Goal: Task Accomplishment & Management: Use online tool/utility

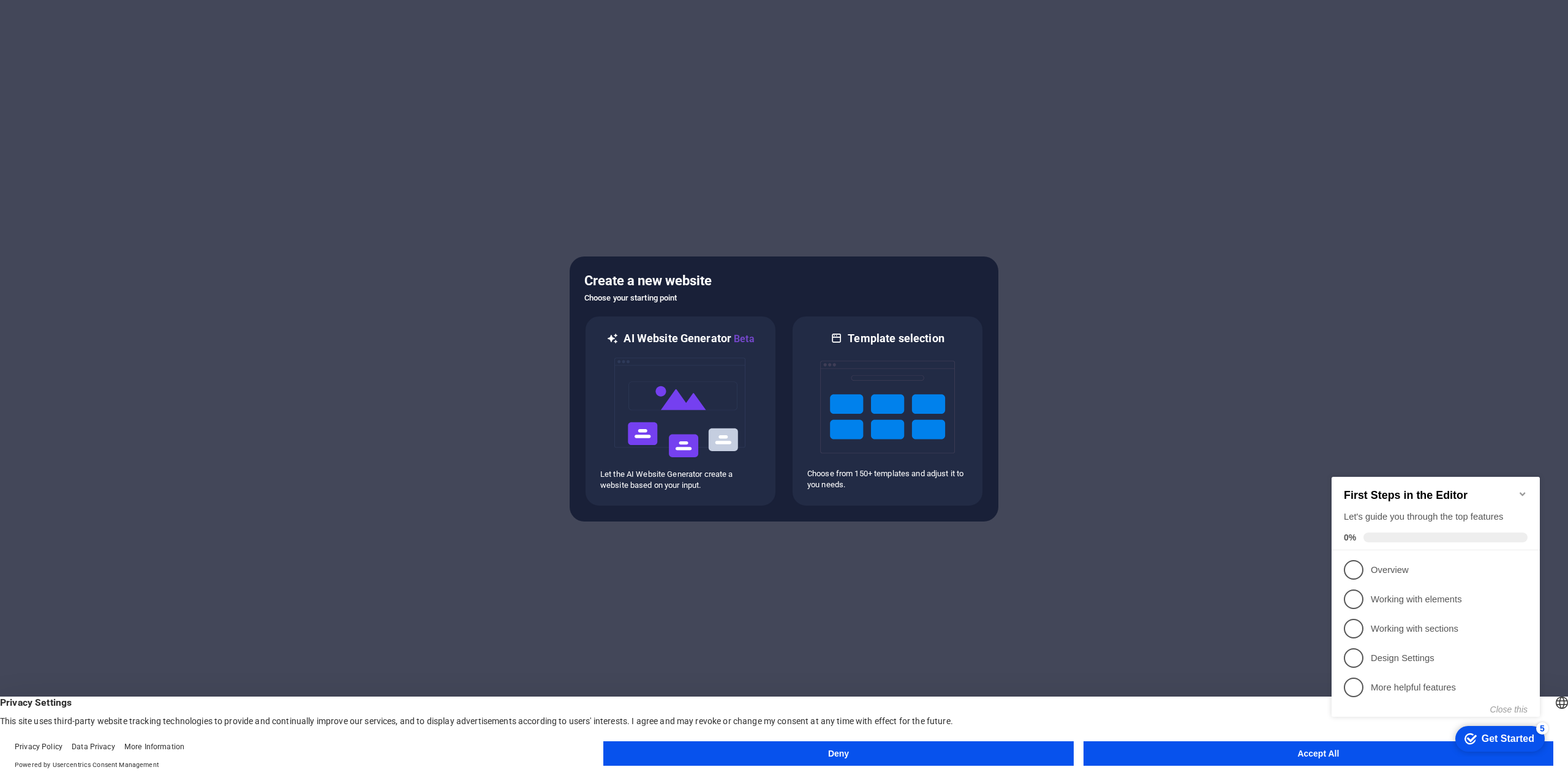
click at [1278, 752] on button "Accept All" at bounding box center [1319, 754] width 470 height 24
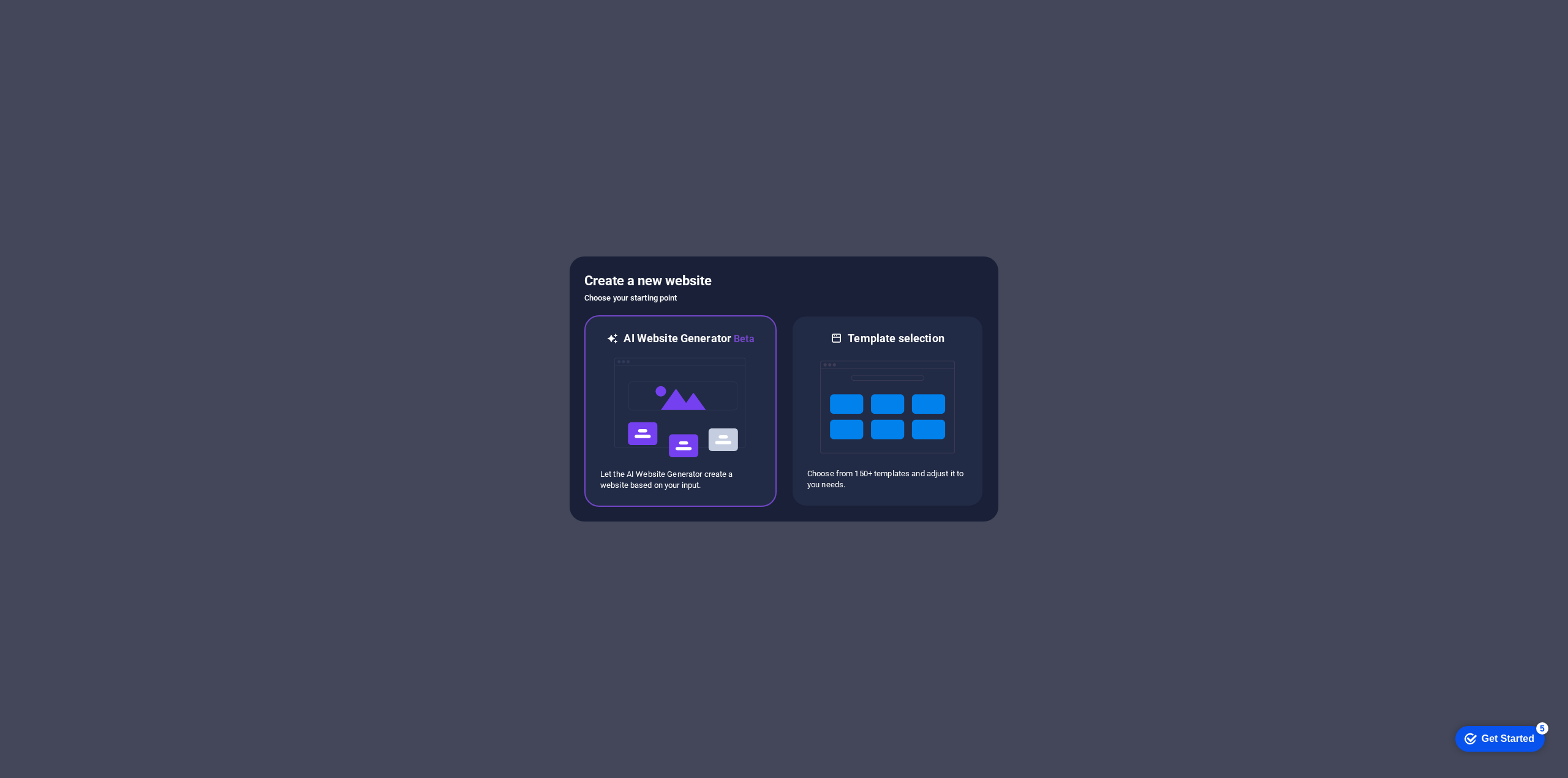
click at [669, 436] on img at bounding box center [680, 407] width 134 height 122
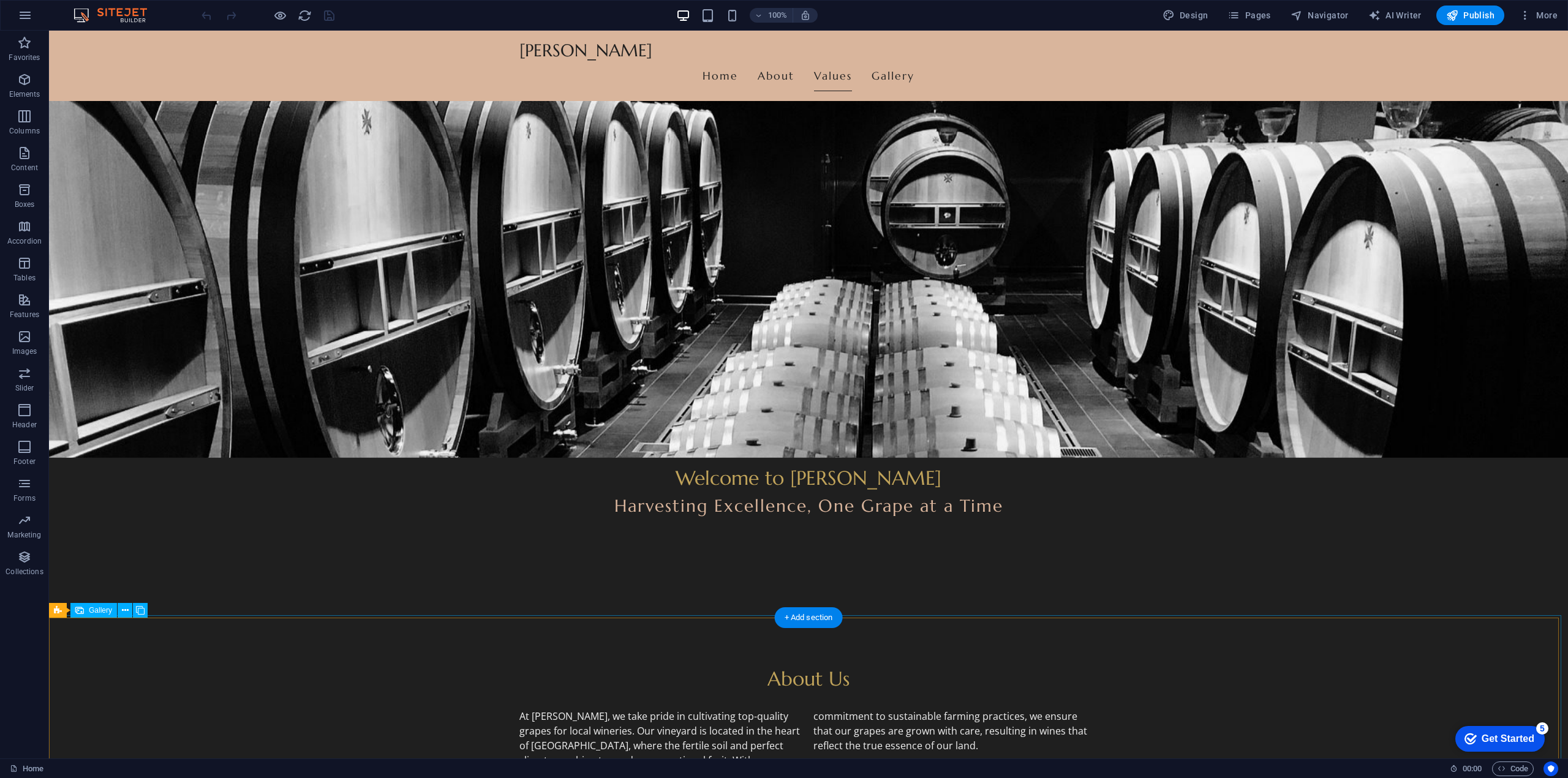
scroll to position [122, 0]
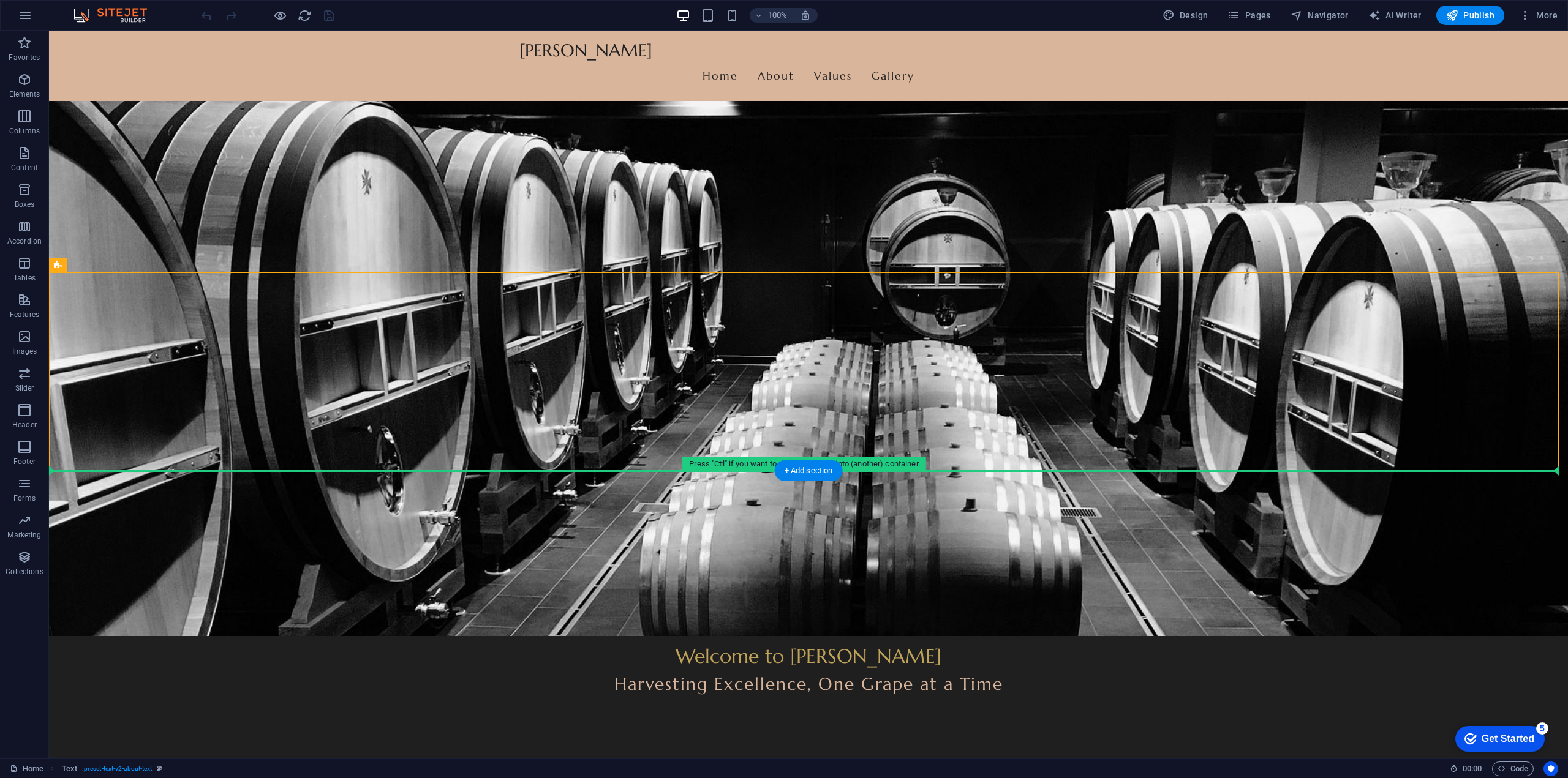
drag, startPoint x: 109, startPoint y: 295, endPoint x: 73, endPoint y: 514, distance: 221.9
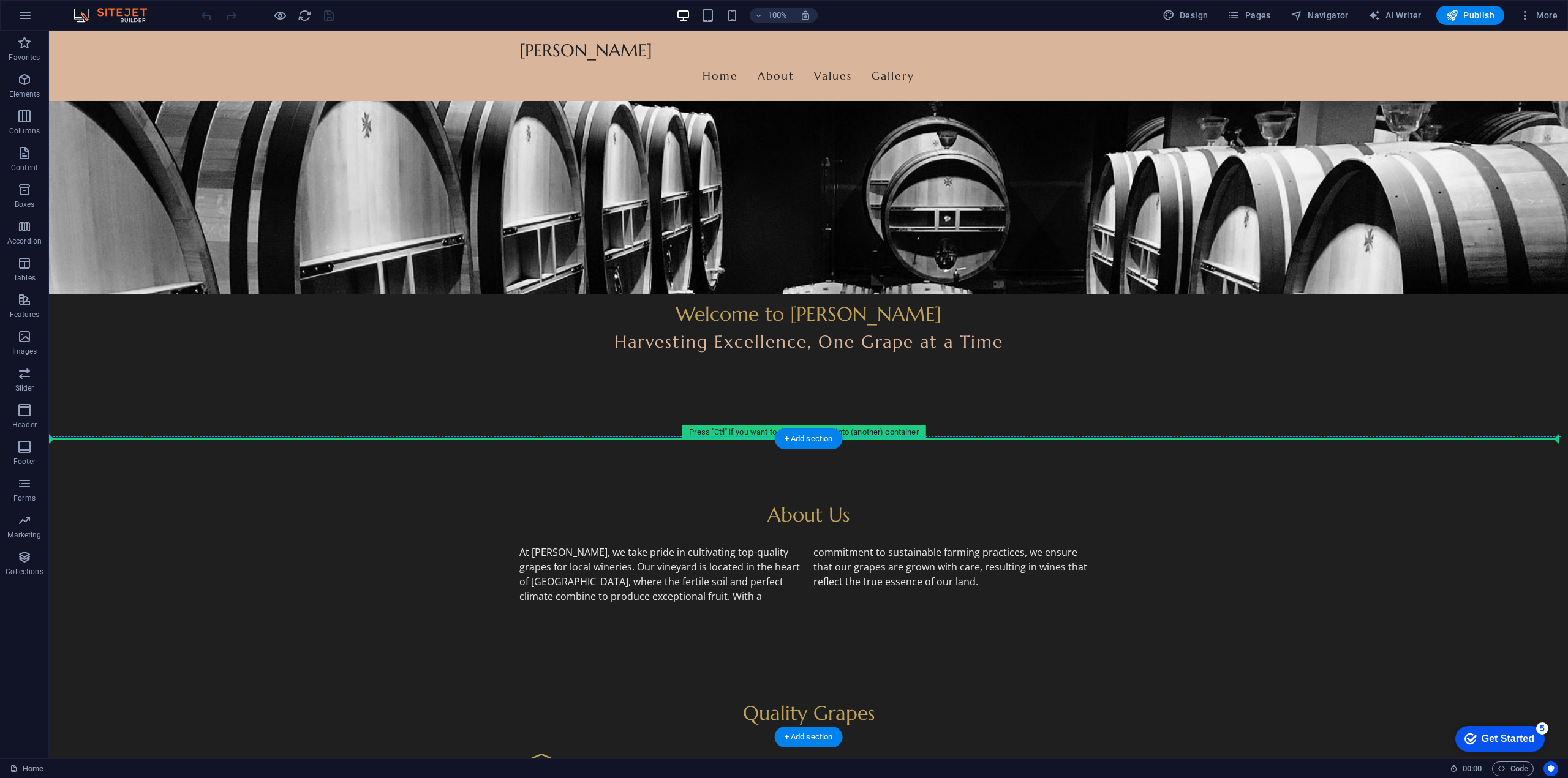
drag, startPoint x: 107, startPoint y: 295, endPoint x: 100, endPoint y: 441, distance: 146.2
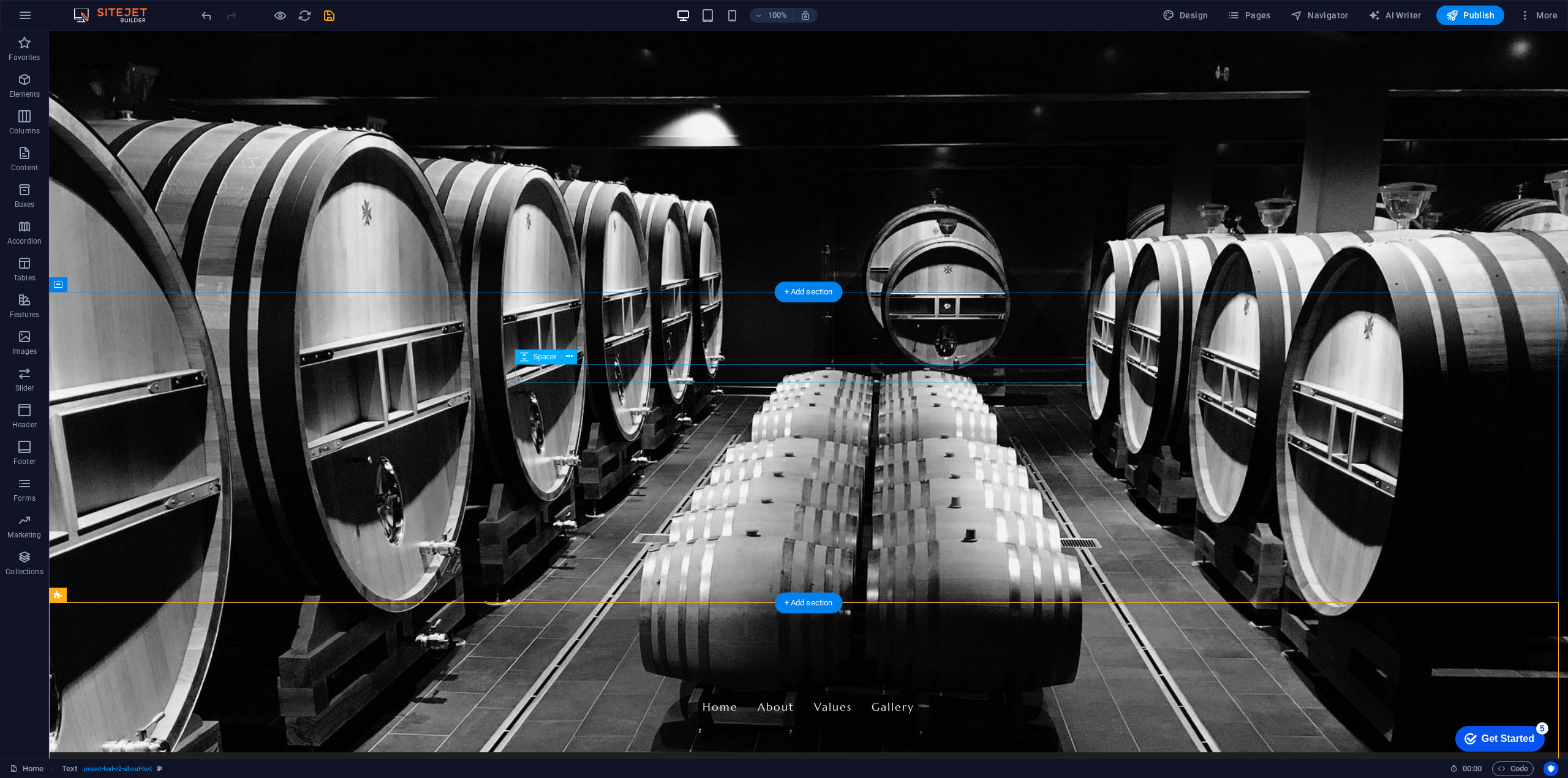
scroll to position [0, 0]
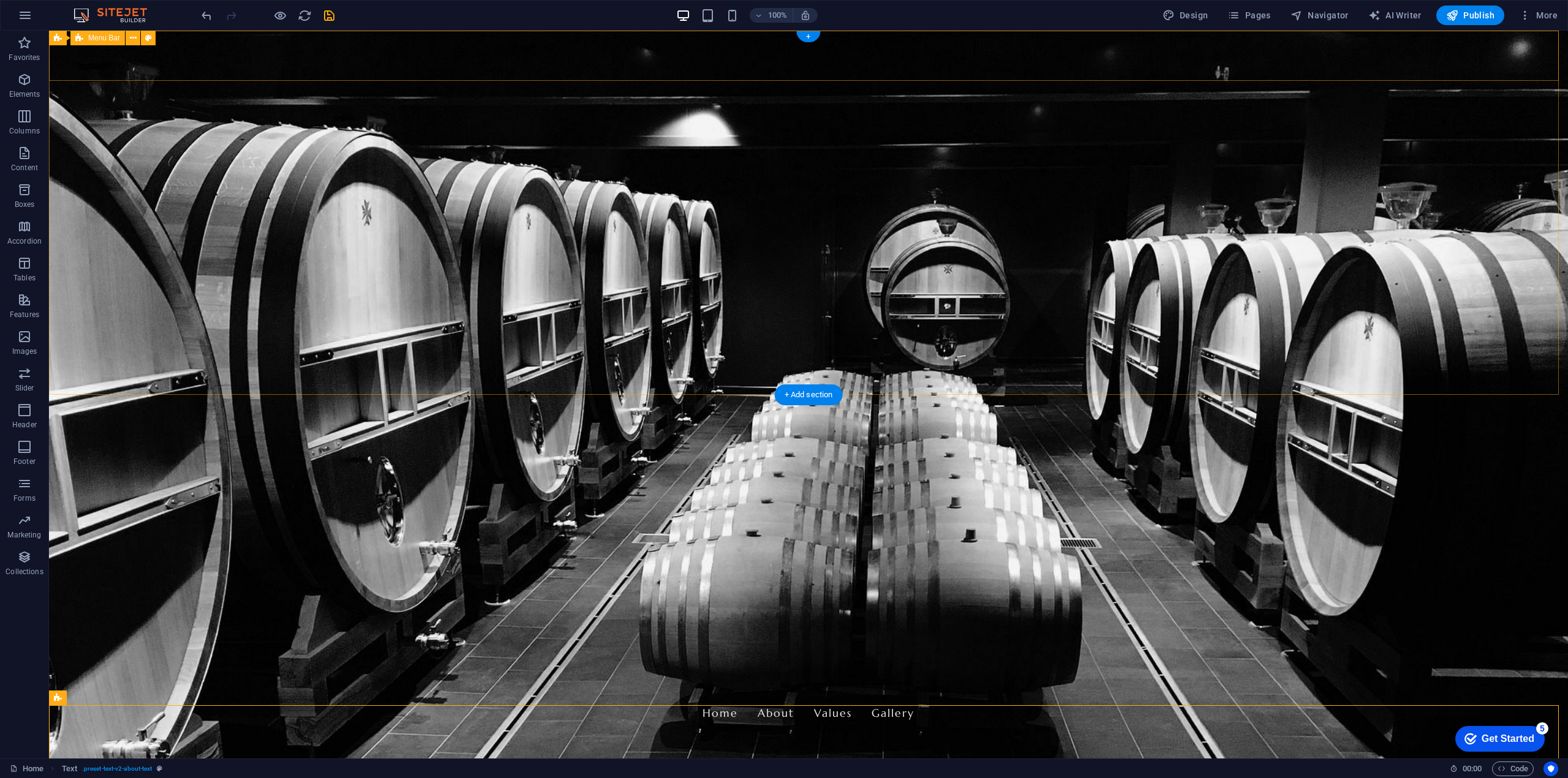
click at [288, 668] on div "[PERSON_NAME] Home About Values Gallery" at bounding box center [809, 703] width 1519 height 70
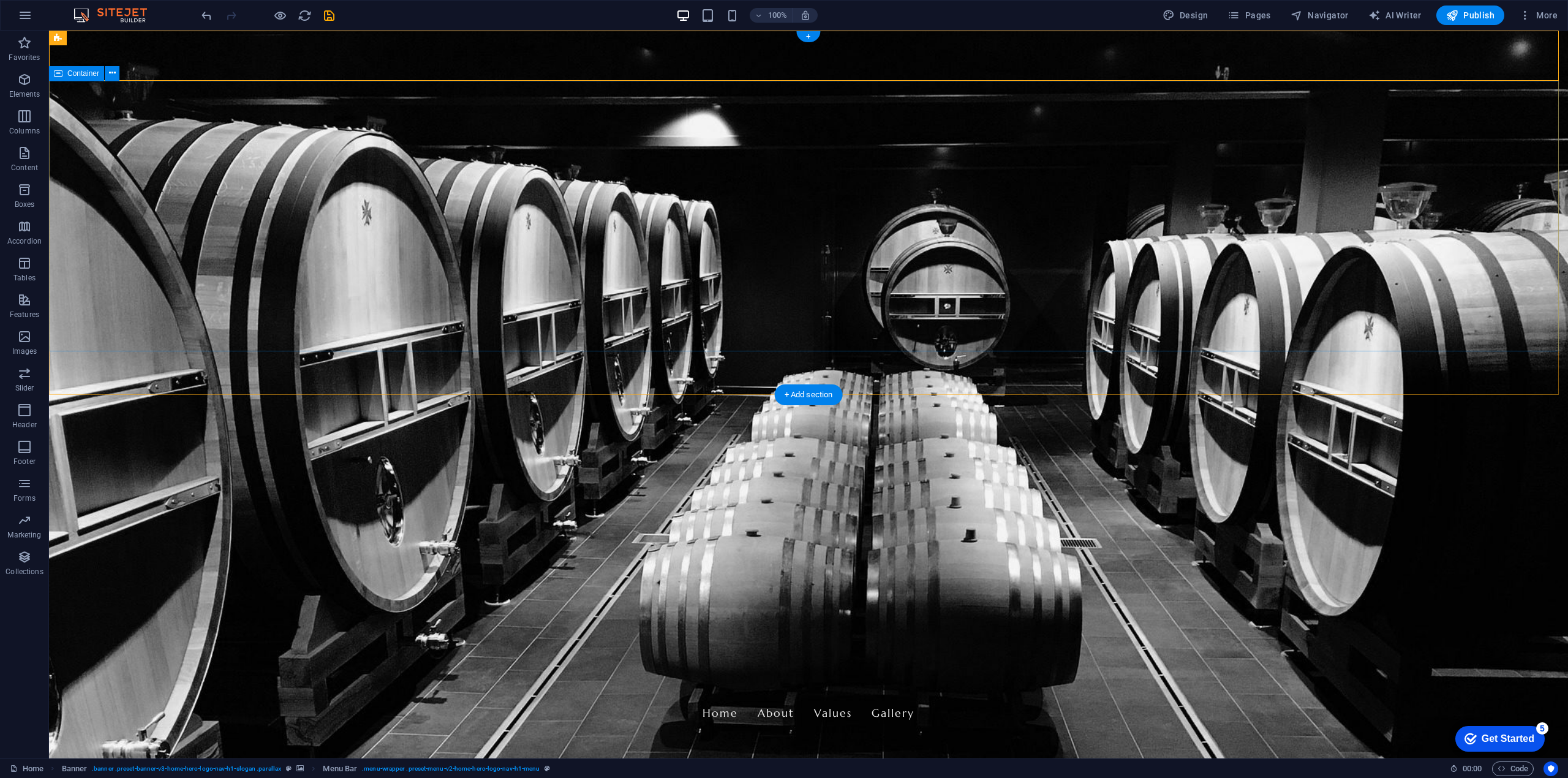
click at [318, 378] on figure at bounding box center [809, 394] width 1519 height 728
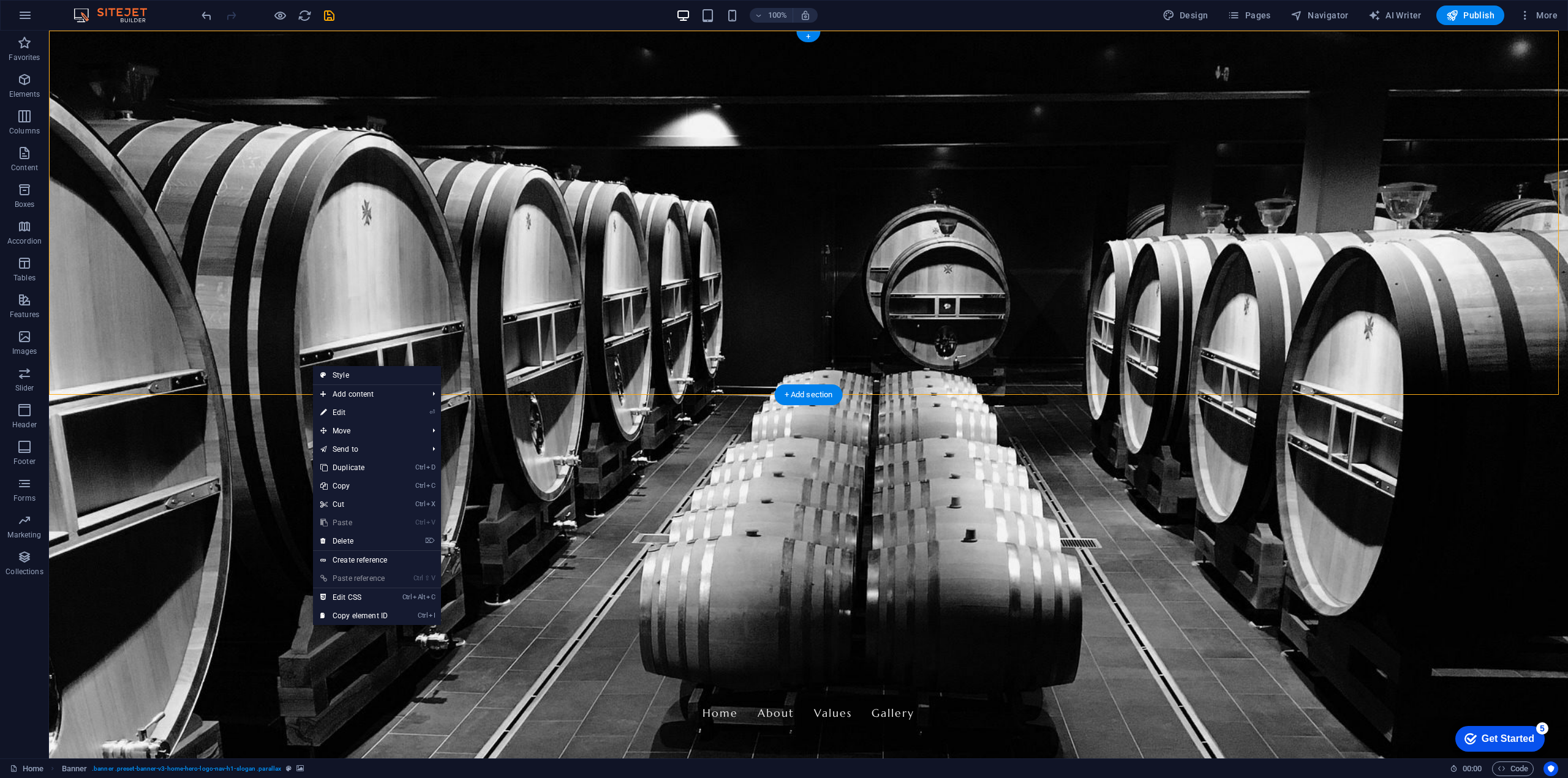
click at [217, 376] on figure at bounding box center [809, 394] width 1519 height 728
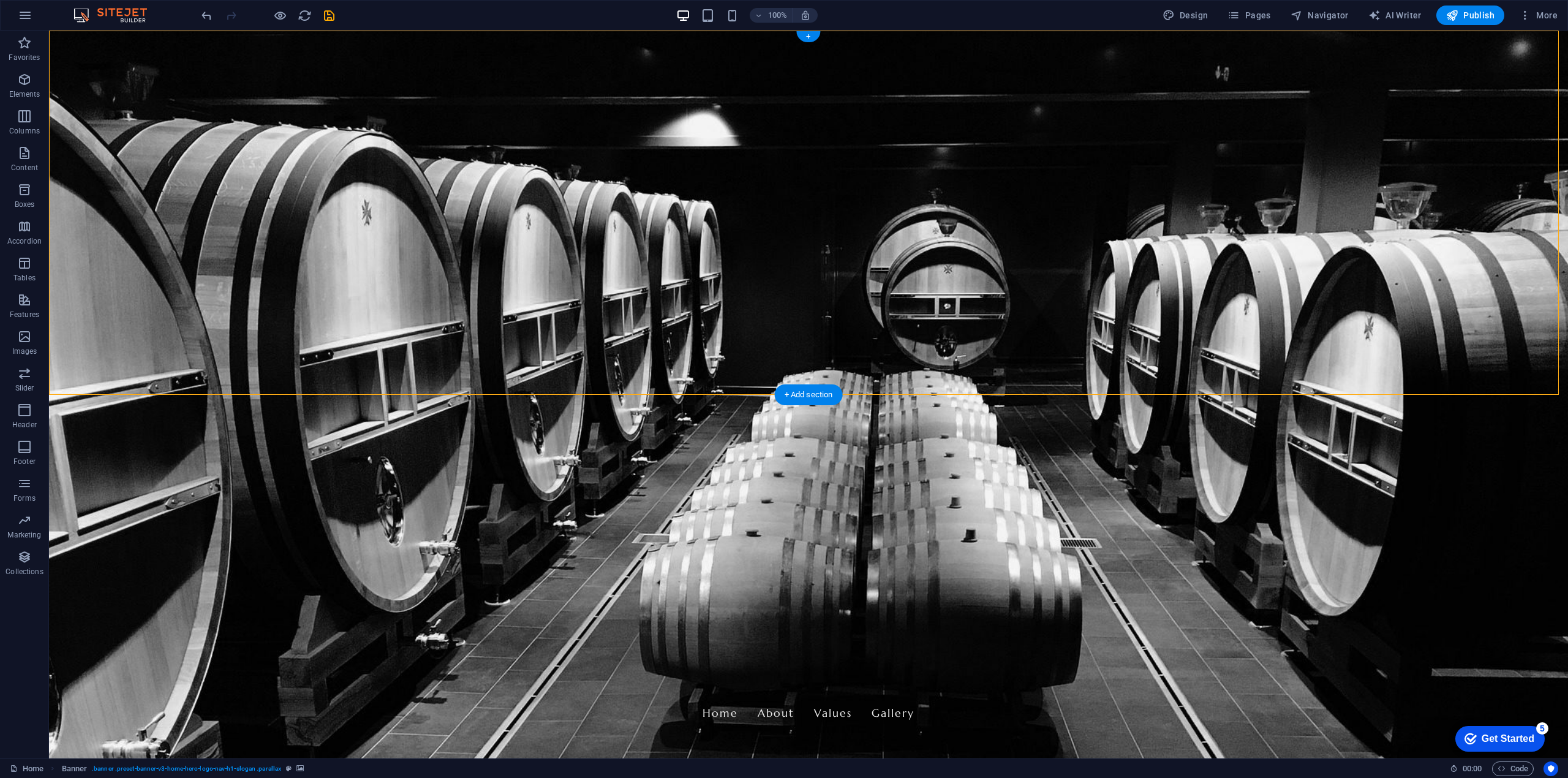
click at [388, 359] on figure at bounding box center [809, 394] width 1519 height 728
select select "vh"
select select "header"
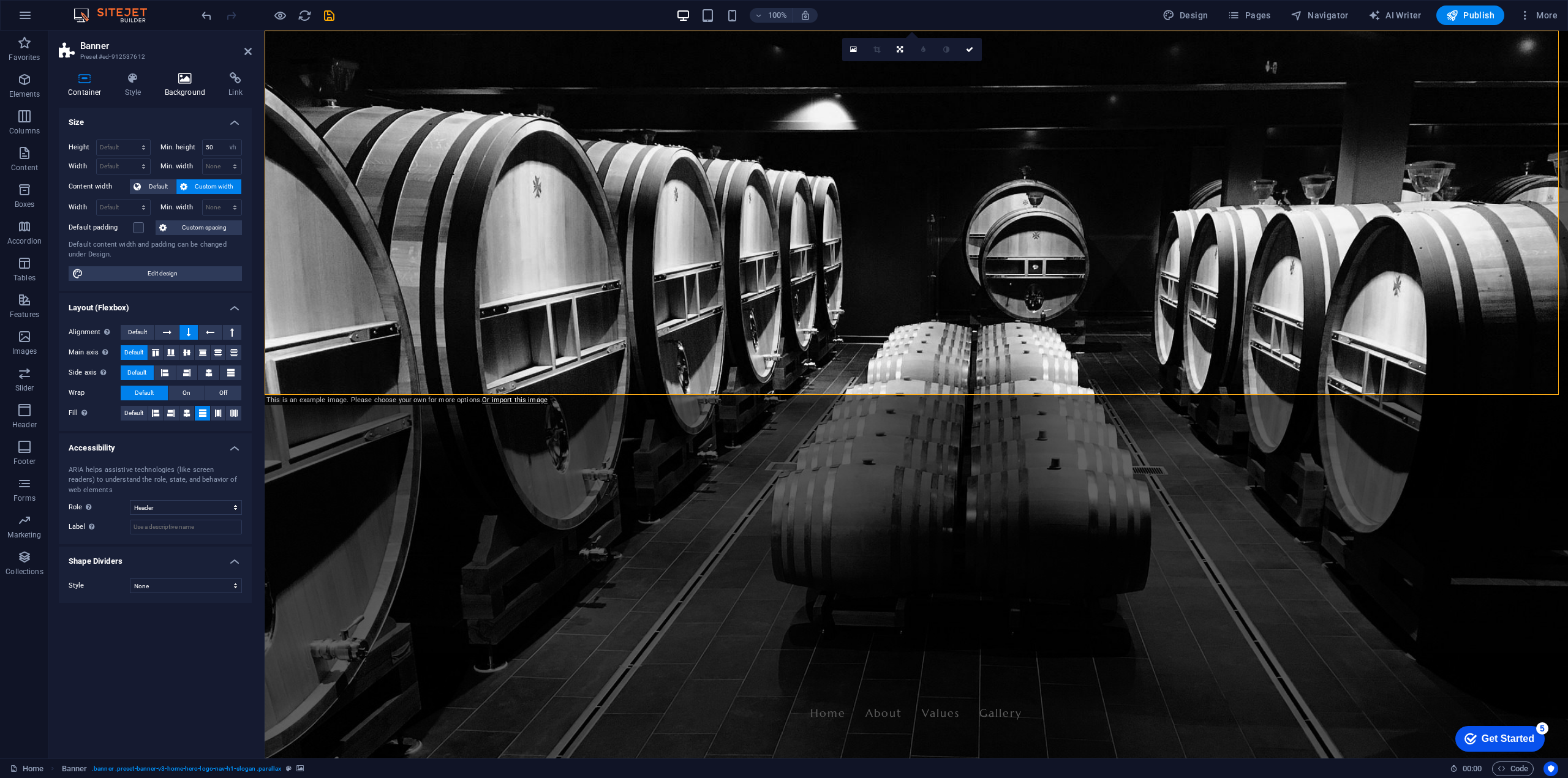
click at [192, 79] on icon at bounding box center [185, 78] width 59 height 12
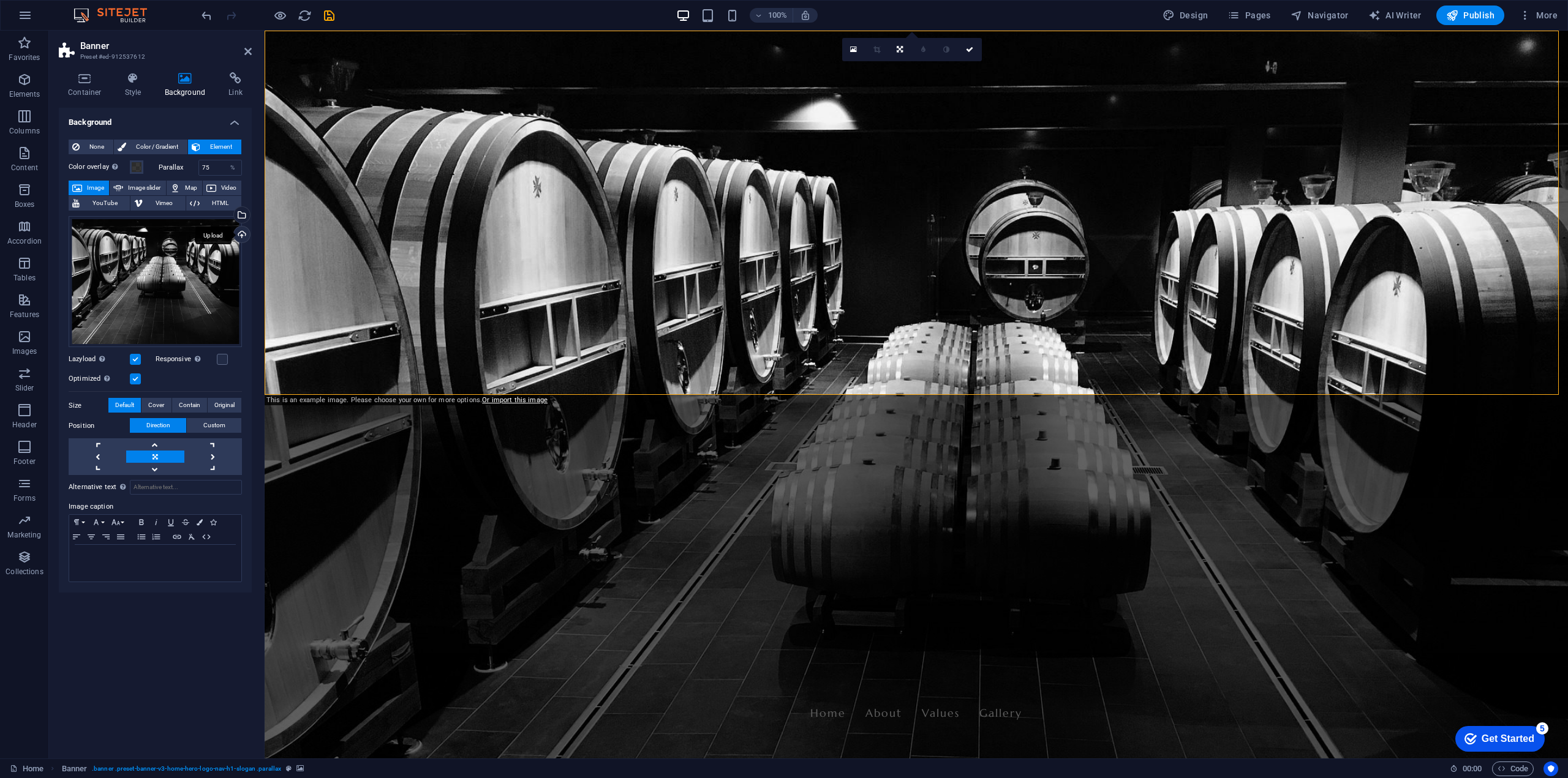
click at [241, 234] on div "Upload" at bounding box center [241, 236] width 19 height 19
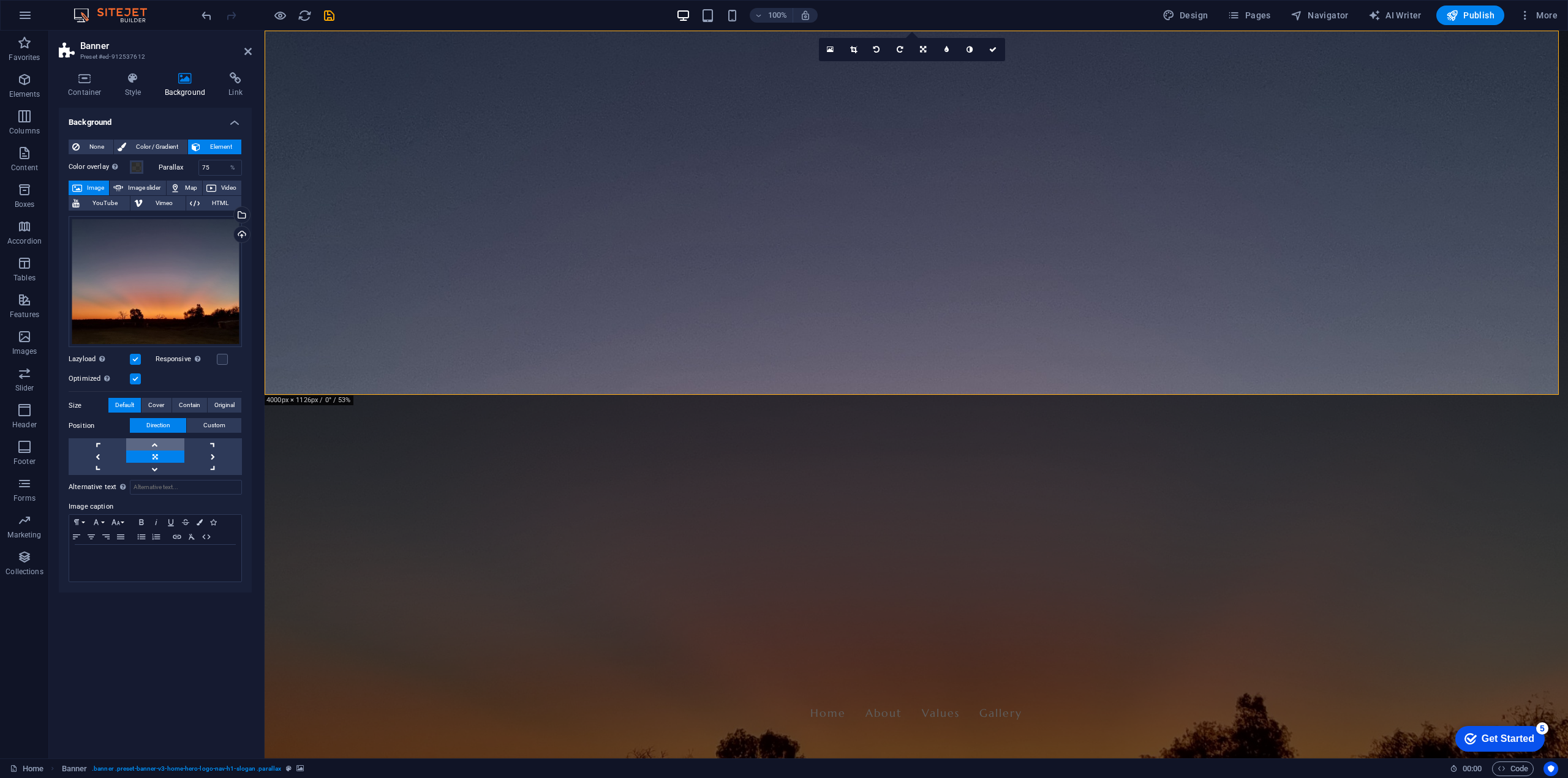
click at [156, 444] on link at bounding box center [155, 444] width 58 height 12
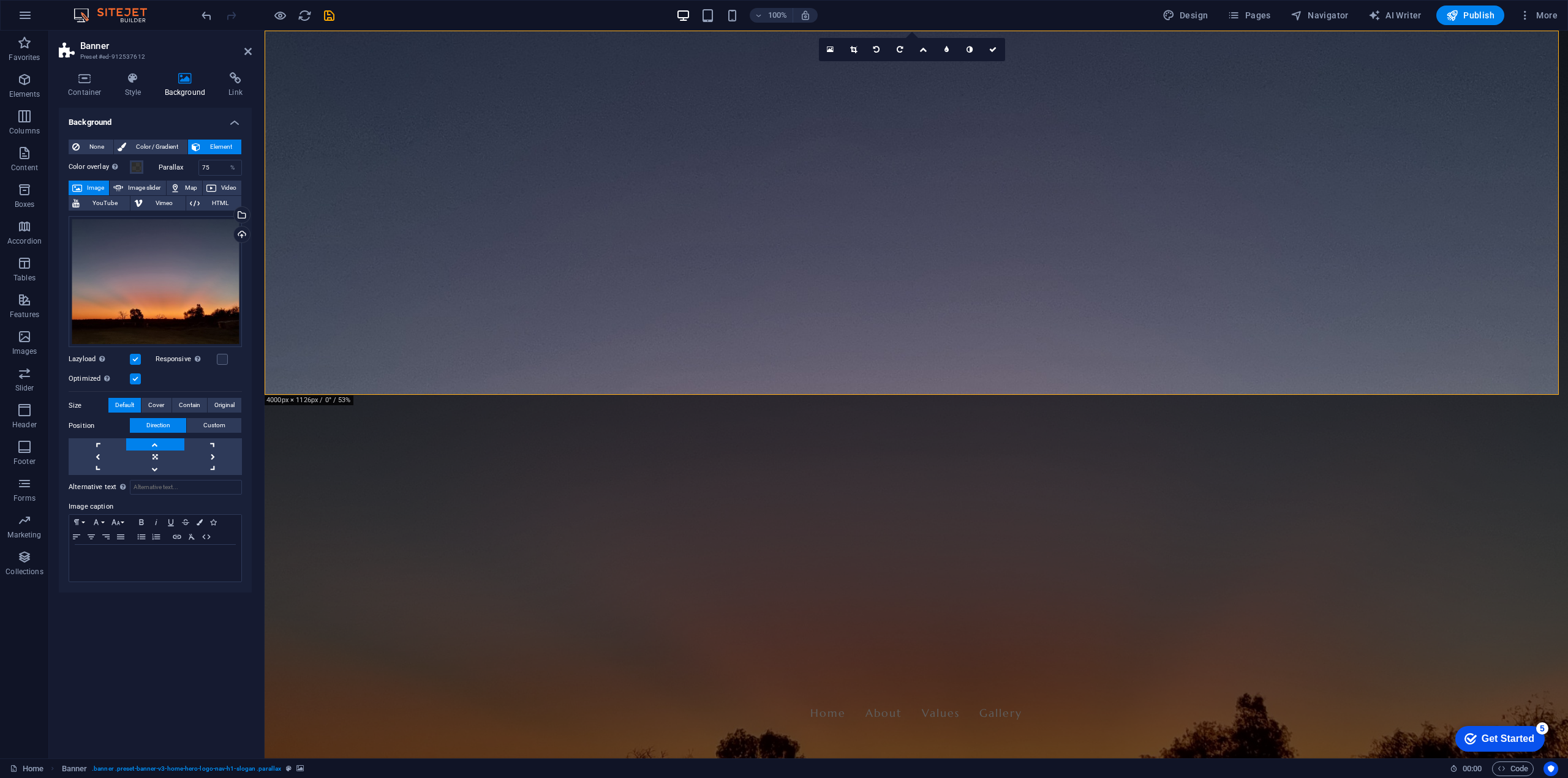
click at [156, 444] on link at bounding box center [155, 444] width 58 height 12
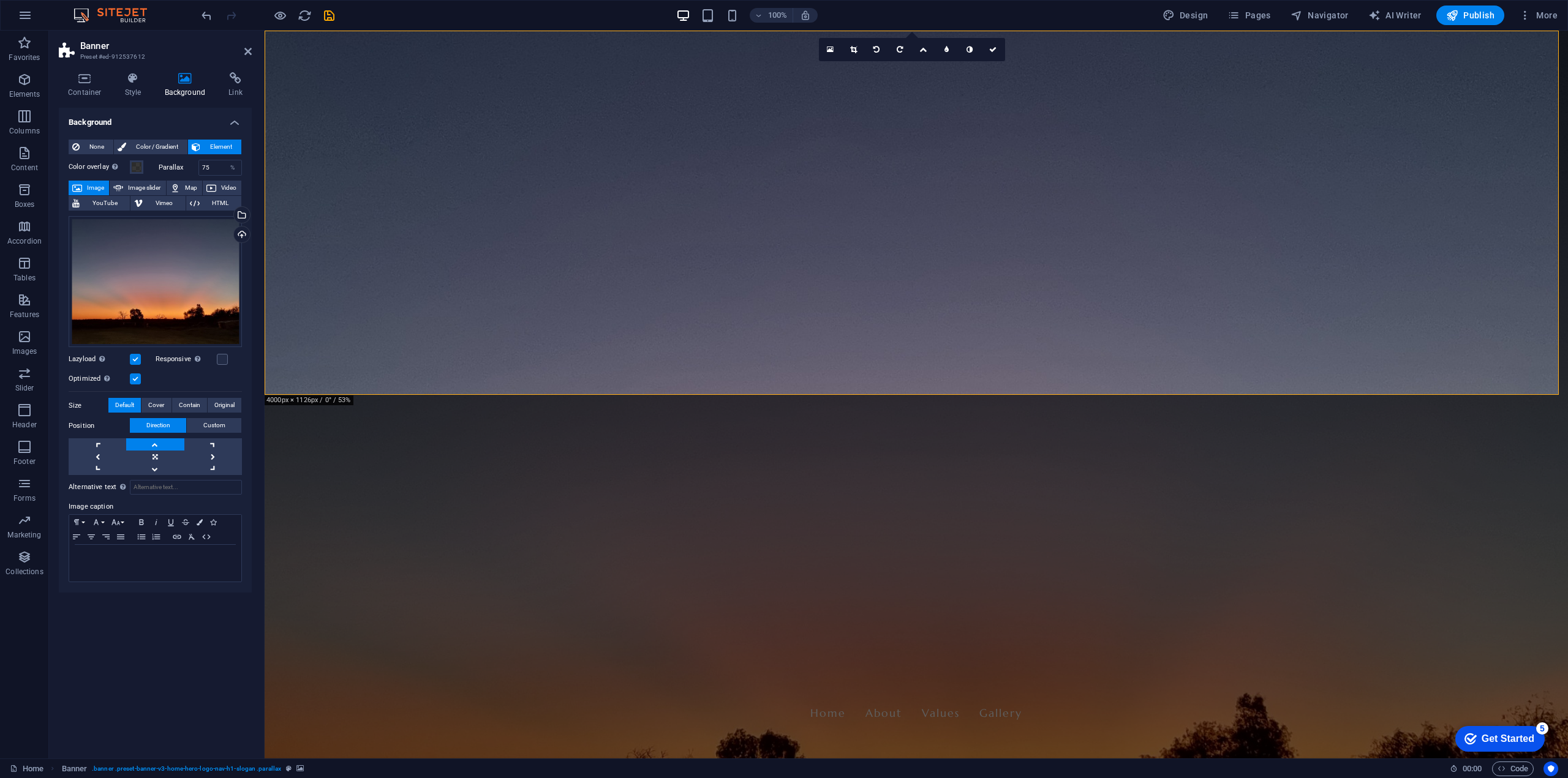
click at [156, 444] on link at bounding box center [155, 444] width 58 height 12
click at [155, 469] on link at bounding box center [155, 469] width 58 height 12
click at [154, 455] on link at bounding box center [155, 457] width 58 height 12
click at [139, 270] on div "Drag files here, click to choose files or select files from Files or our free s…" at bounding box center [156, 282] width 173 height 132
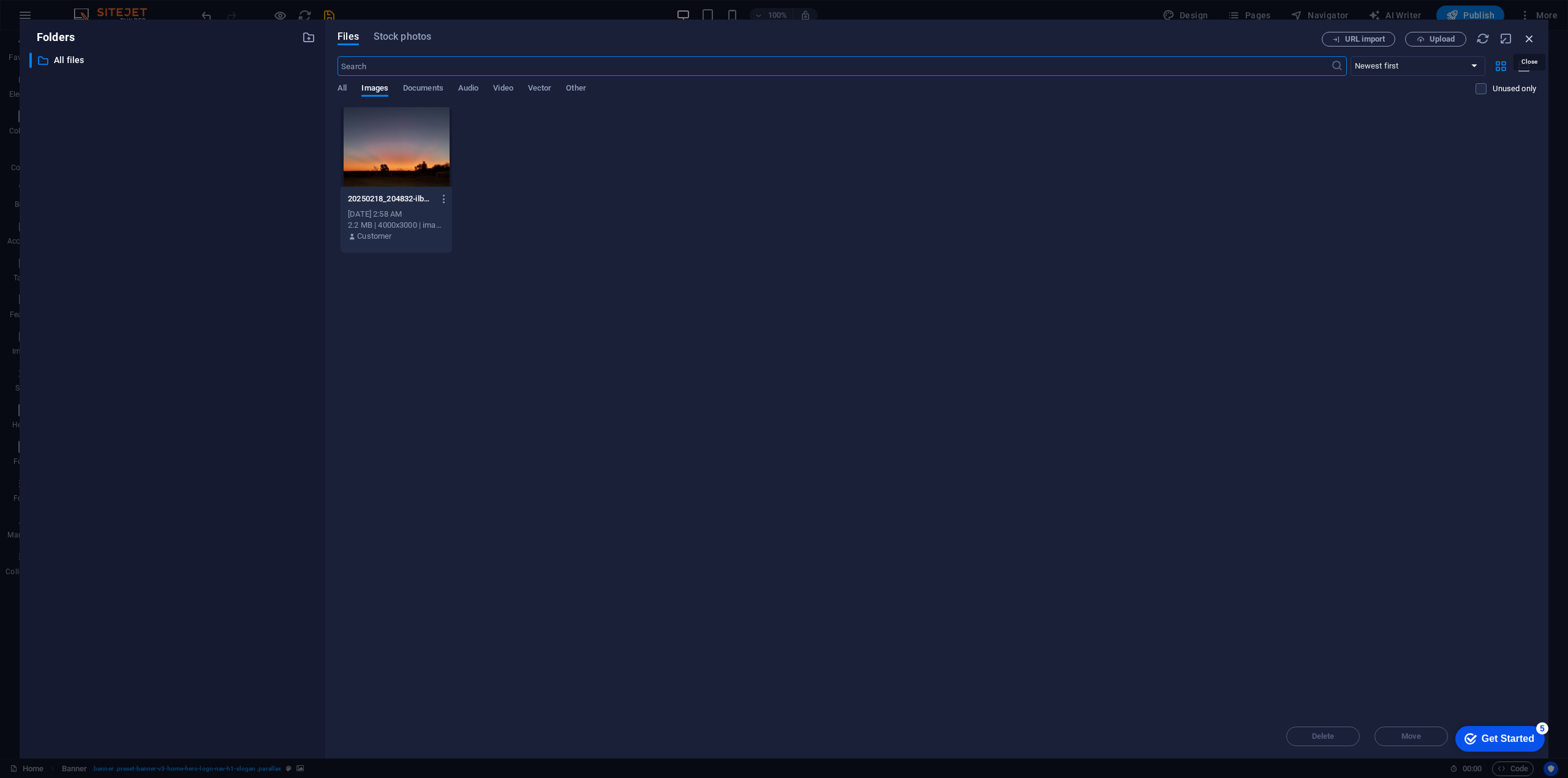
click at [1532, 38] on icon "button" at bounding box center [1529, 38] width 14 height 14
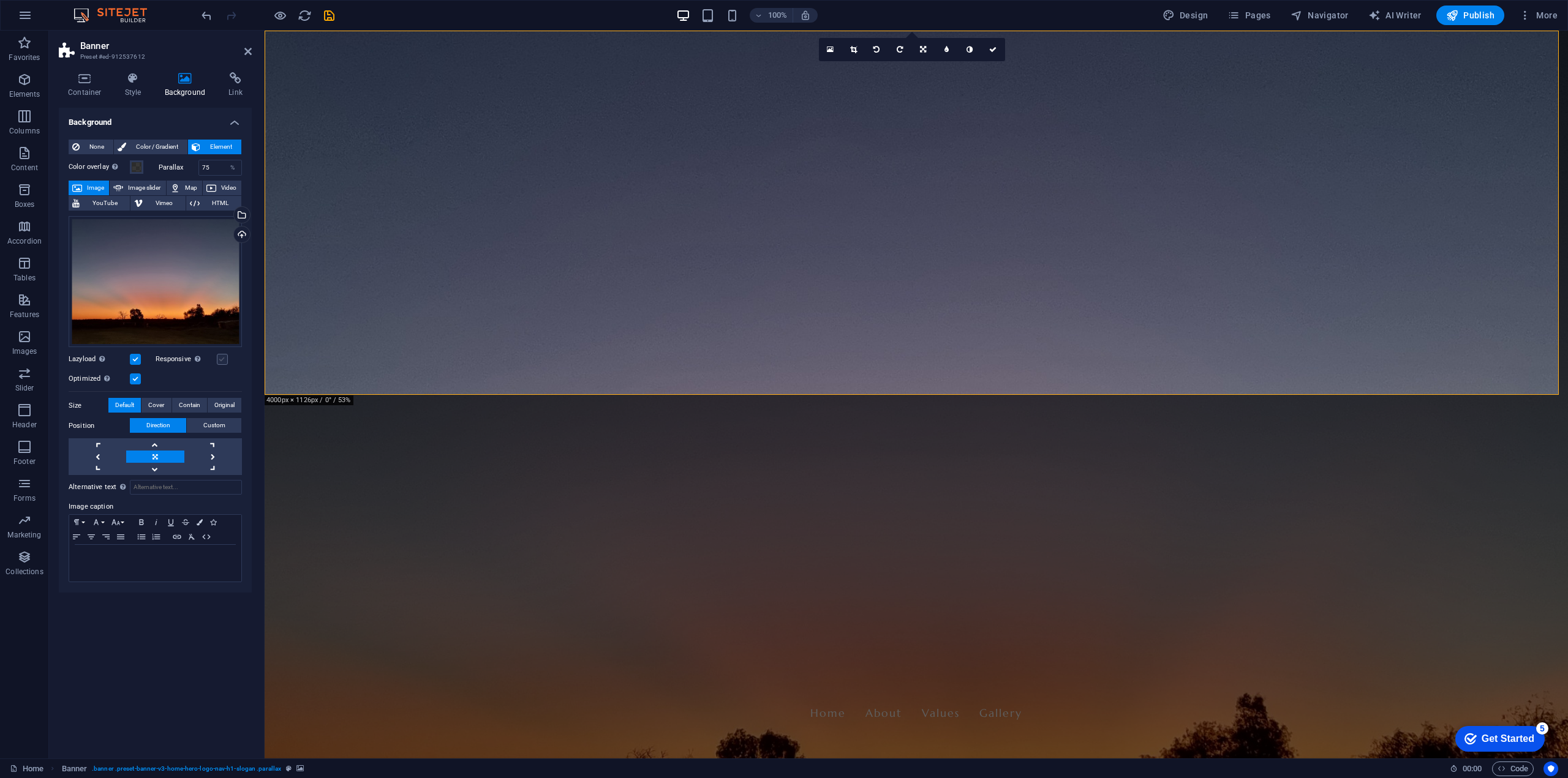
click at [223, 359] on label at bounding box center [223, 359] width 11 height 11
click at [0, 0] on input "Responsive Automatically load retina image and smartphone optimized sizes." at bounding box center [0, 0] width 0 height 0
click at [189, 406] on span "Contain" at bounding box center [190, 406] width 21 height 15
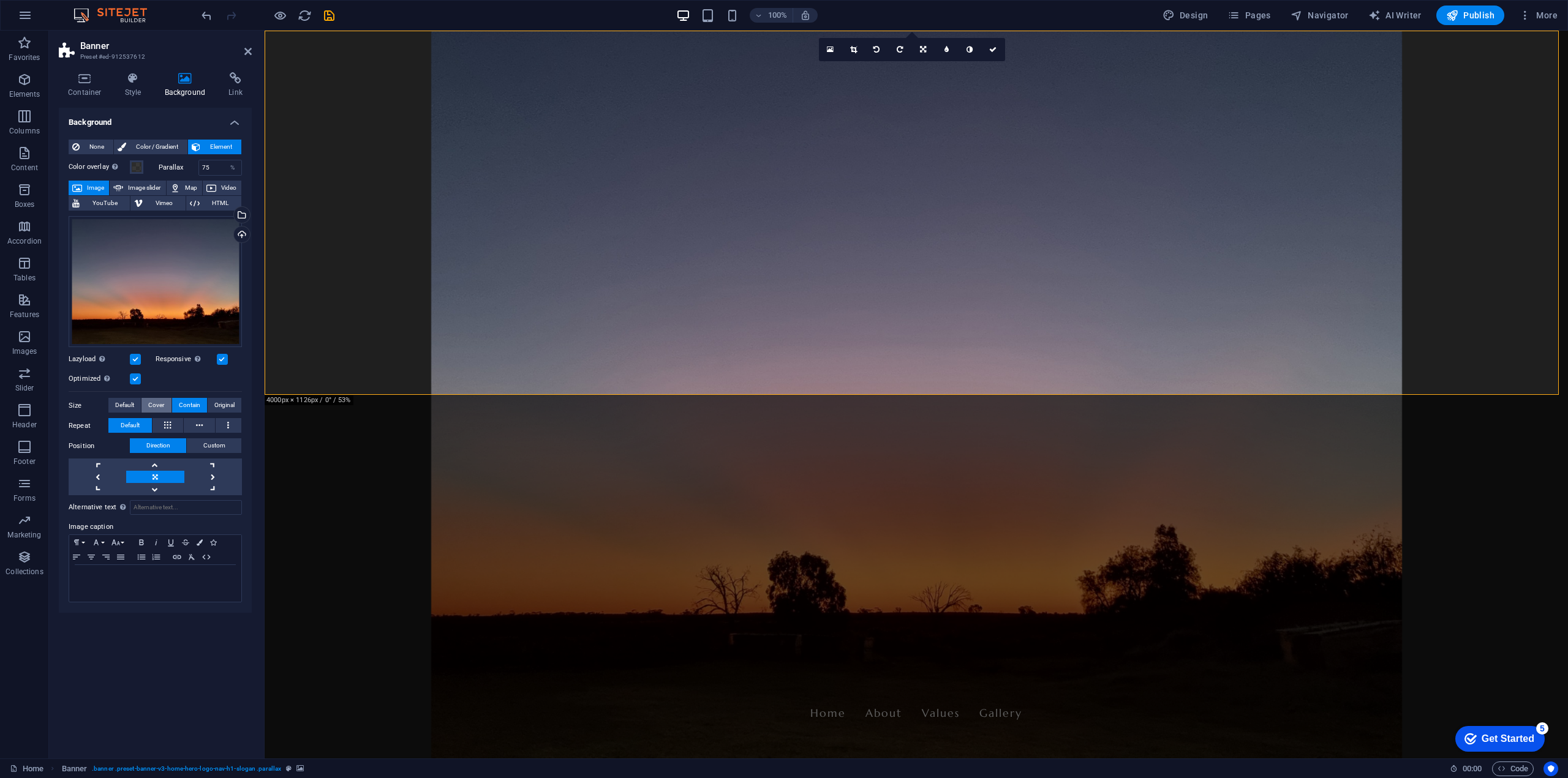
click at [151, 403] on span "Cover" at bounding box center [156, 406] width 16 height 15
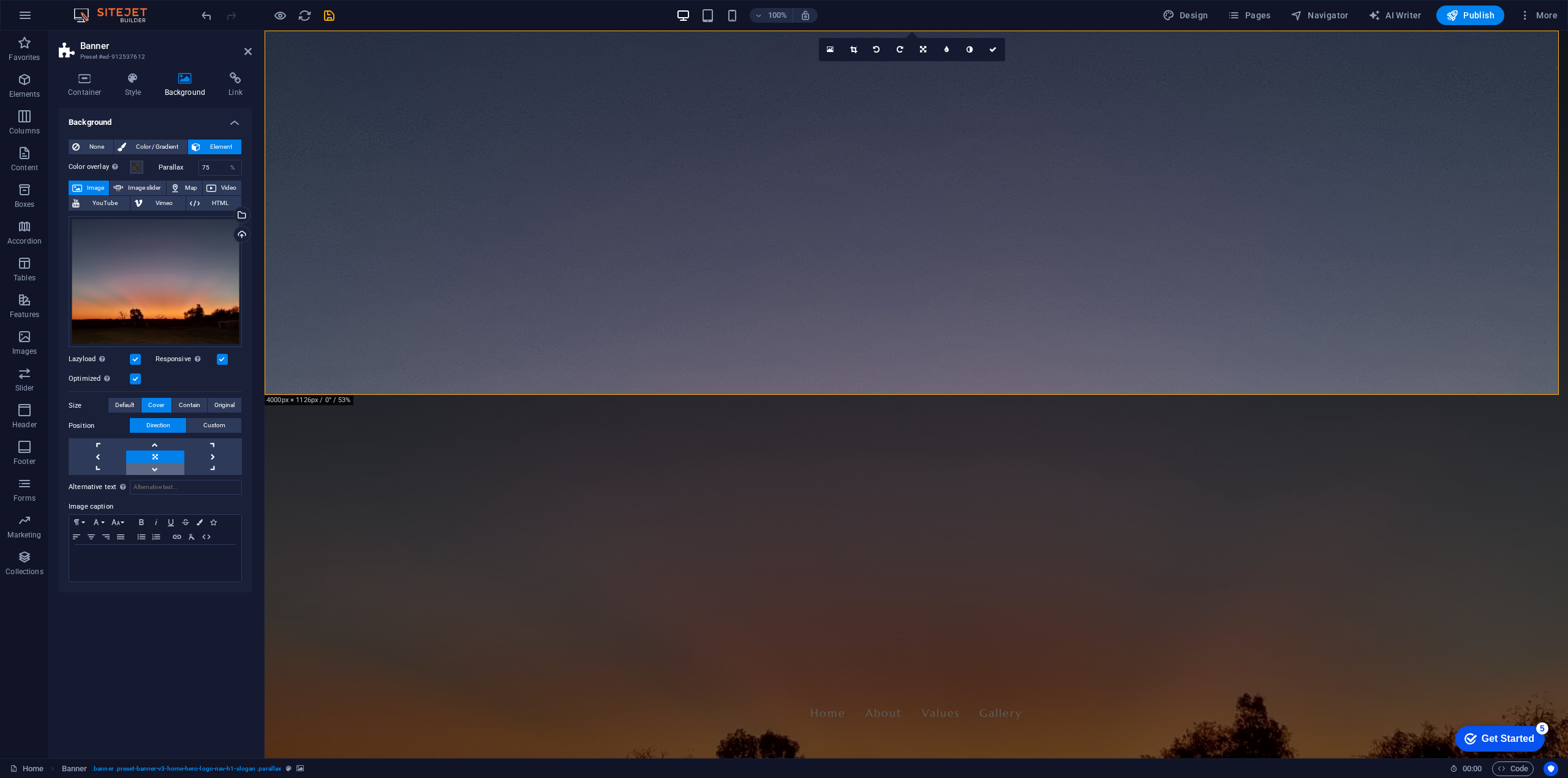
click at [156, 471] on link at bounding box center [155, 469] width 58 height 12
click at [152, 442] on link at bounding box center [155, 444] width 58 height 12
click at [219, 423] on span "Custom" at bounding box center [214, 426] width 22 height 15
drag, startPoint x: 221, startPoint y: 449, endPoint x: 193, endPoint y: 446, distance: 28.2
click at [193, 446] on div "50 px rem % vh vw" at bounding box center [216, 449] width 53 height 16
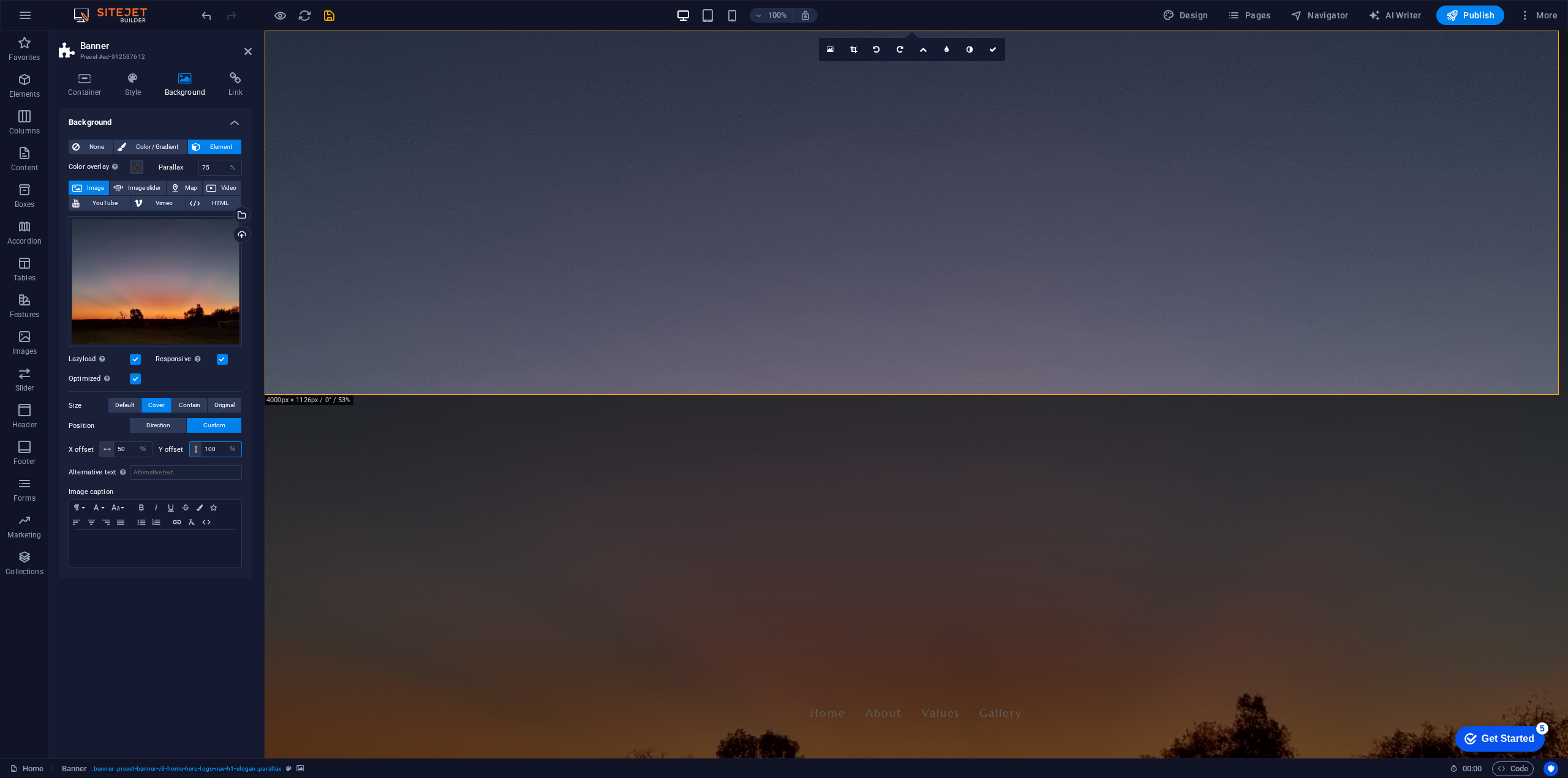
type input "100"
click at [127, 451] on input "50" at bounding box center [133, 449] width 37 height 15
drag, startPoint x: 132, startPoint y: 449, endPoint x: 114, endPoint y: 444, distance: 18.7
click at [114, 444] on div "50 px rem % vh vw" at bounding box center [126, 449] width 53 height 16
type input "100"
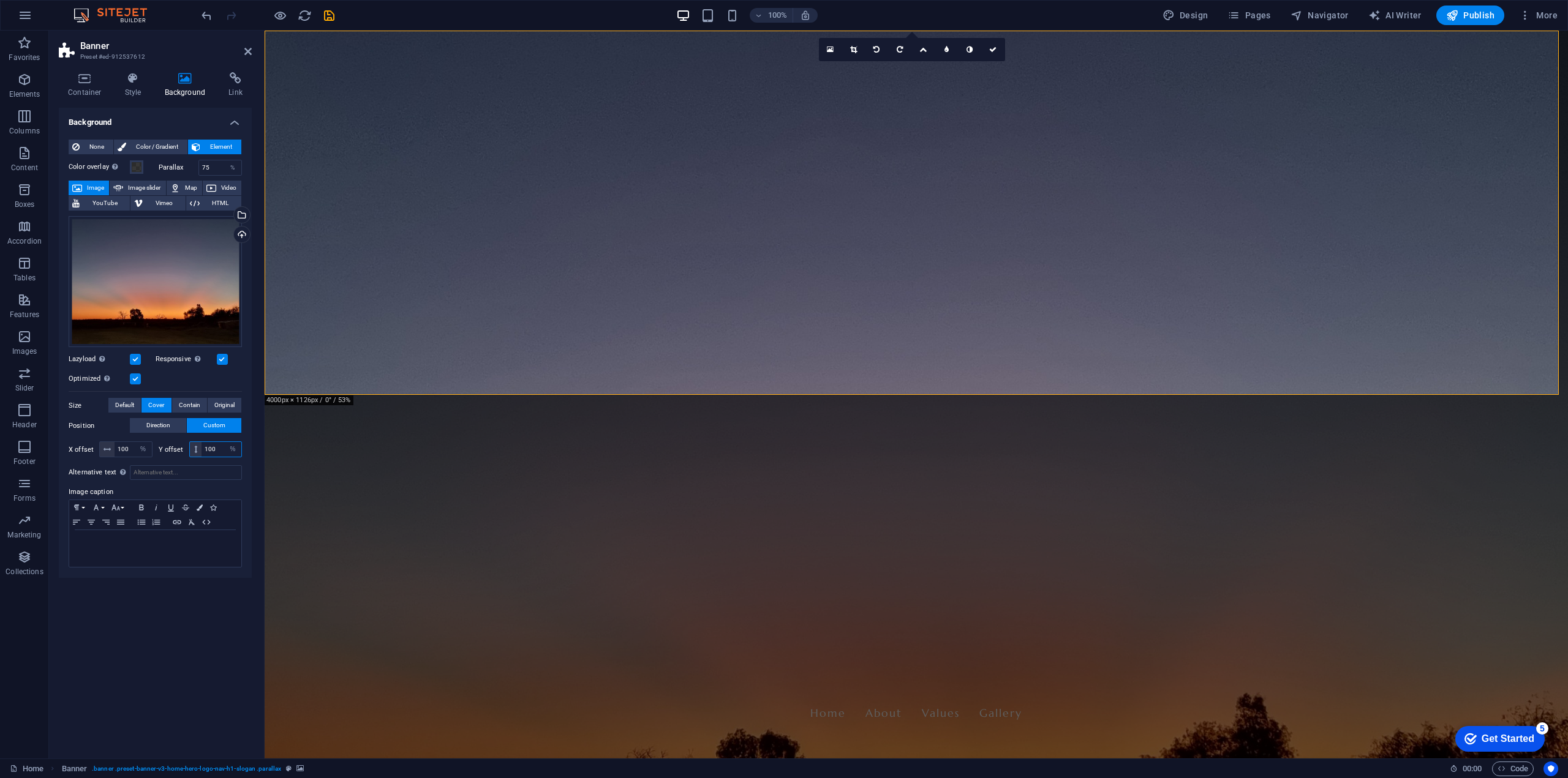
click at [220, 448] on input "100" at bounding box center [221, 449] width 40 height 15
drag, startPoint x: 219, startPoint y: 449, endPoint x: 177, endPoint y: 444, distance: 42.3
click at [177, 444] on div "Y offset 100 px rem % vh vw" at bounding box center [201, 449] width 84 height 16
type input "50"
click at [136, 445] on select "px rem % vh vw" at bounding box center [143, 449] width 17 height 15
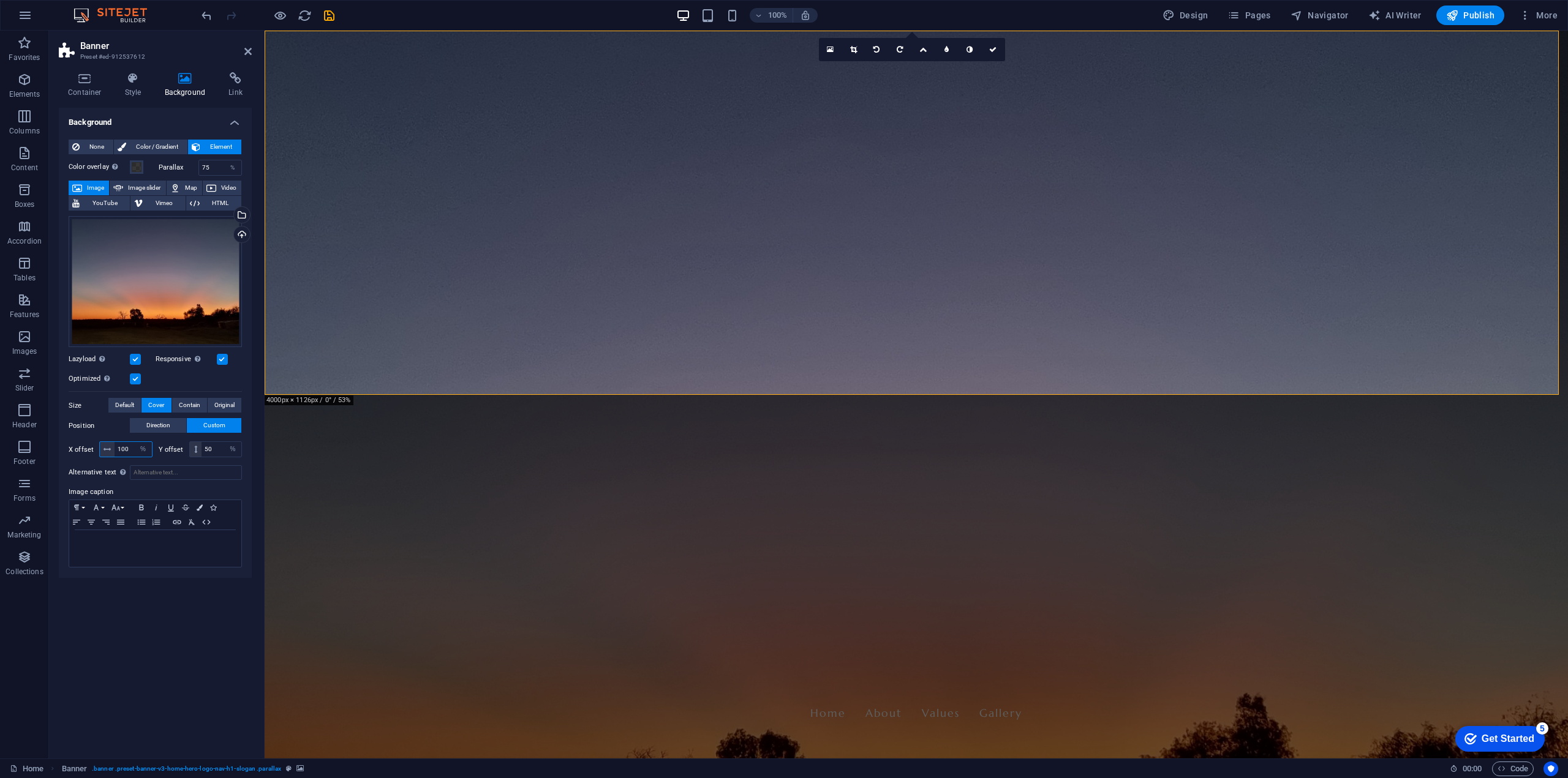
drag, startPoint x: 131, startPoint y: 449, endPoint x: 110, endPoint y: 446, distance: 21.2
click at [110, 446] on div "100 px rem % vh vw" at bounding box center [126, 449] width 53 height 16
type input "50"
click at [173, 661] on div "Background None Color / Gradient Element Stretch background to full-width Color…" at bounding box center [156, 428] width 193 height 641
click at [188, 403] on span "Contain" at bounding box center [190, 406] width 21 height 15
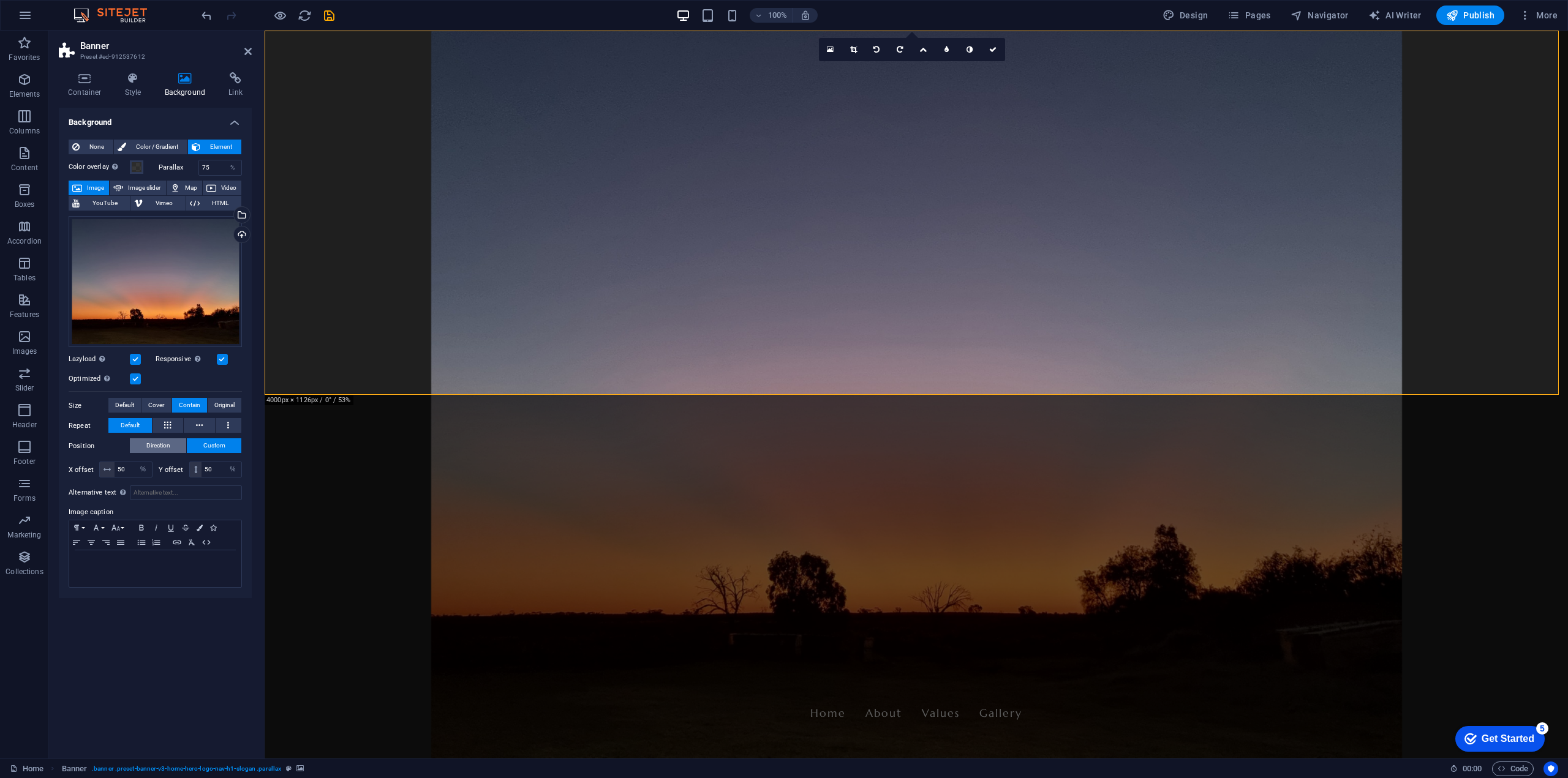
click at [157, 442] on span "Direction" at bounding box center [158, 445] width 23 height 15
click at [160, 462] on link at bounding box center [155, 464] width 58 height 12
click at [155, 464] on link at bounding box center [155, 464] width 58 height 12
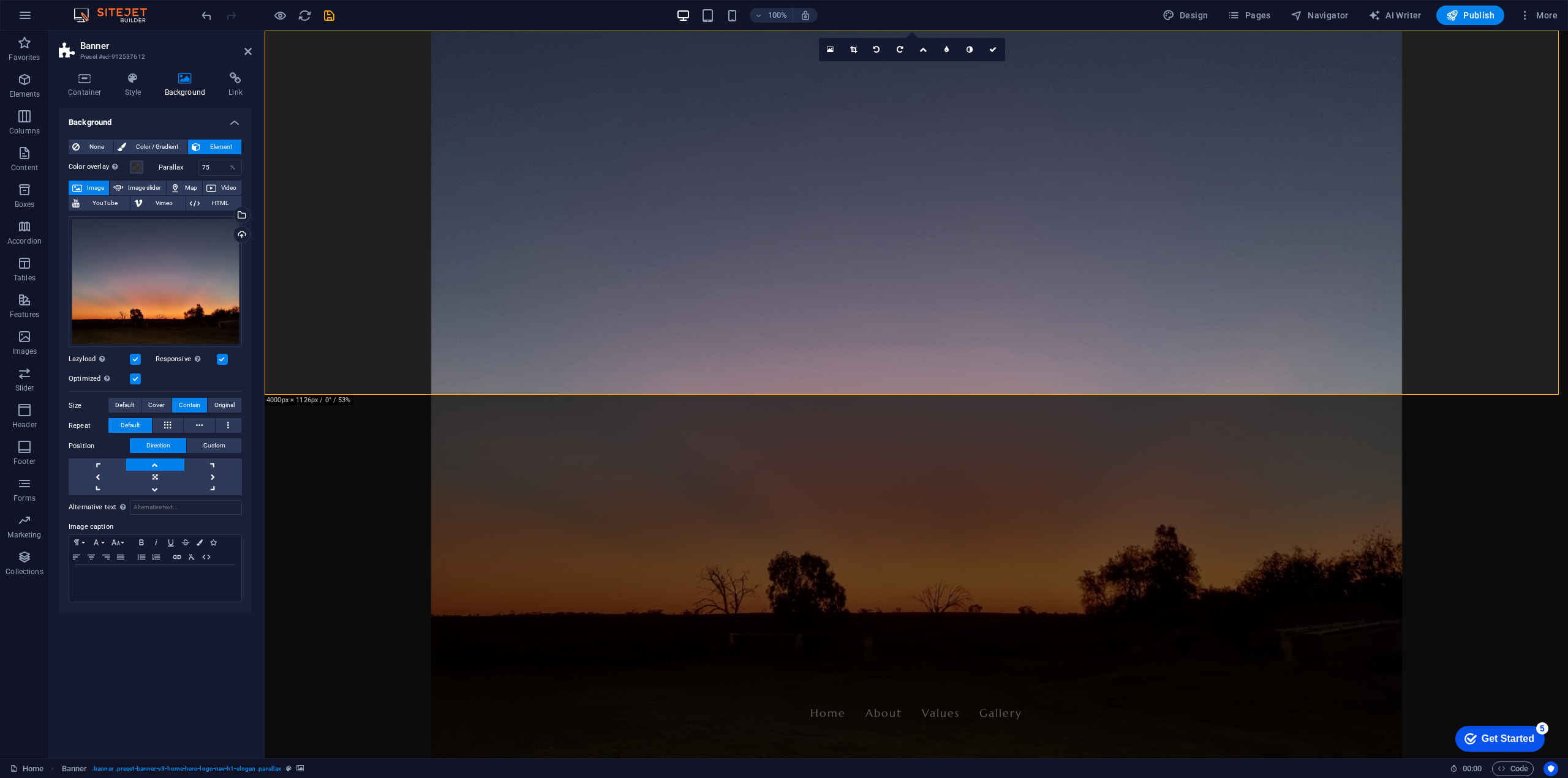
click at [155, 464] on link at bounding box center [155, 464] width 58 height 12
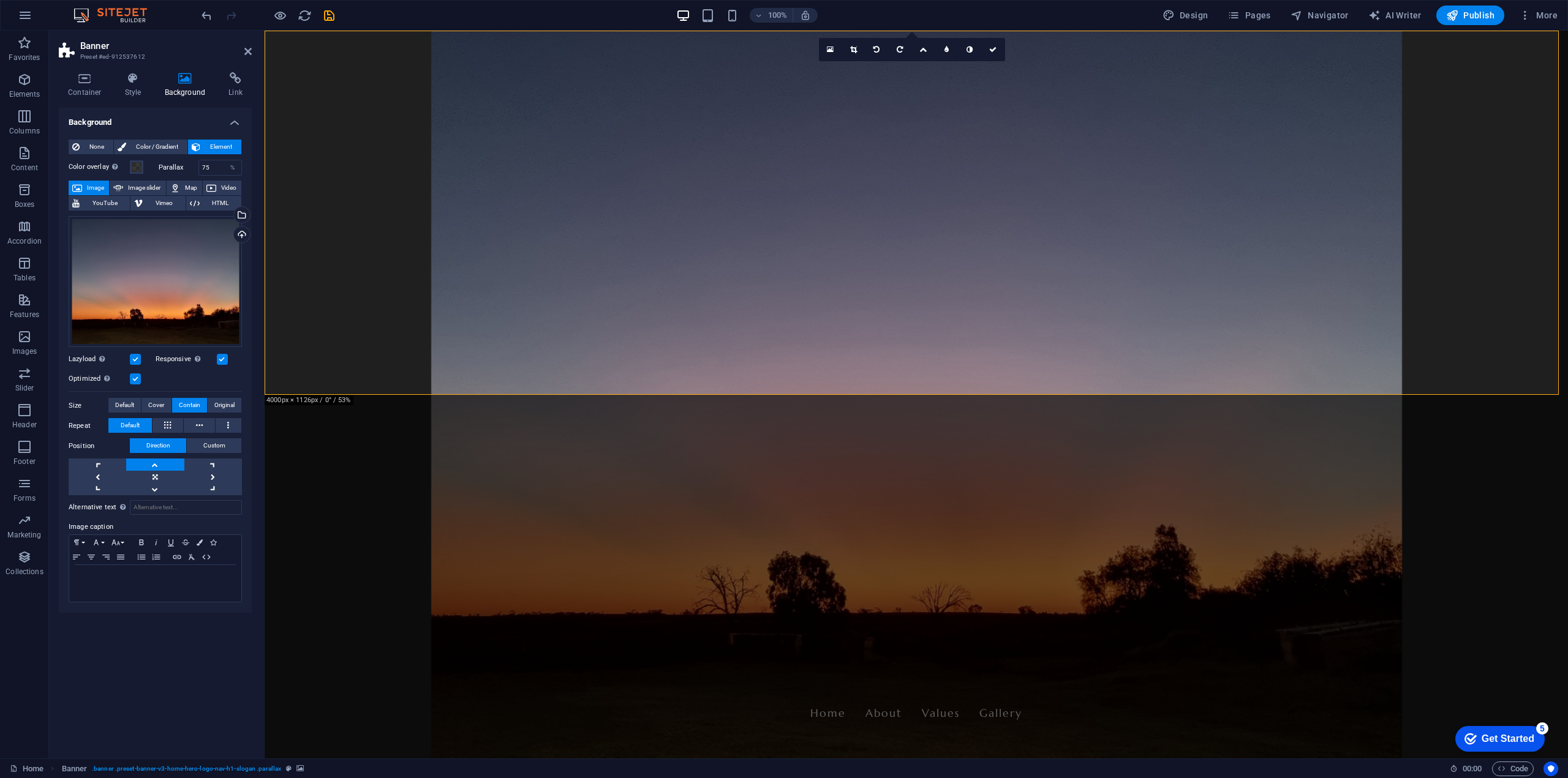
click at [155, 464] on link at bounding box center [155, 464] width 58 height 12
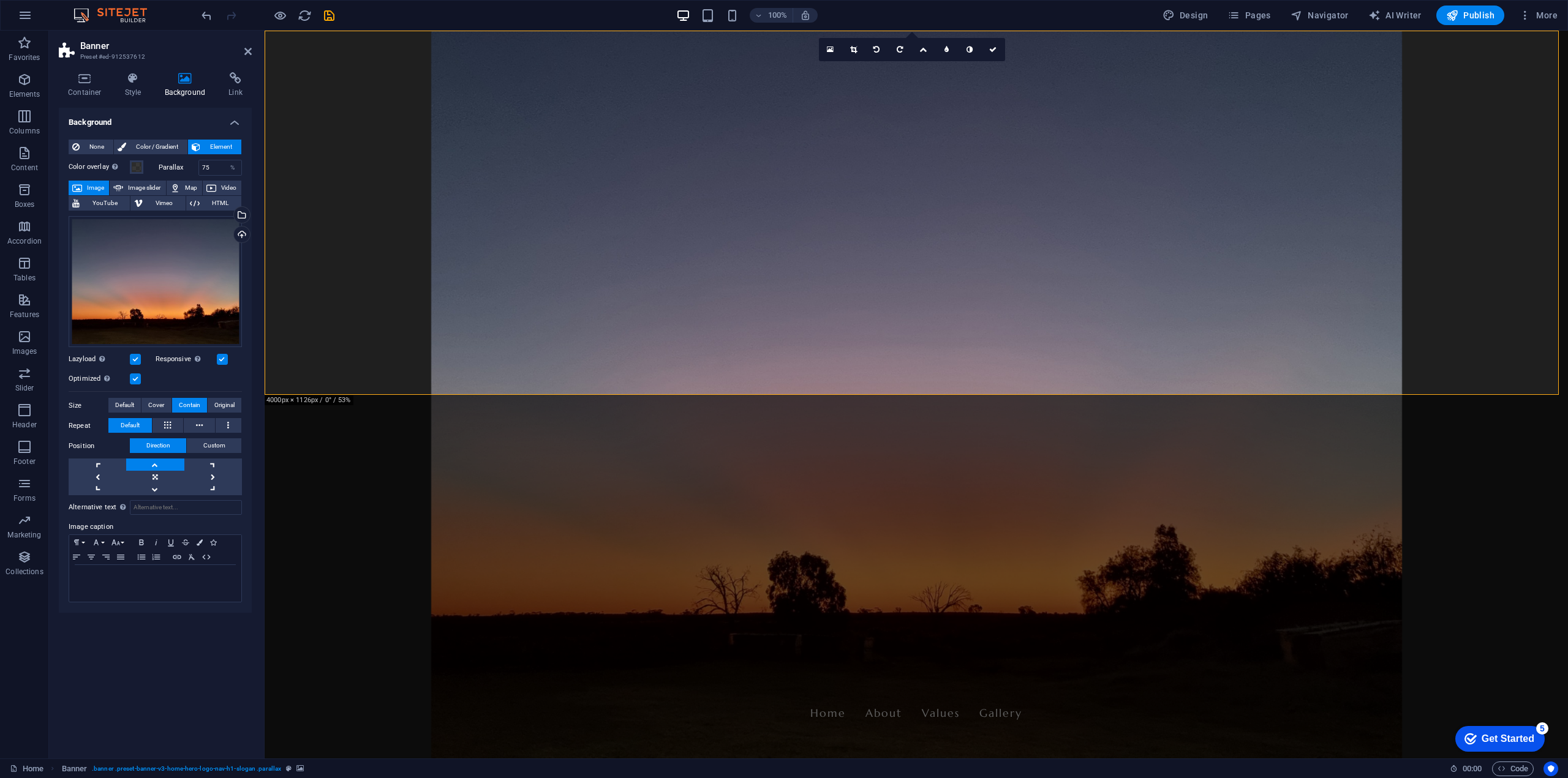
click at [155, 464] on link at bounding box center [155, 464] width 58 height 12
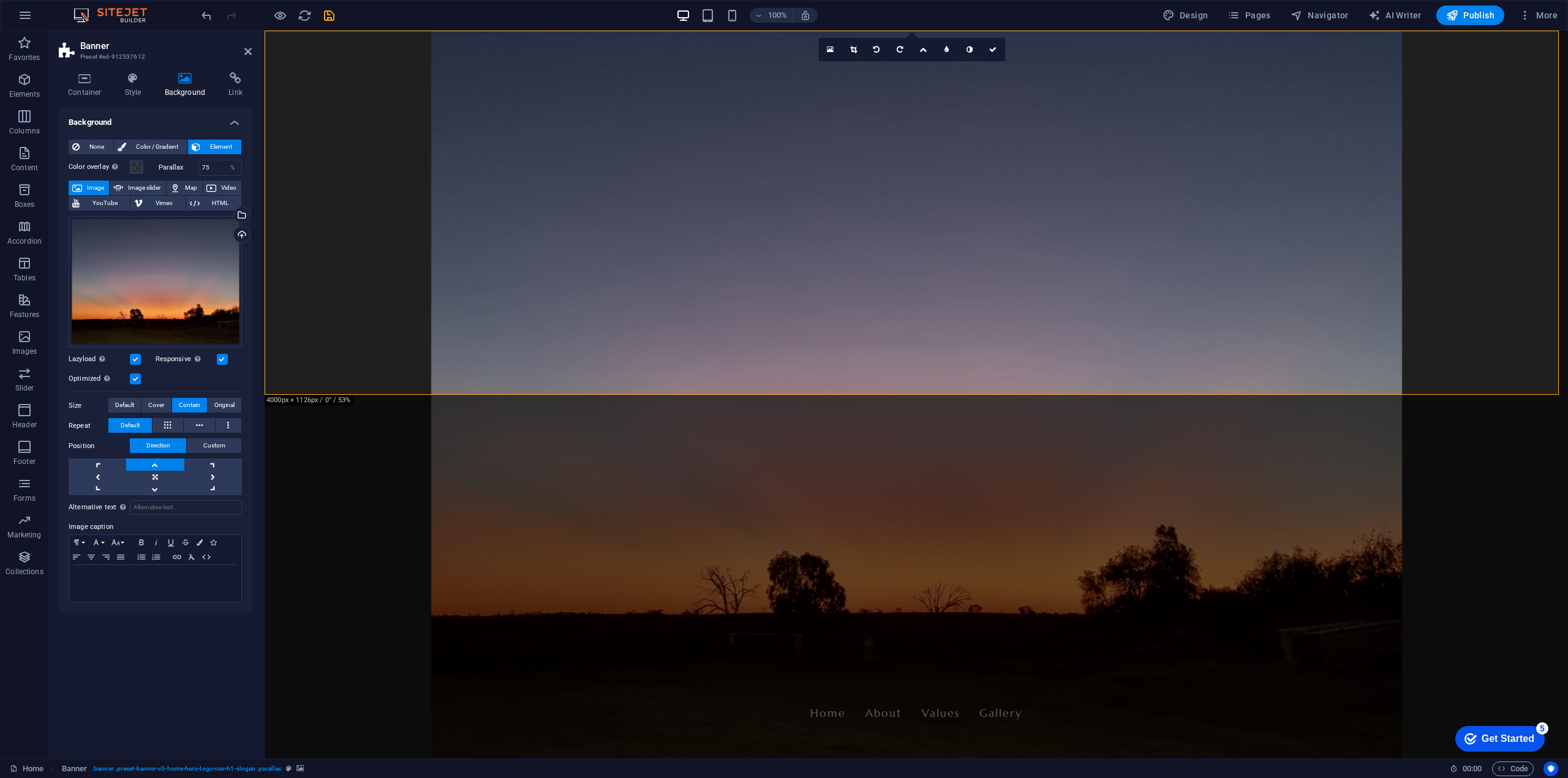
click at [155, 464] on link at bounding box center [155, 464] width 58 height 12
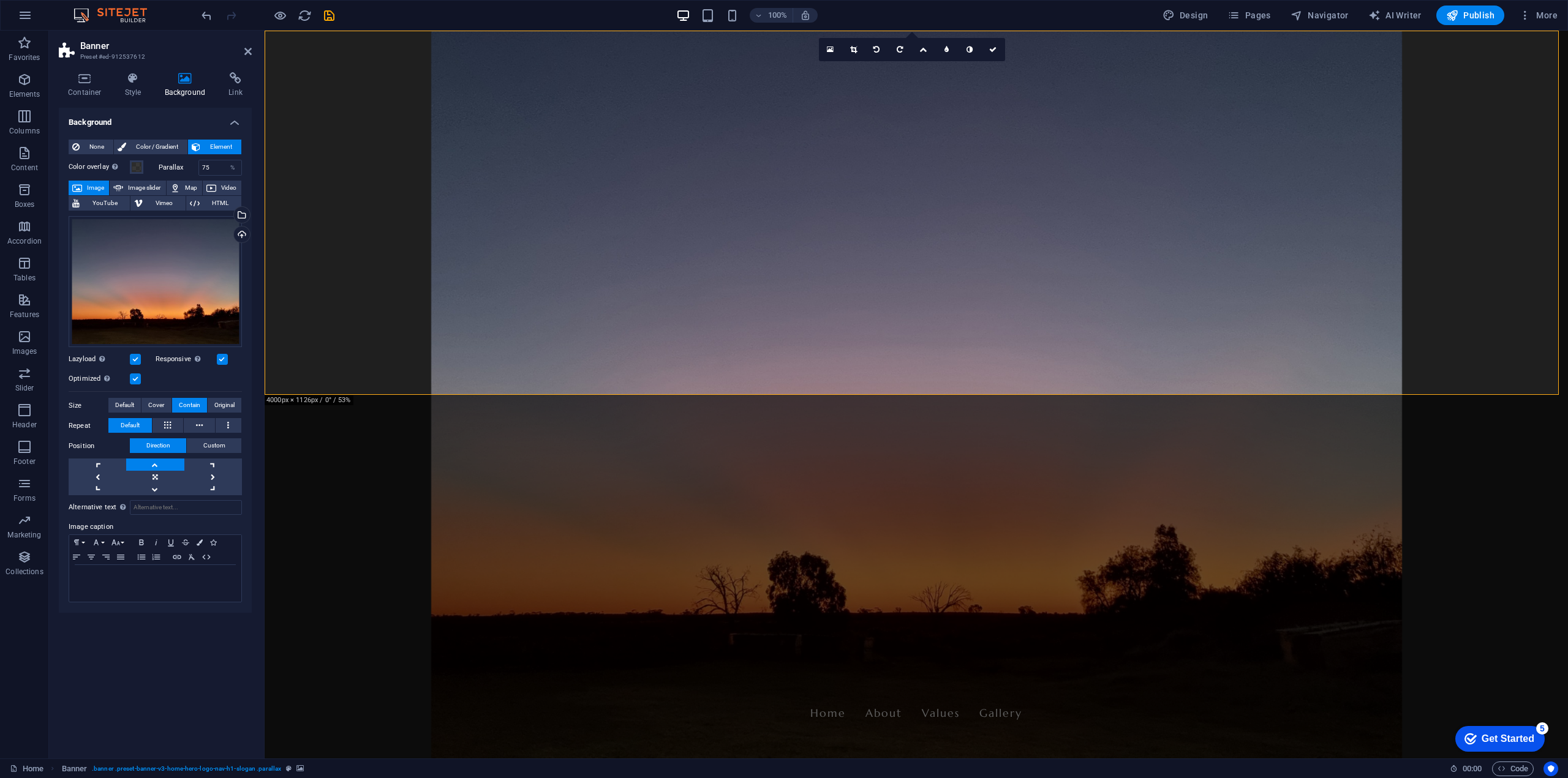
click at [155, 464] on link at bounding box center [155, 464] width 58 height 12
click at [155, 461] on link at bounding box center [155, 464] width 58 height 12
click at [231, 427] on button at bounding box center [228, 426] width 27 height 15
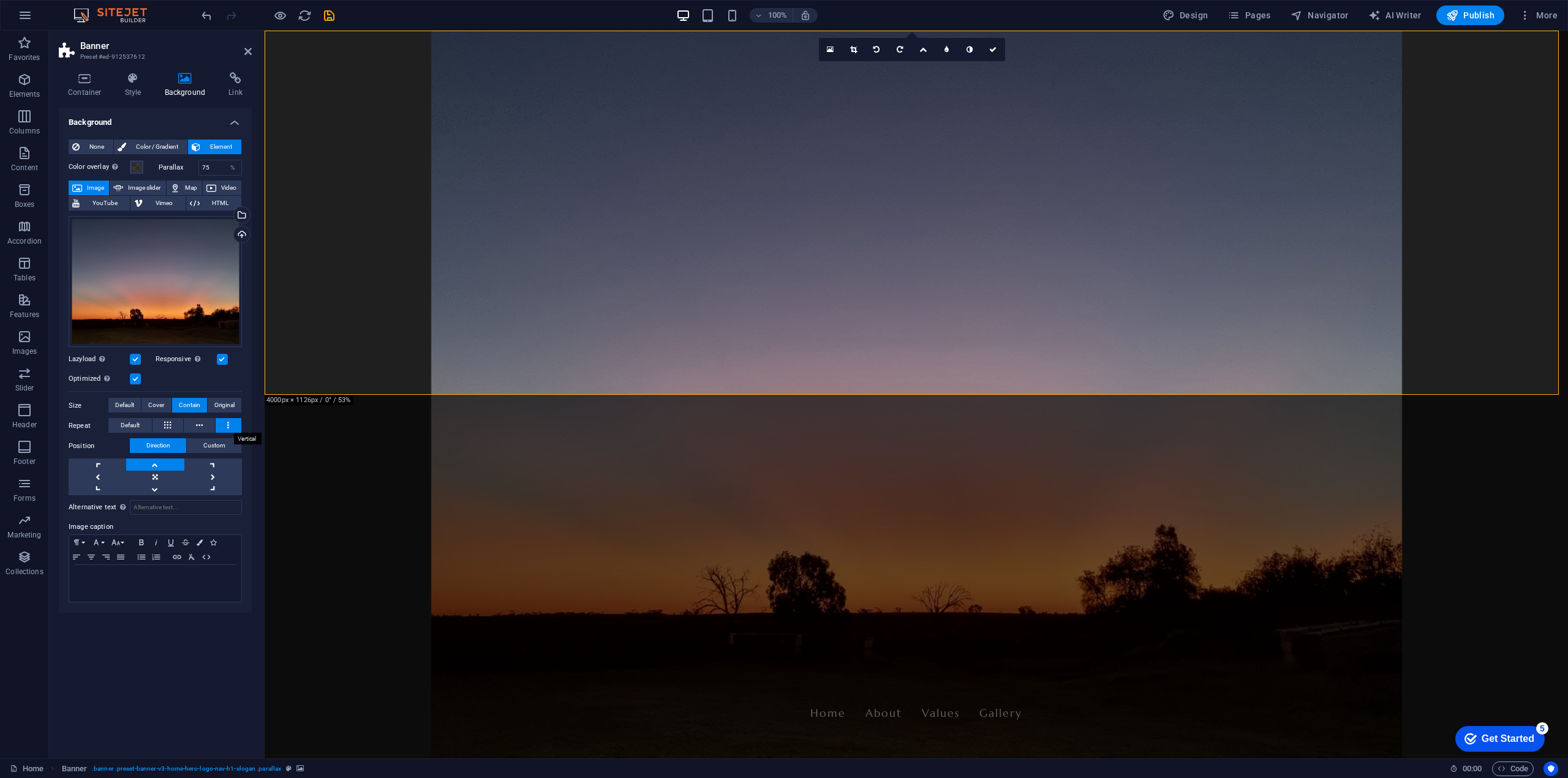
click at [228, 422] on icon at bounding box center [228, 426] width 2 height 15
click at [195, 426] on button at bounding box center [199, 426] width 32 height 15
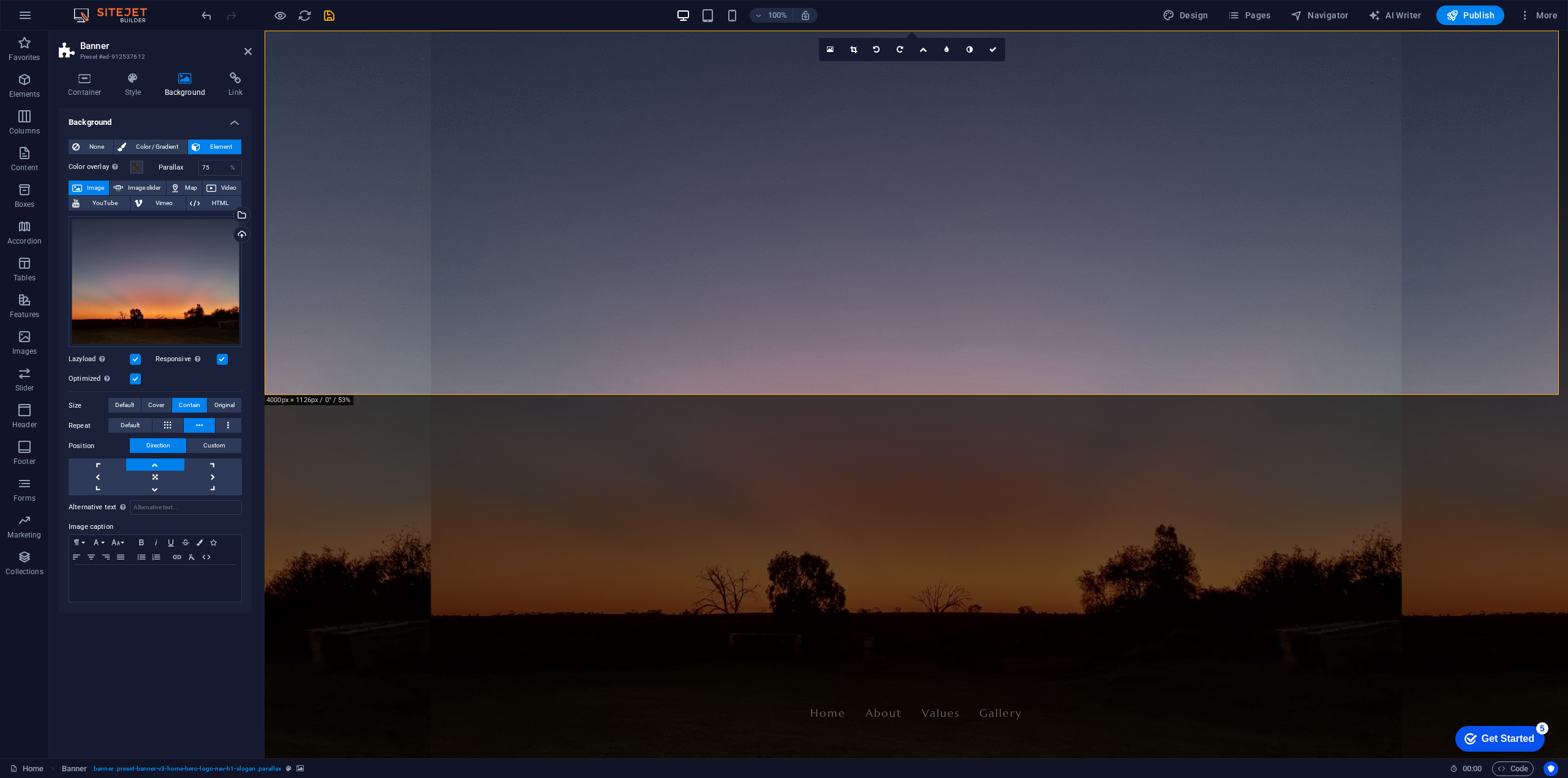
click at [195, 426] on button at bounding box center [199, 426] width 32 height 15
drag, startPoint x: 220, startPoint y: 167, endPoint x: 187, endPoint y: 167, distance: 33.0
click at [187, 167] on div "Parallax 75 %" at bounding box center [201, 168] width 84 height 16
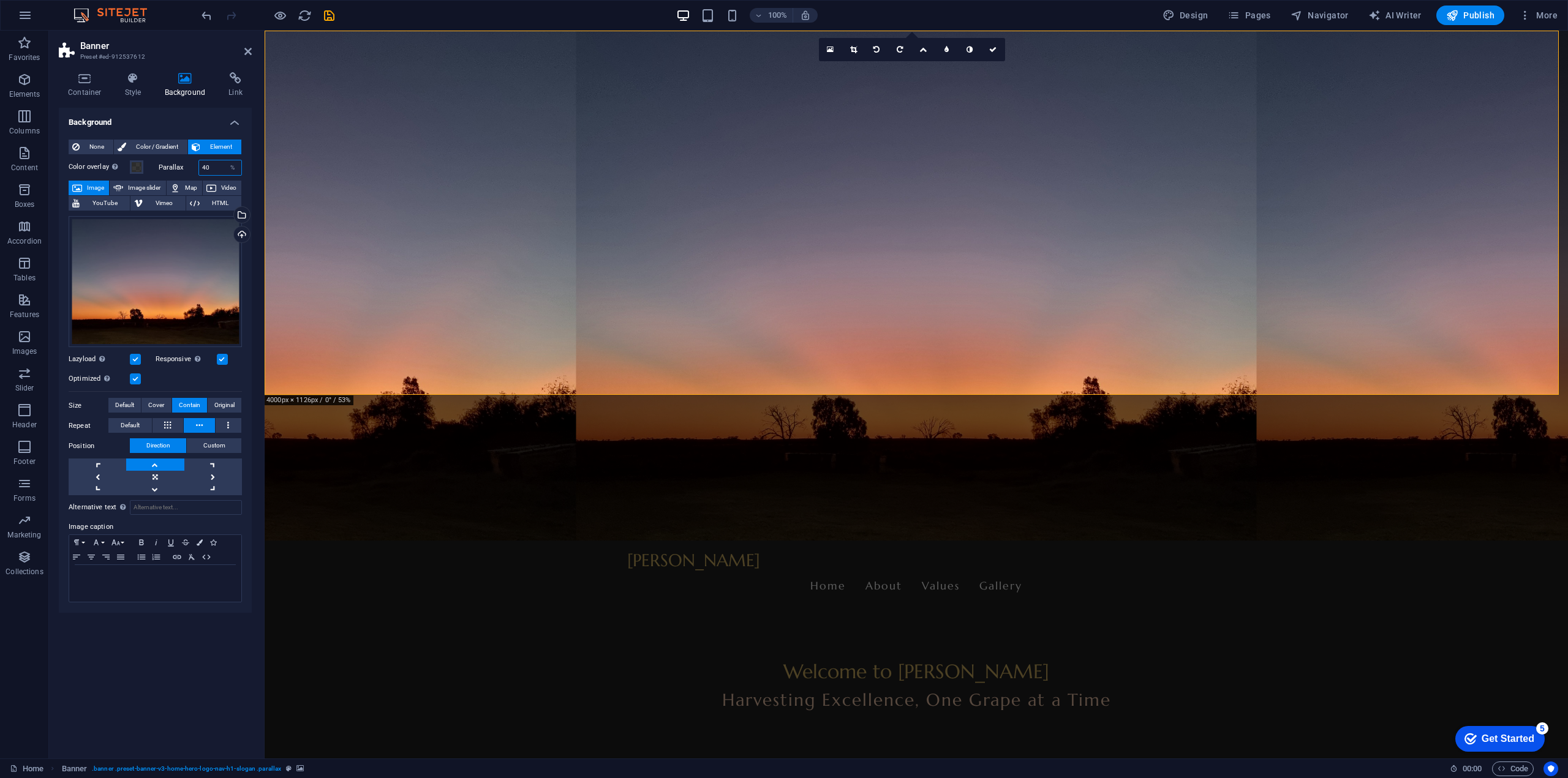
type input "40"
drag, startPoint x: 215, startPoint y: 169, endPoint x: 177, endPoint y: 162, distance: 38.6
click at [177, 162] on div "Parallax 40 %" at bounding box center [201, 168] width 84 height 16
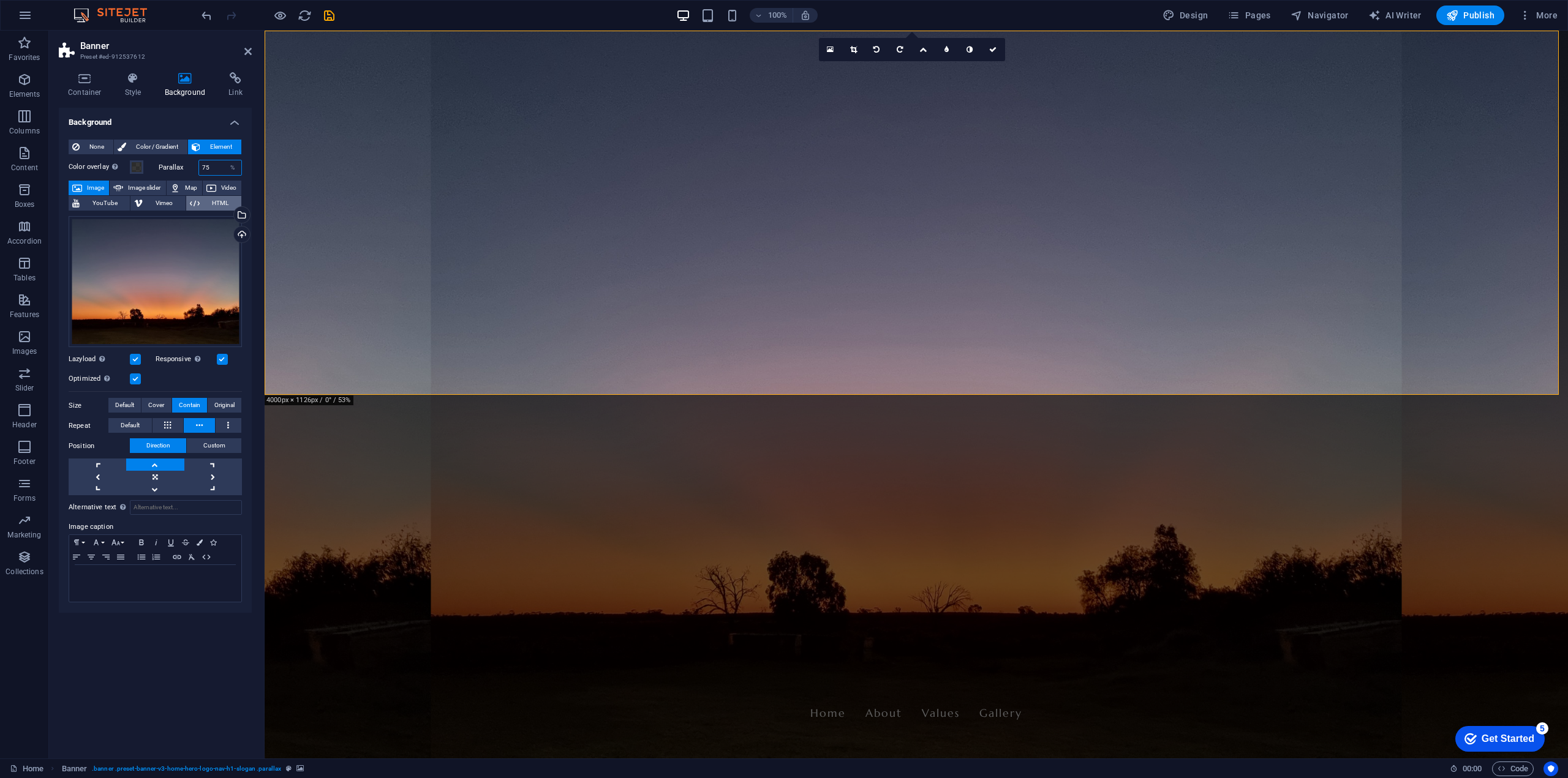
type input "75"
click at [126, 424] on span "Default" at bounding box center [130, 426] width 19 height 15
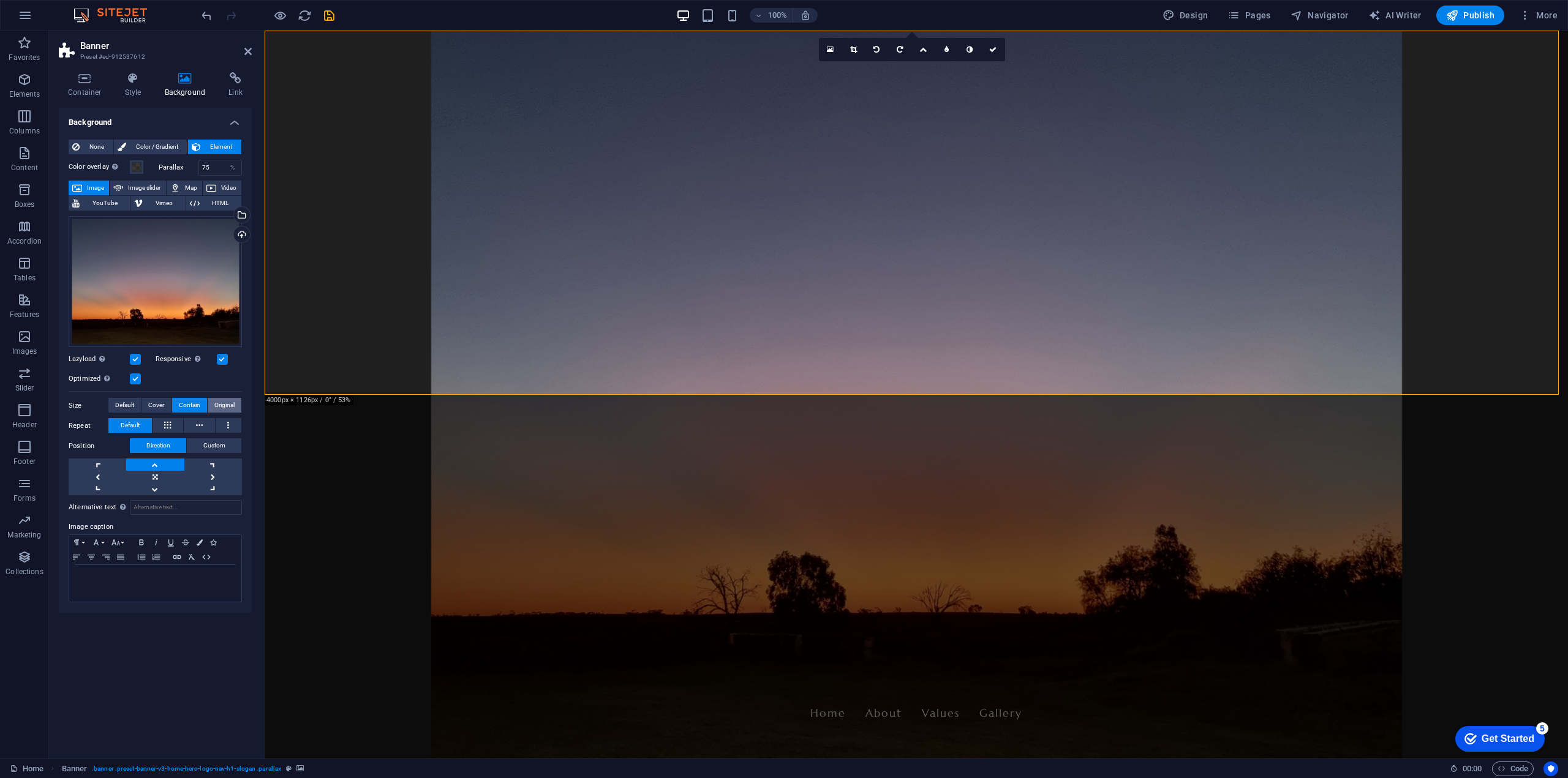
click at [226, 402] on span "Original" at bounding box center [224, 406] width 20 height 15
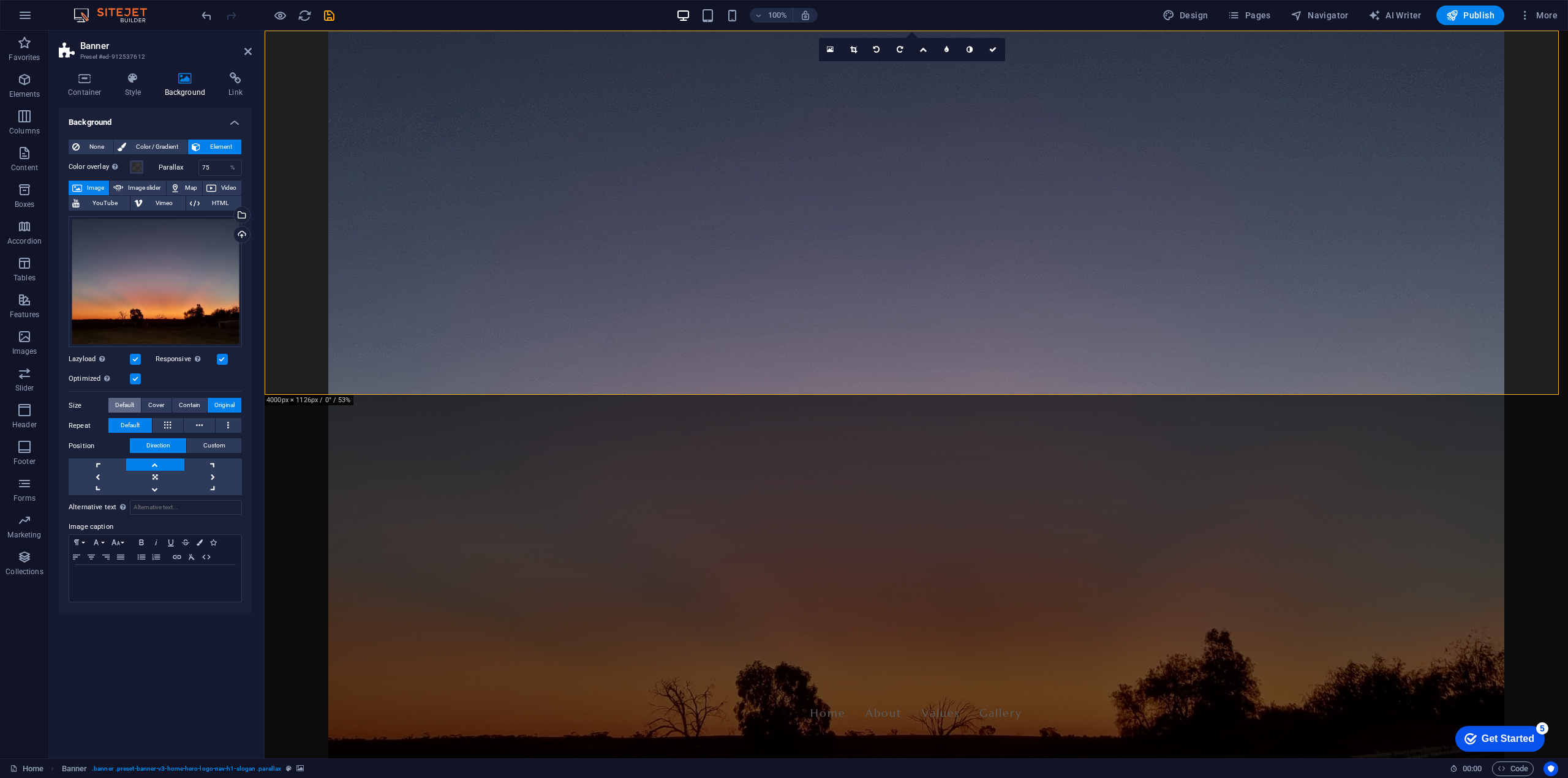
click at [119, 404] on span "Default" at bounding box center [124, 406] width 19 height 15
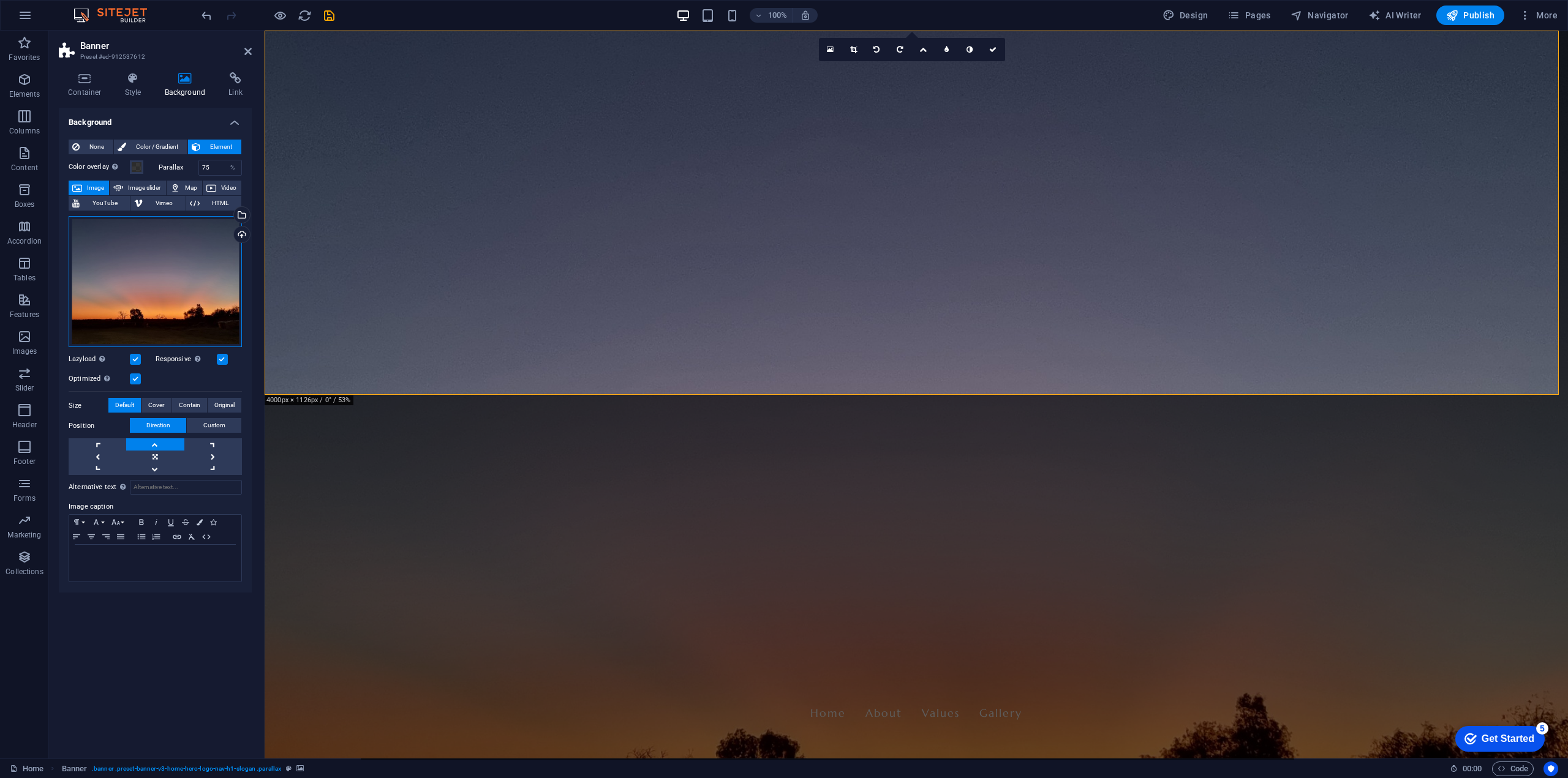
click at [134, 265] on div "Drag files here, click to choose files or select files from Files or our free s…" at bounding box center [156, 282] width 173 height 132
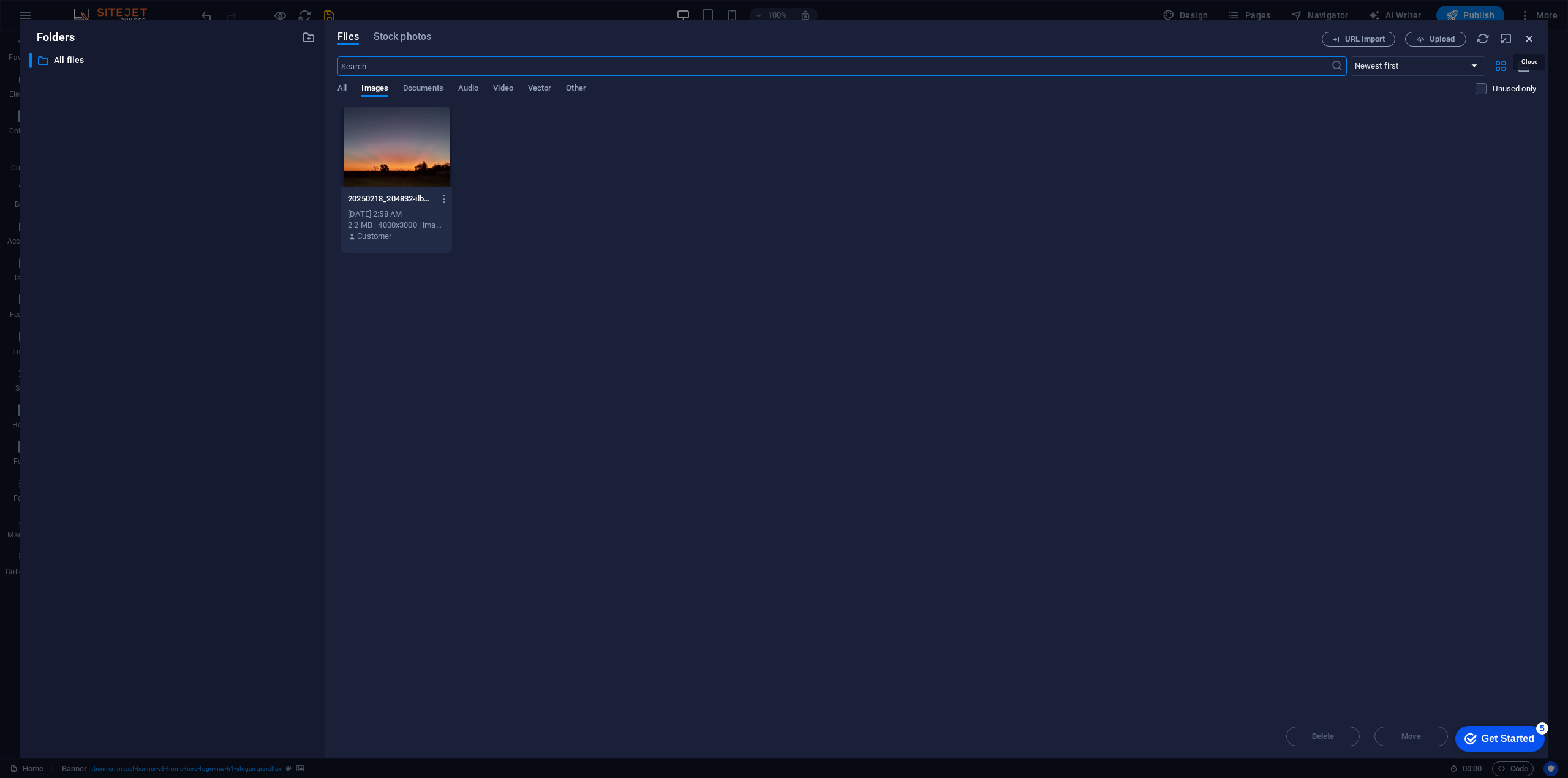
click at [1528, 39] on icon "button" at bounding box center [1529, 38] width 14 height 14
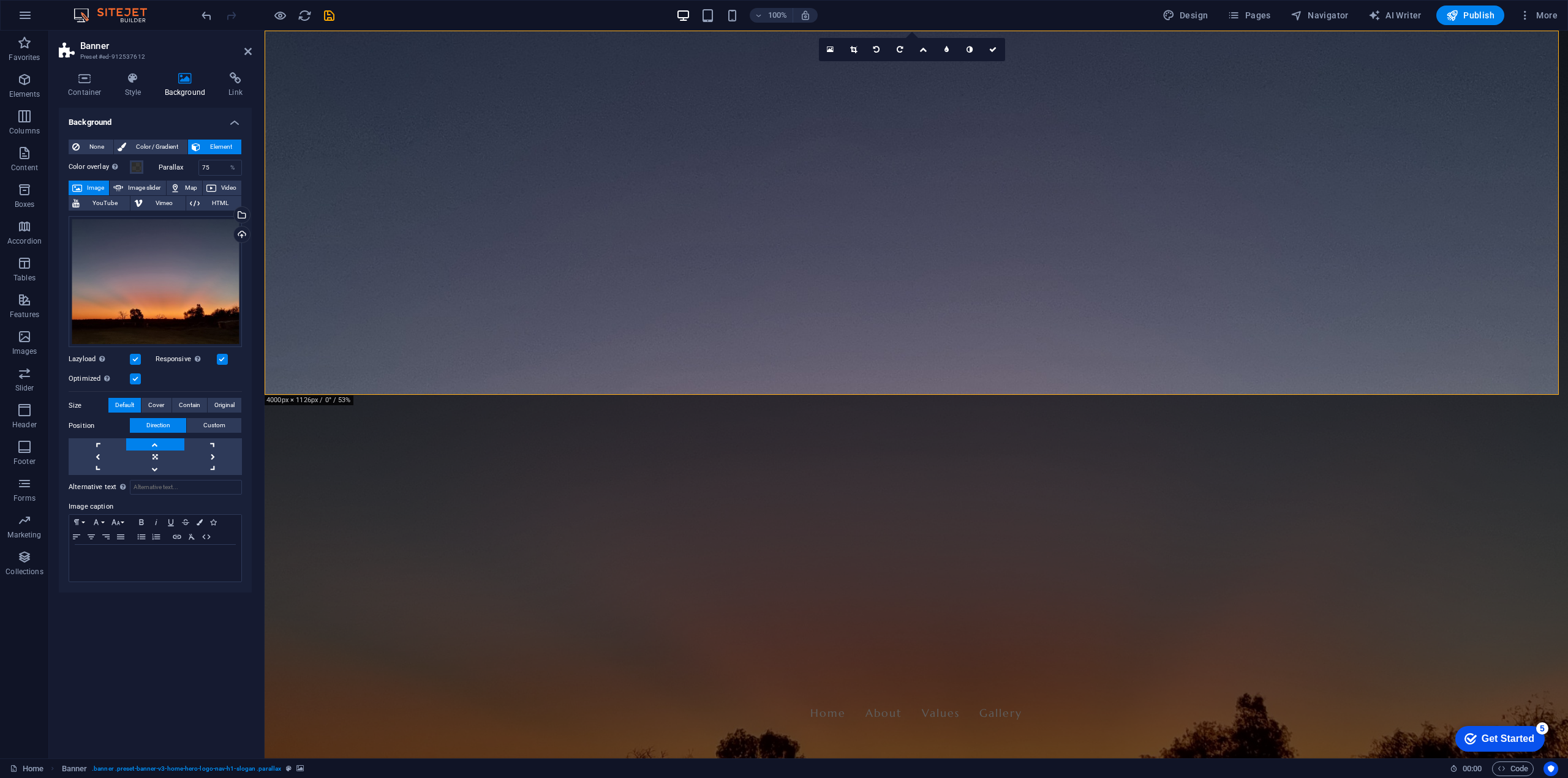
click at [85, 189] on button "Image" at bounding box center [89, 188] width 40 height 15
click at [241, 237] on div "Upload" at bounding box center [241, 236] width 19 height 19
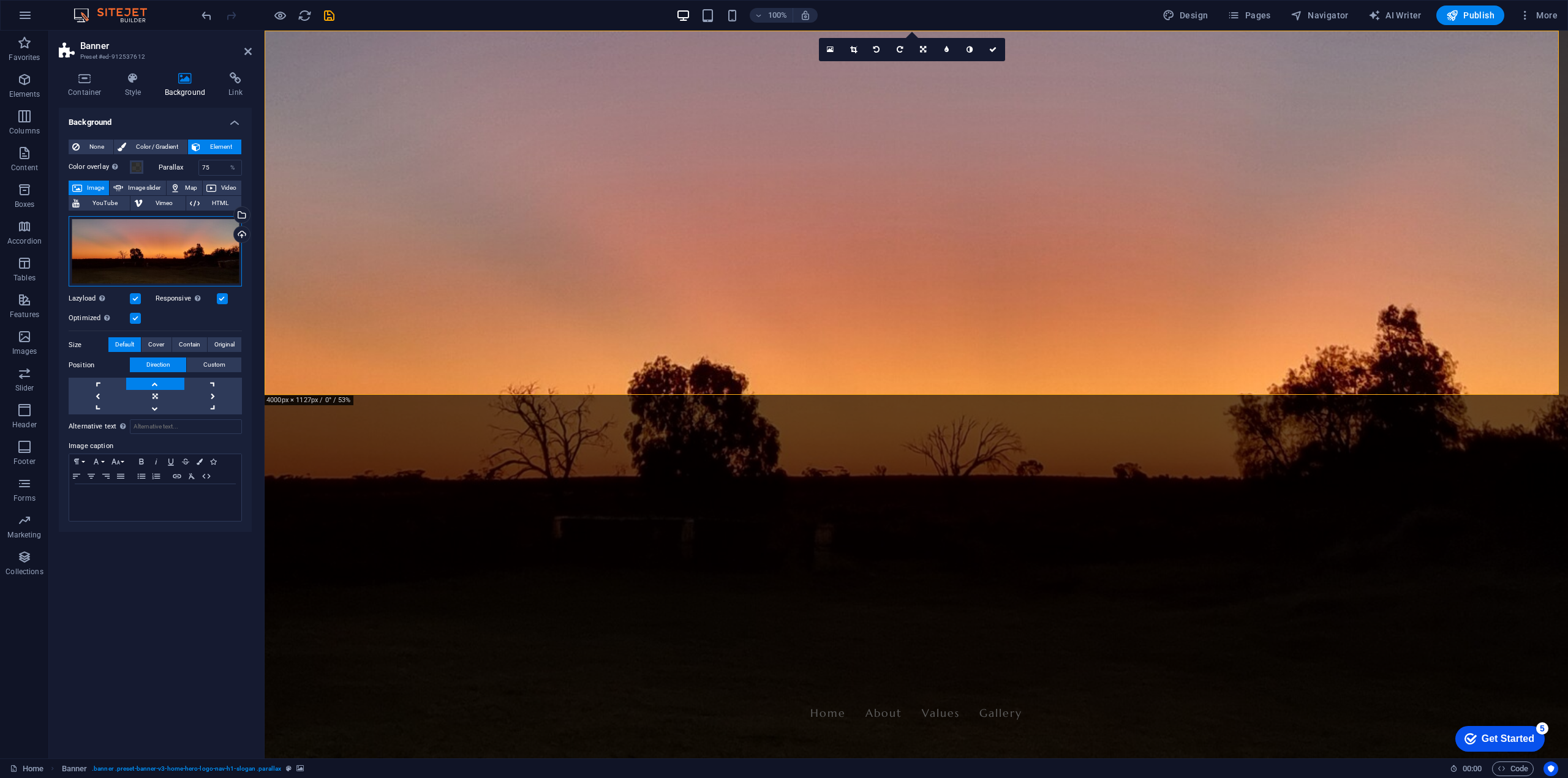
click at [132, 249] on div "Drag files here, click to choose files or select files from Files or our free s…" at bounding box center [156, 252] width 173 height 71
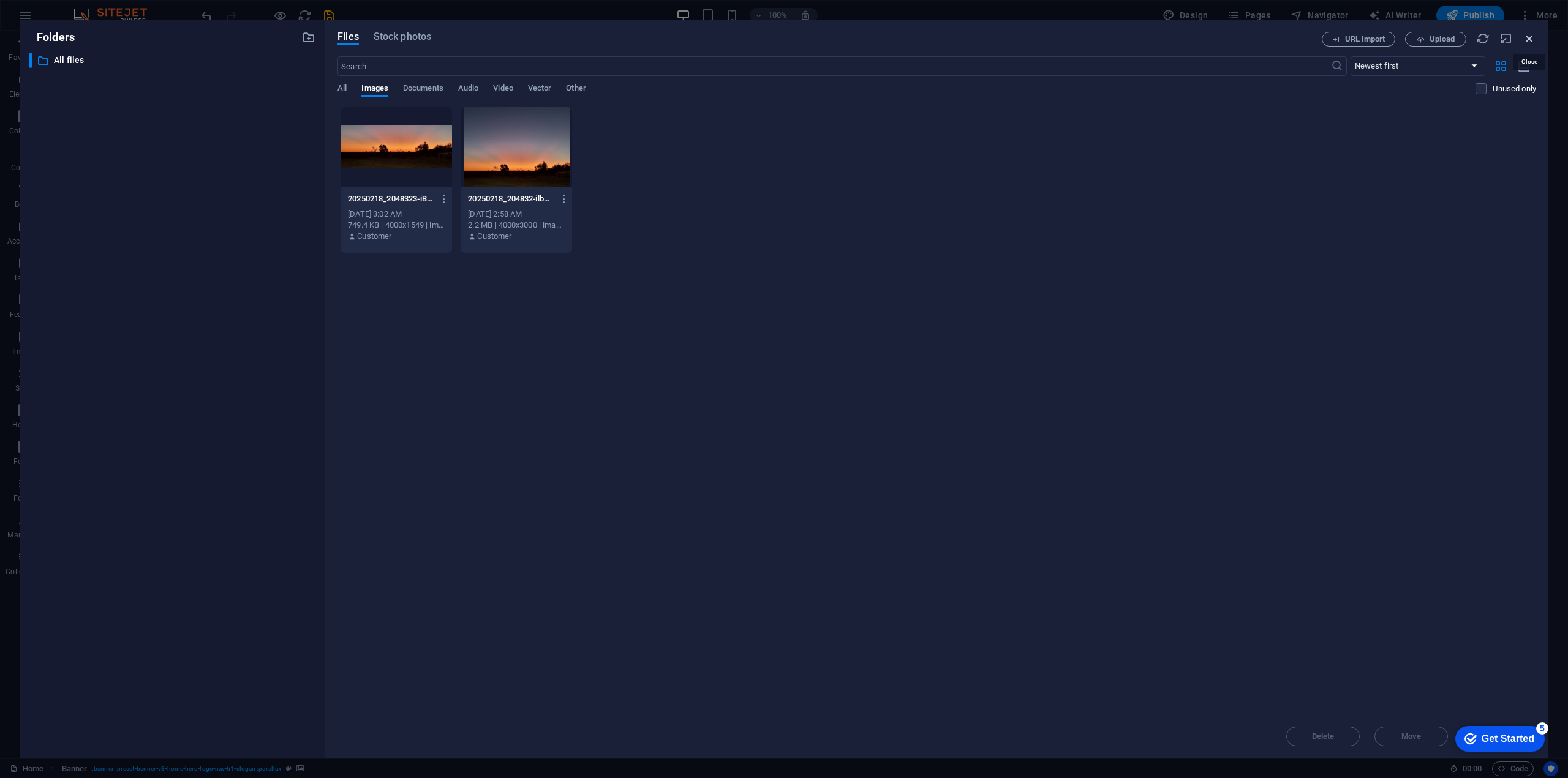
drag, startPoint x: 1532, startPoint y: 38, endPoint x: 1073, endPoint y: 36, distance: 459.0
click at [1532, 38] on icon "button" at bounding box center [1529, 38] width 14 height 14
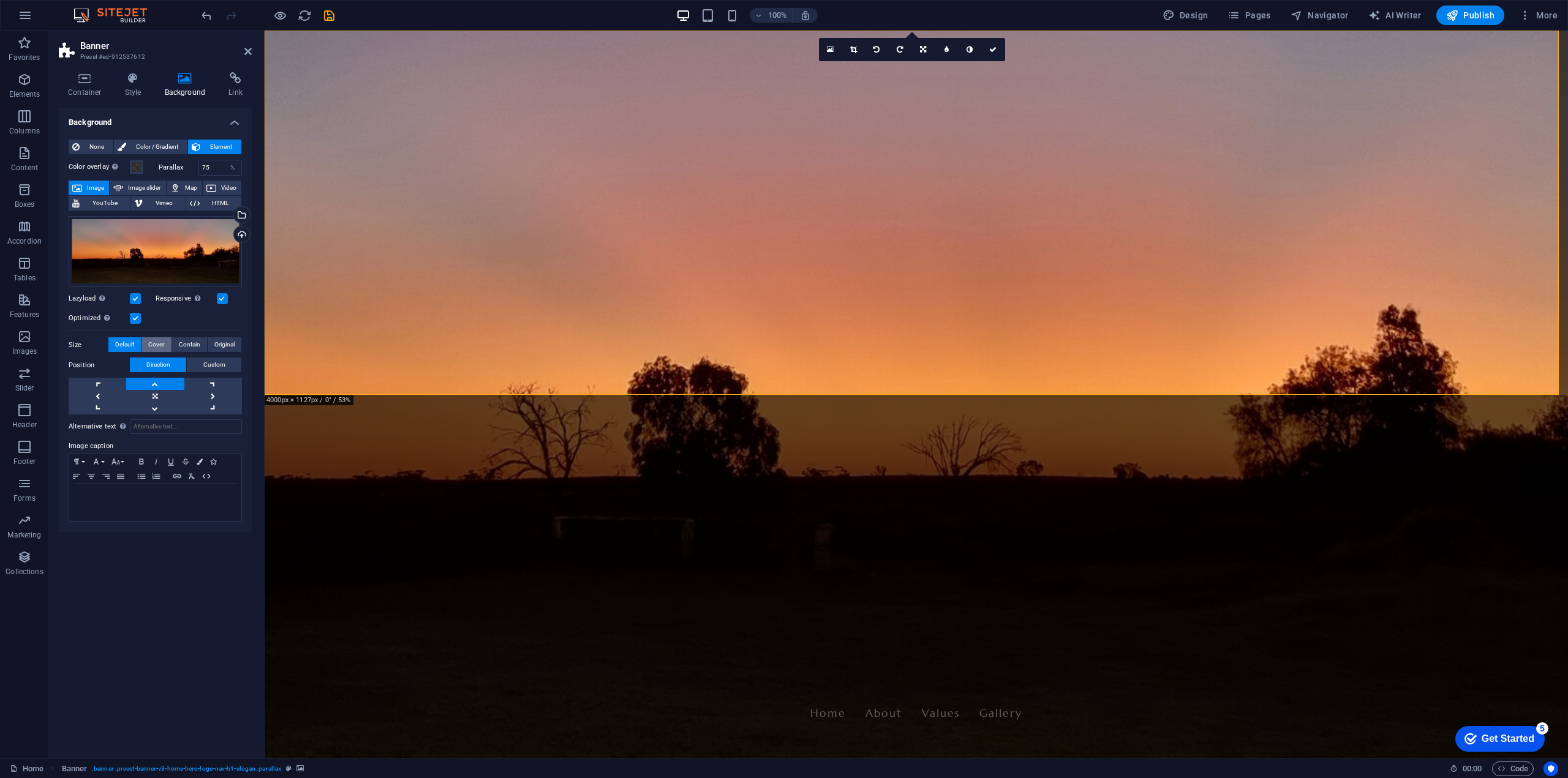
click at [149, 344] on span "Cover" at bounding box center [156, 345] width 16 height 15
click at [186, 344] on span "Contain" at bounding box center [190, 345] width 21 height 15
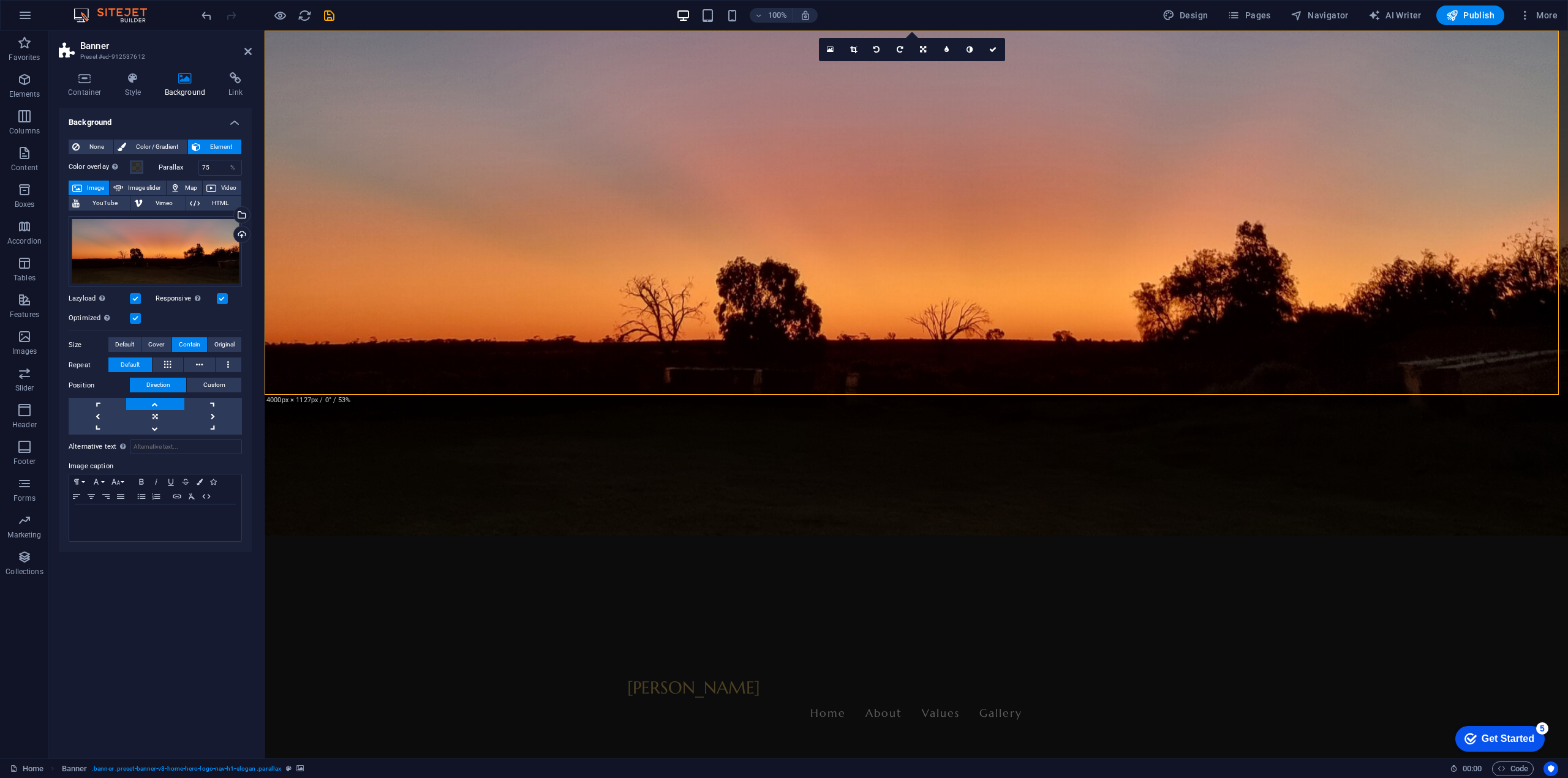
click at [223, 638] on div "Background None Color / Gradient Element Stretch background to full-width Color…" at bounding box center [156, 428] width 193 height 641
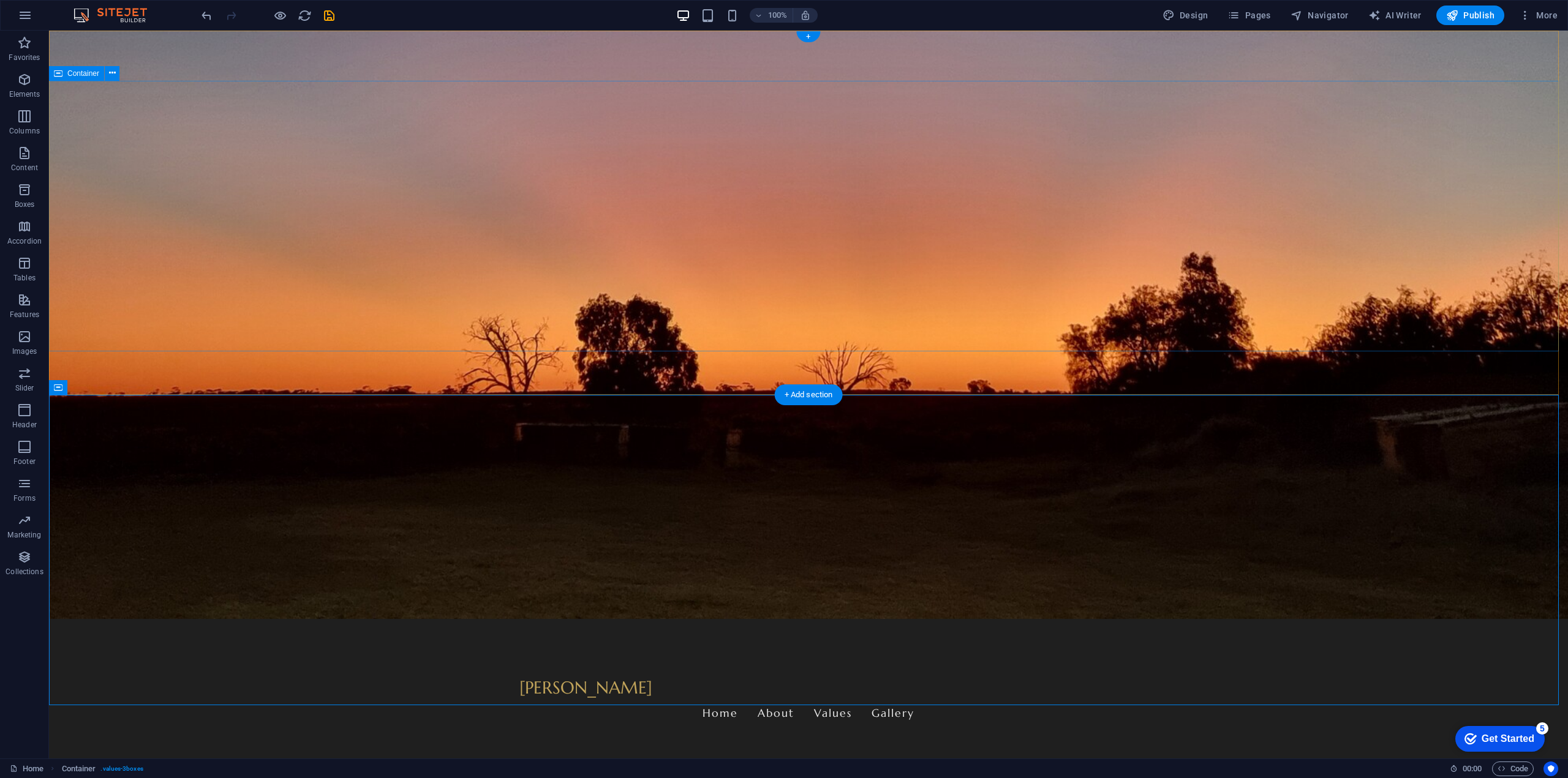
click at [207, 372] on figure at bounding box center [809, 394] width 1519 height 728
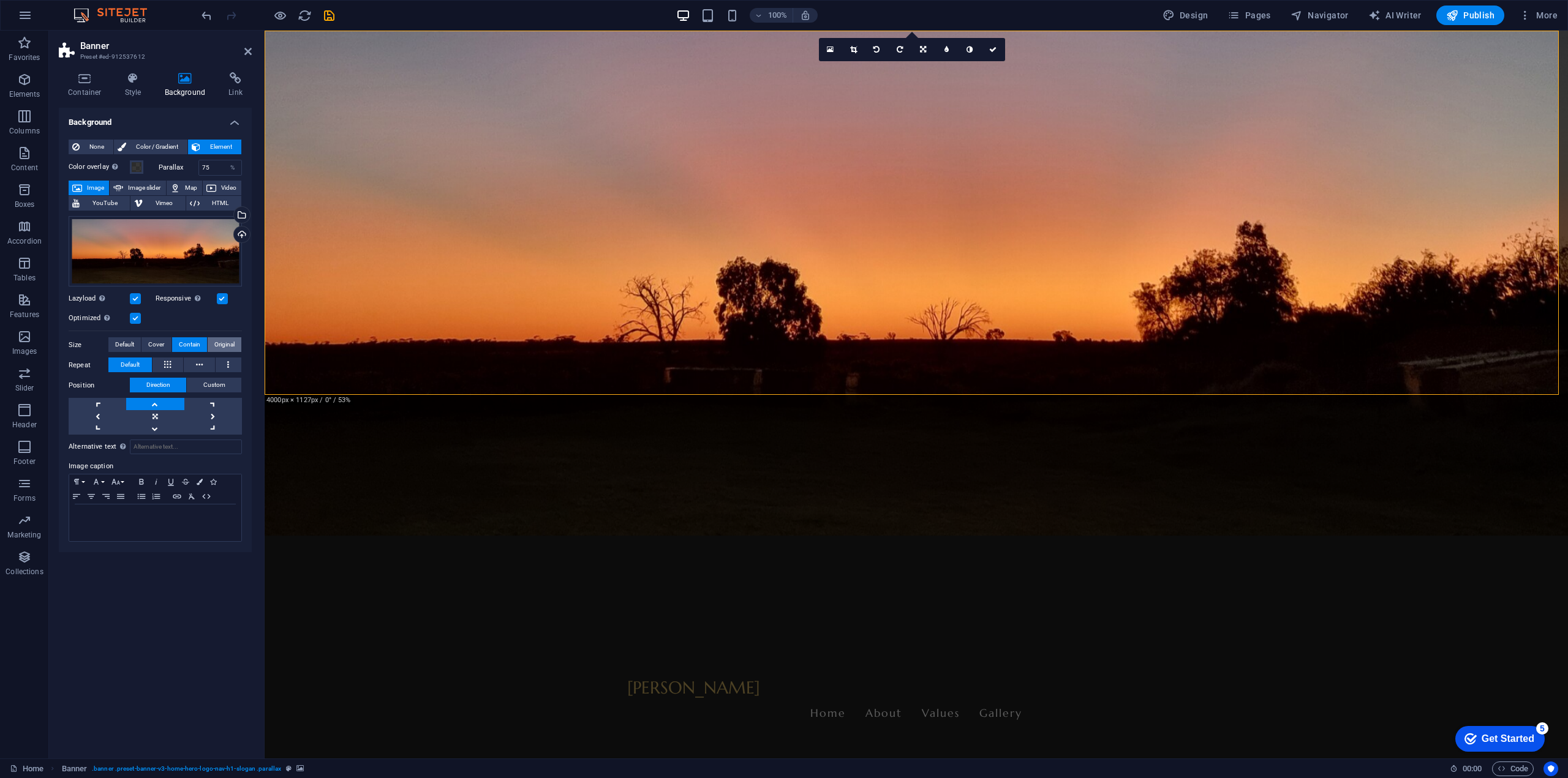
click at [230, 345] on span "Original" at bounding box center [224, 345] width 20 height 15
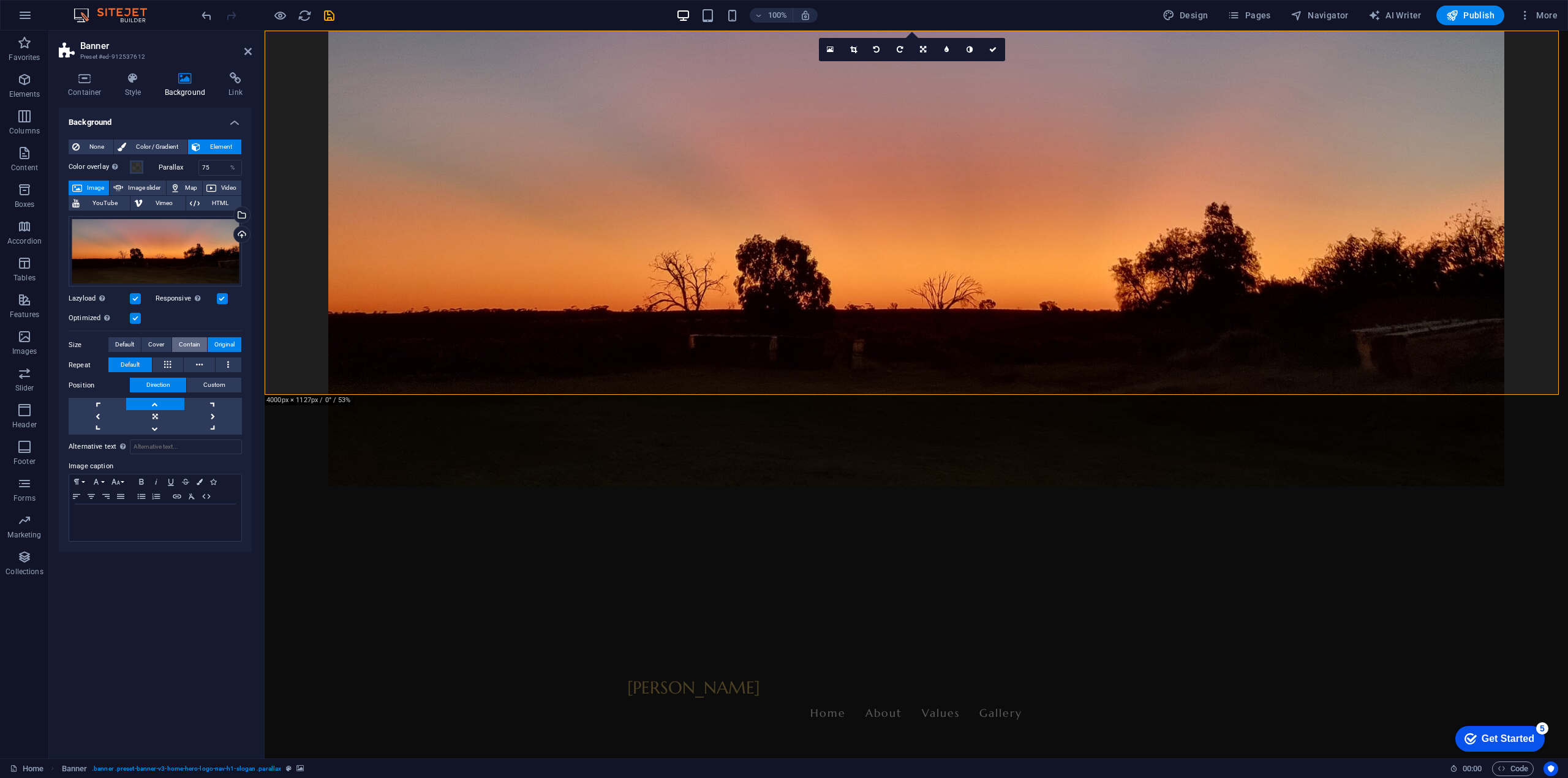
click at [185, 343] on span "Contain" at bounding box center [190, 345] width 21 height 15
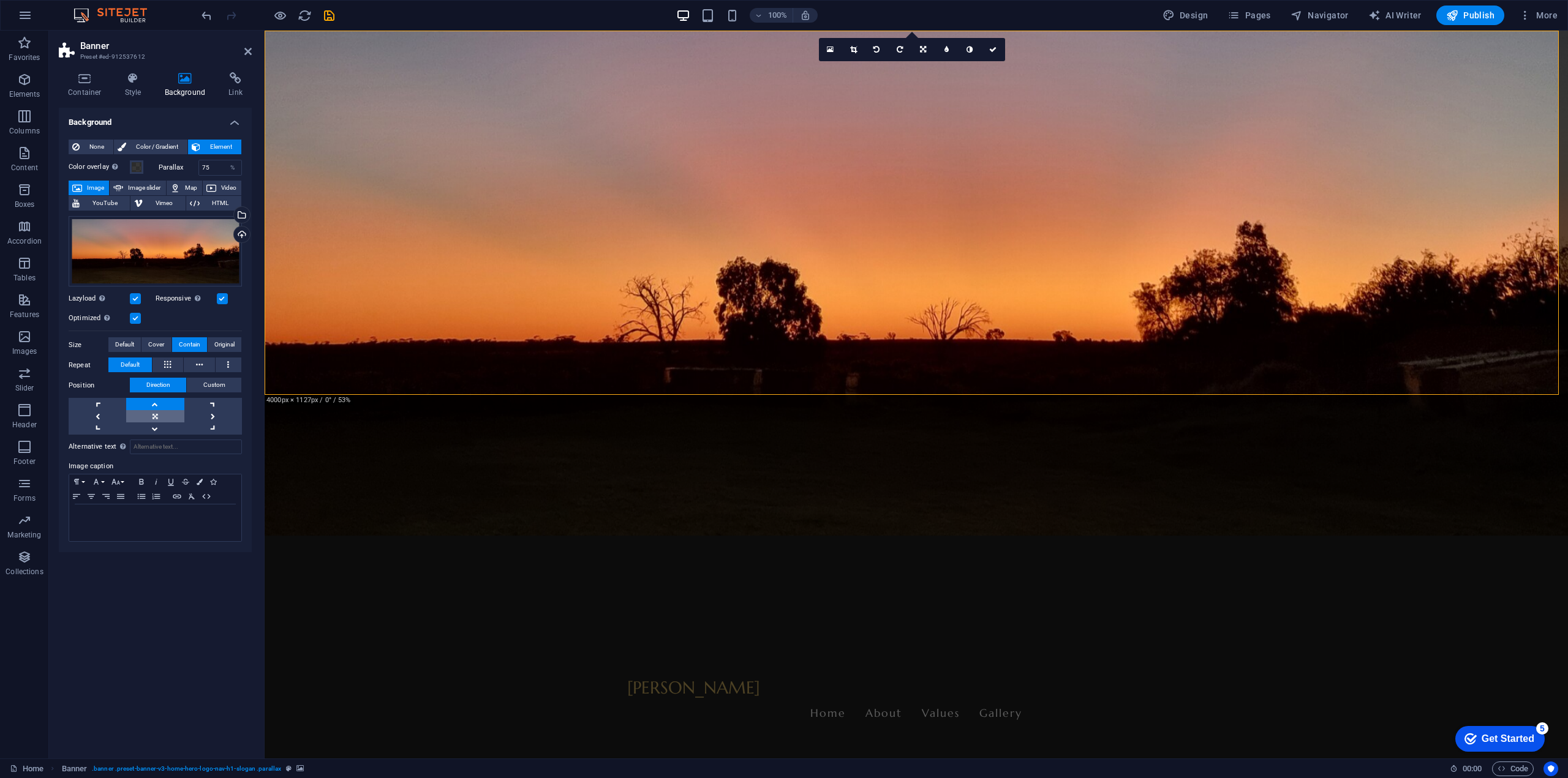
click at [155, 417] on link at bounding box center [155, 416] width 58 height 12
click at [152, 419] on link at bounding box center [155, 416] width 58 height 12
click at [160, 431] on link at bounding box center [155, 428] width 58 height 12
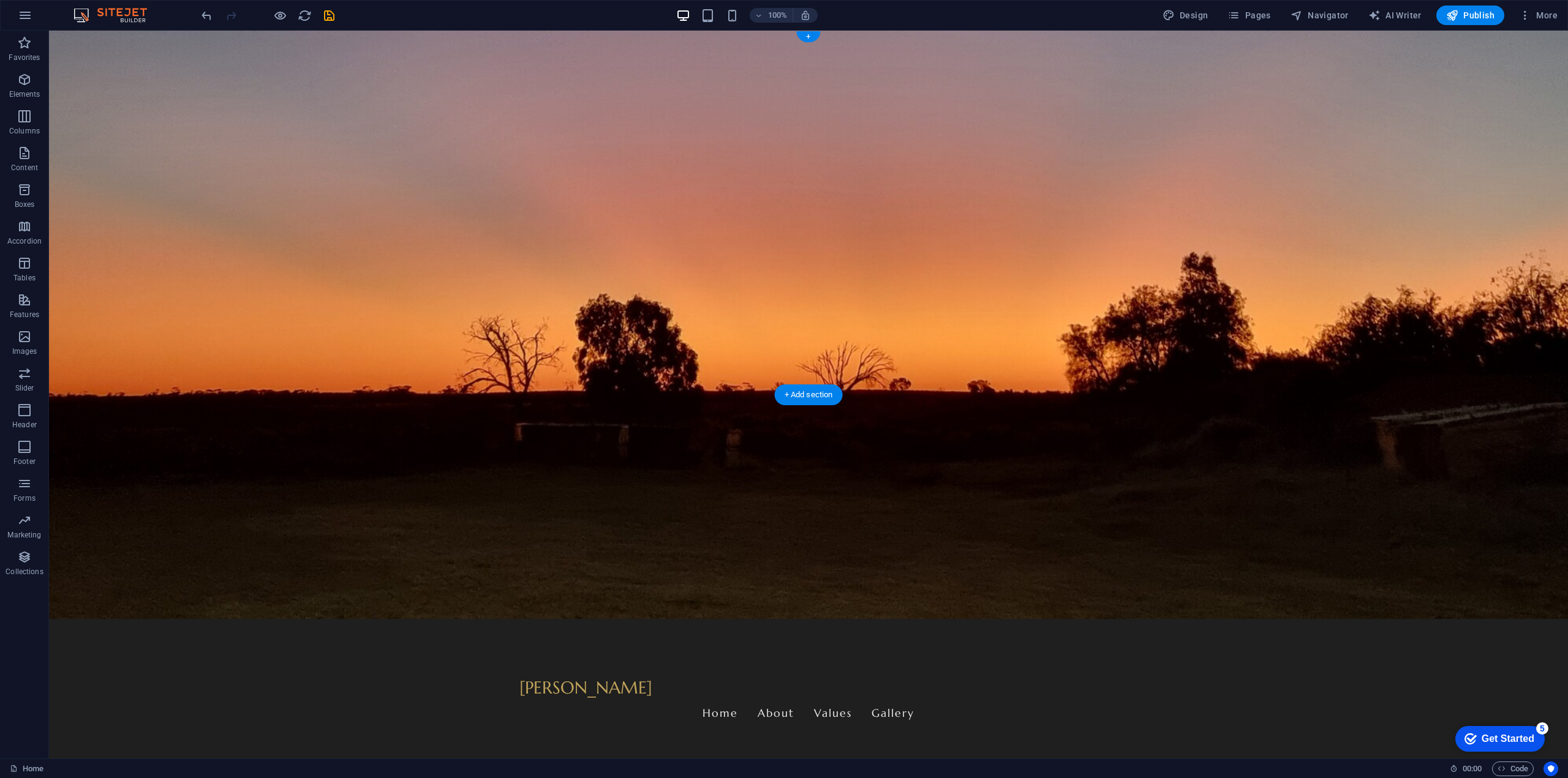
click at [387, 365] on figure at bounding box center [809, 394] width 1519 height 728
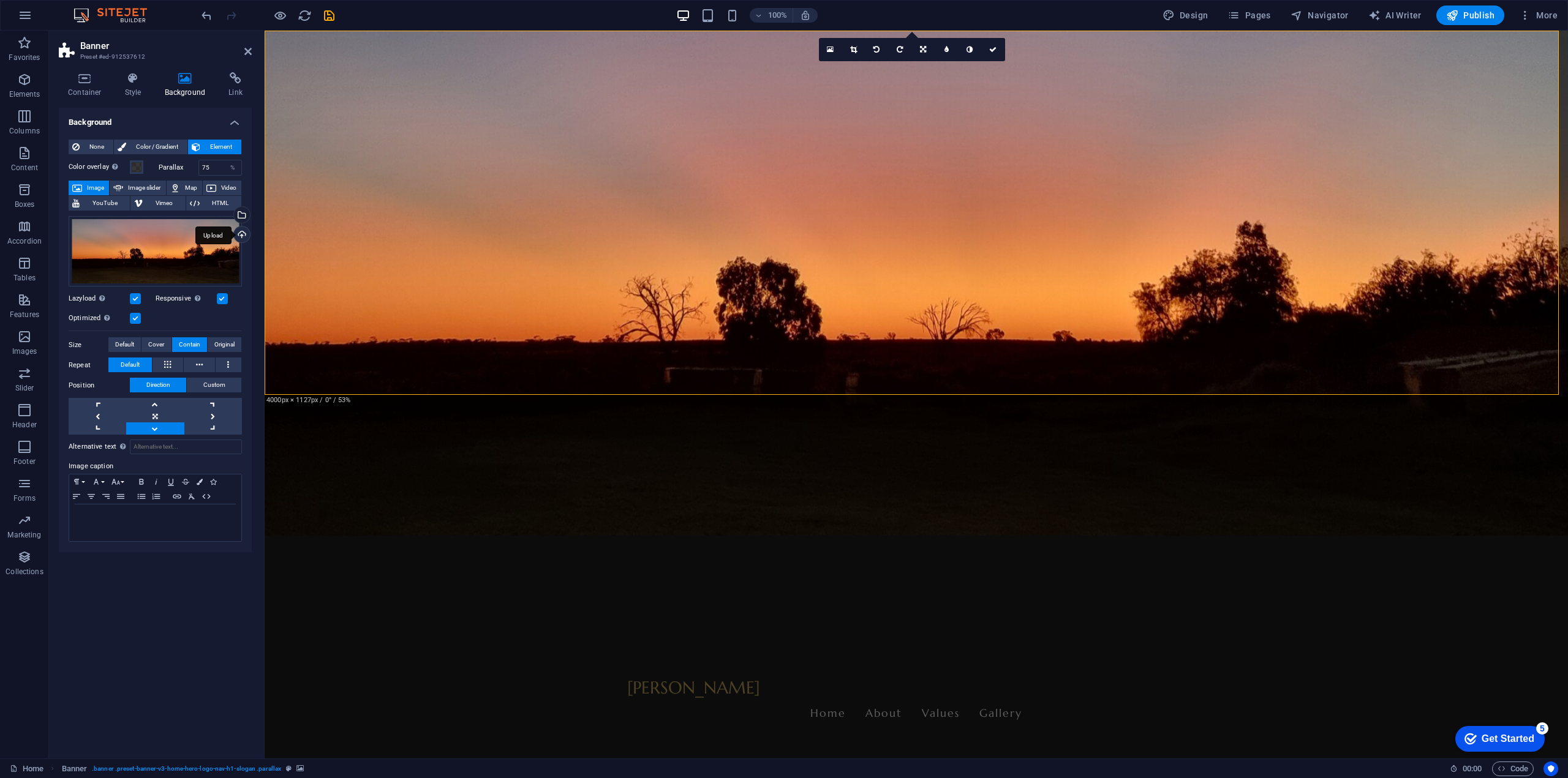
click at [242, 235] on div "Upload" at bounding box center [241, 236] width 19 height 19
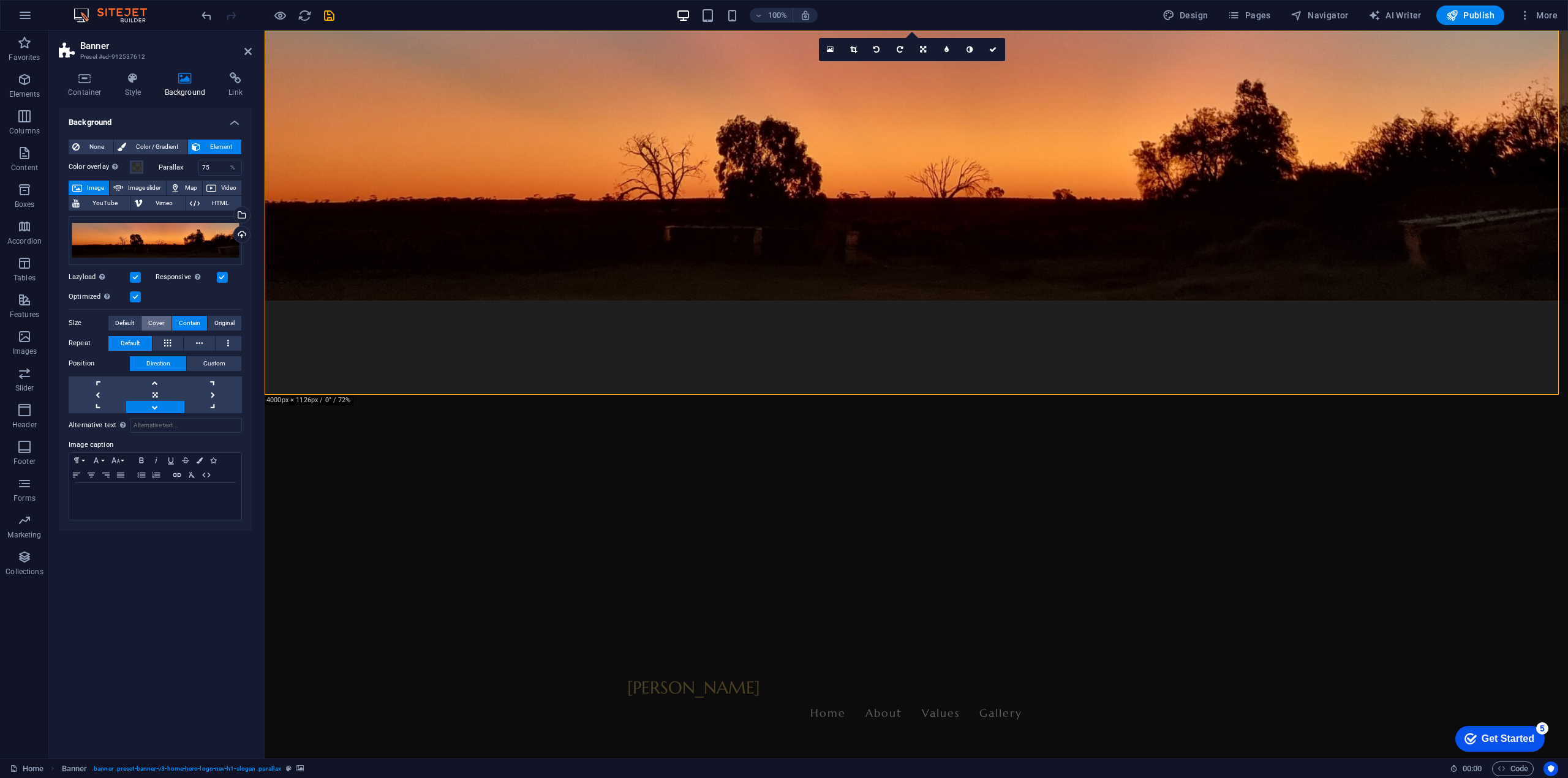
click at [157, 321] on span "Cover" at bounding box center [156, 323] width 16 height 15
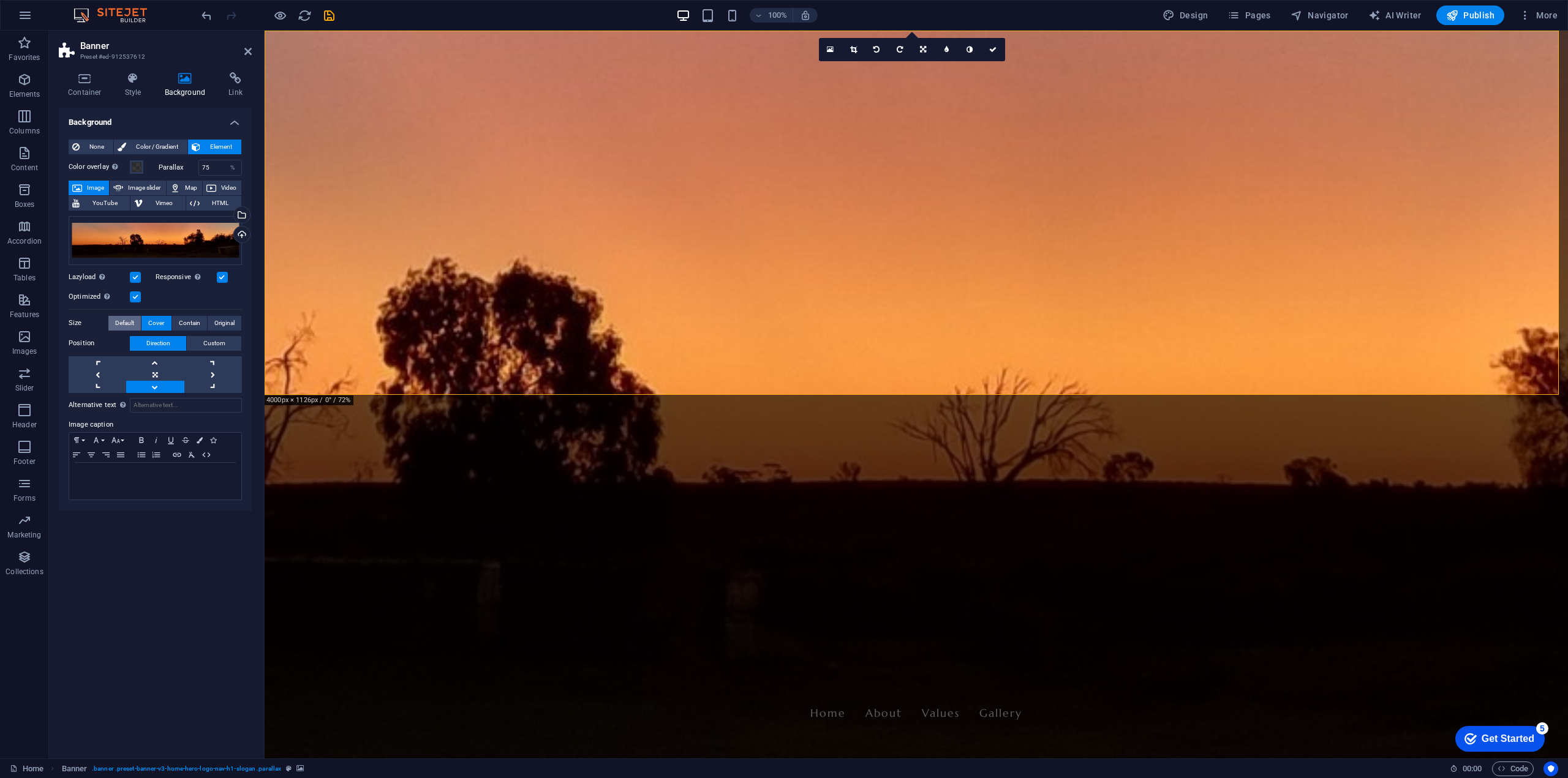
click at [125, 321] on span "Default" at bounding box center [124, 323] width 19 height 15
click at [186, 321] on span "Contain" at bounding box center [190, 323] width 21 height 15
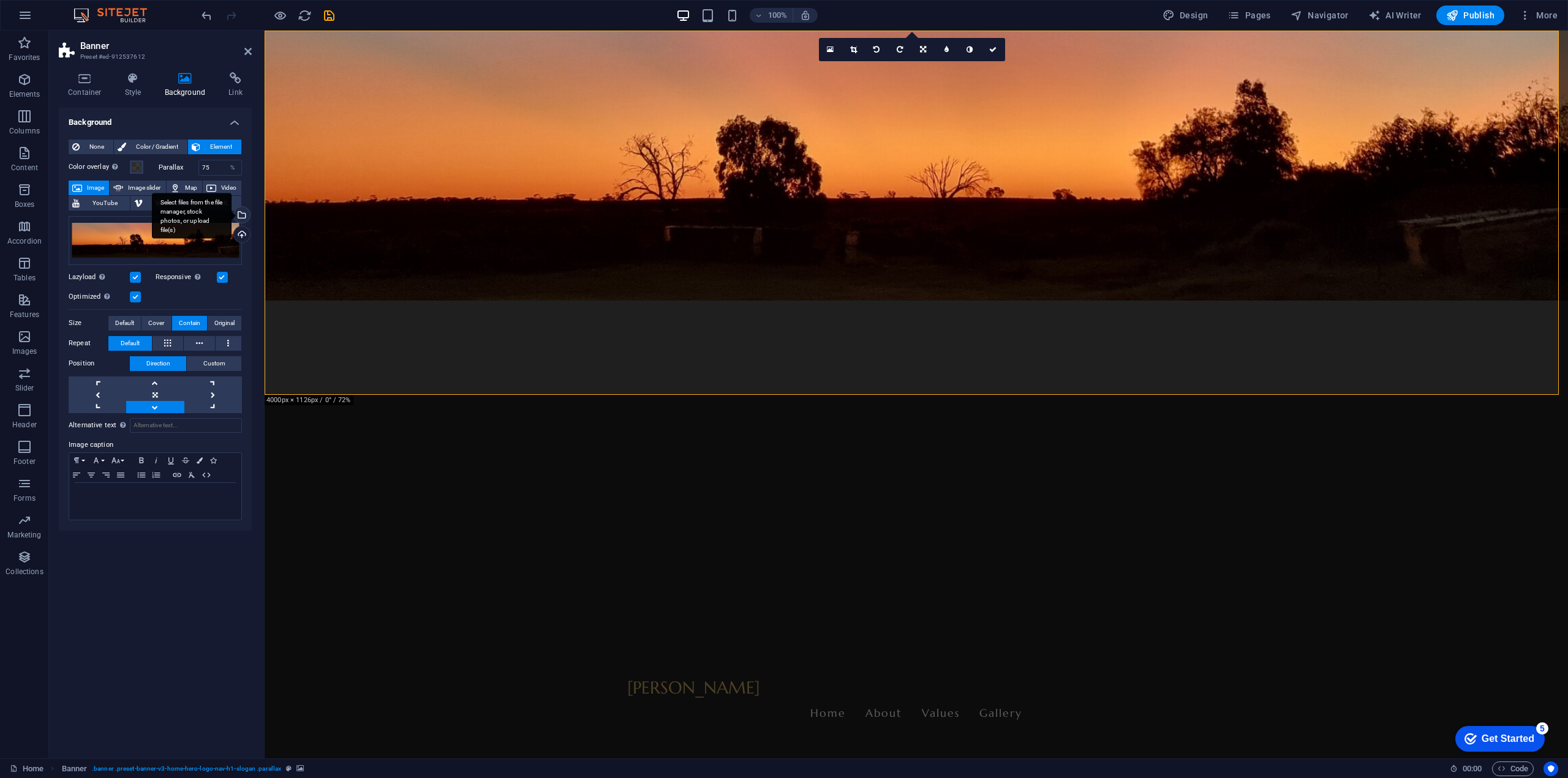
click at [242, 215] on div "Select files from the file manager, stock photos, or upload file(s)" at bounding box center [241, 216] width 19 height 19
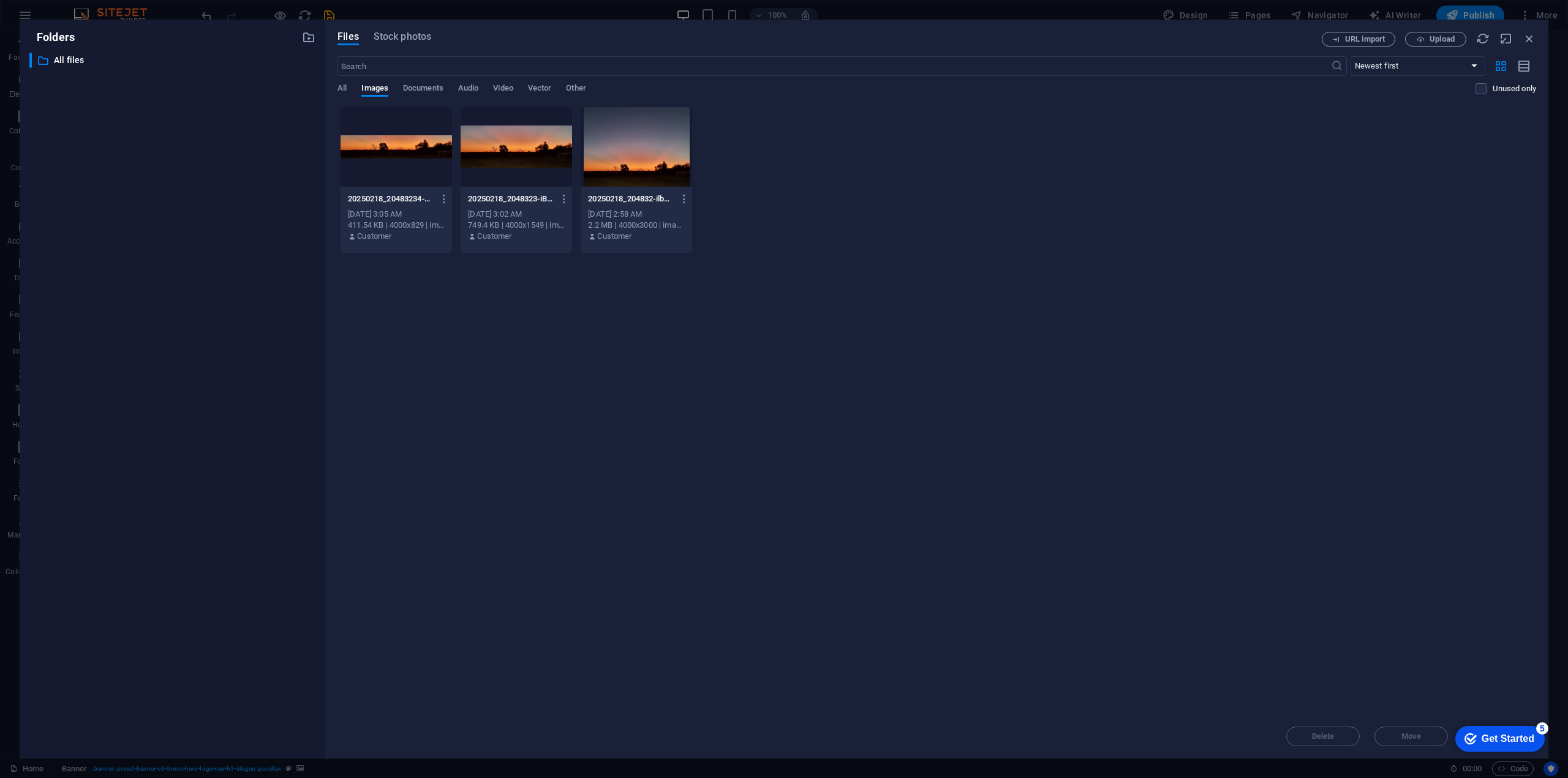
click at [506, 182] on div at bounding box center [517, 147] width 112 height 79
click at [496, 157] on div "1" at bounding box center [517, 147] width 112 height 79
click at [496, 157] on div at bounding box center [517, 147] width 112 height 79
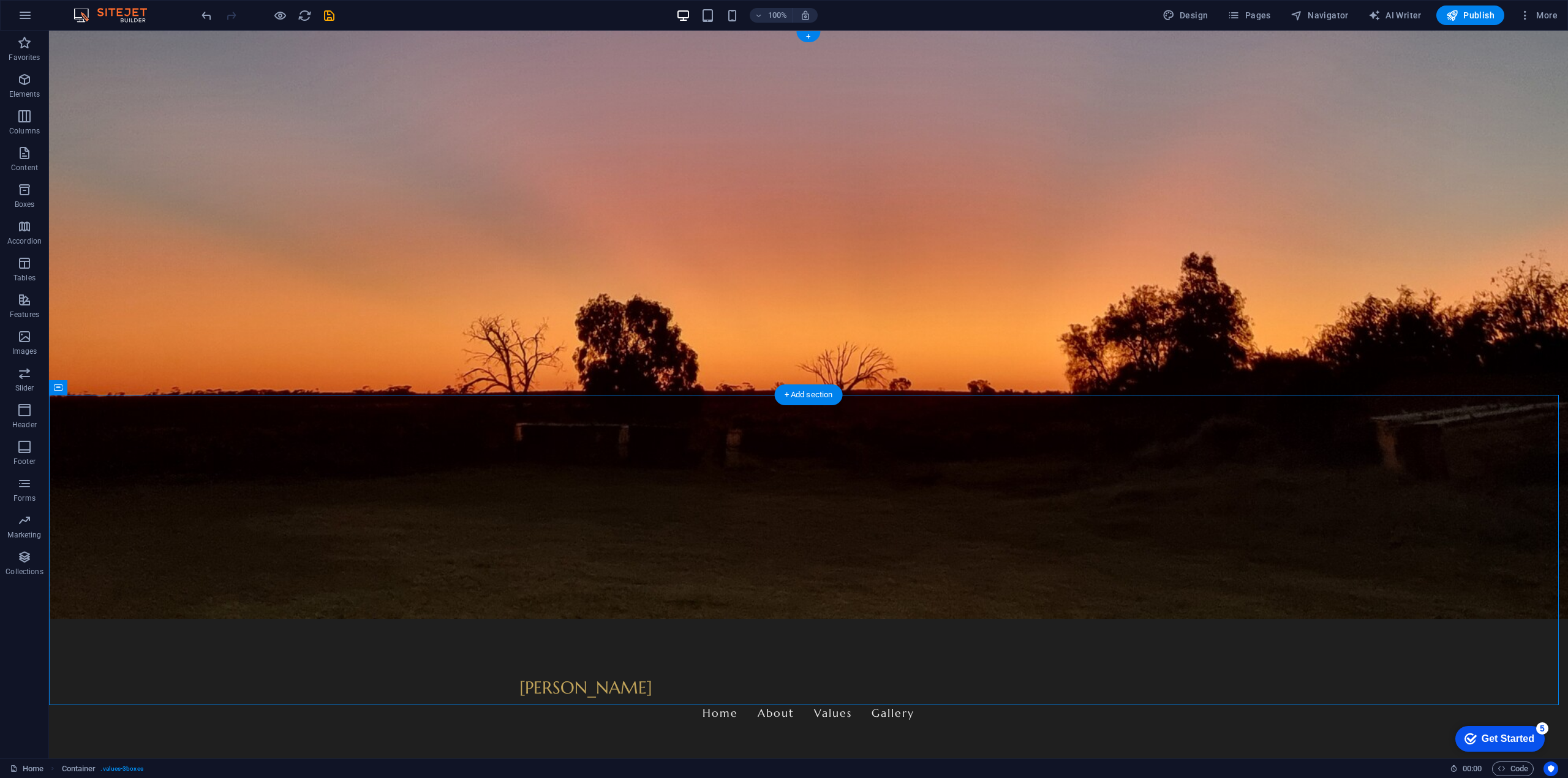
click at [226, 364] on figure at bounding box center [809, 394] width 1519 height 728
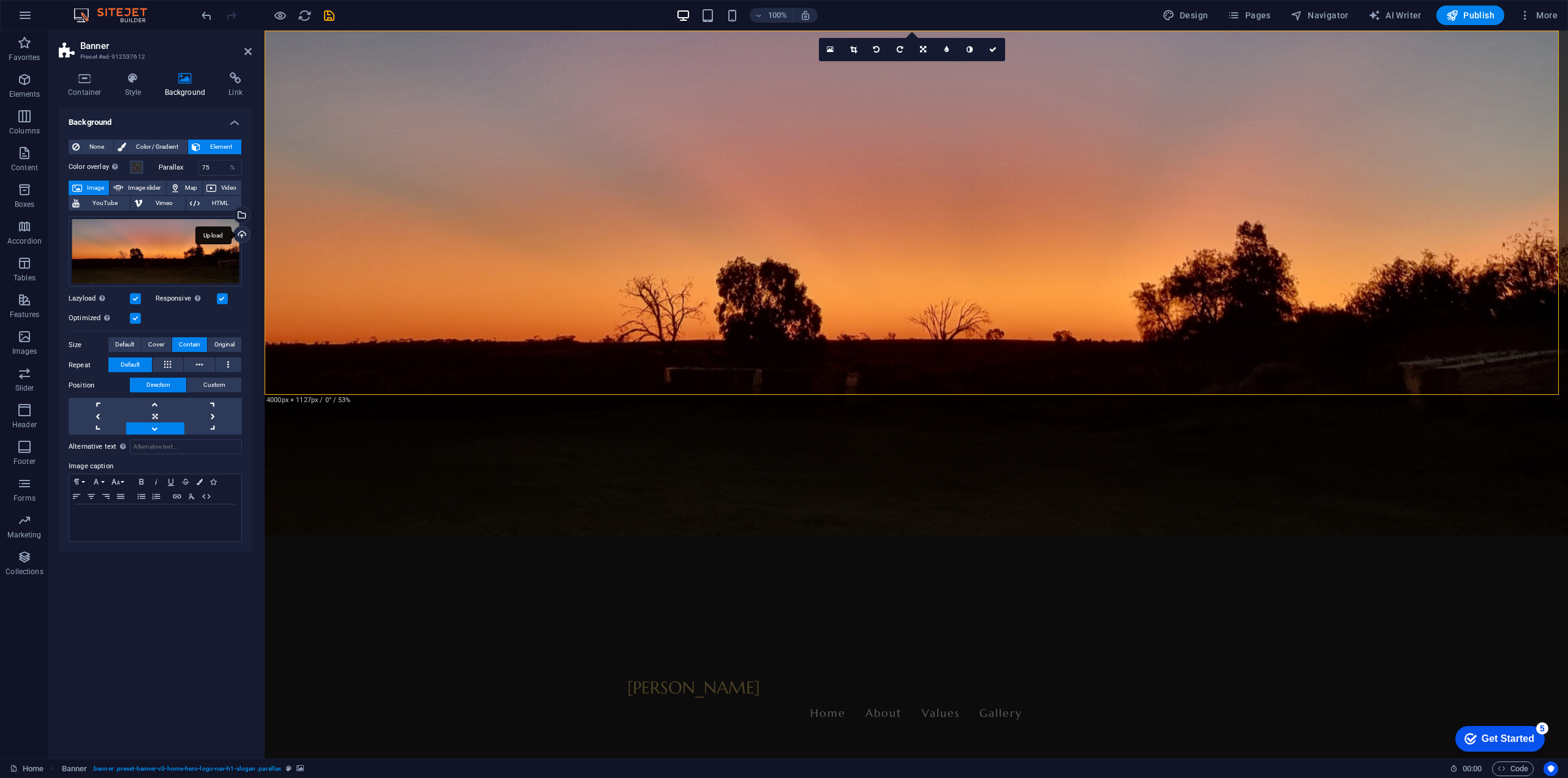
click at [244, 232] on div "Upload" at bounding box center [241, 236] width 19 height 19
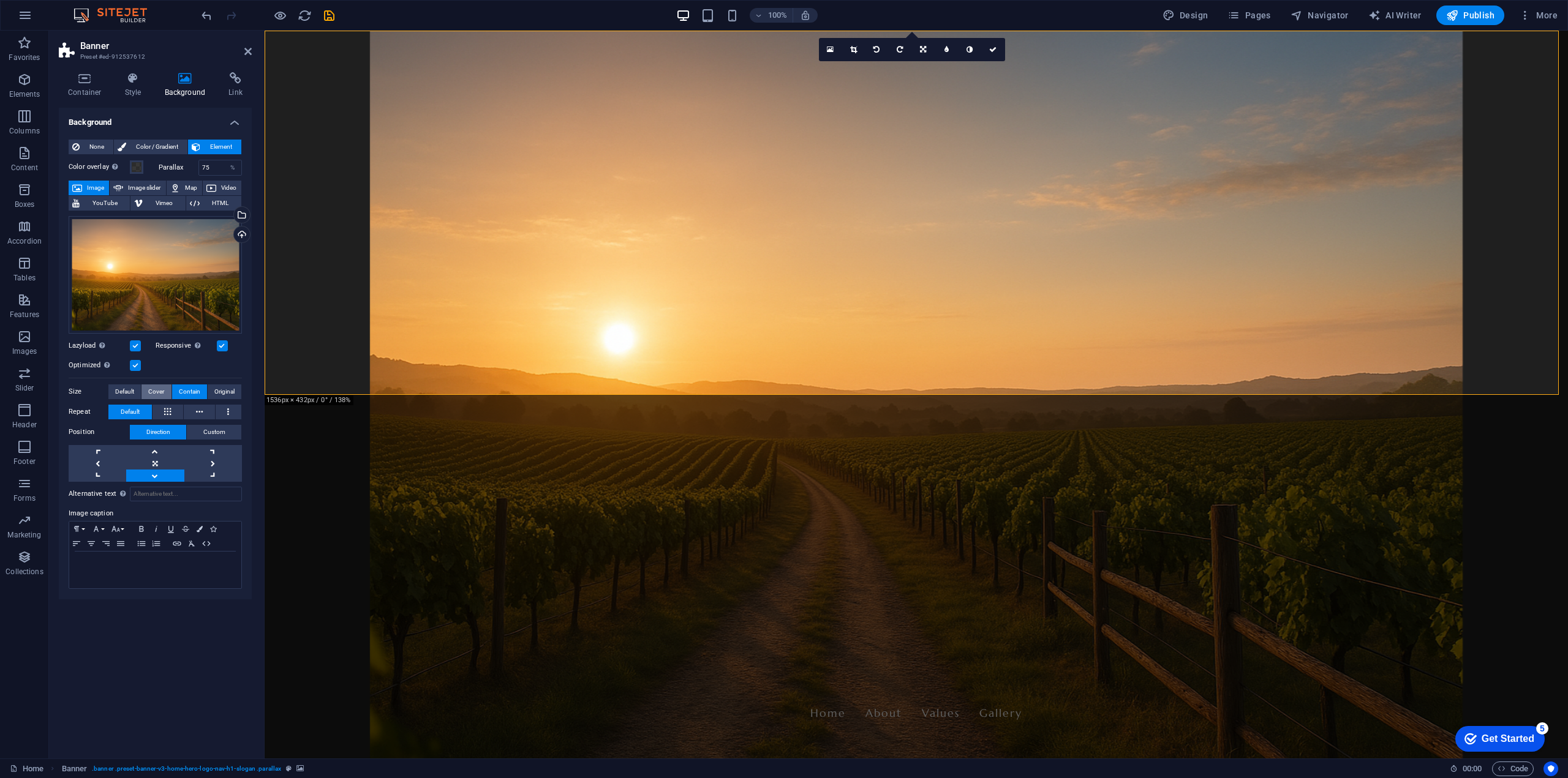
click at [157, 390] on span "Cover" at bounding box center [156, 392] width 16 height 15
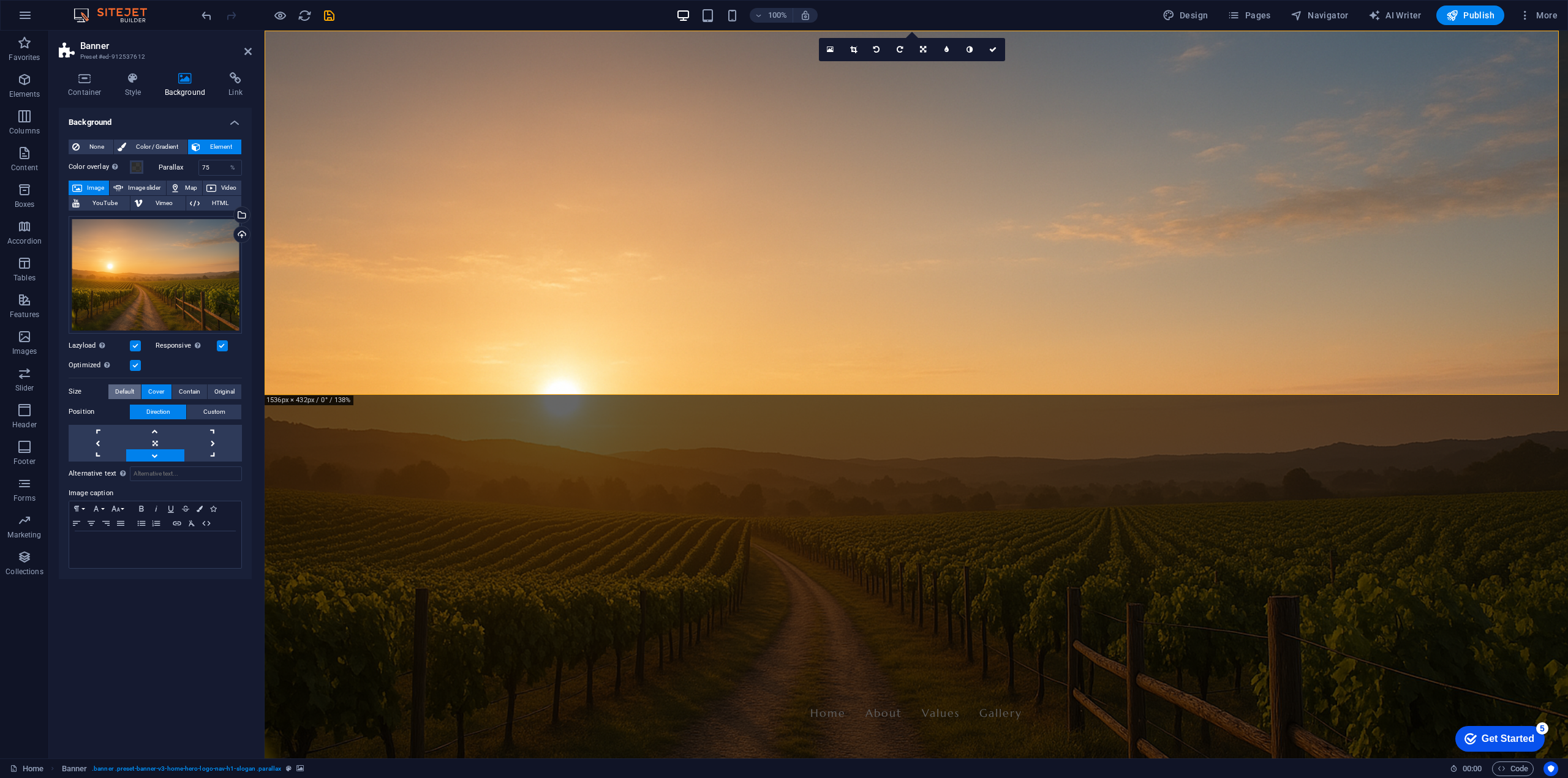
click at [117, 391] on span "Default" at bounding box center [124, 392] width 19 height 15
click at [157, 440] on link at bounding box center [155, 443] width 58 height 12
click at [242, 215] on div "Select files from the file manager, stock photos, or upload file(s)" at bounding box center [241, 216] width 19 height 19
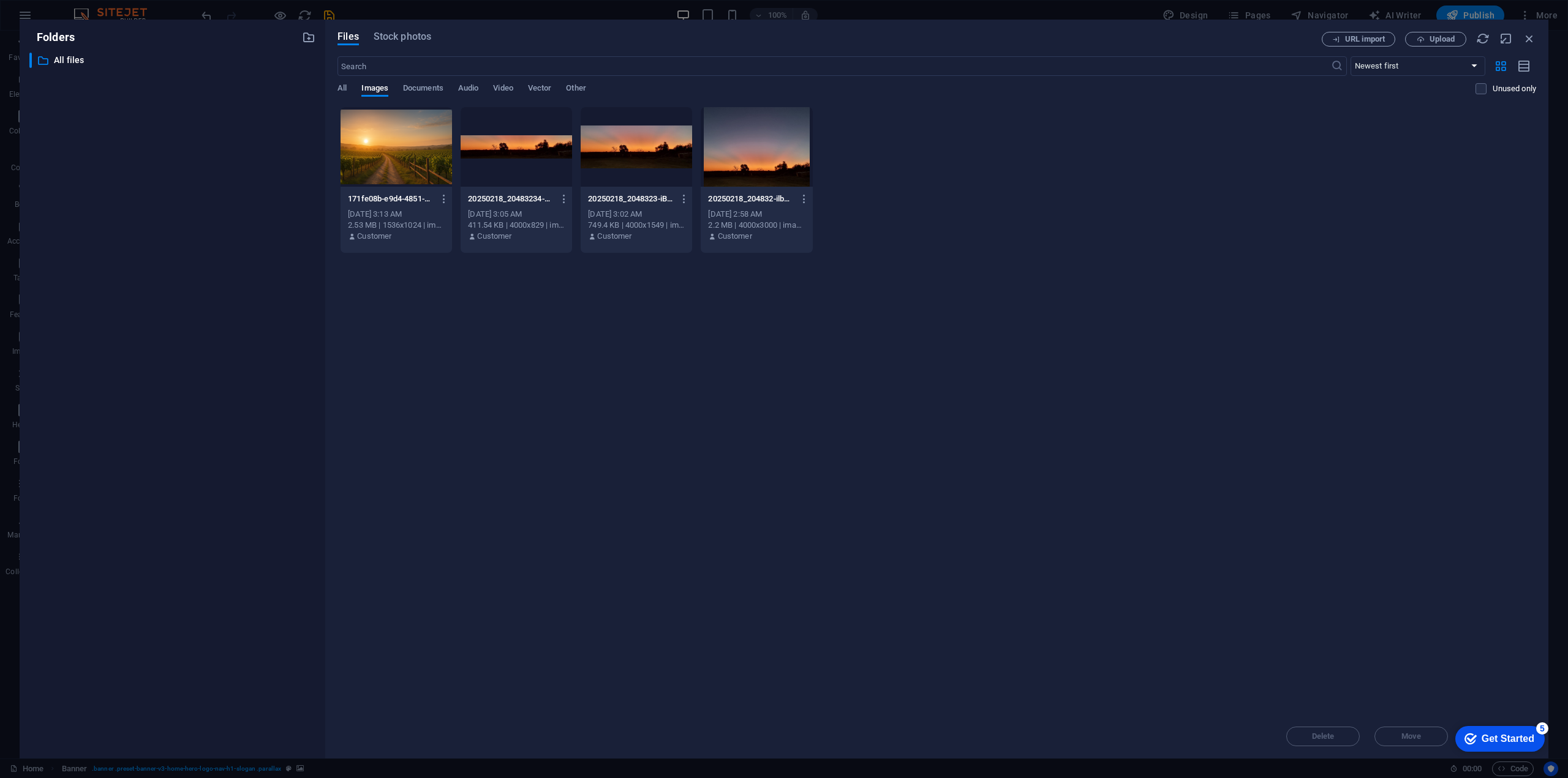
click at [514, 151] on div at bounding box center [517, 147] width 112 height 79
click at [514, 167] on div "1" at bounding box center [517, 147] width 112 height 79
click at [514, 167] on div at bounding box center [517, 147] width 112 height 79
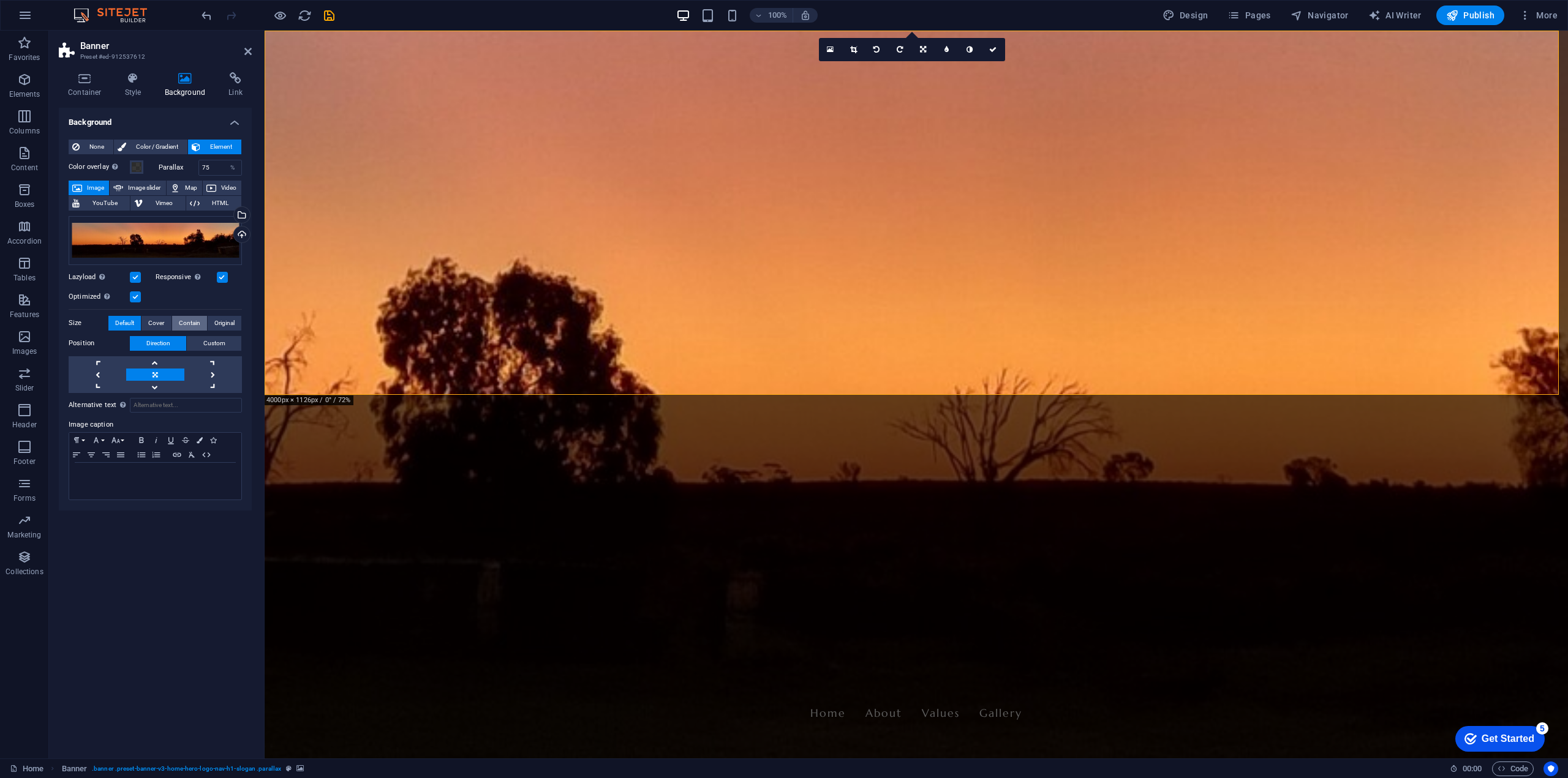
click at [194, 322] on span "Contain" at bounding box center [190, 323] width 21 height 15
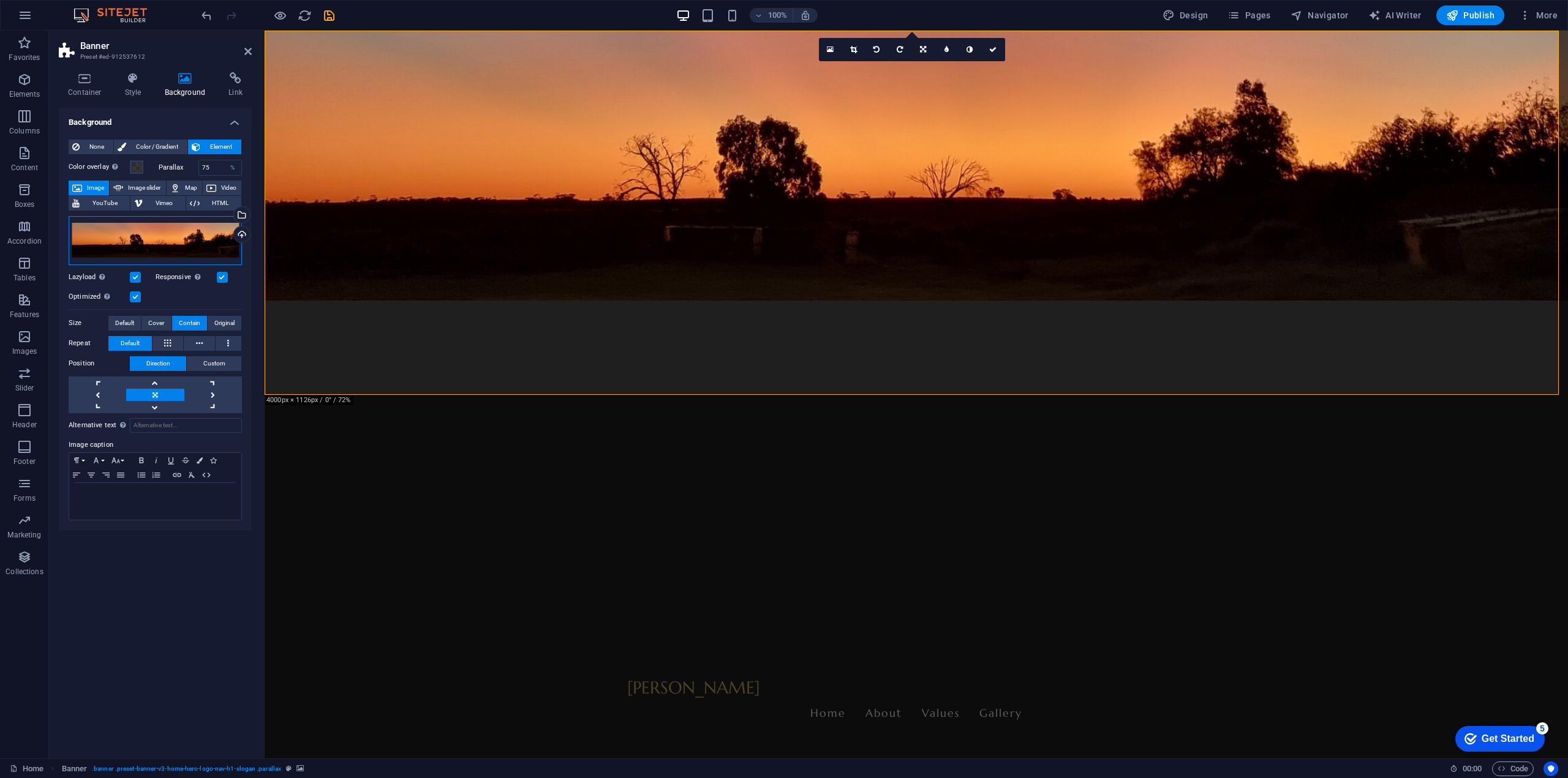
click at [207, 236] on div "Drag files here, click to choose files or select files from Files or our free s…" at bounding box center [156, 240] width 173 height 49
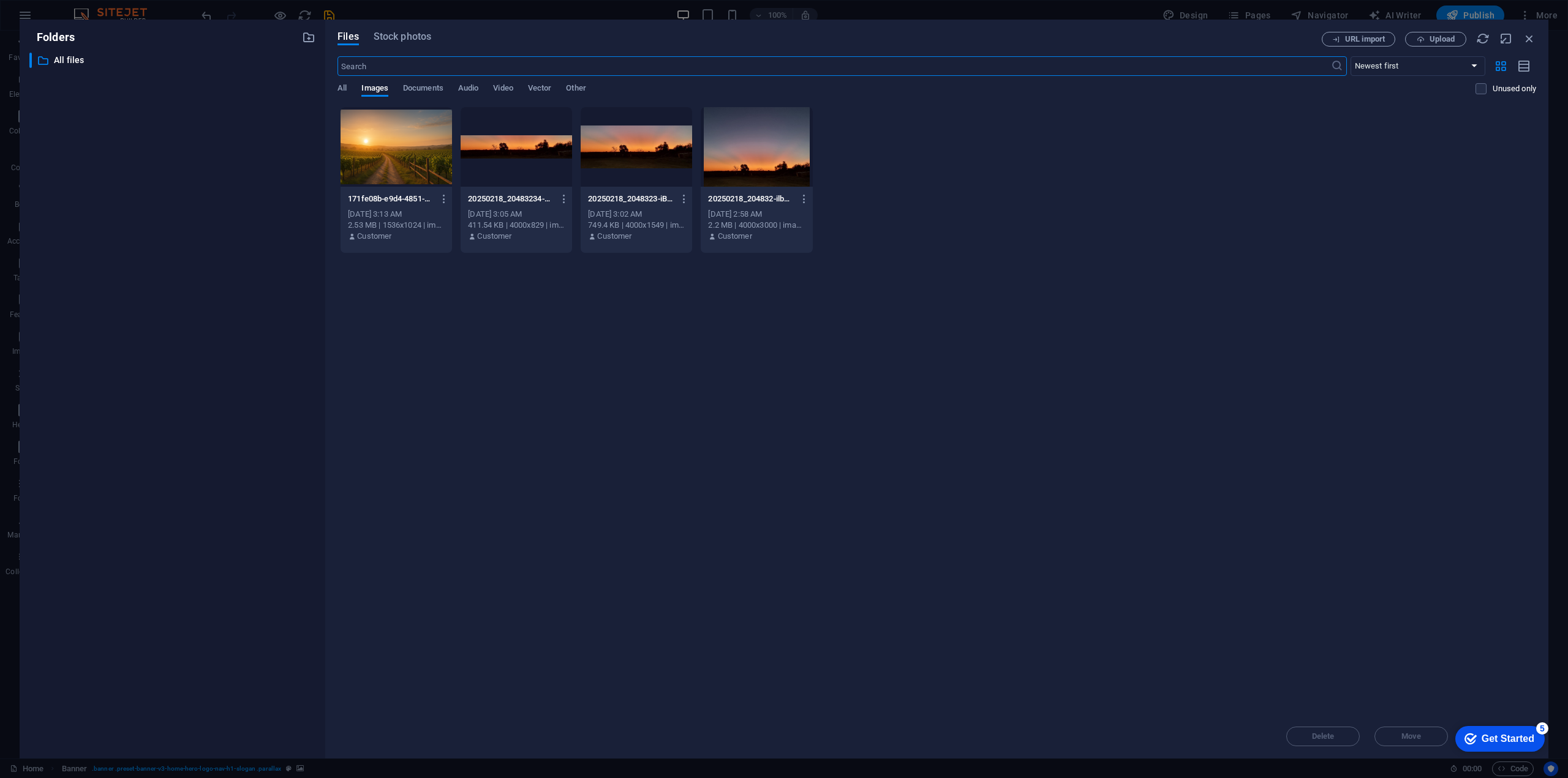
click at [207, 236] on div "​ All files All files" at bounding box center [172, 401] width 286 height 696
click at [642, 159] on div at bounding box center [637, 147] width 112 height 79
click at [659, 150] on div "1" at bounding box center [637, 147] width 112 height 79
click at [659, 150] on div at bounding box center [637, 147] width 112 height 79
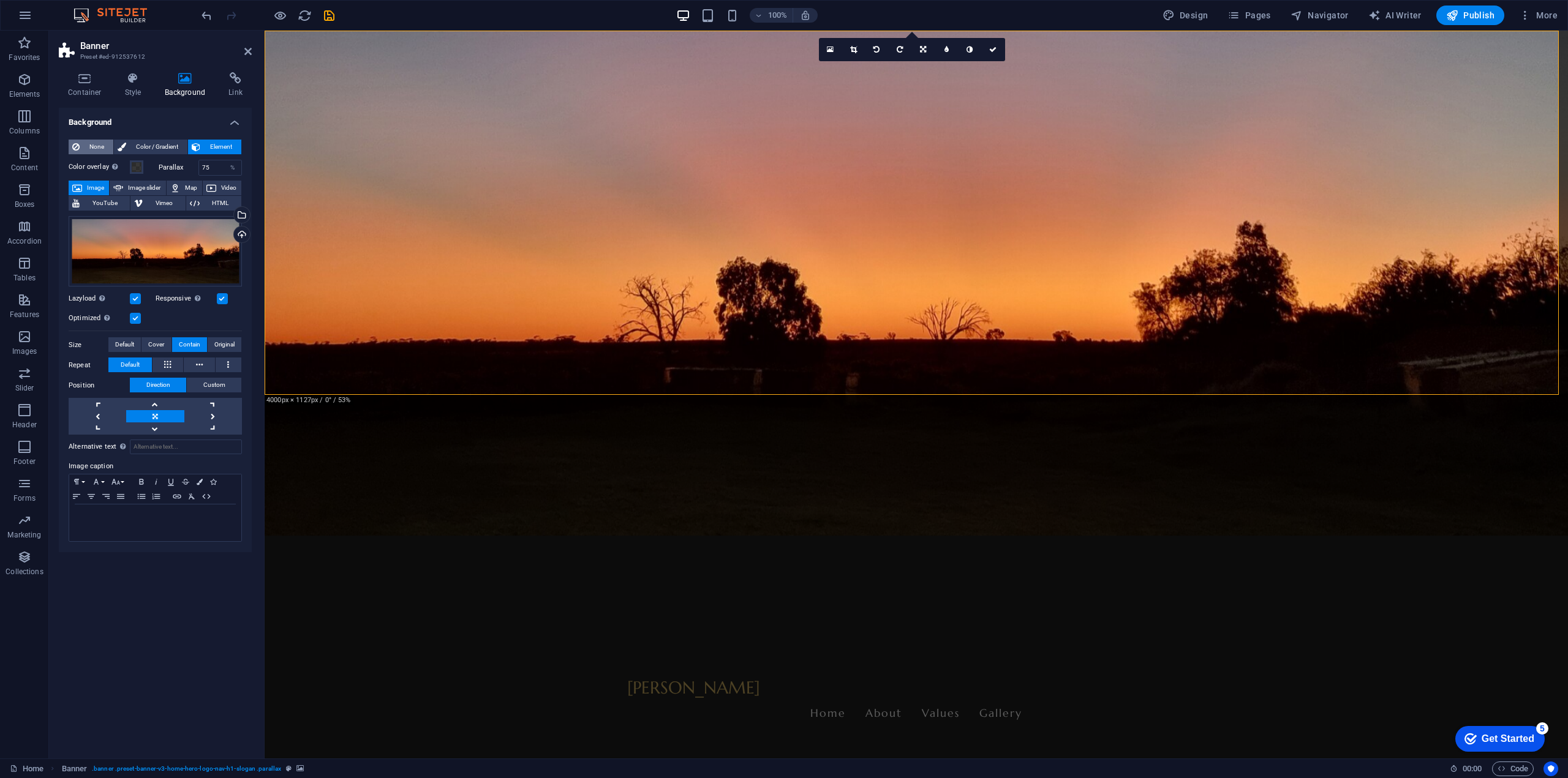
click at [84, 145] on span "None" at bounding box center [96, 147] width 27 height 15
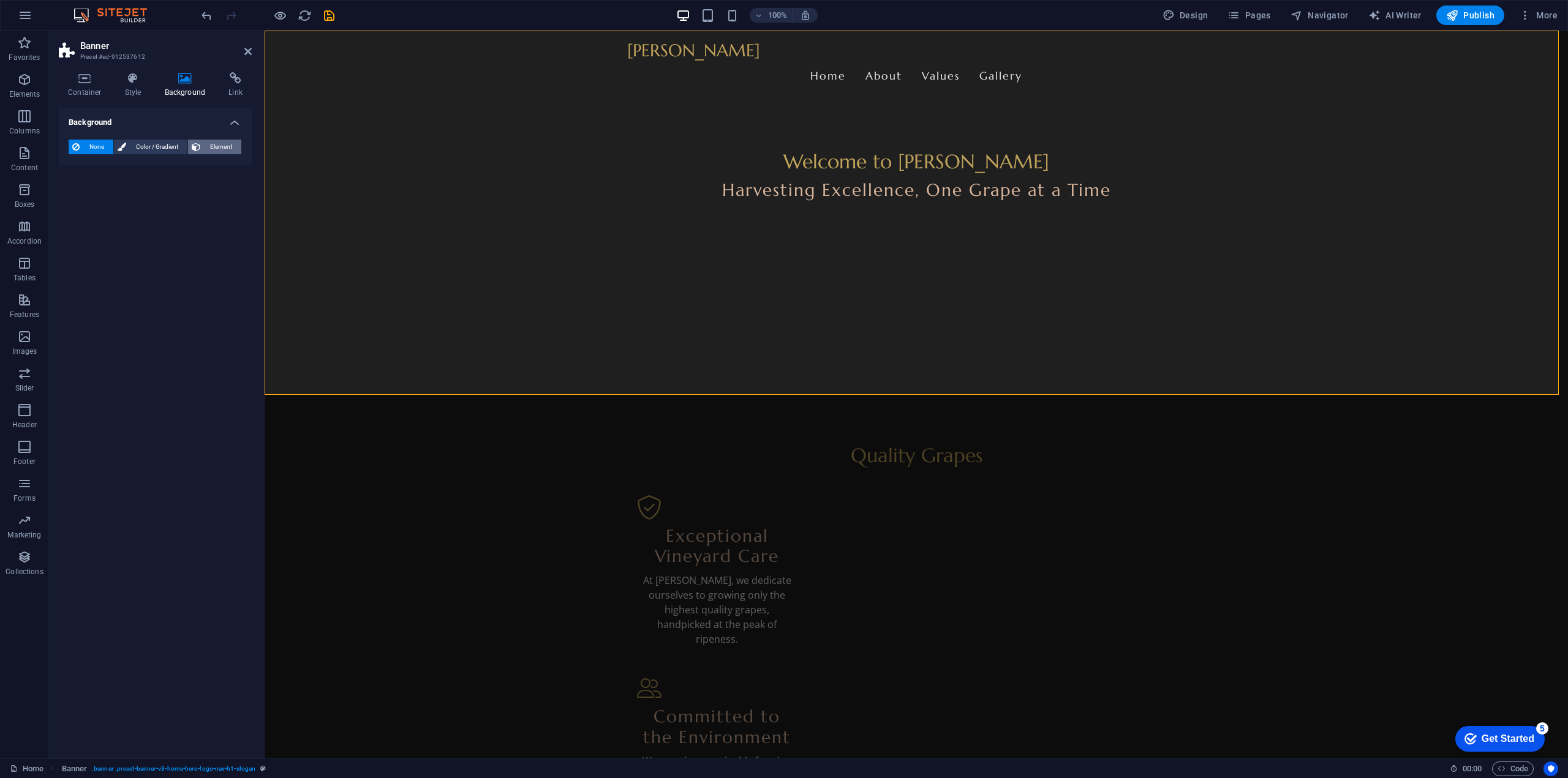
click at [217, 142] on span "Element" at bounding box center [221, 147] width 34 height 15
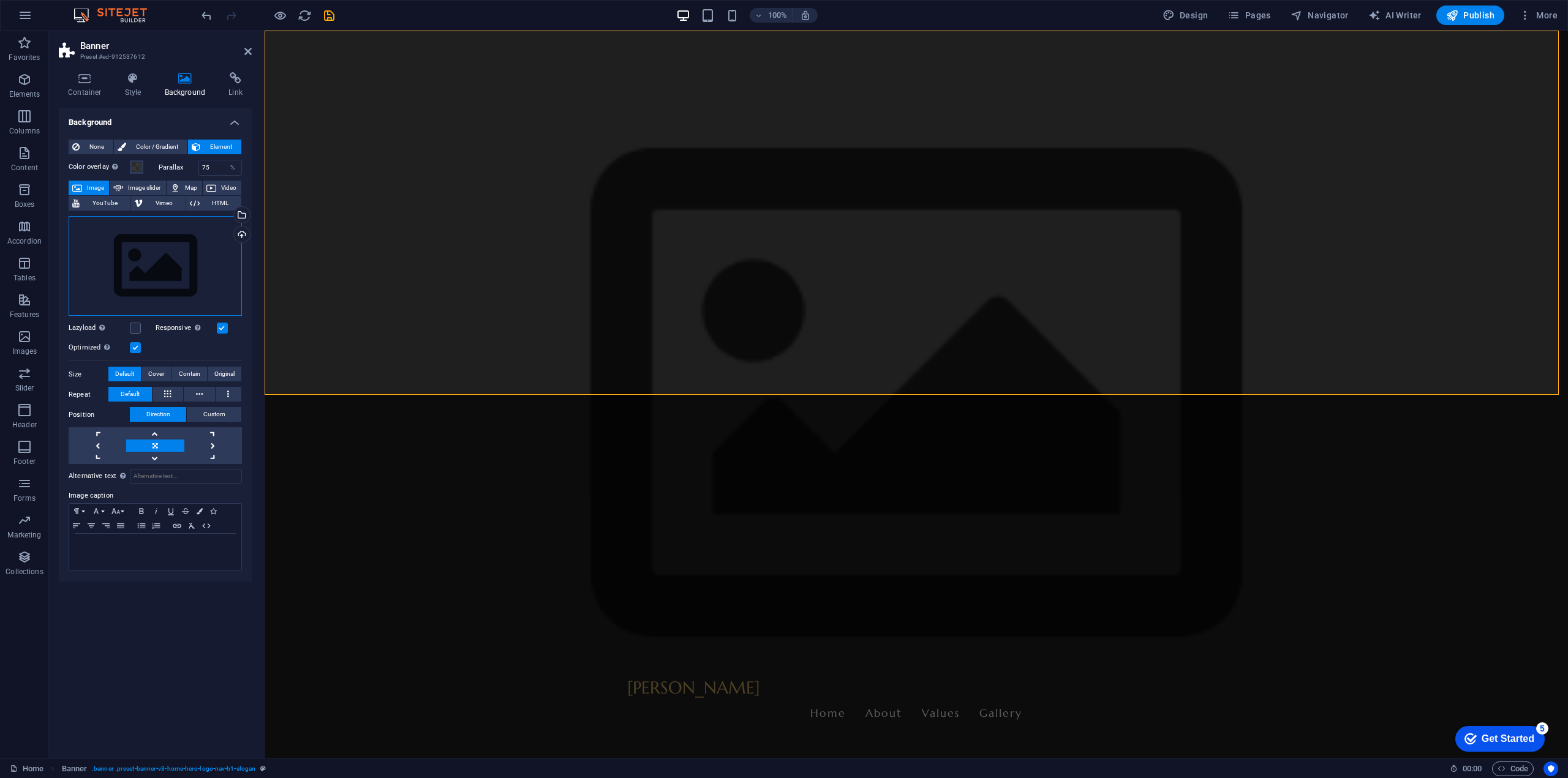
click at [139, 261] on div "Drag files here, click to choose files or select files from Files or our free s…" at bounding box center [156, 266] width 173 height 100
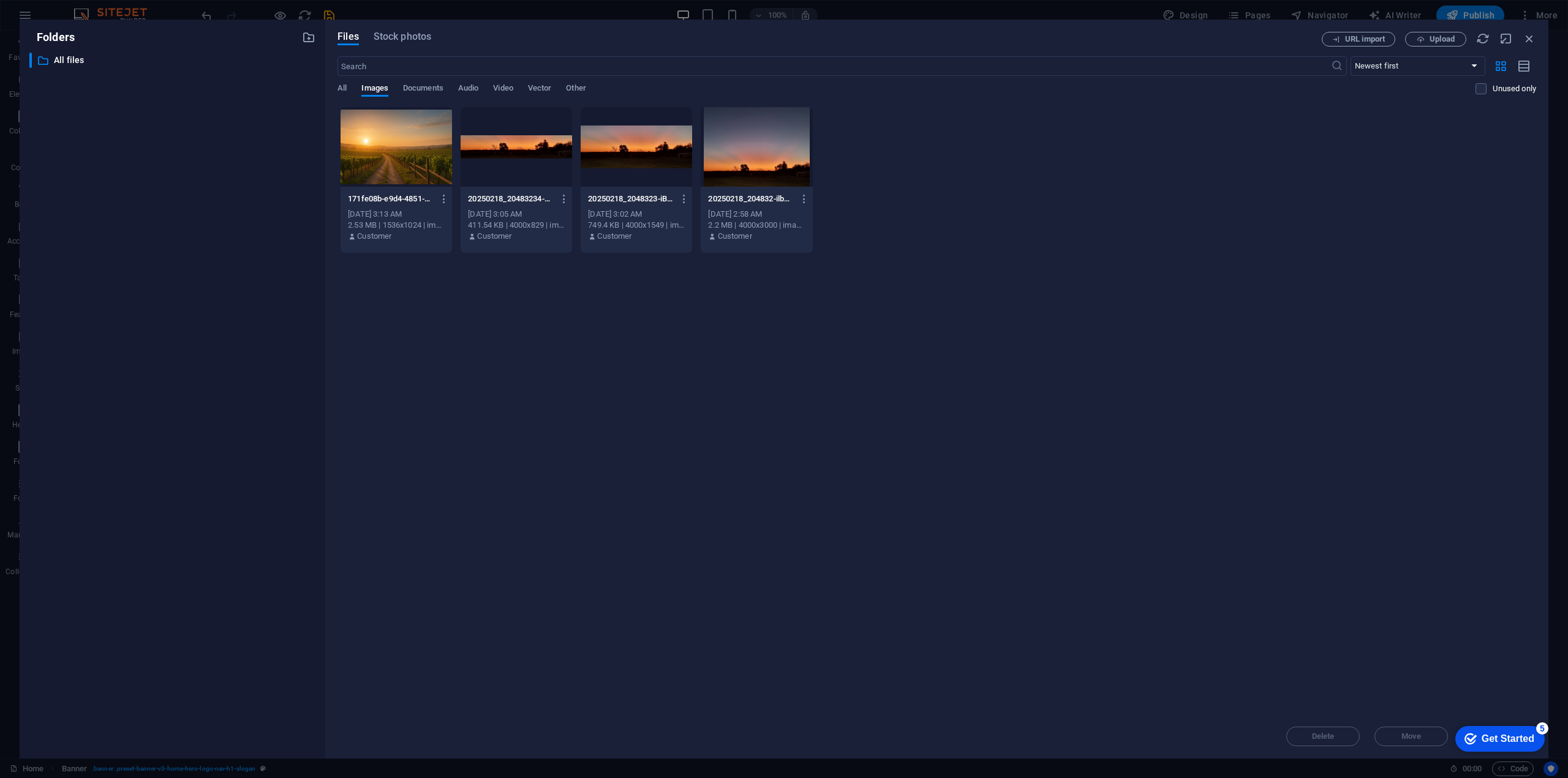
click at [618, 150] on div at bounding box center [637, 147] width 112 height 79
click at [618, 150] on div "1" at bounding box center [637, 147] width 112 height 79
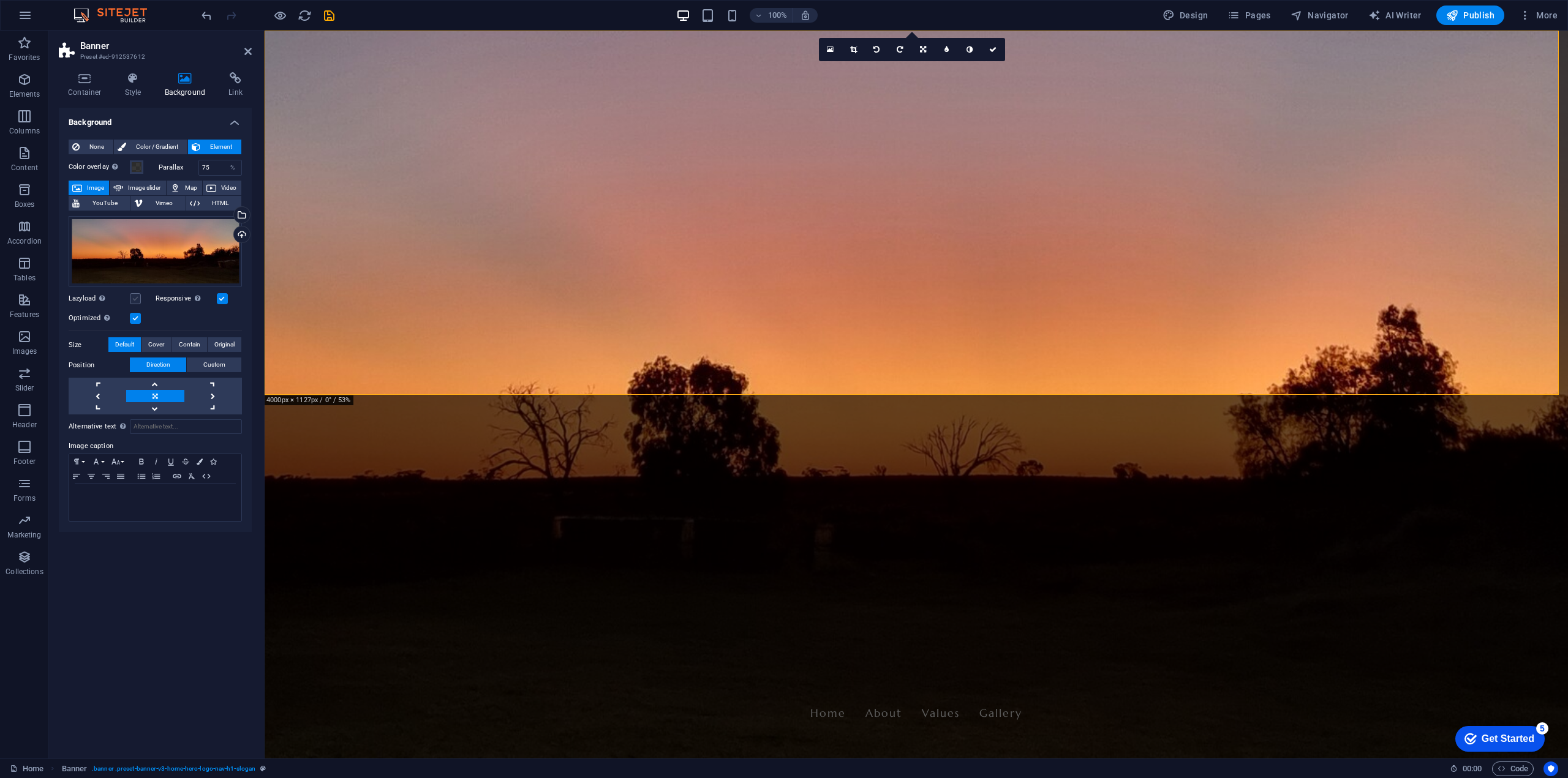
click at [132, 296] on label at bounding box center [135, 299] width 11 height 11
click at [0, 0] on input "Lazyload Loading images after the page loads improves page speed." at bounding box center [0, 0] width 0 height 0
drag, startPoint x: 194, startPoint y: 350, endPoint x: 191, endPoint y: 343, distance: 7.6
click at [191, 343] on span "Contain" at bounding box center [190, 345] width 21 height 15
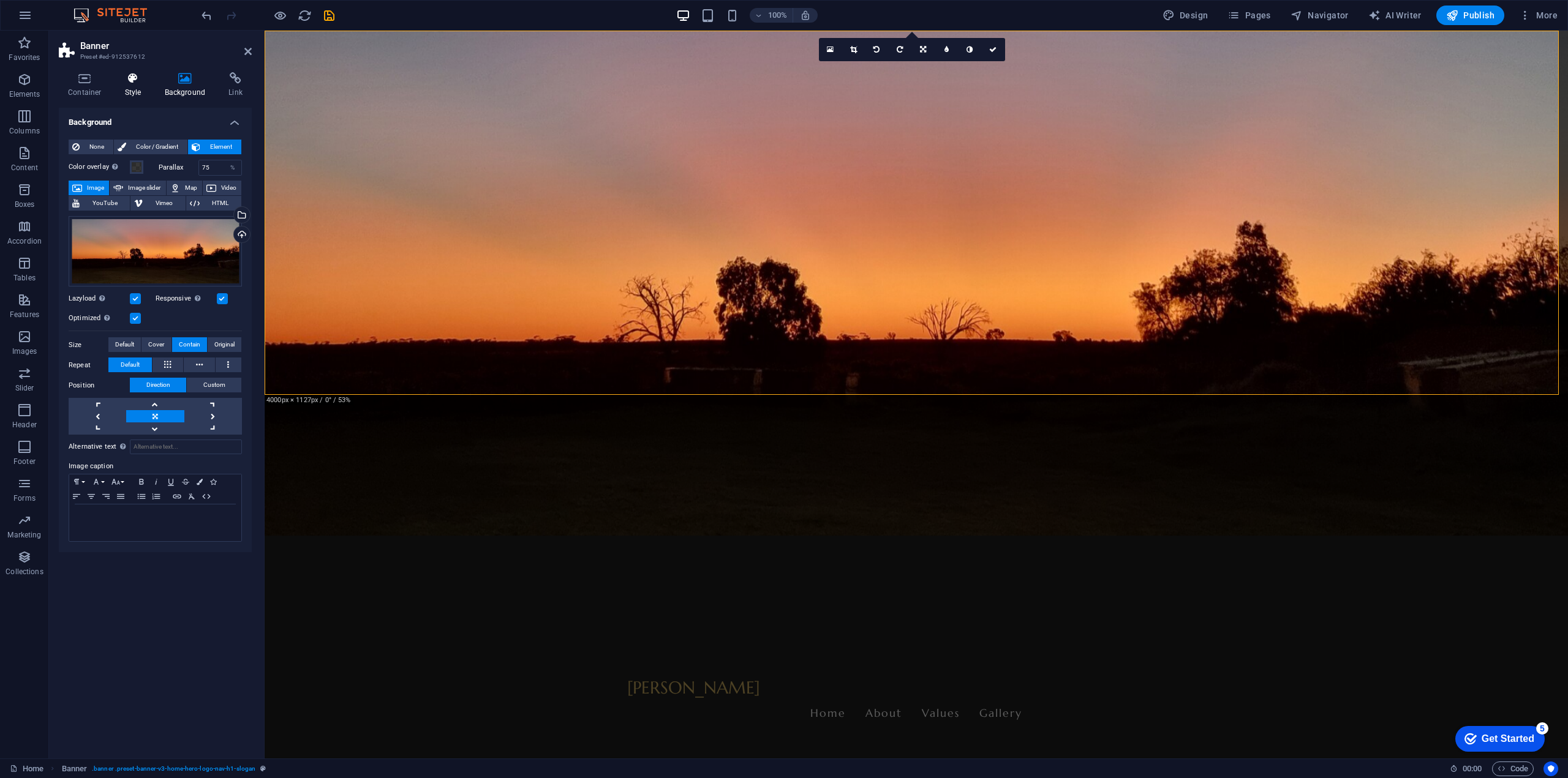
click at [138, 78] on icon at bounding box center [133, 78] width 35 height 12
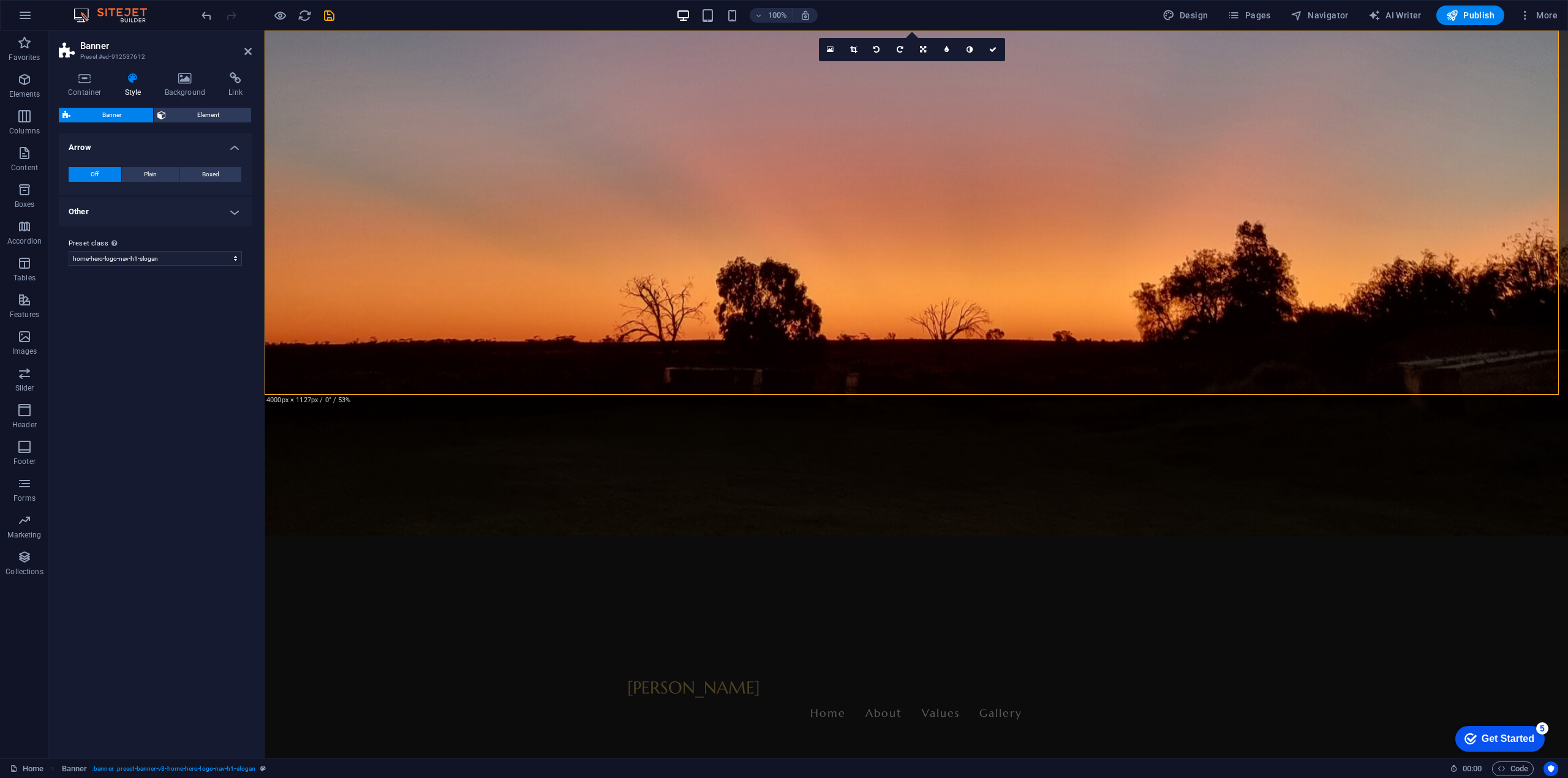
click at [233, 147] on h4 "Arrow" at bounding box center [156, 143] width 193 height 22
click at [233, 147] on h4 "Arrow" at bounding box center [156, 147] width 193 height 29
click at [147, 173] on span "Plain" at bounding box center [151, 174] width 13 height 15
click at [207, 173] on span "Boxed" at bounding box center [211, 174] width 17 height 15
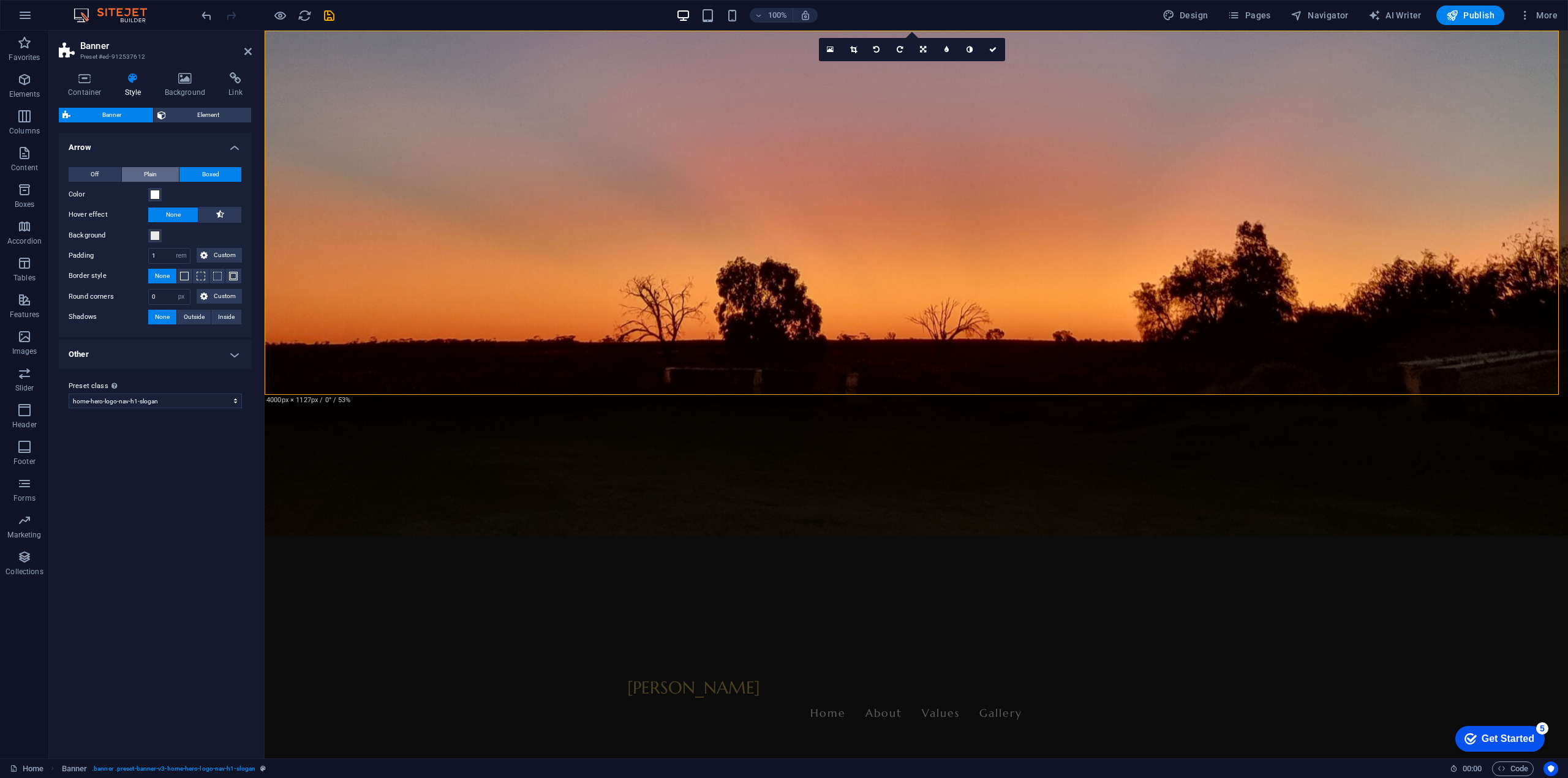
click at [141, 168] on button "Plain" at bounding box center [150, 174] width 58 height 15
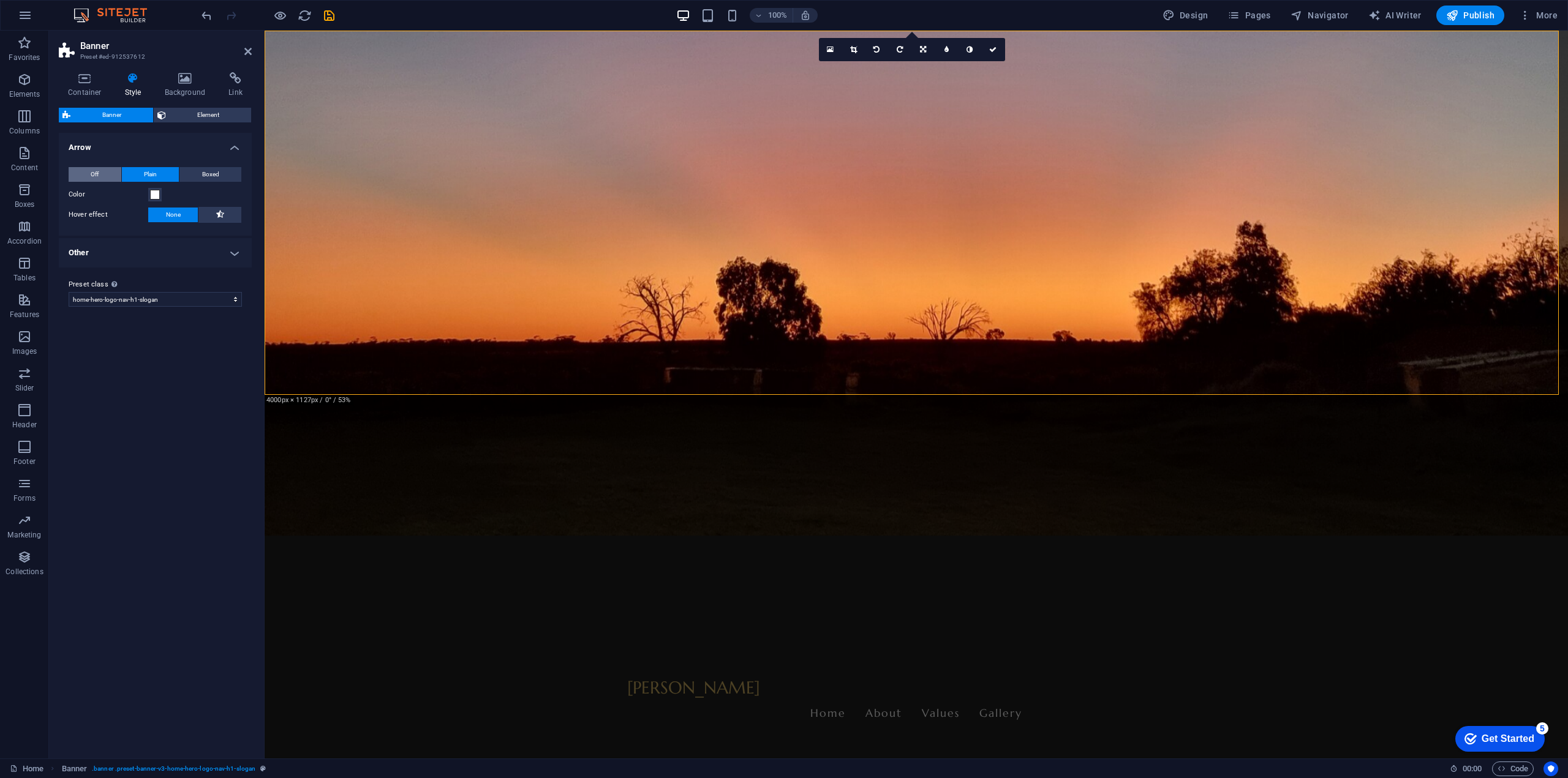
click at [87, 169] on button "Off" at bounding box center [95, 174] width 53 height 15
click at [239, 211] on h4 "Other" at bounding box center [156, 212] width 193 height 29
click at [233, 210] on h4 "Other" at bounding box center [156, 208] width 193 height 22
click at [84, 80] on icon at bounding box center [85, 78] width 52 height 12
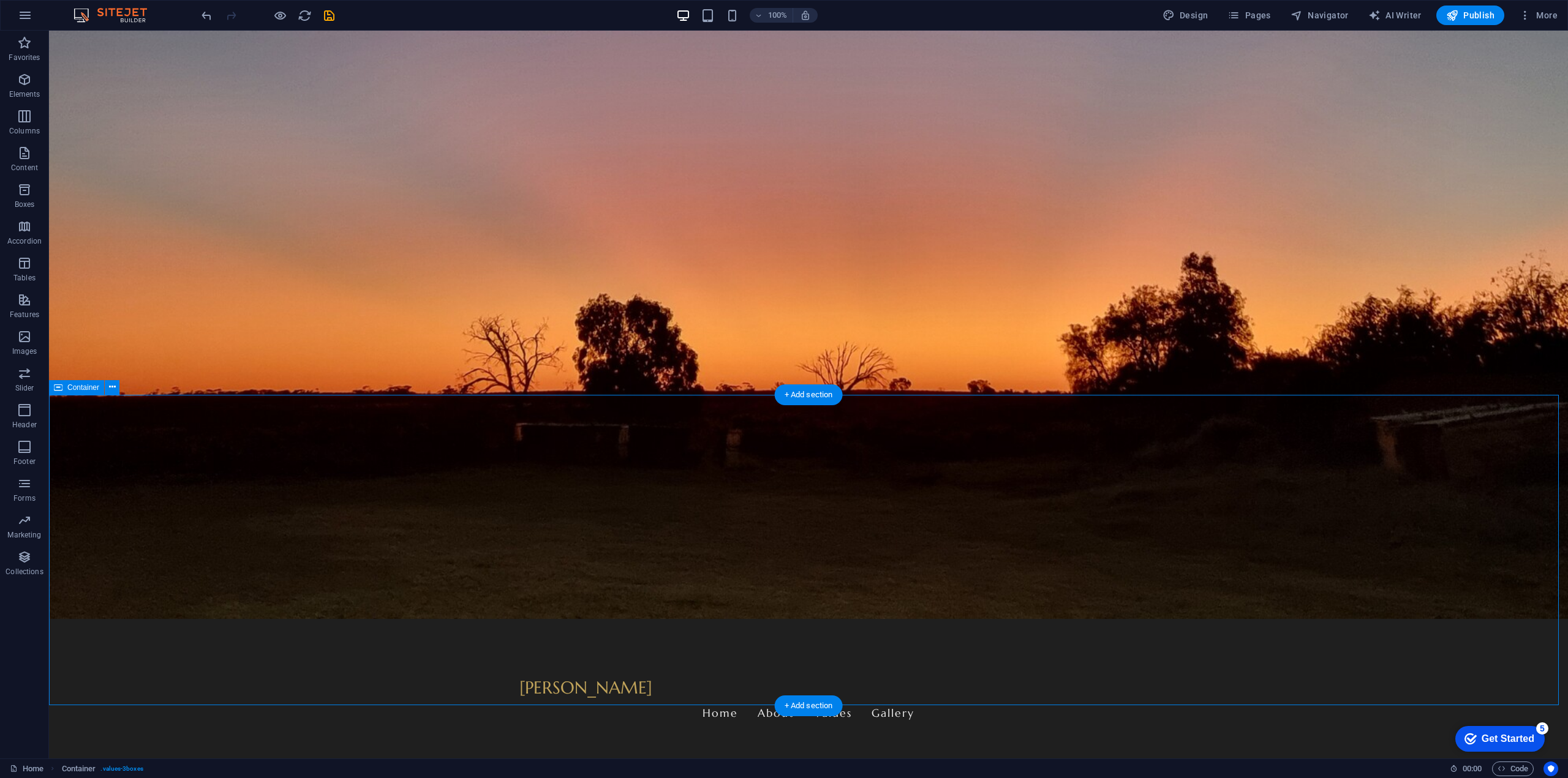
click at [26, 79] on icon "button" at bounding box center [24, 79] width 15 height 15
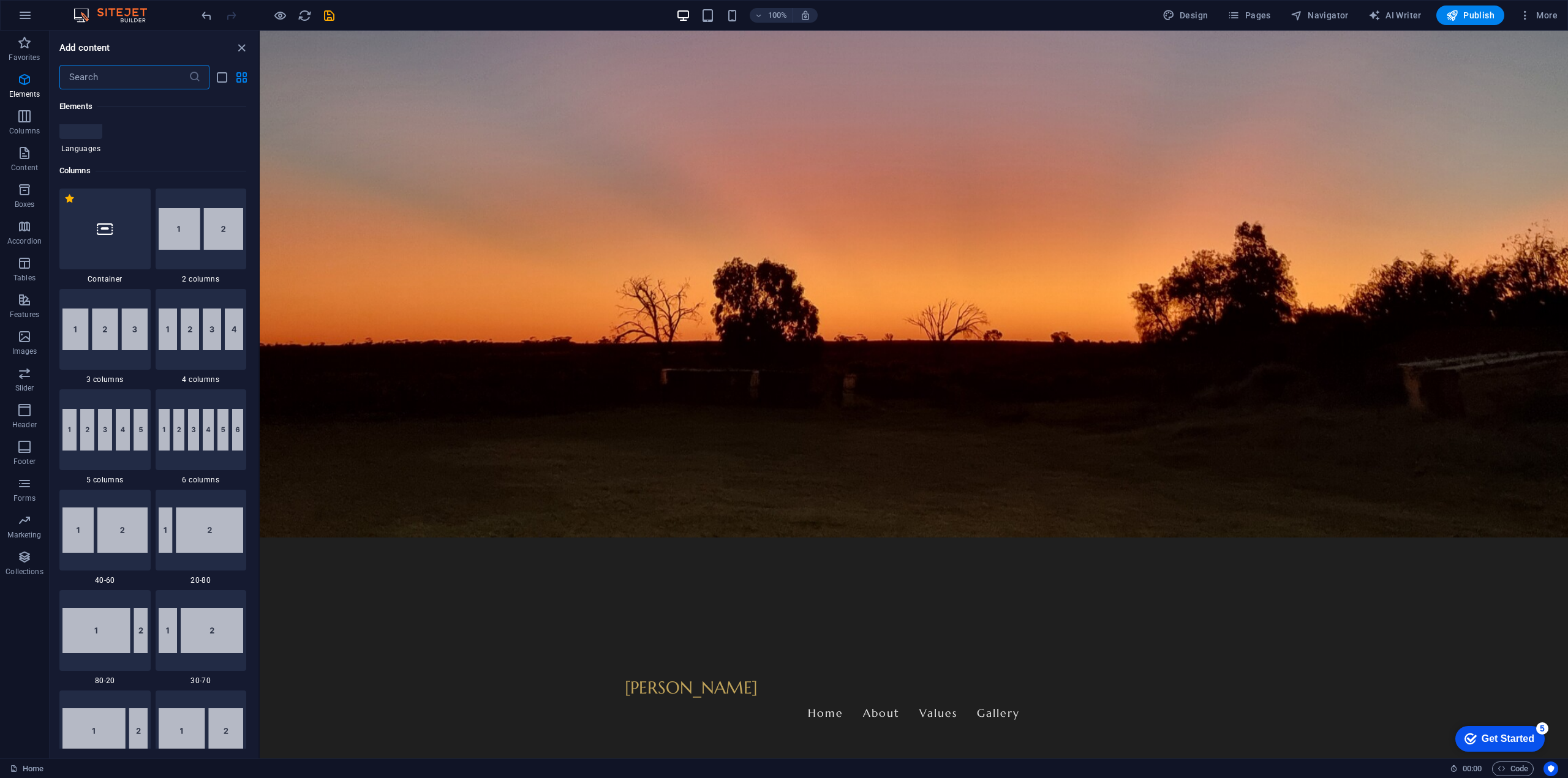
scroll to position [620, 0]
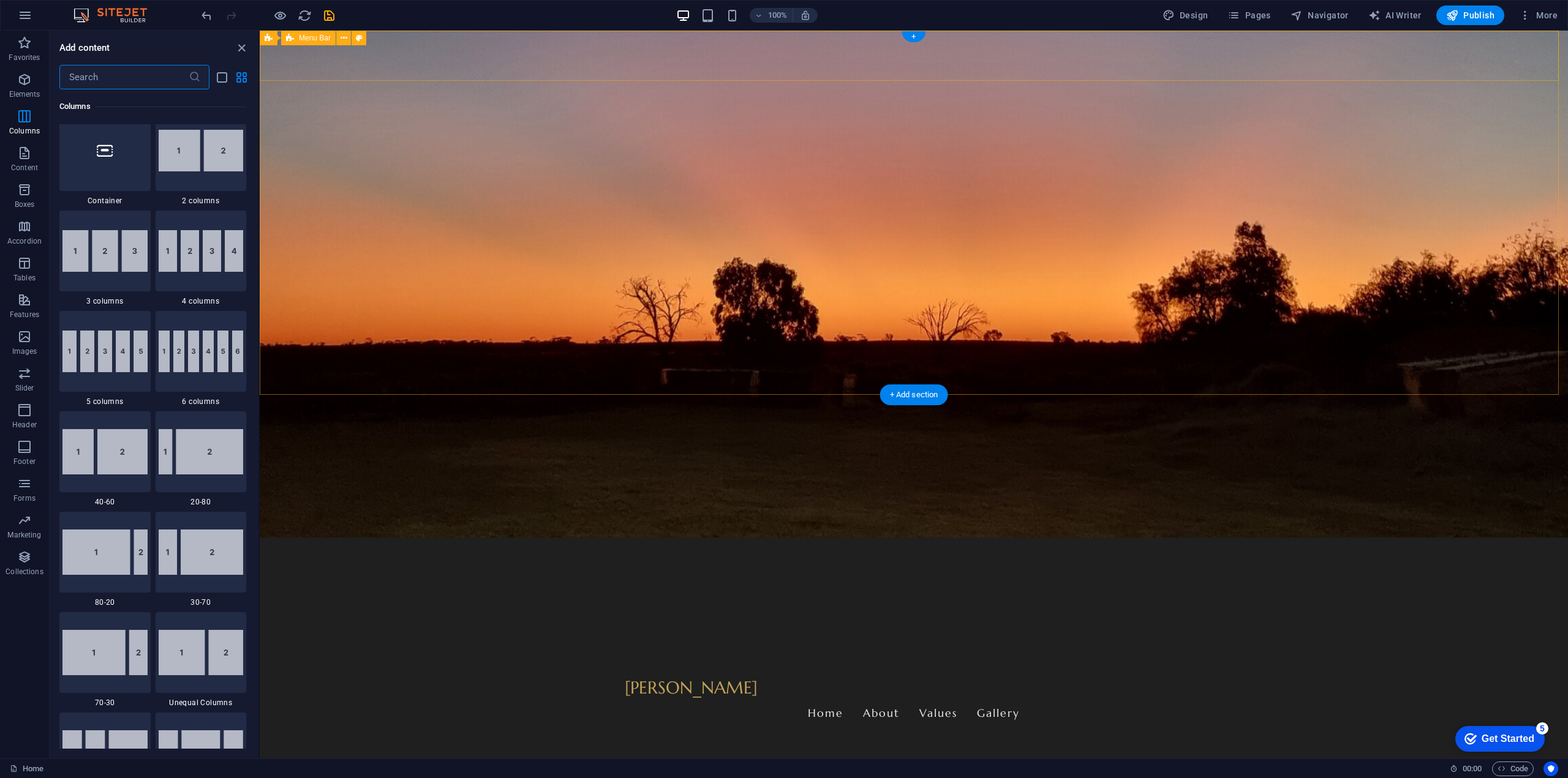
click at [542, 668] on div "[PERSON_NAME] Home About Values Gallery" at bounding box center [914, 703] width 1308 height 70
click at [501, 668] on div "[PERSON_NAME] Home About Values Gallery" at bounding box center [914, 703] width 1308 height 70
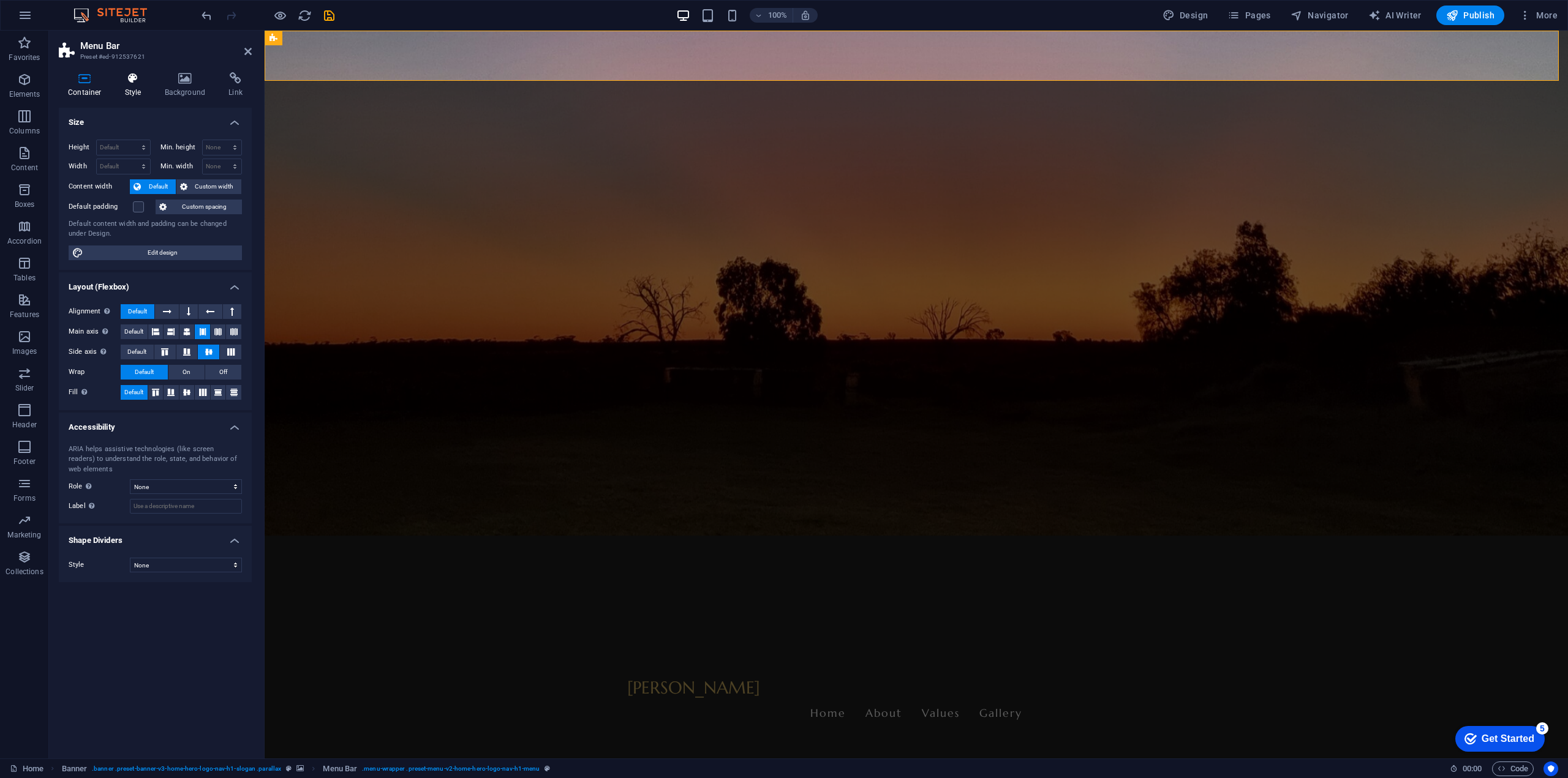
click at [130, 81] on icon at bounding box center [133, 78] width 35 height 12
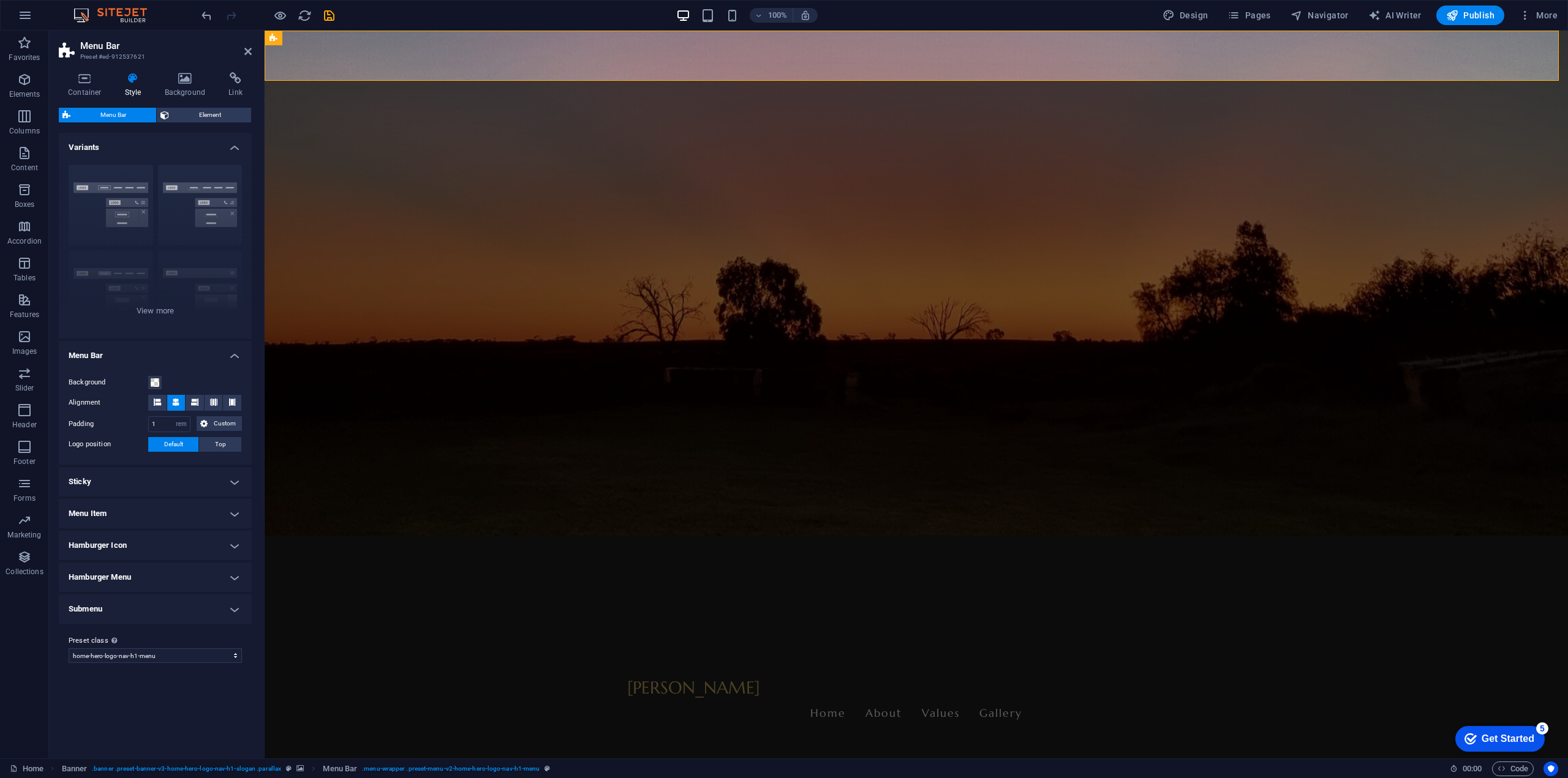
click at [228, 483] on h4 "Sticky" at bounding box center [156, 482] width 193 height 29
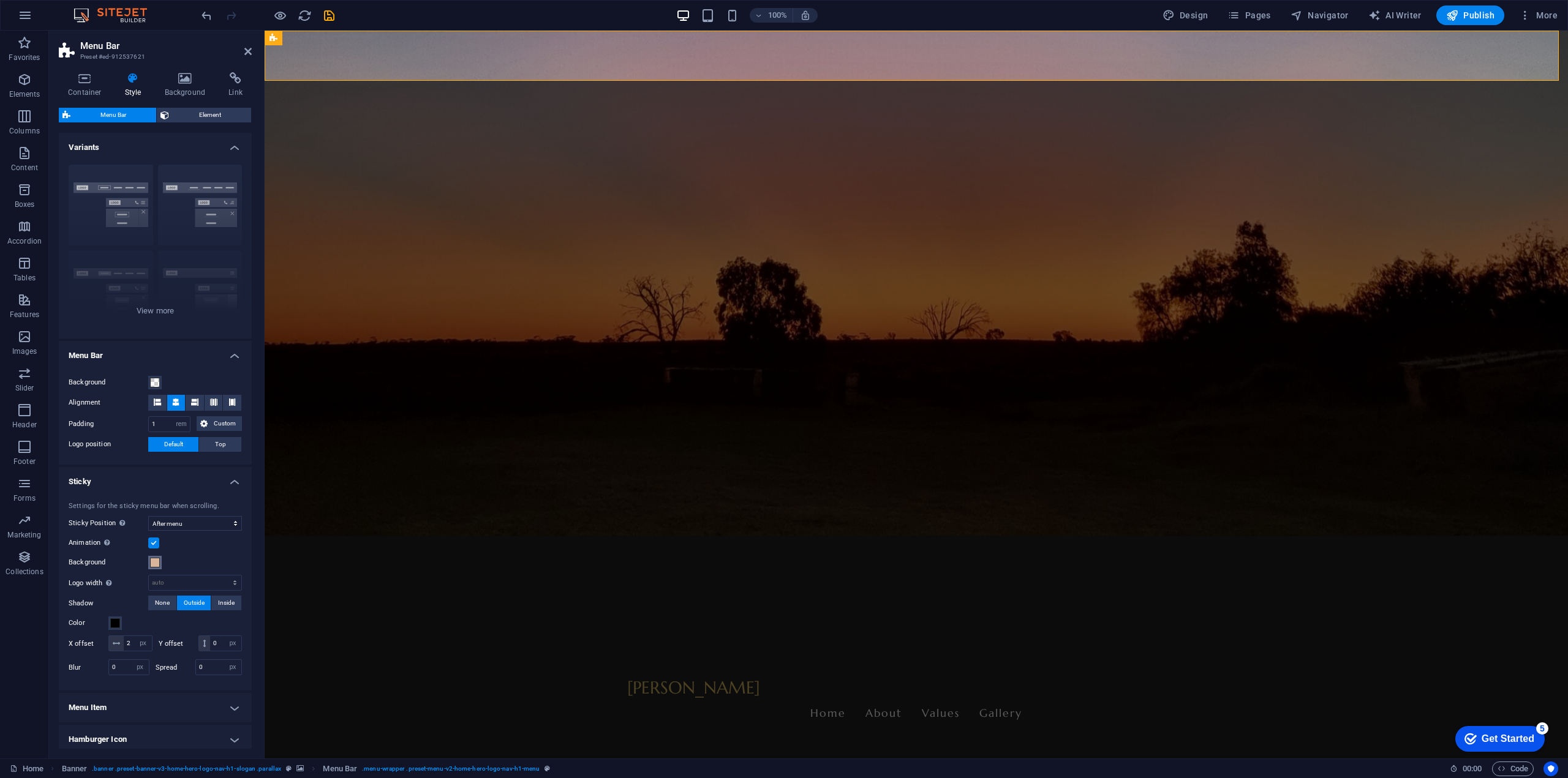
click at [152, 564] on span at bounding box center [155, 563] width 10 height 10
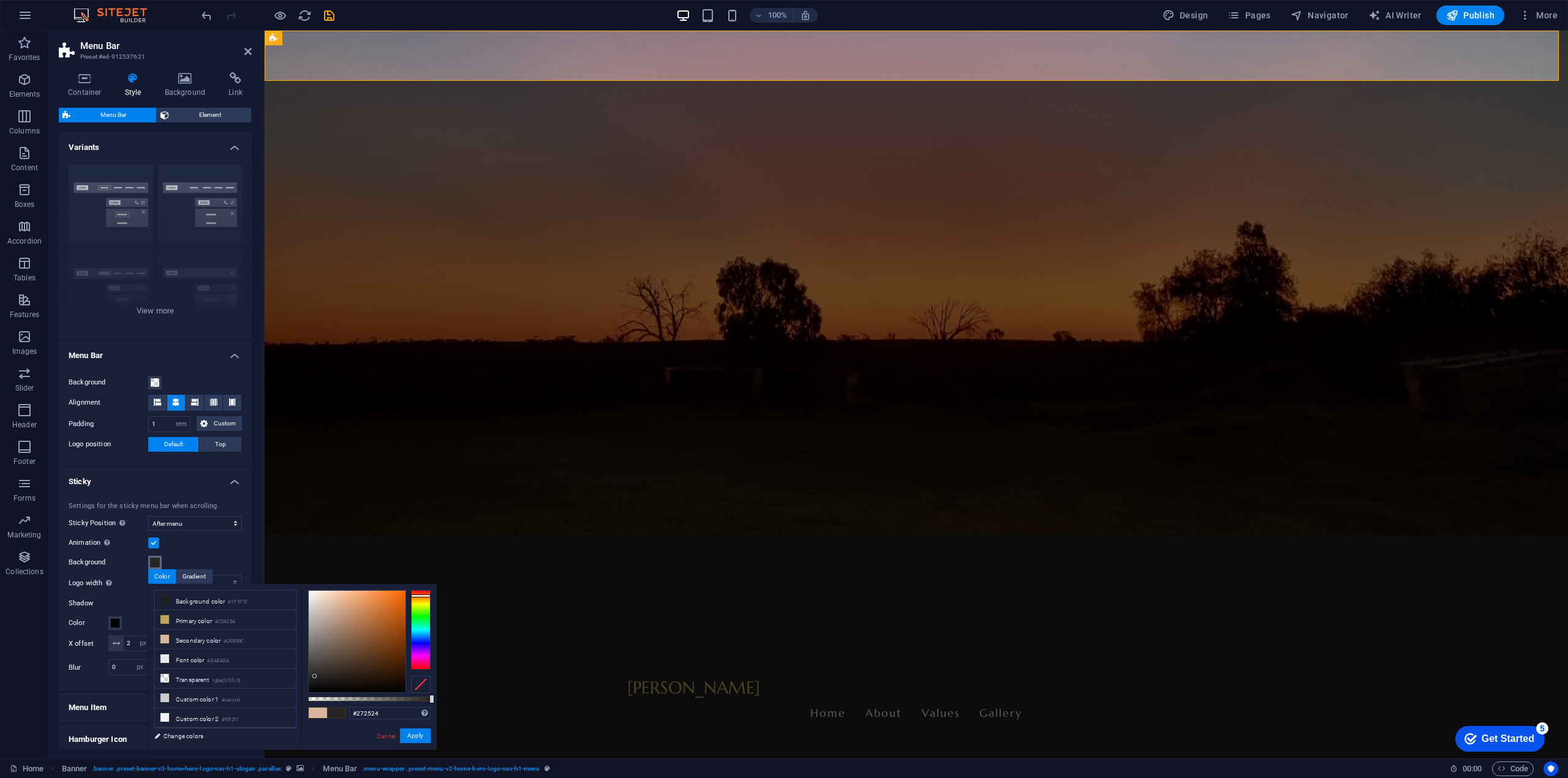
click at [315, 677] on div at bounding box center [356, 642] width 96 height 102
type input "#2b2b2b"
drag, startPoint x: 315, startPoint y: 677, endPoint x: 309, endPoint y: 674, distance: 6.7
click at [309, 674] on div at bounding box center [308, 674] width 4 height 4
click at [419, 736] on button "Apply" at bounding box center [415, 736] width 31 height 15
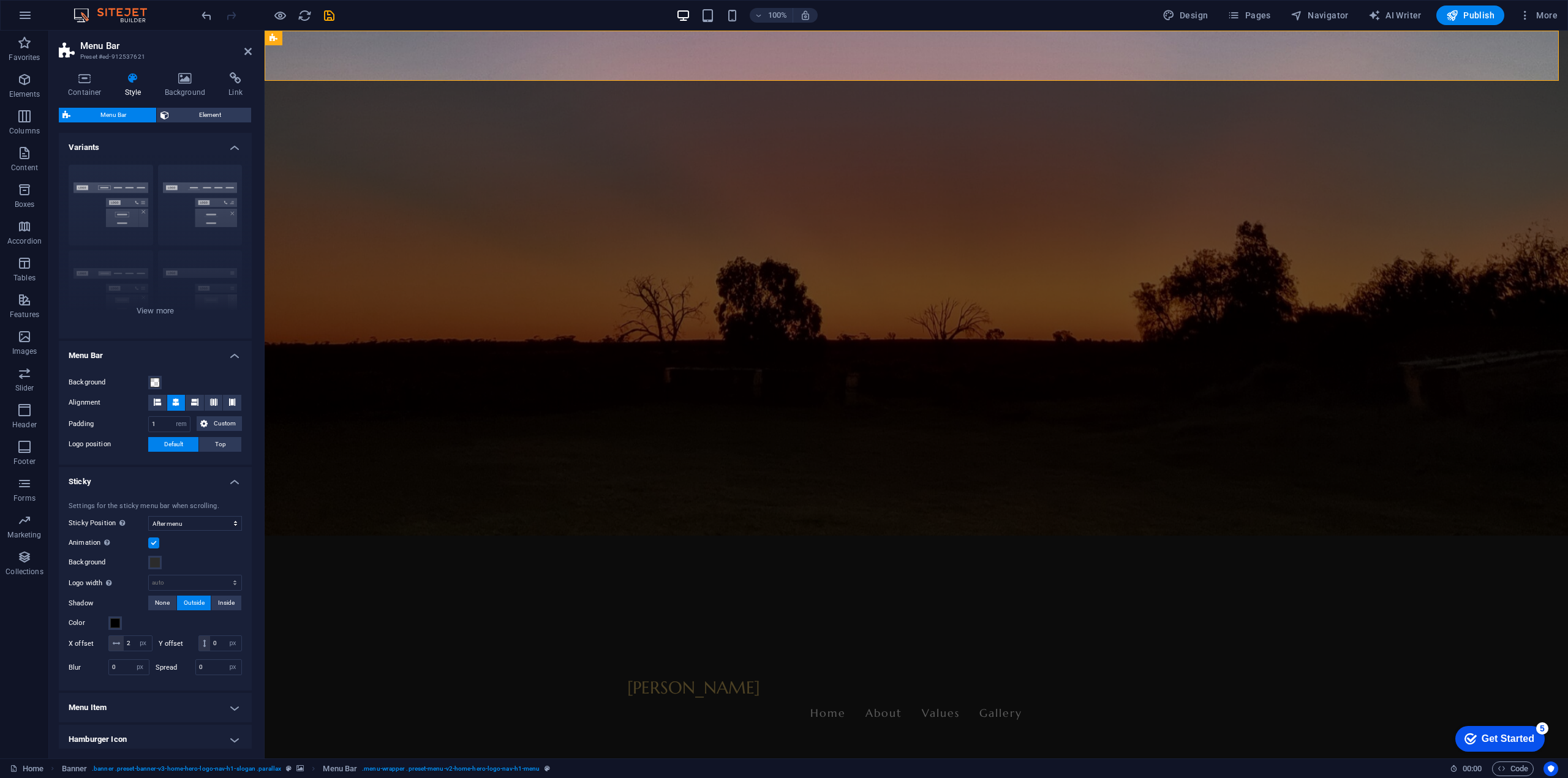
click at [181, 71] on div "Container Style Background Link Size Height Default px rem % vh vw Min. height …" at bounding box center [156, 410] width 212 height 696
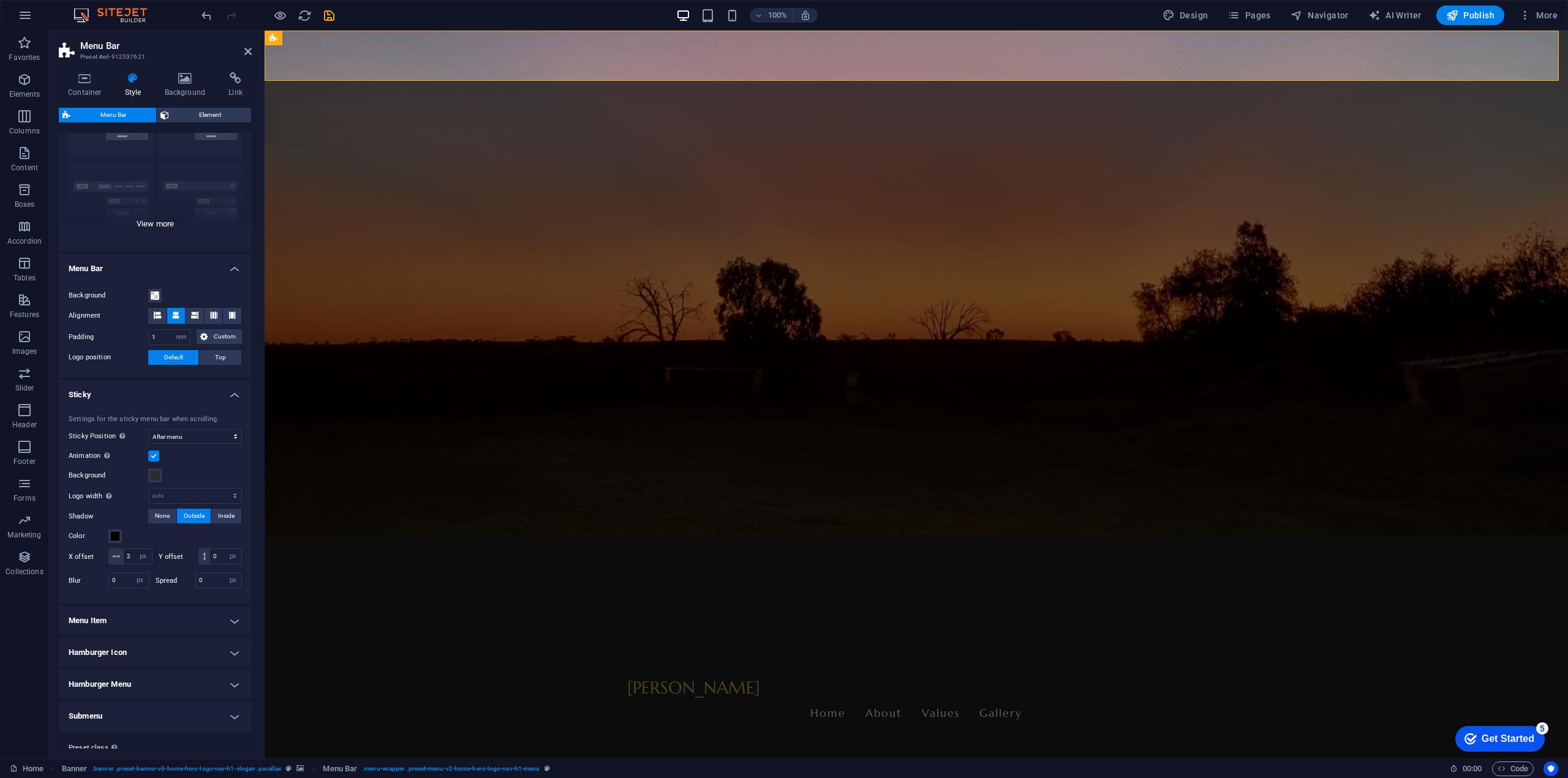
scroll to position [0, 0]
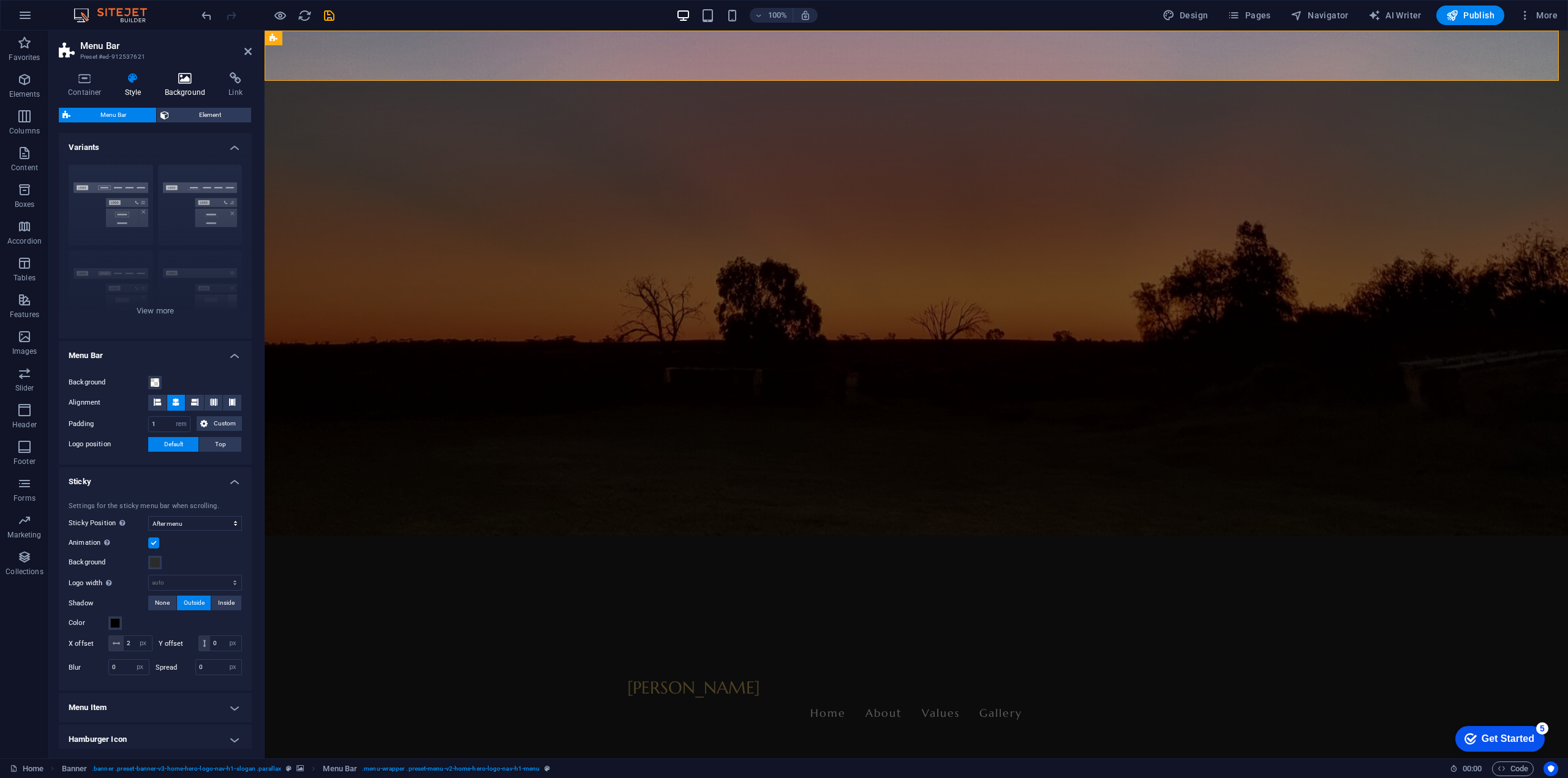
click at [187, 77] on icon at bounding box center [185, 78] width 59 height 12
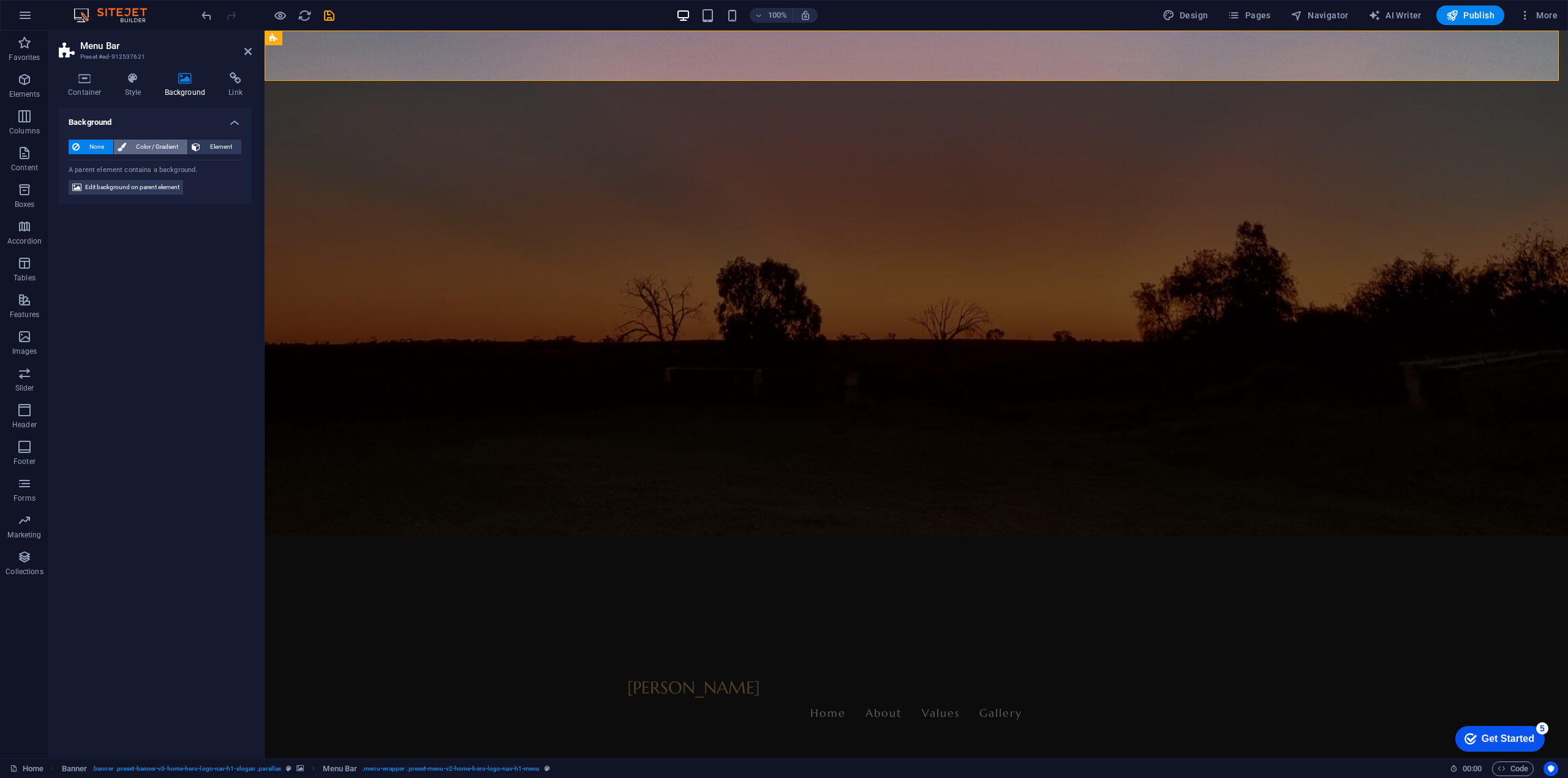
click at [155, 146] on span "Color / Gradient" at bounding box center [156, 147] width 54 height 15
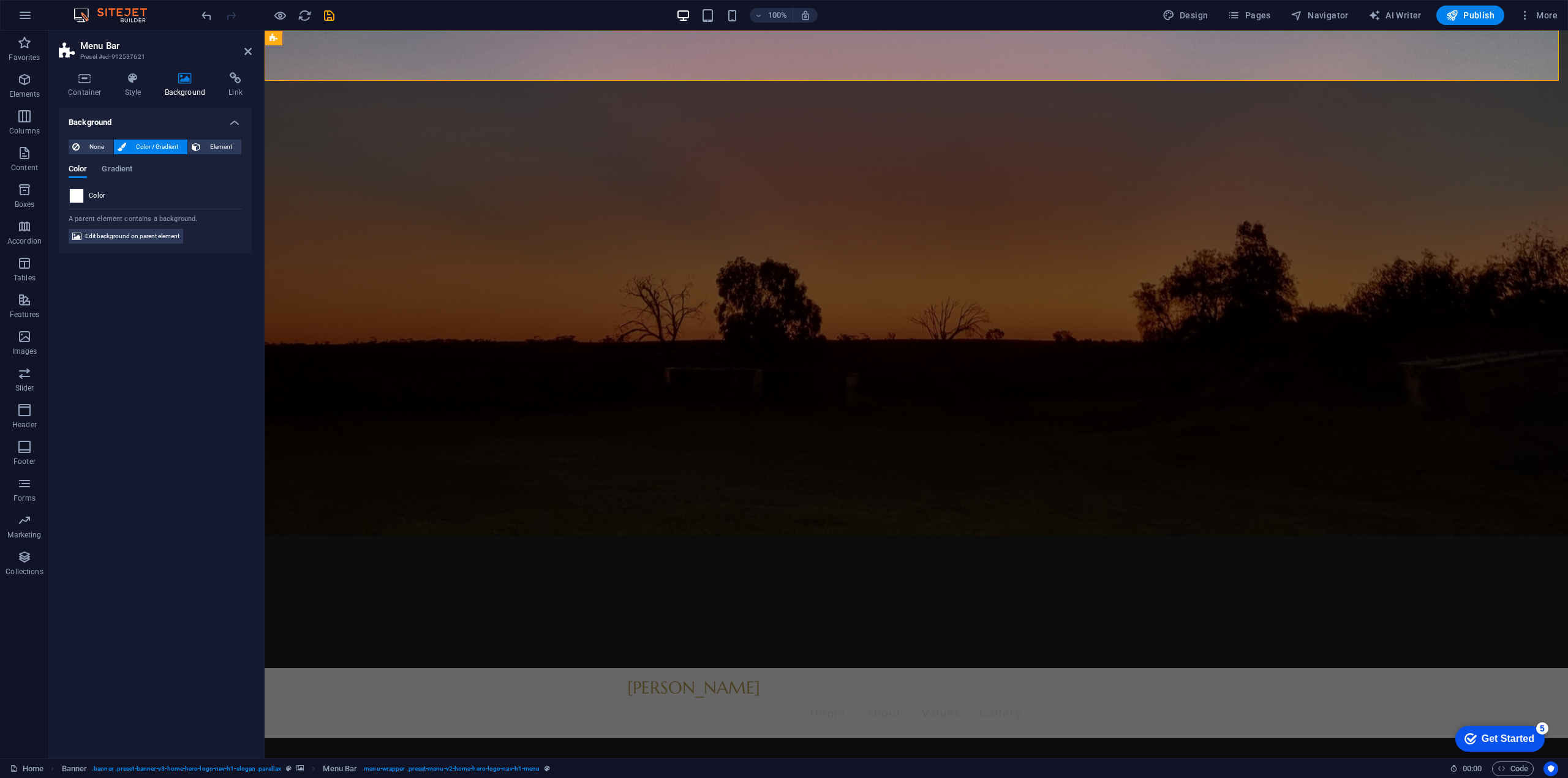
click at [75, 195] on span at bounding box center [76, 196] width 14 height 14
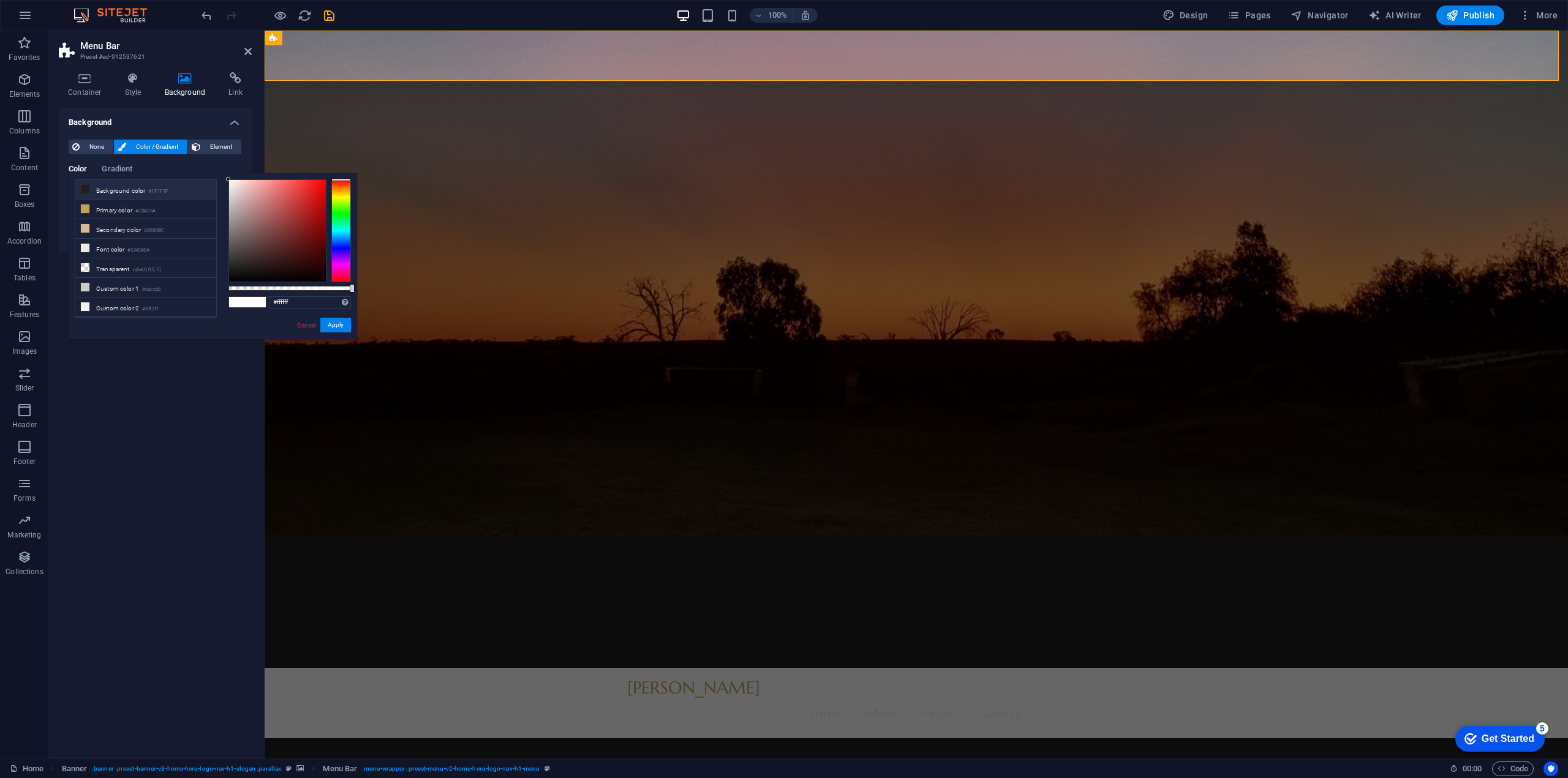
click at [121, 186] on li "Background color #1F1F1F" at bounding box center [146, 189] width 141 height 19
type input "#1f1f1f"
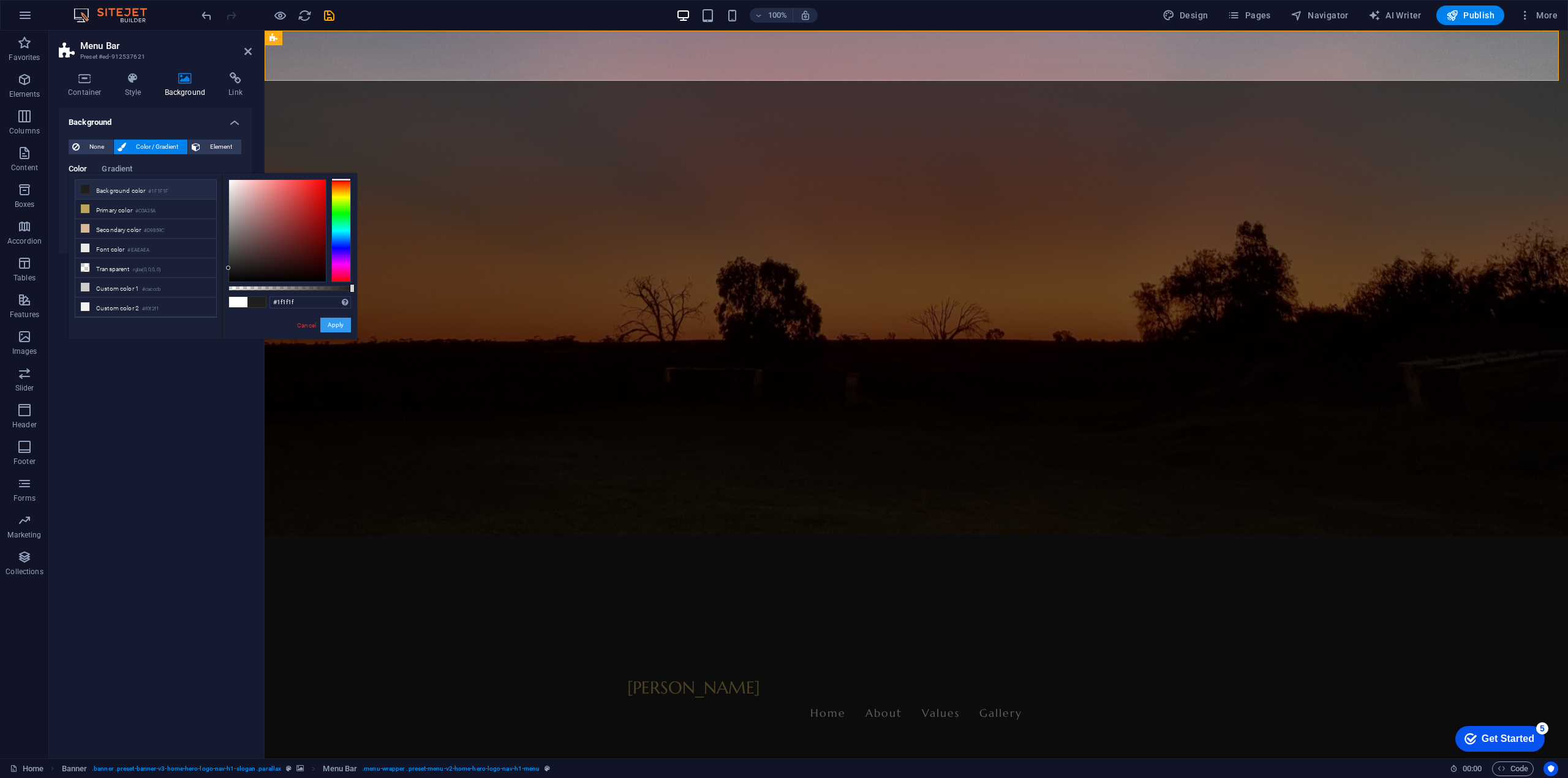
click at [340, 322] on button "Apply" at bounding box center [336, 325] width 31 height 15
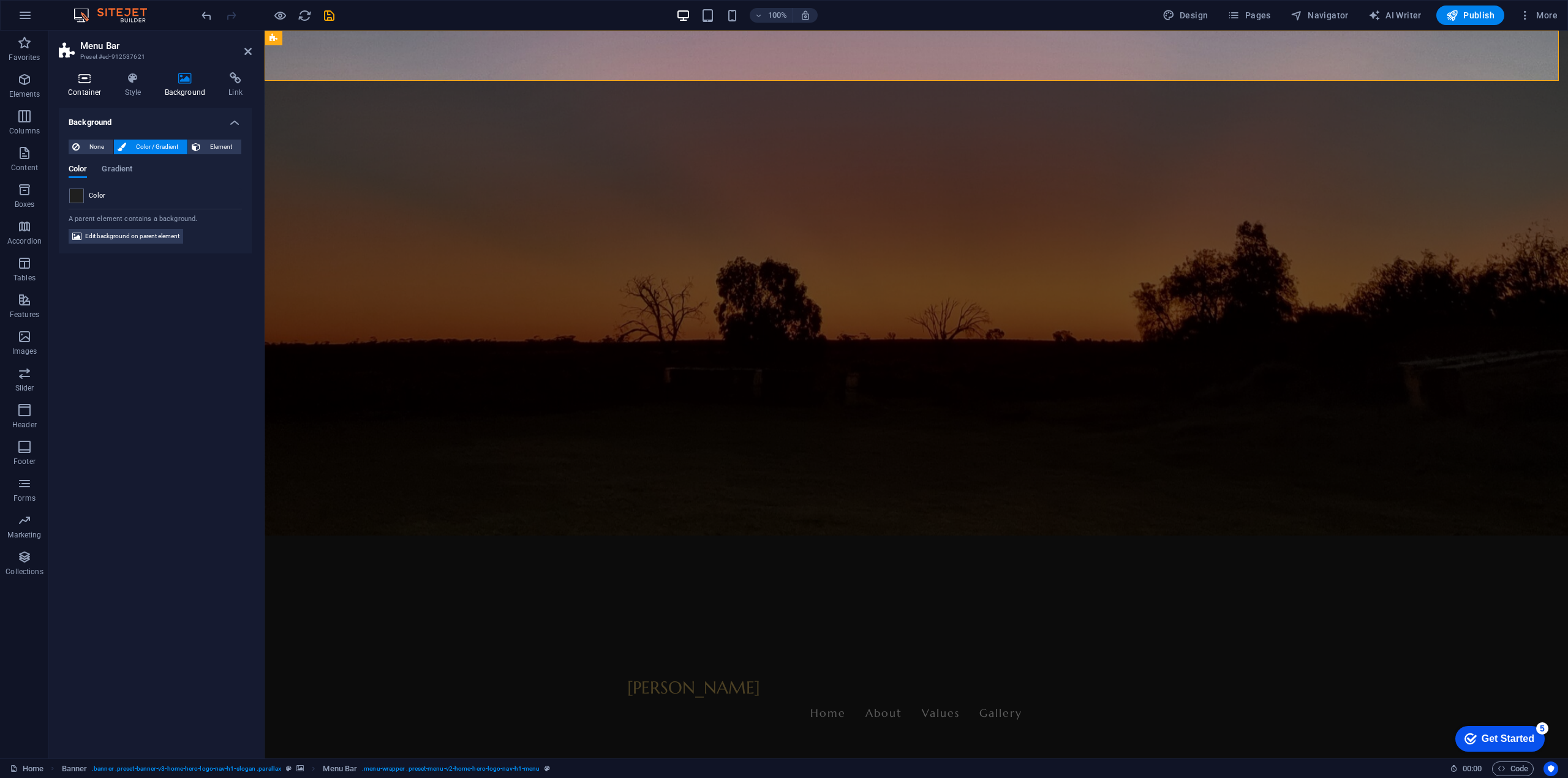
click at [82, 77] on icon at bounding box center [85, 78] width 52 height 12
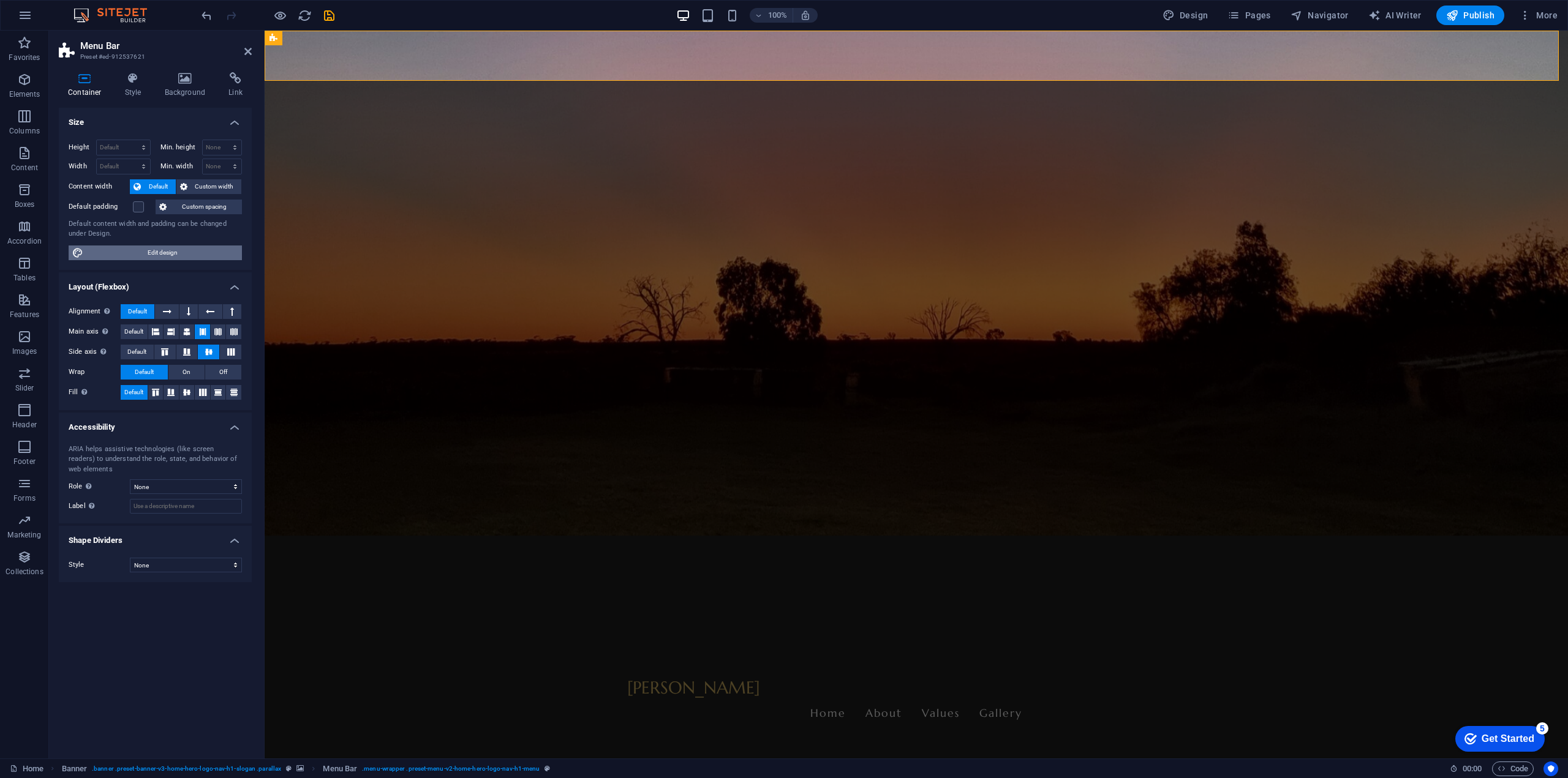
click at [160, 253] on span "Edit design" at bounding box center [162, 253] width 151 height 15
select select "rem"
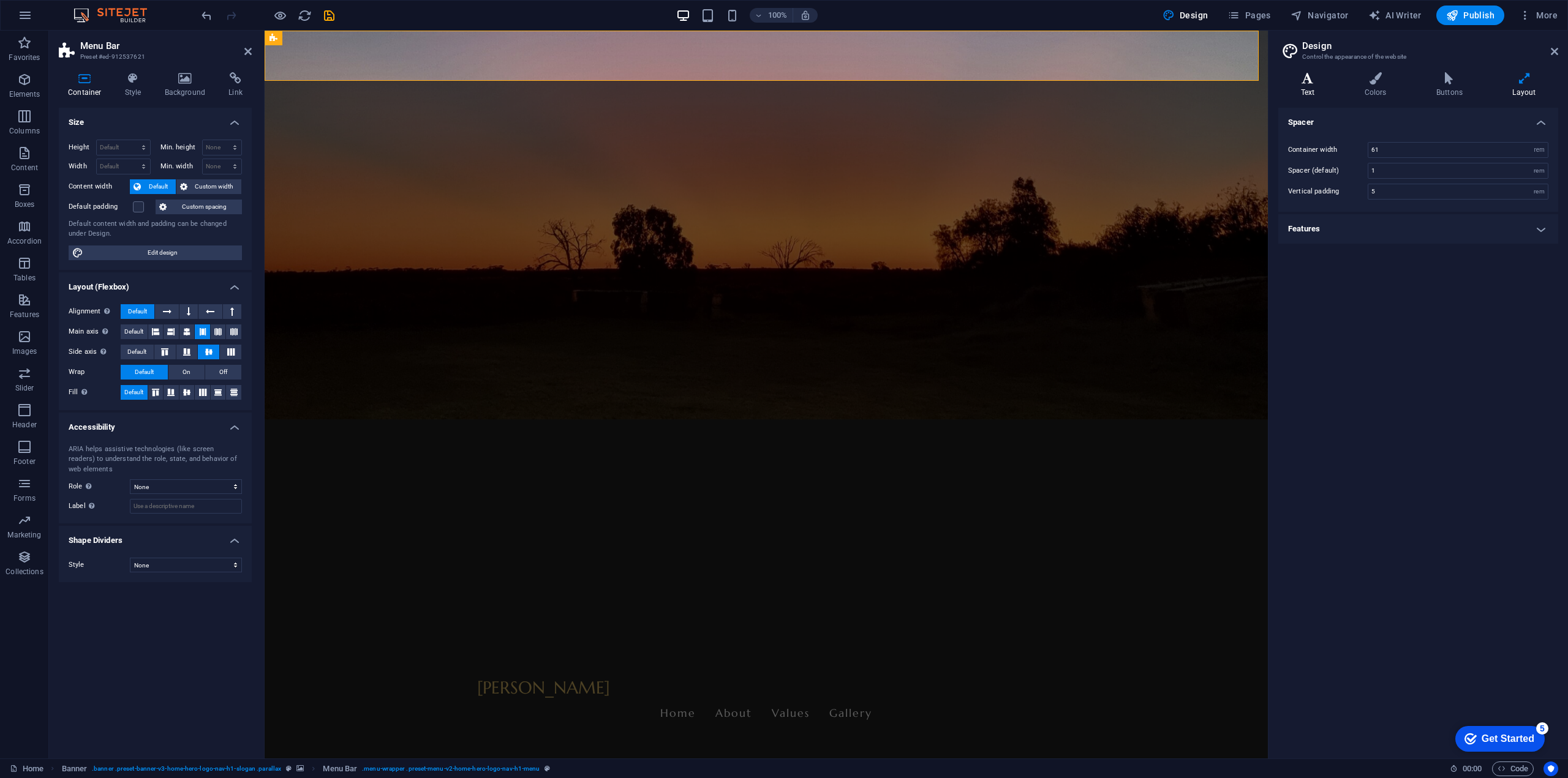
click at [1302, 77] on icon at bounding box center [1307, 78] width 59 height 12
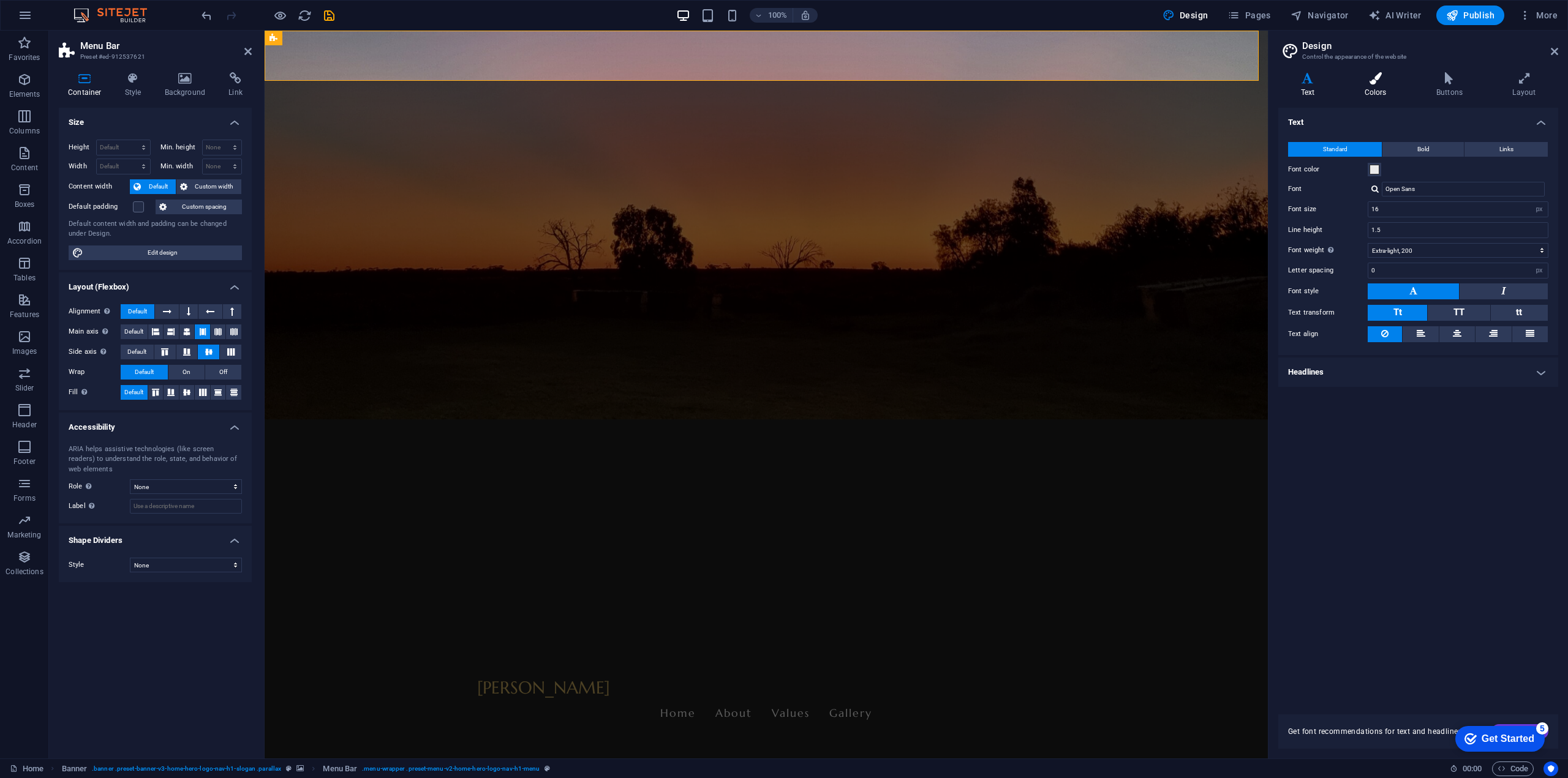
click at [1363, 78] on icon at bounding box center [1375, 78] width 66 height 12
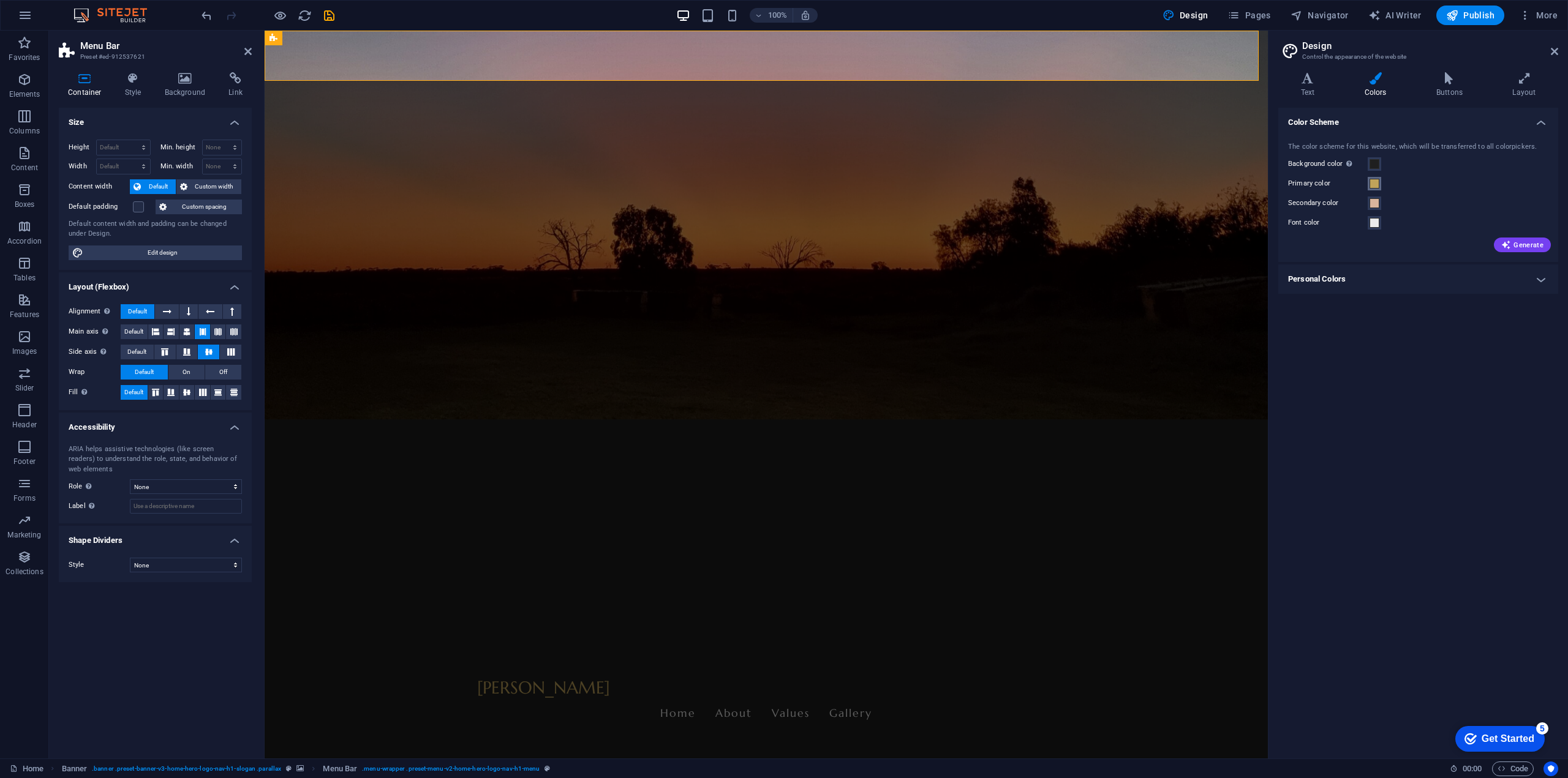
click at [1374, 184] on span at bounding box center [1374, 184] width 10 height 10
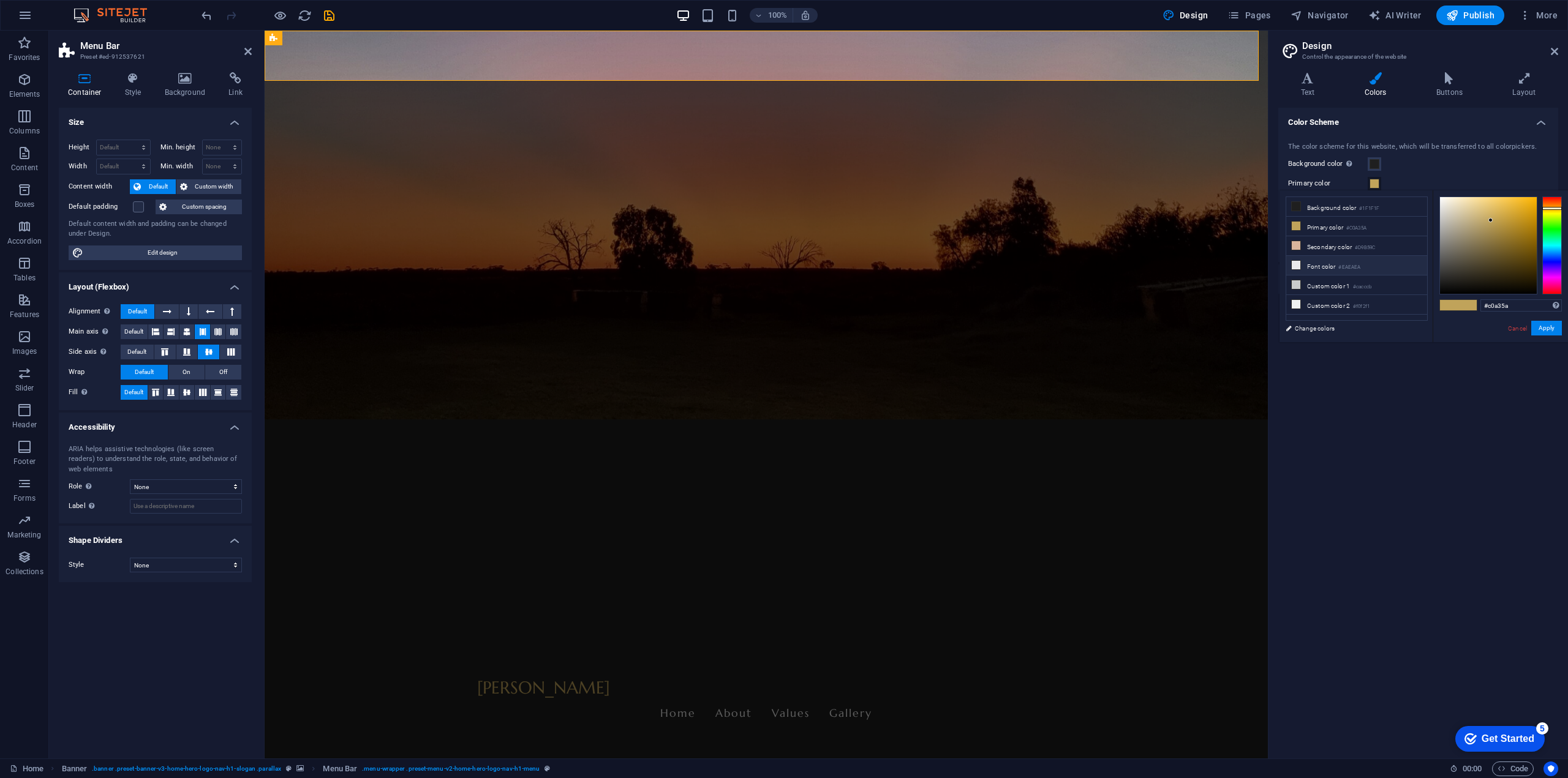
click at [1326, 263] on li "Font color #EAEAEA" at bounding box center [1357, 266] width 141 height 19
type input "#eaeaea"
click at [1551, 328] on button "Apply" at bounding box center [1547, 328] width 31 height 15
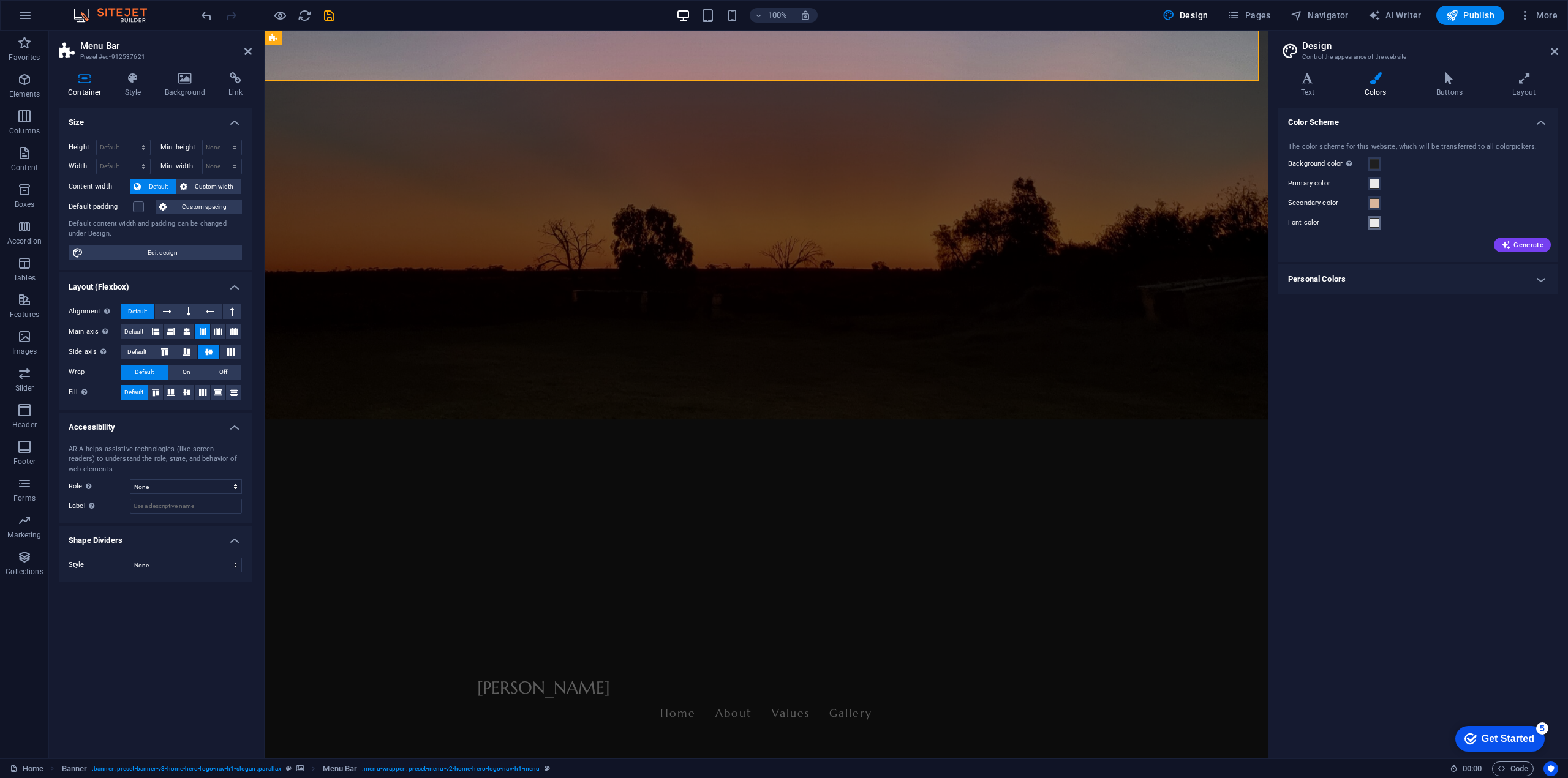
click at [1374, 223] on span at bounding box center [1374, 223] width 10 height 10
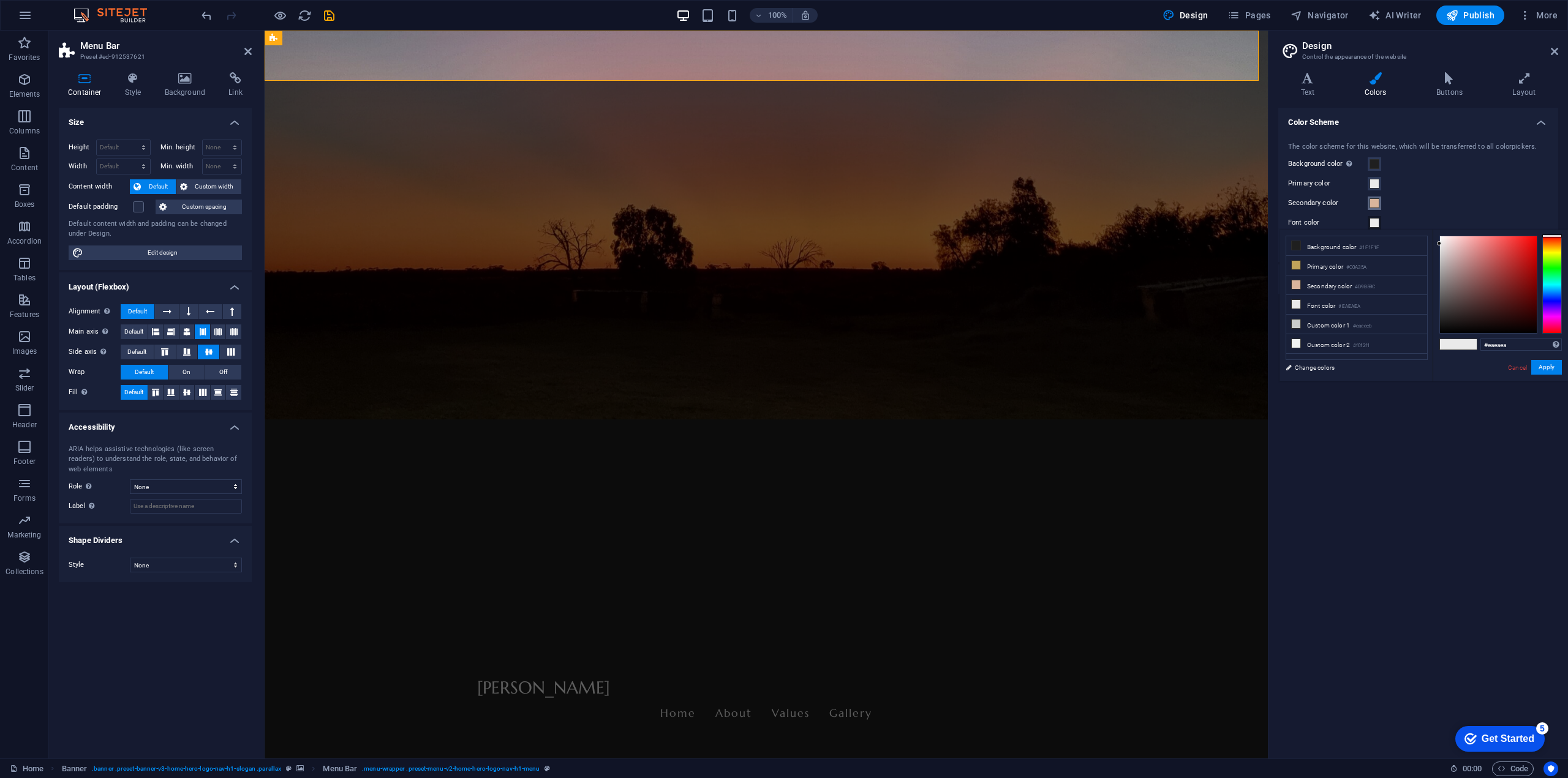
click at [1376, 200] on span at bounding box center [1374, 203] width 10 height 10
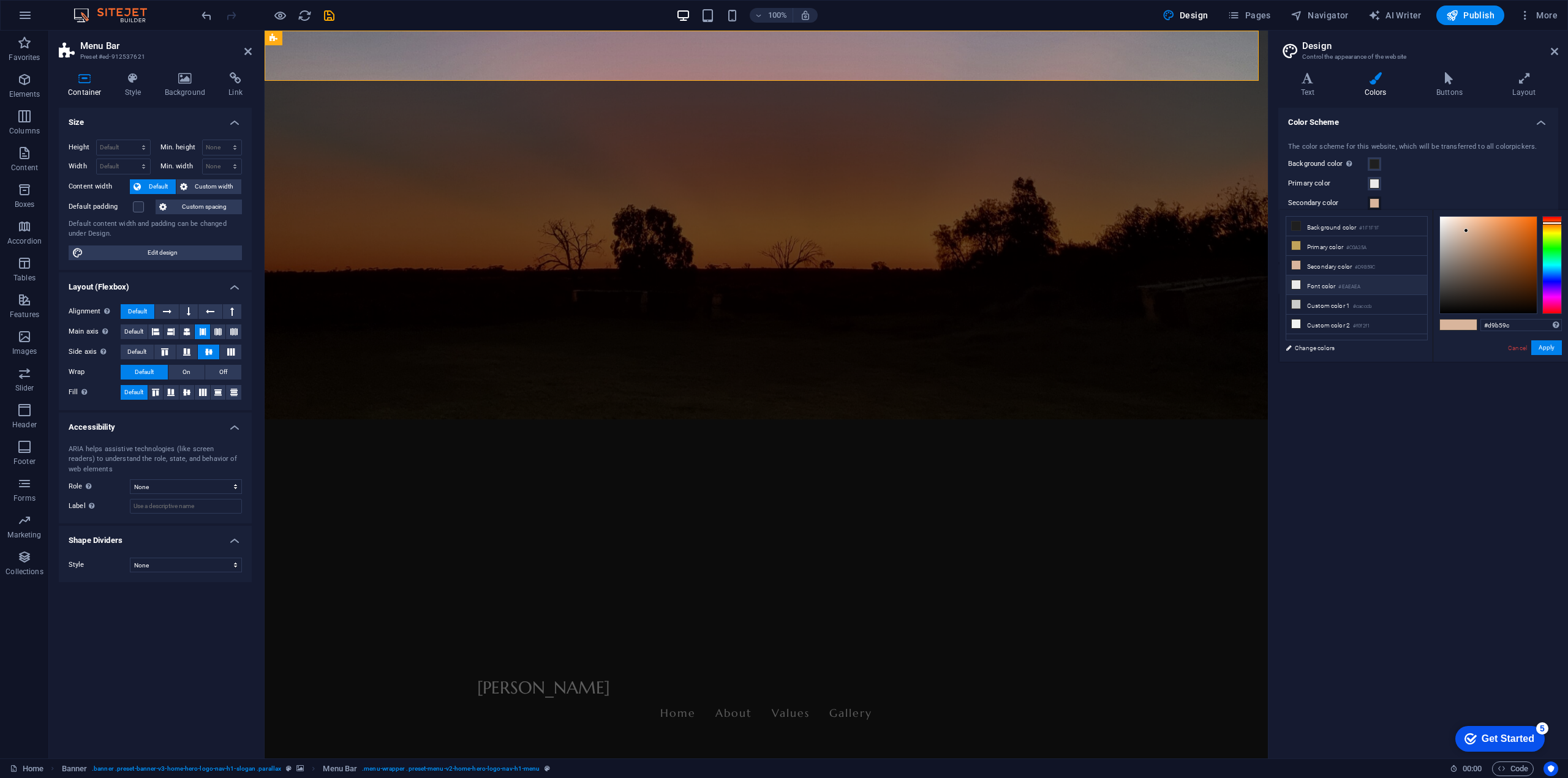
click at [1327, 283] on li "Font color #EAEAEA" at bounding box center [1357, 285] width 141 height 19
type input "#eaeaea"
click at [1543, 342] on button "Apply" at bounding box center [1547, 347] width 31 height 15
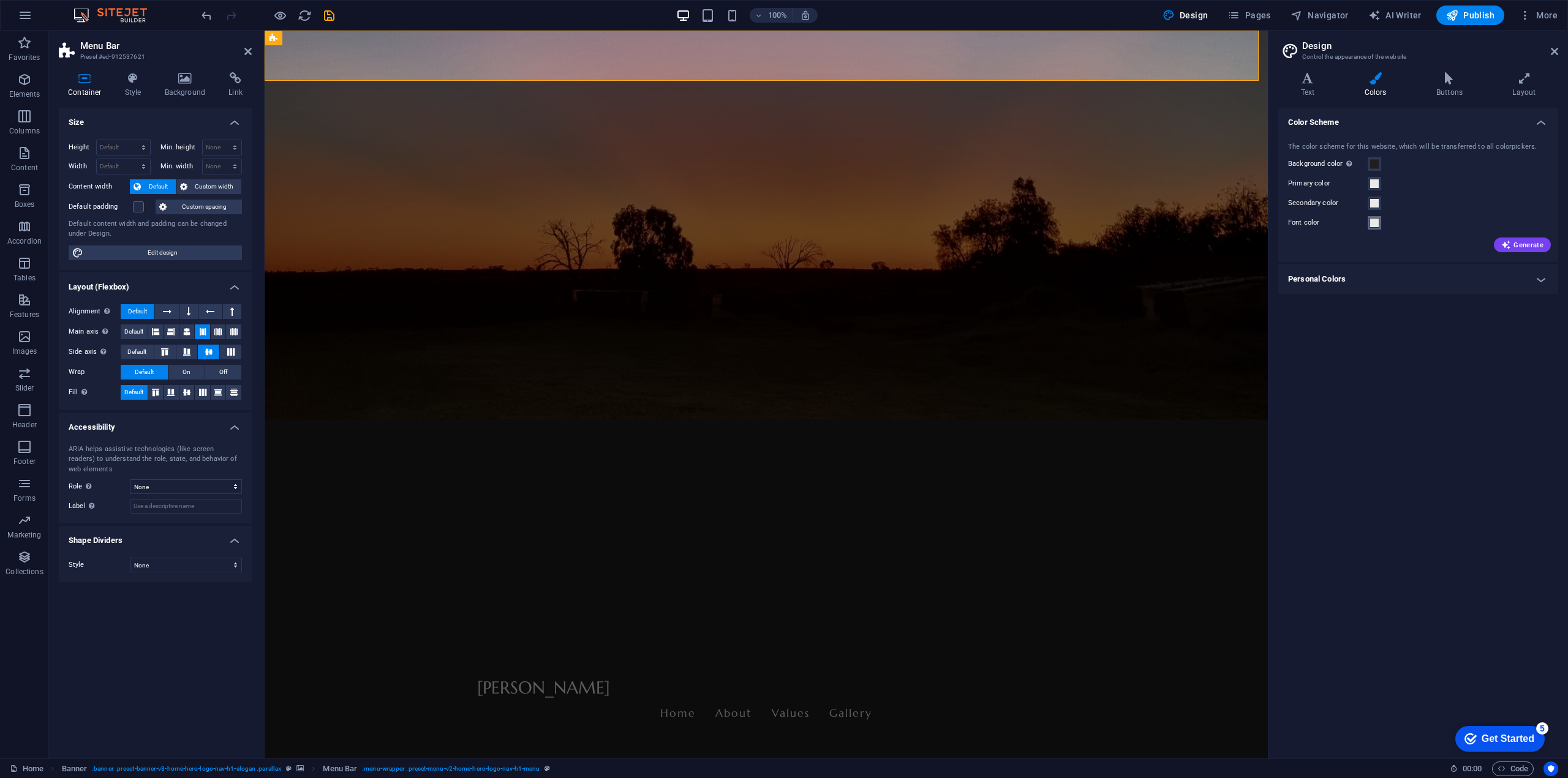
click at [1376, 221] on span at bounding box center [1374, 223] width 10 height 10
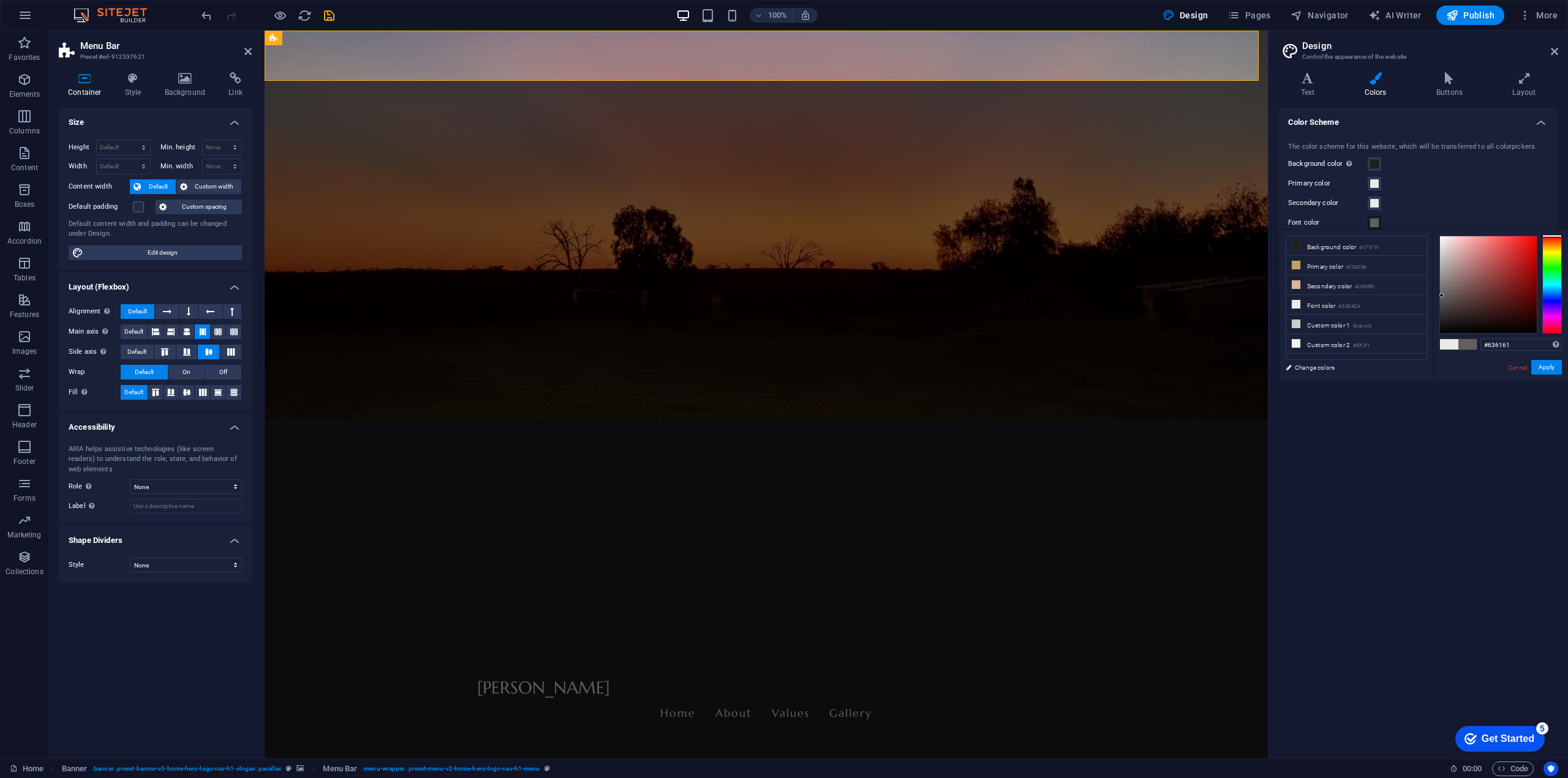
type input "#646363"
drag, startPoint x: 1443, startPoint y: 307, endPoint x: 1441, endPoint y: 295, distance: 12.2
click at [1441, 295] on div at bounding box center [1488, 284] width 96 height 96
click at [1550, 365] on button "Apply" at bounding box center [1547, 368] width 31 height 15
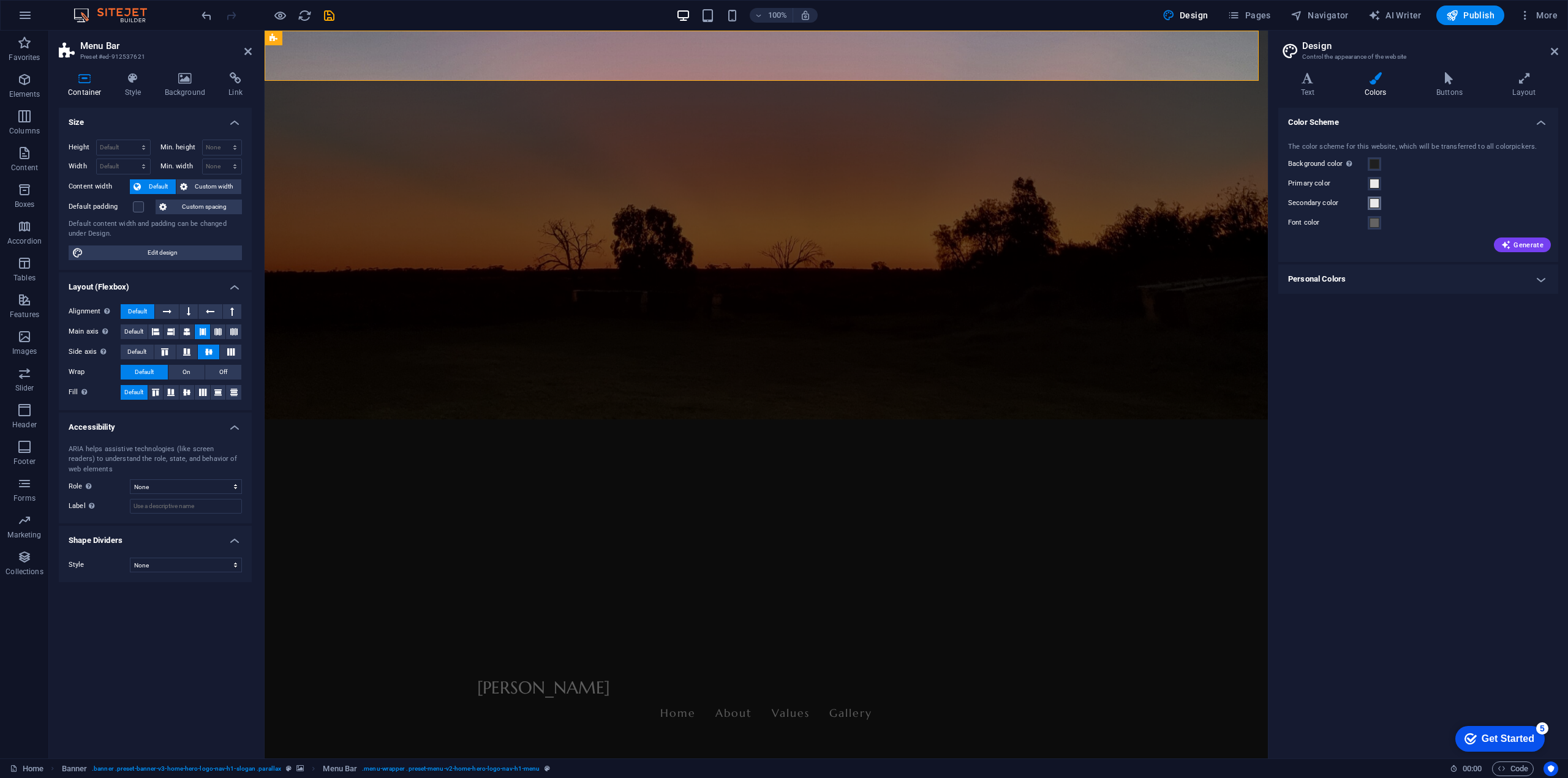
click at [1378, 202] on span at bounding box center [1374, 203] width 10 height 10
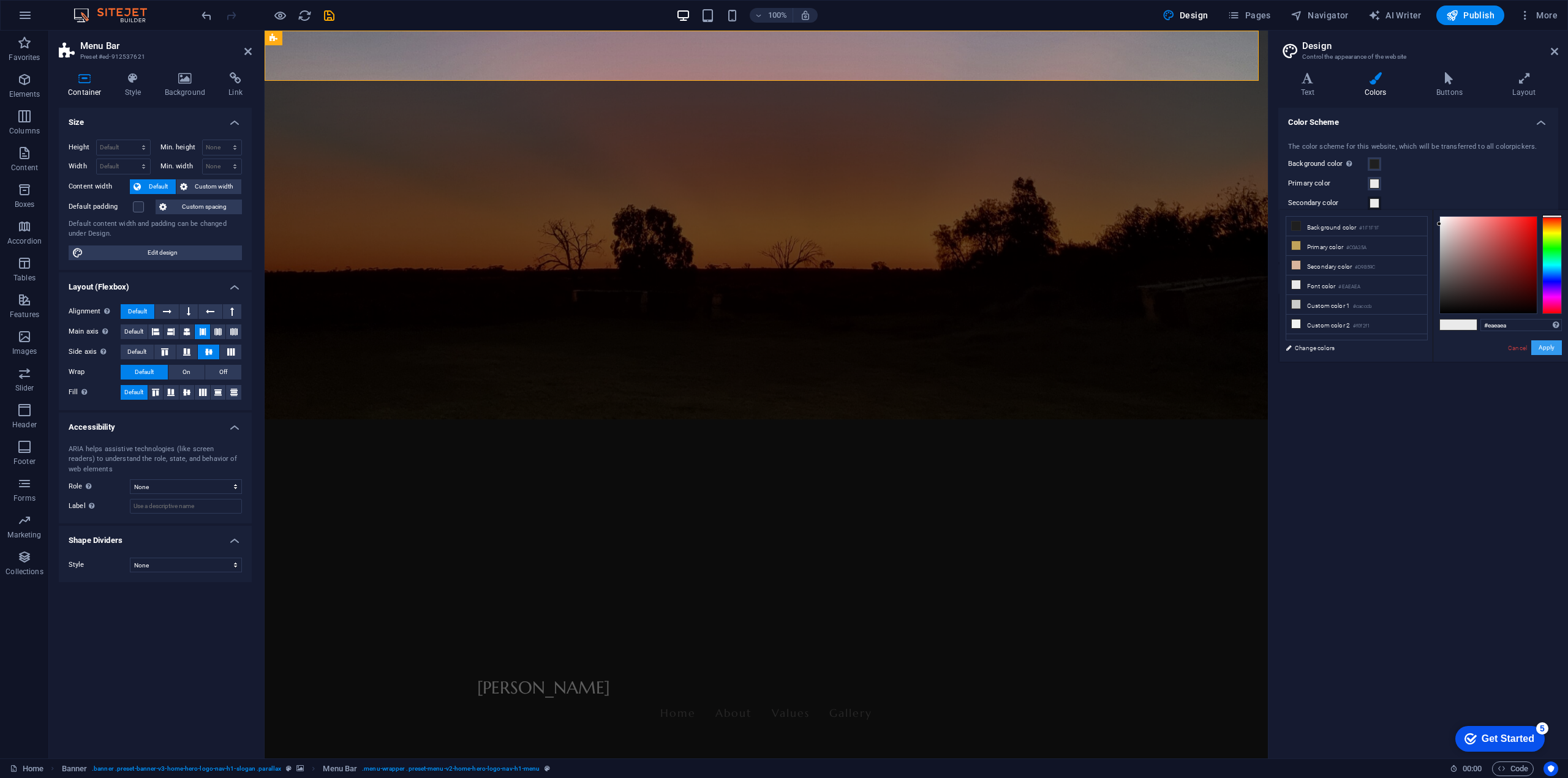
click at [1554, 348] on button "Apply" at bounding box center [1547, 347] width 31 height 15
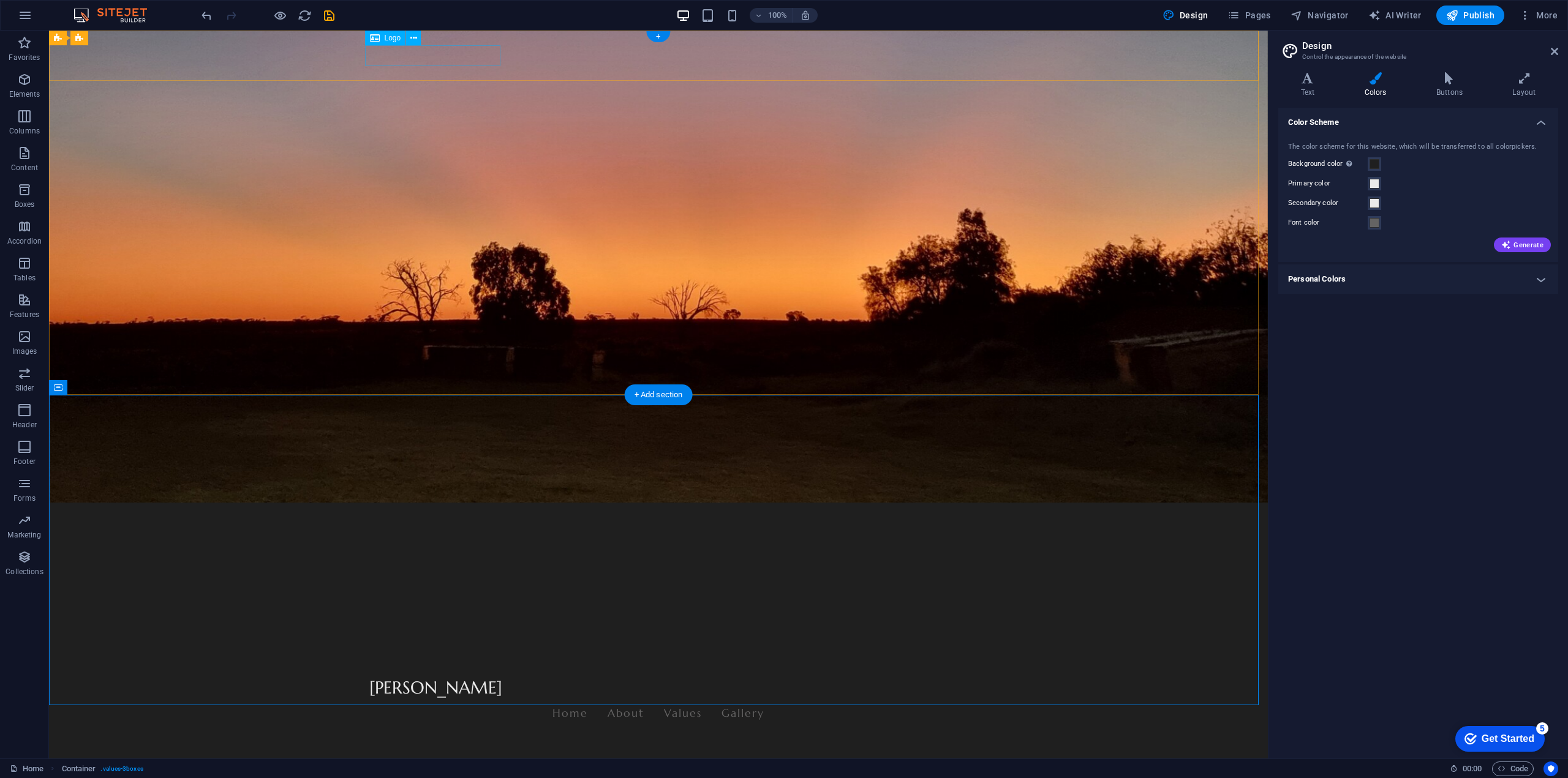
click at [428, 678] on div "[PERSON_NAME]" at bounding box center [658, 688] width 578 height 21
click at [438, 678] on div "[PERSON_NAME]" at bounding box center [658, 688] width 578 height 21
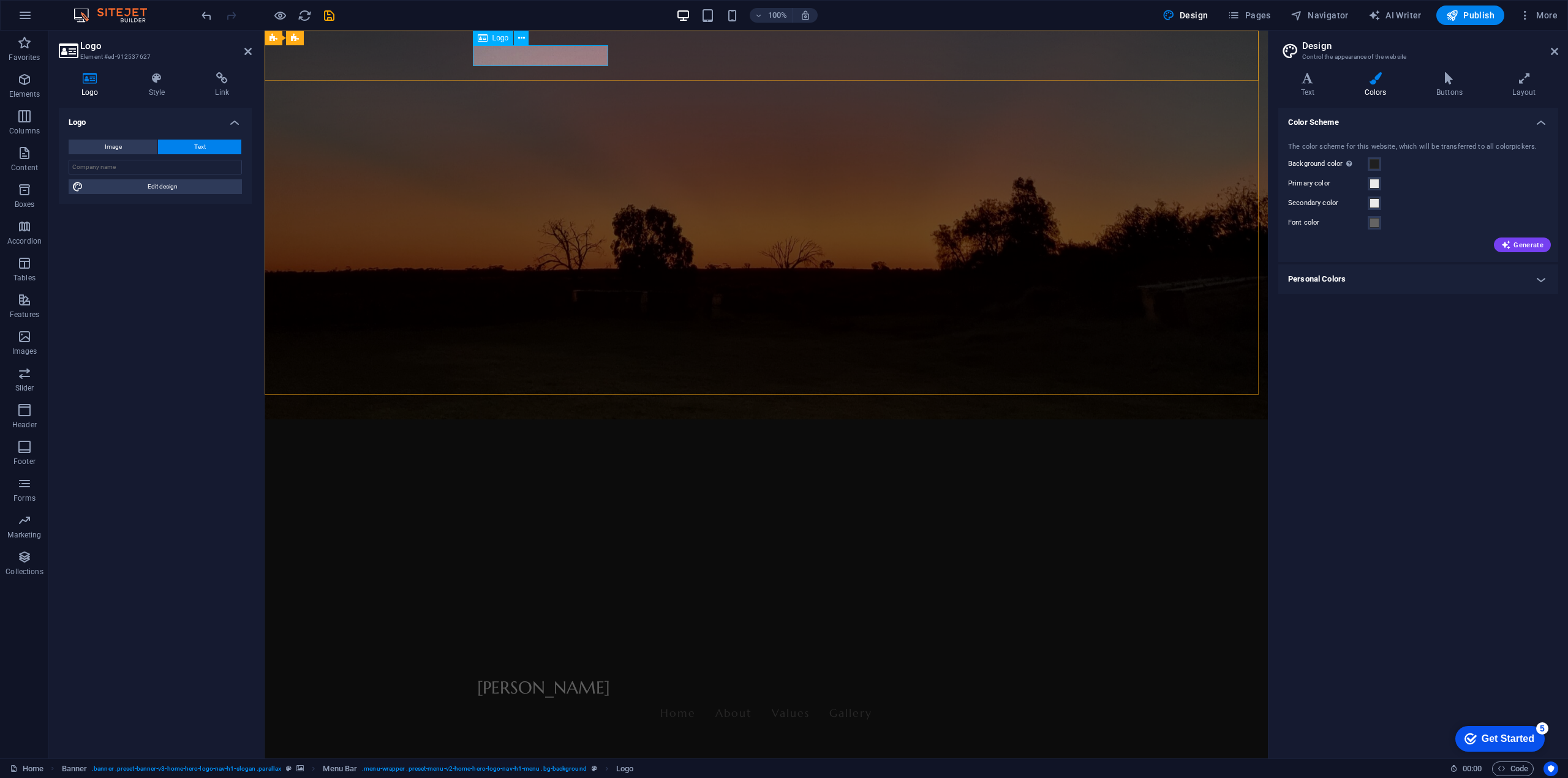
click at [537, 678] on div "[PERSON_NAME]" at bounding box center [766, 688] width 578 height 21
click at [162, 71] on div "Logo Style Link Logo Image Text Drag files here, click to choose files or selec…" at bounding box center [156, 410] width 212 height 696
click at [156, 83] on icon at bounding box center [157, 78] width 62 height 12
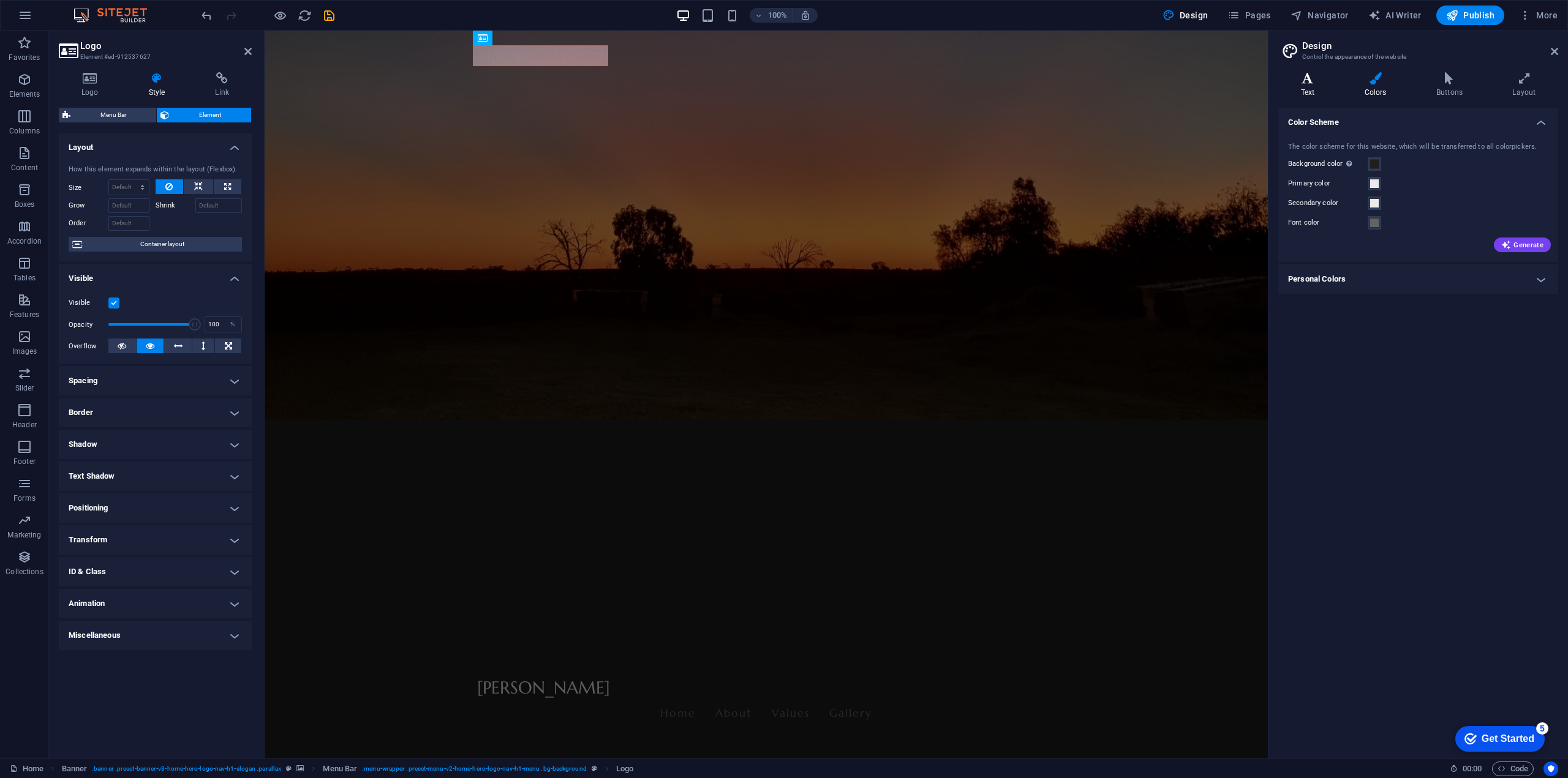
click at [1309, 82] on icon at bounding box center [1307, 78] width 59 height 12
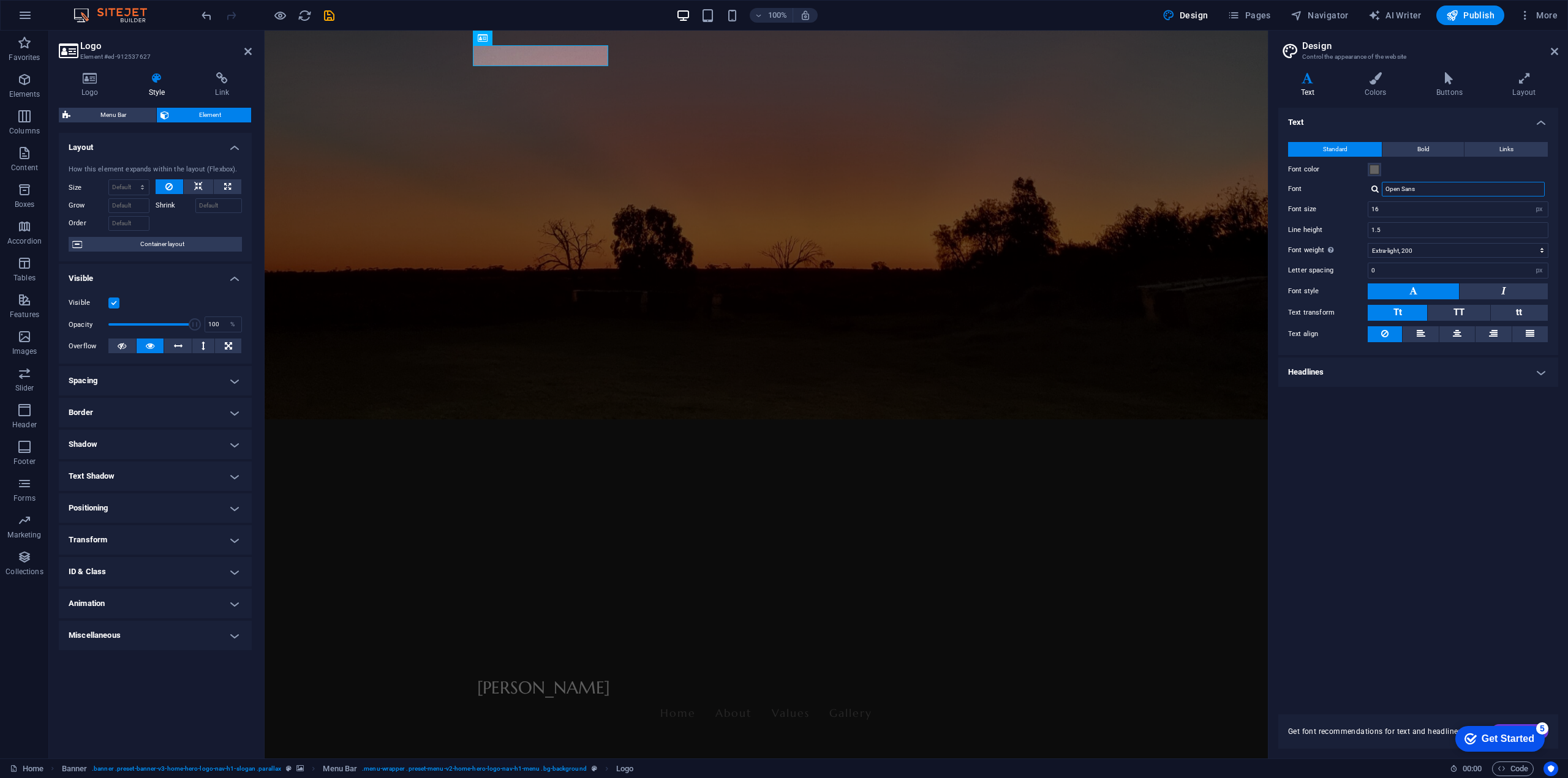
click at [1462, 189] on input "Open Sans" at bounding box center [1463, 189] width 163 height 15
drag, startPoint x: 1444, startPoint y: 189, endPoint x: 1366, endPoint y: 184, distance: 78.2
click at [1366, 184] on div "Font Open Sans" at bounding box center [1417, 189] width 260 height 15
type input "o"
click at [1406, 237] on div "Manage fonts →" at bounding box center [1466, 237] width 162 height 15
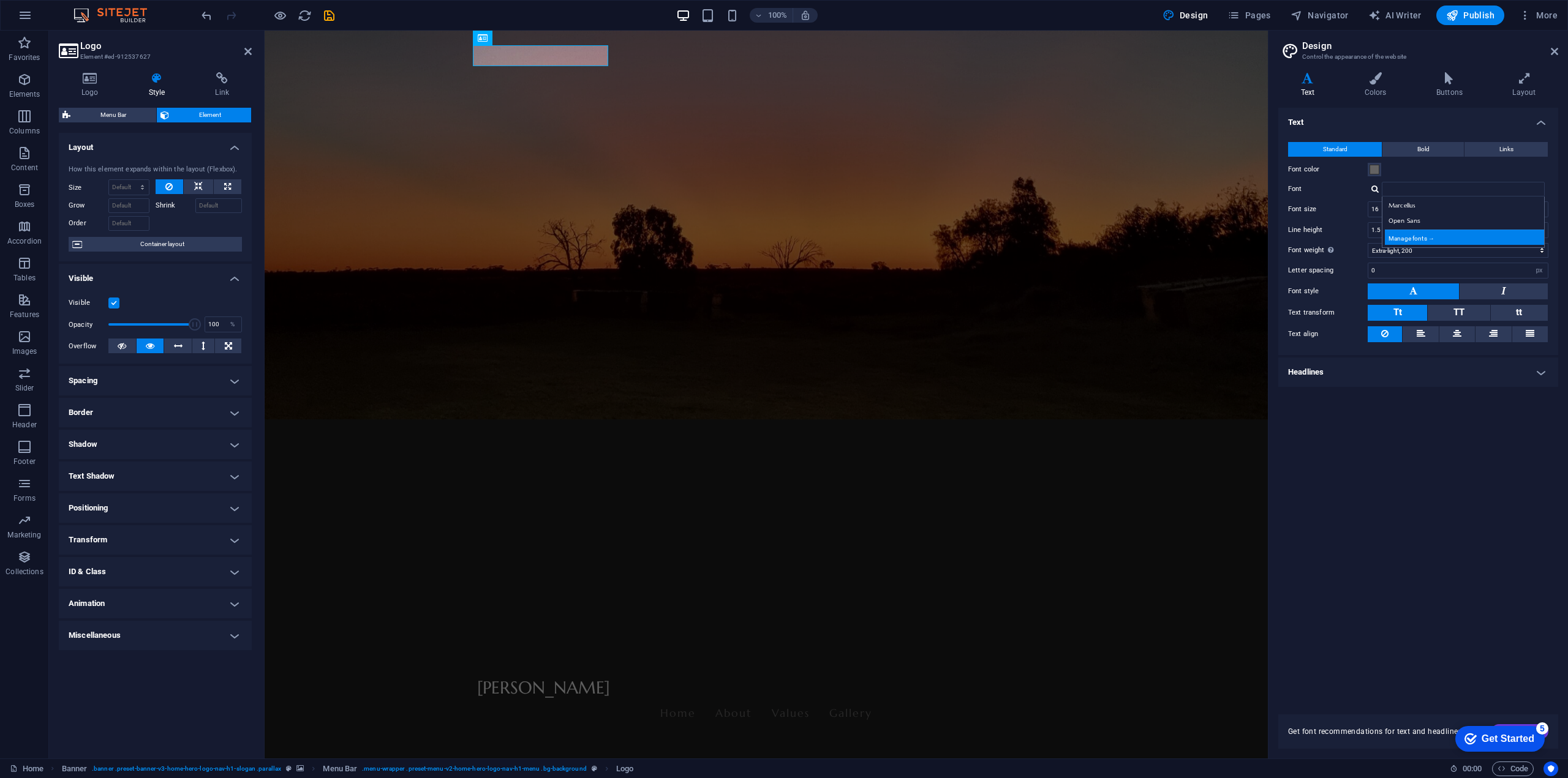
select select "popularity"
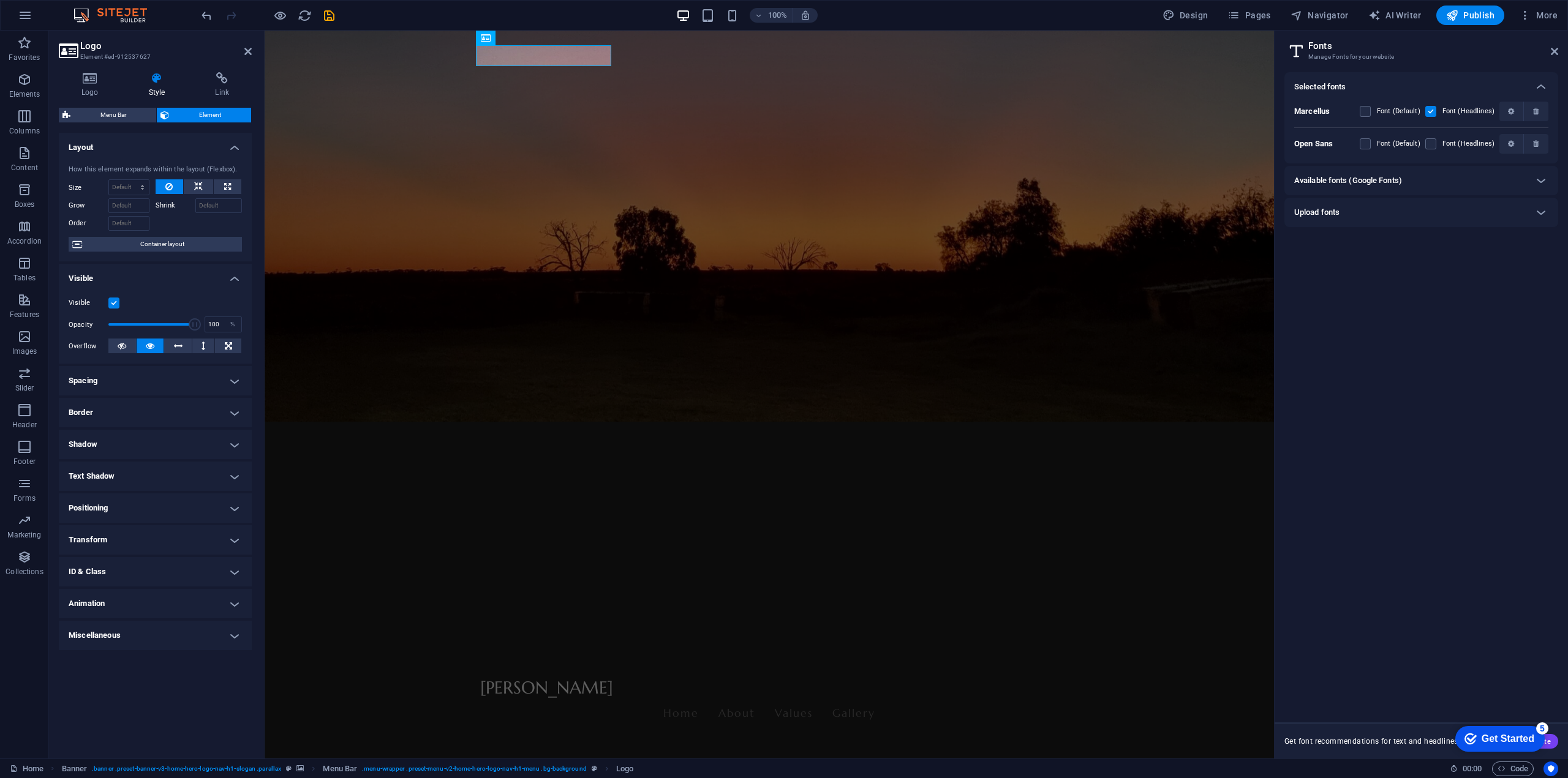
click at [1394, 179] on h6 "Available fonts (Google Fonts)" at bounding box center [1348, 181] width 108 height 15
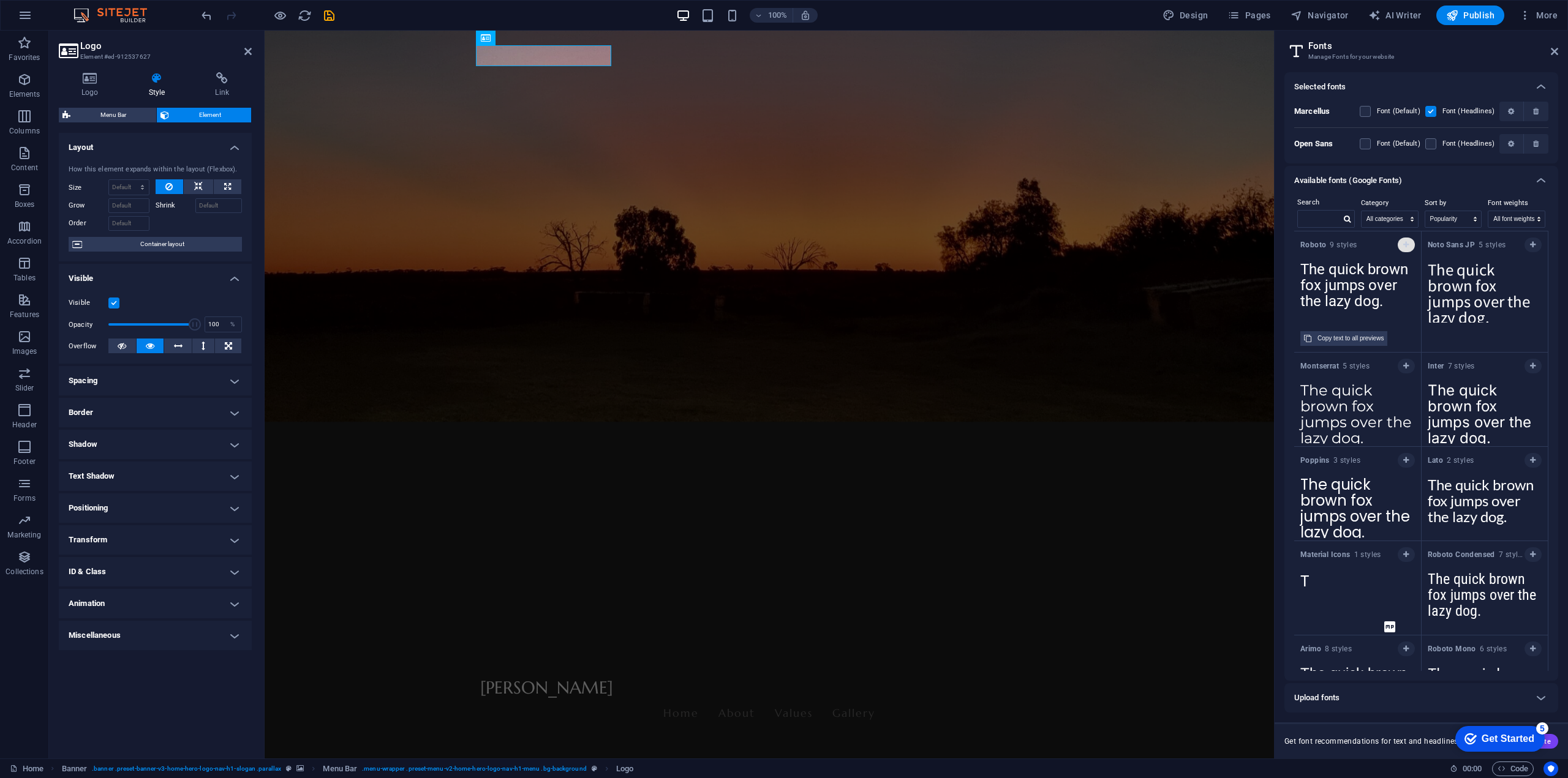
click at [1407, 243] on icon "button" at bounding box center [1406, 244] width 6 height 7
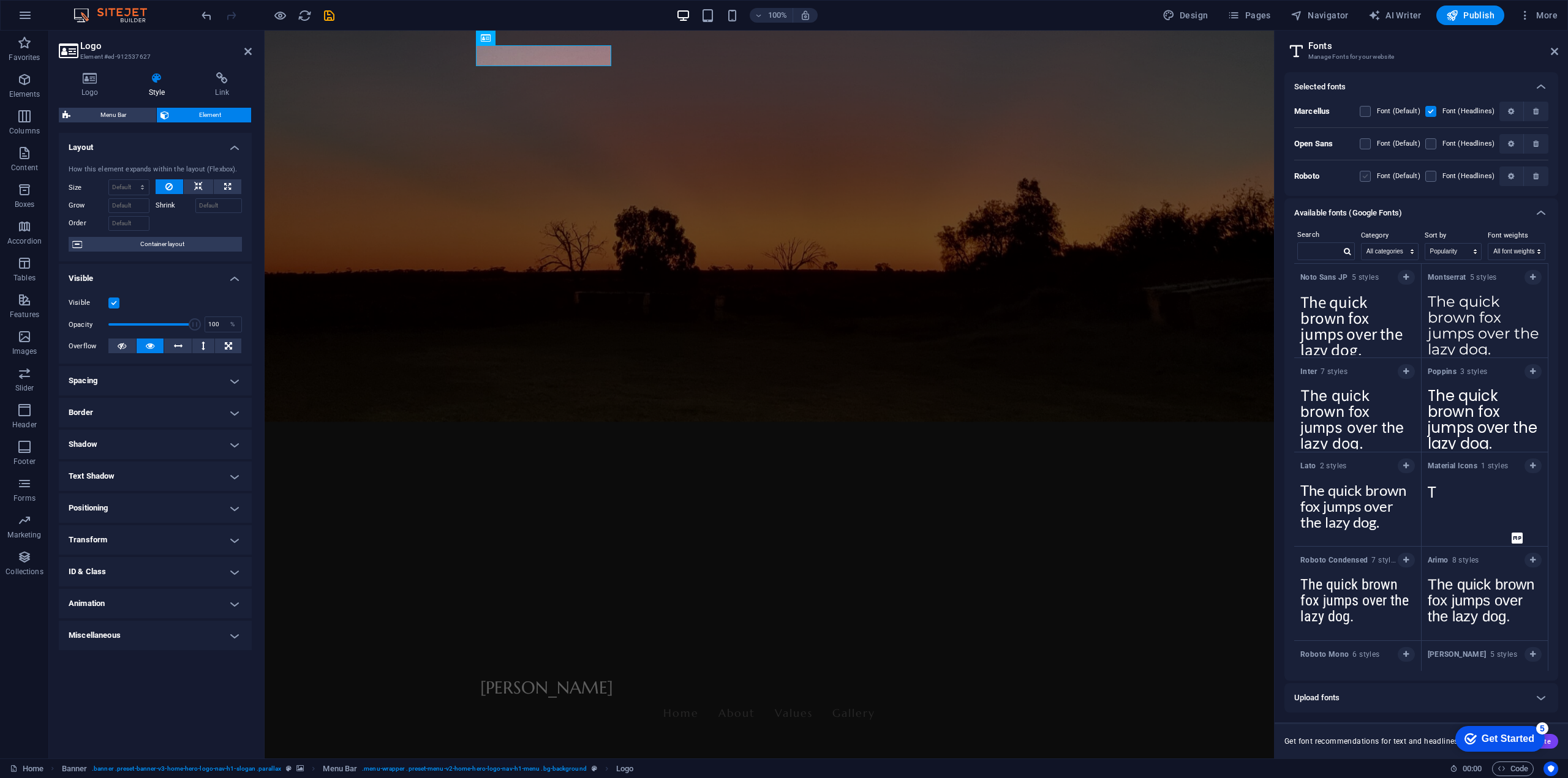
click at [1365, 176] on label at bounding box center [1366, 176] width 11 height 11
click at [0, 0] on input "checkbox" at bounding box center [0, 0] width 0 height 0
click at [1429, 176] on label at bounding box center [1431, 176] width 11 height 11
click at [0, 0] on input "checkbox" at bounding box center [0, 0] width 0 height 0
click at [1540, 84] on icon at bounding box center [1541, 87] width 15 height 15
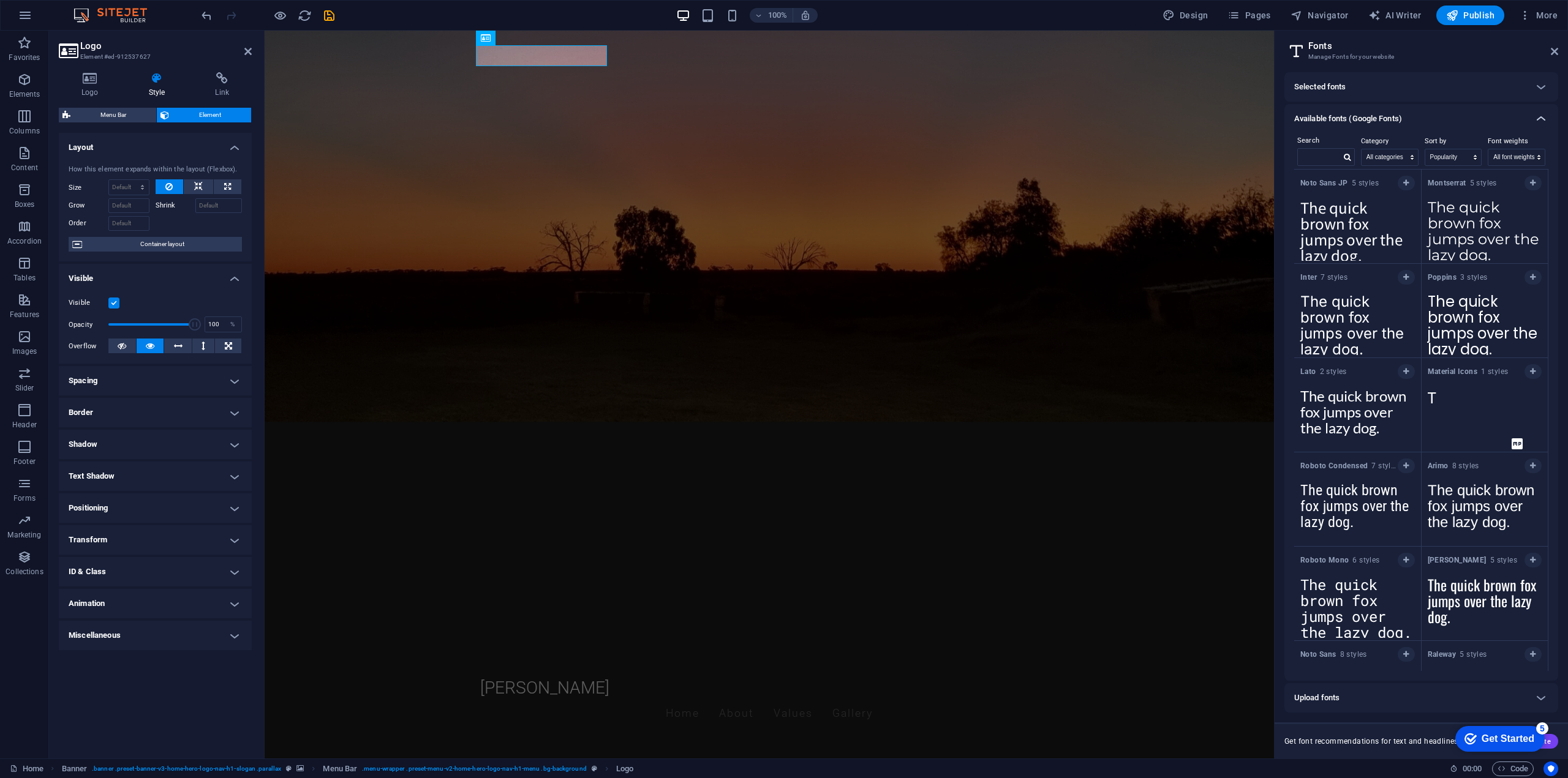
click at [1540, 117] on icon at bounding box center [1541, 119] width 15 height 15
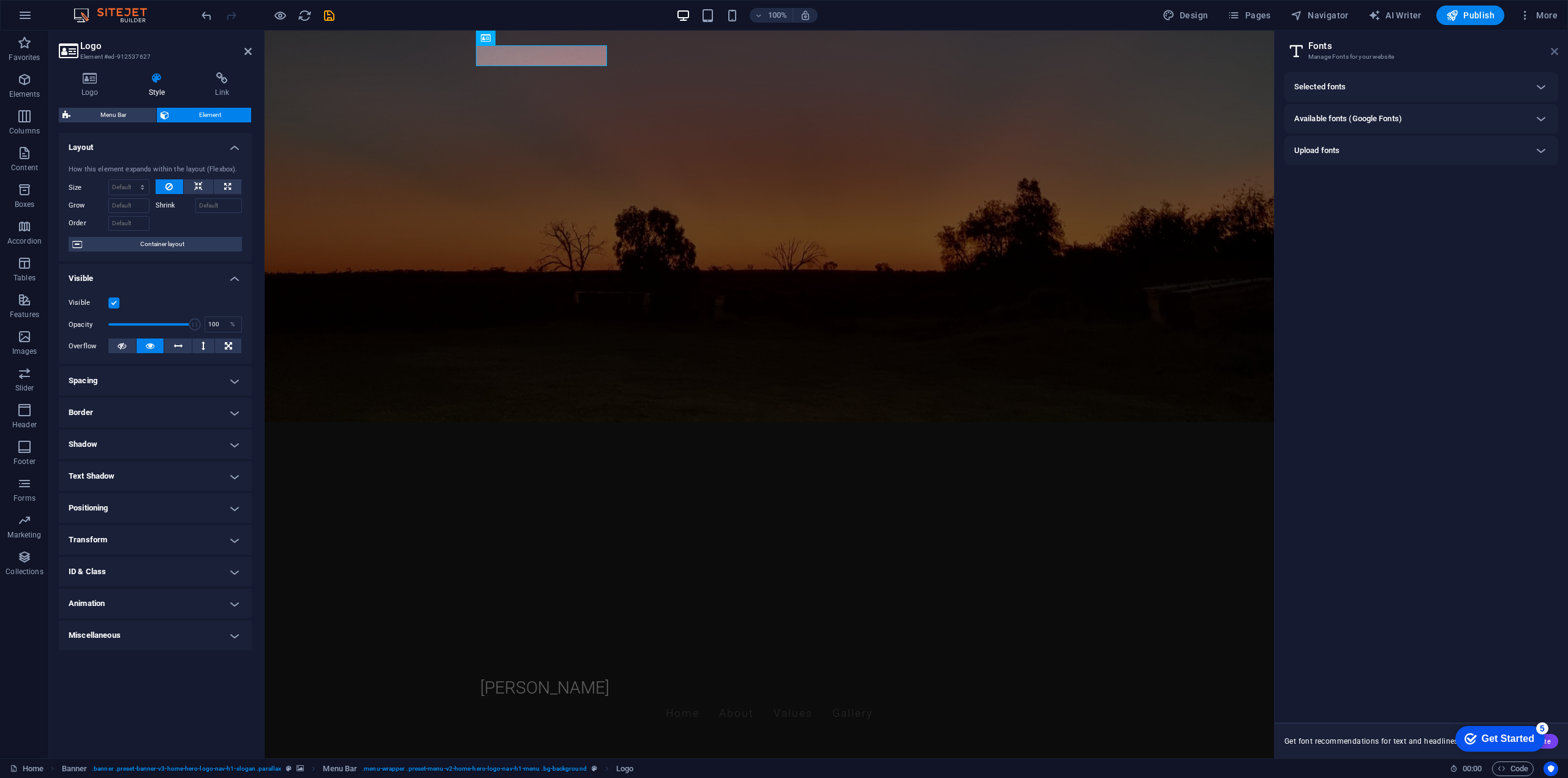
click at [1555, 50] on icon at bounding box center [1554, 51] width 7 height 10
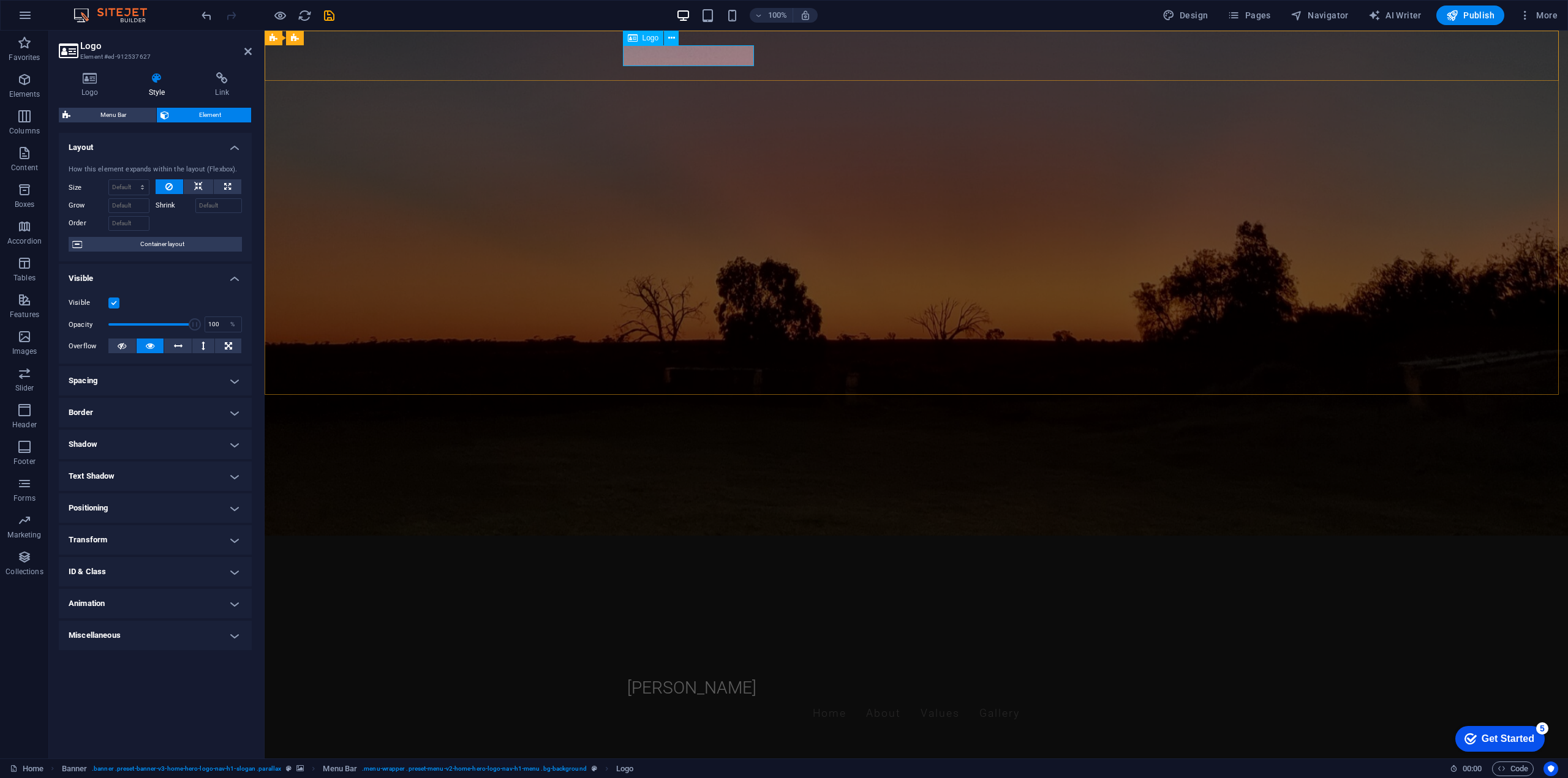
click at [667, 678] on div "[PERSON_NAME]" at bounding box center [916, 688] width 578 height 21
click at [653, 678] on div "[PERSON_NAME]" at bounding box center [916, 688] width 578 height 21
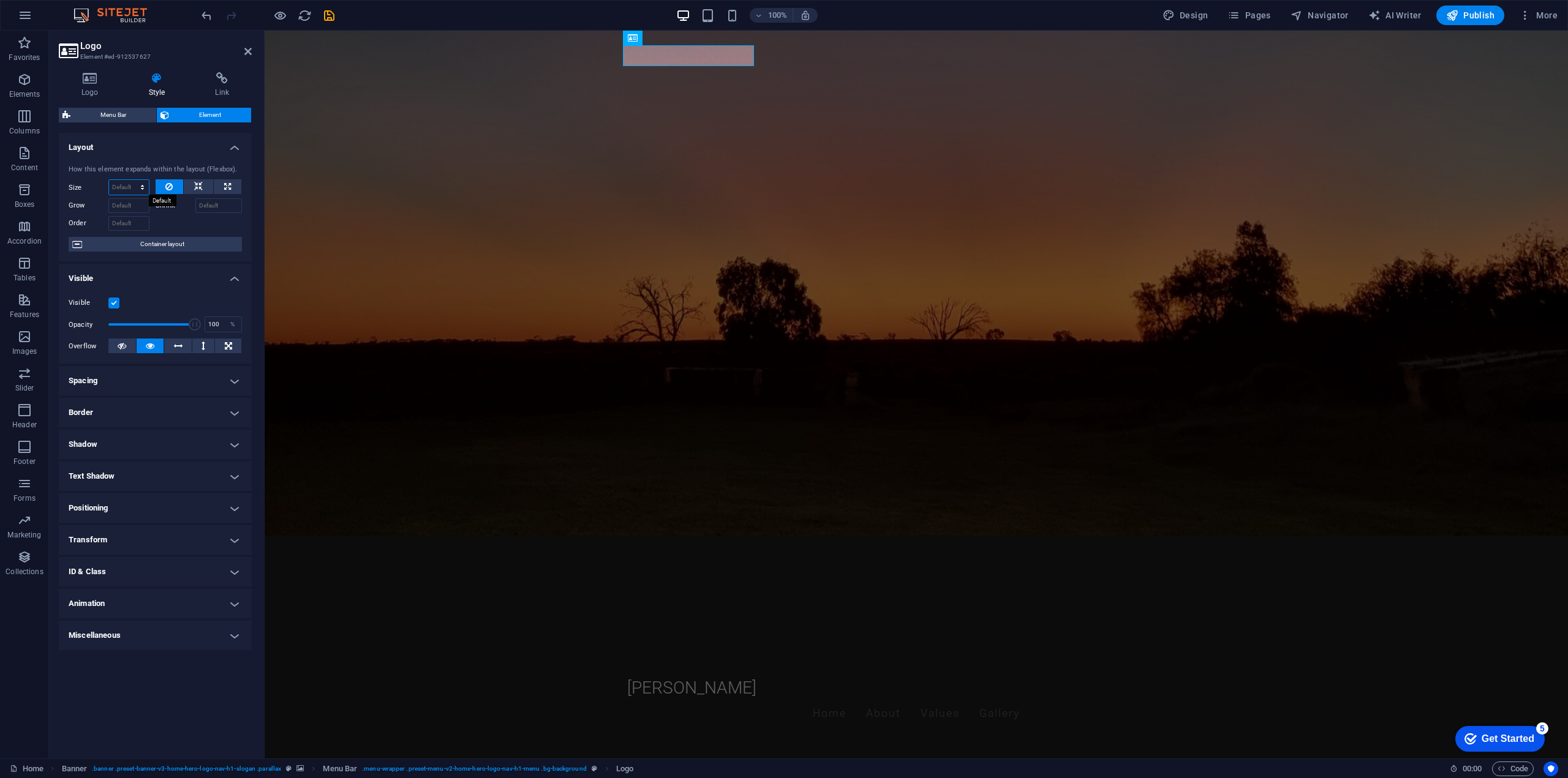
click at [143, 187] on select "Default auto px % 1/1 1/2 1/3 1/4 1/5 1/6 1/7 1/8 1/9 1/10" at bounding box center [129, 187] width 40 height 15
click at [209, 147] on h4 "Layout" at bounding box center [156, 143] width 193 height 22
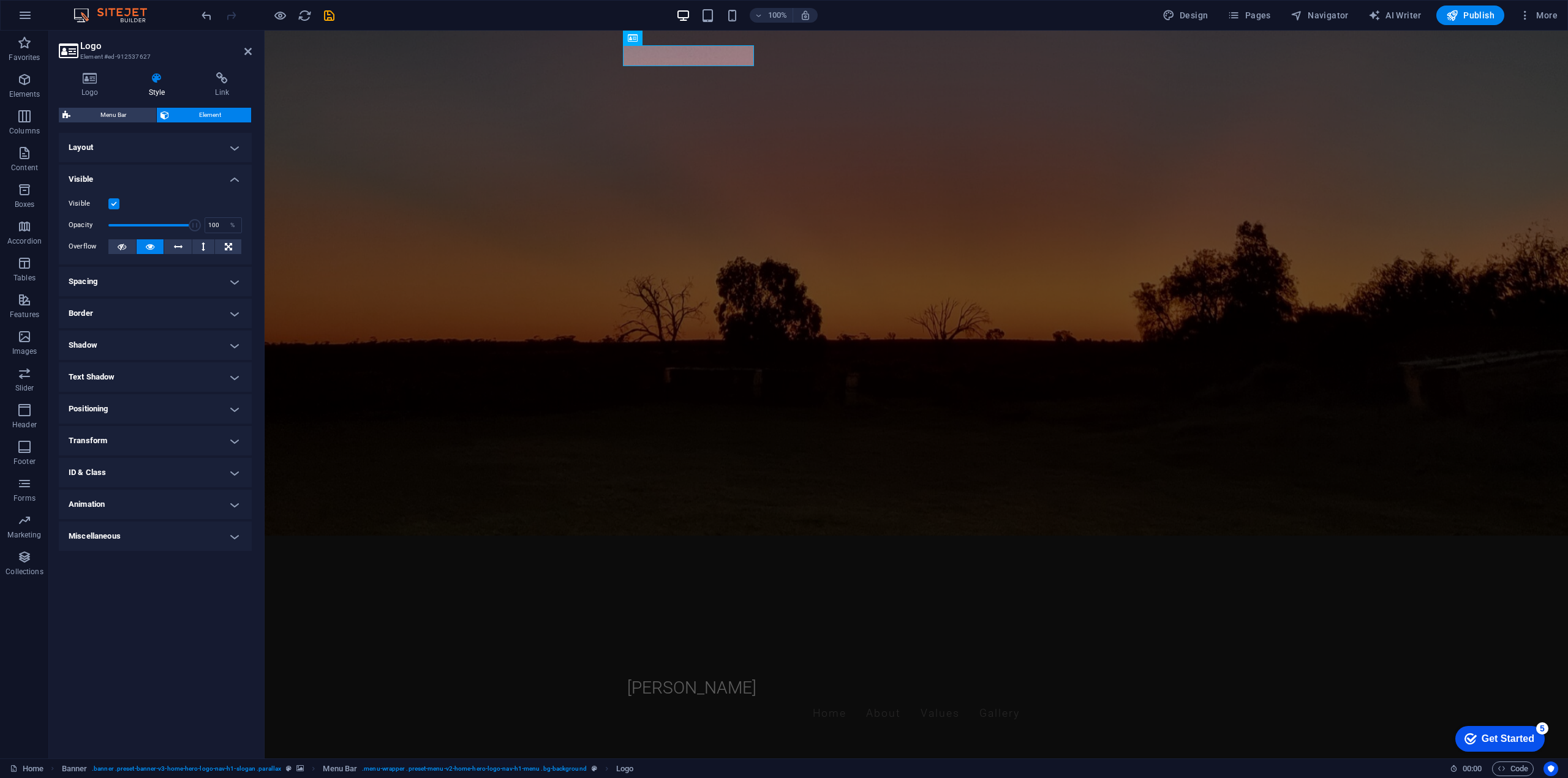
click at [233, 152] on h4 "Layout" at bounding box center [156, 147] width 193 height 29
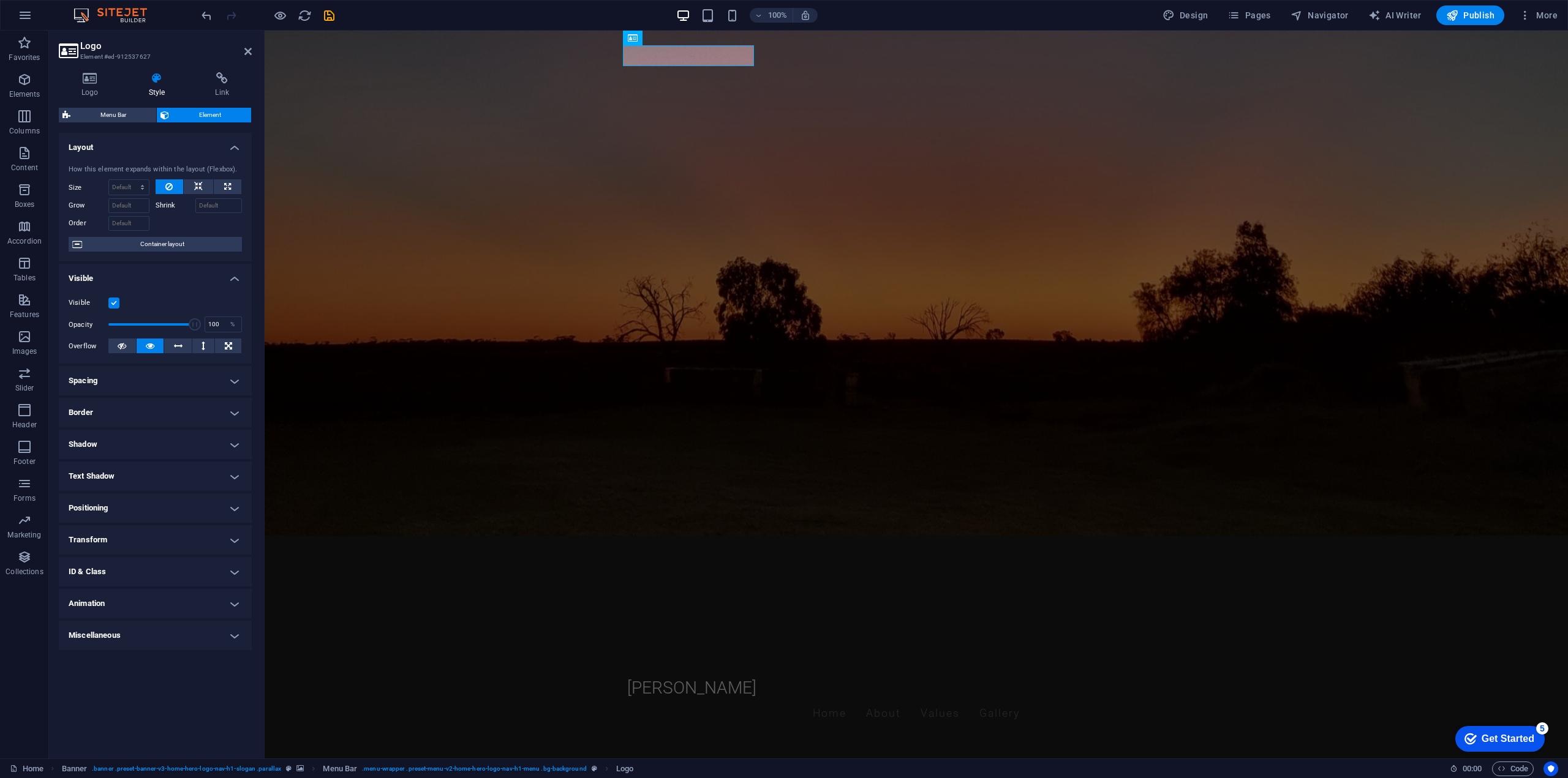
click at [236, 279] on h4 "Visible" at bounding box center [156, 274] width 193 height 22
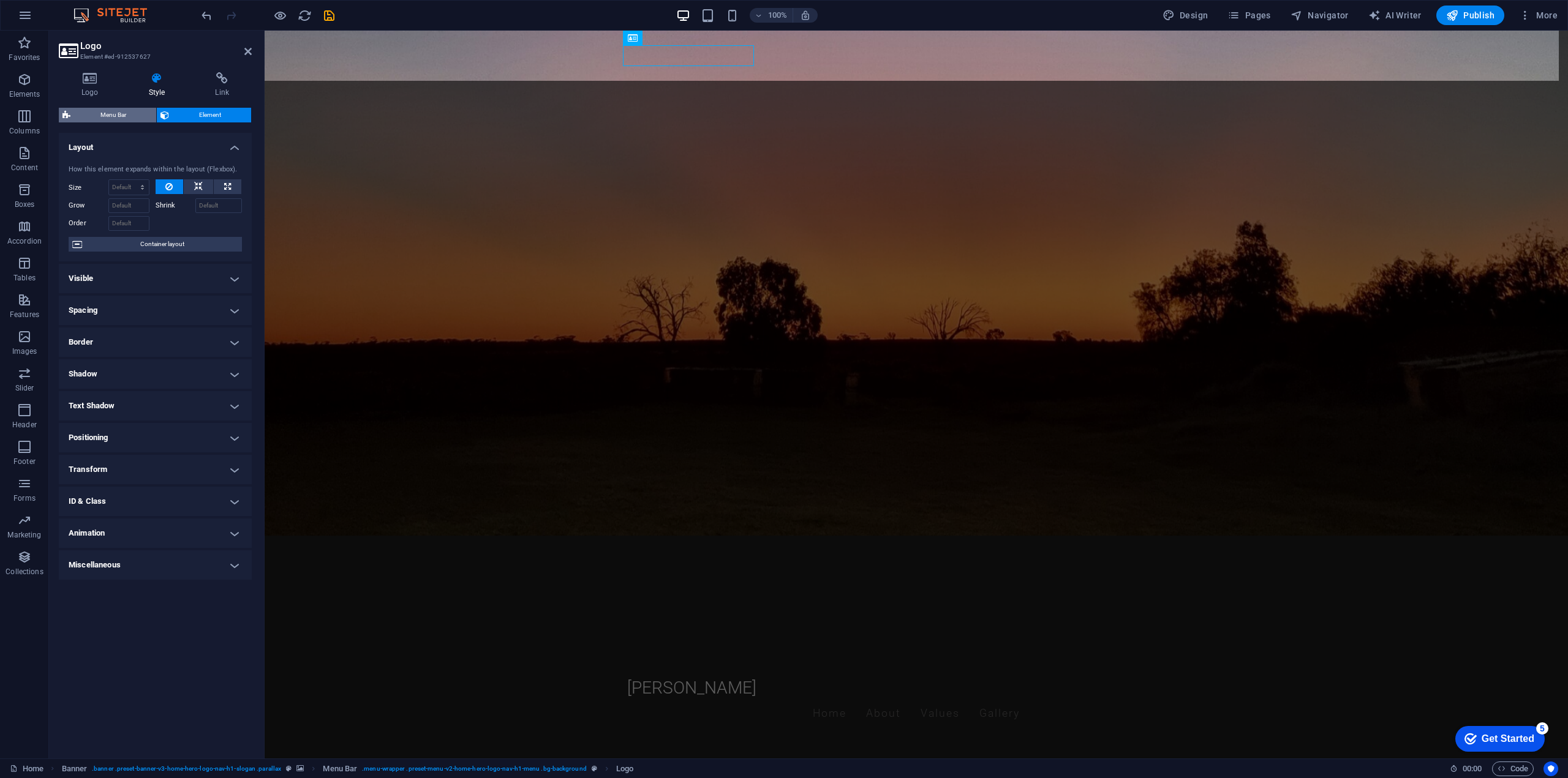
click at [107, 114] on span "Menu Bar" at bounding box center [113, 115] width 79 height 15
select select "rem"
select select "sticky_menu"
select select "px"
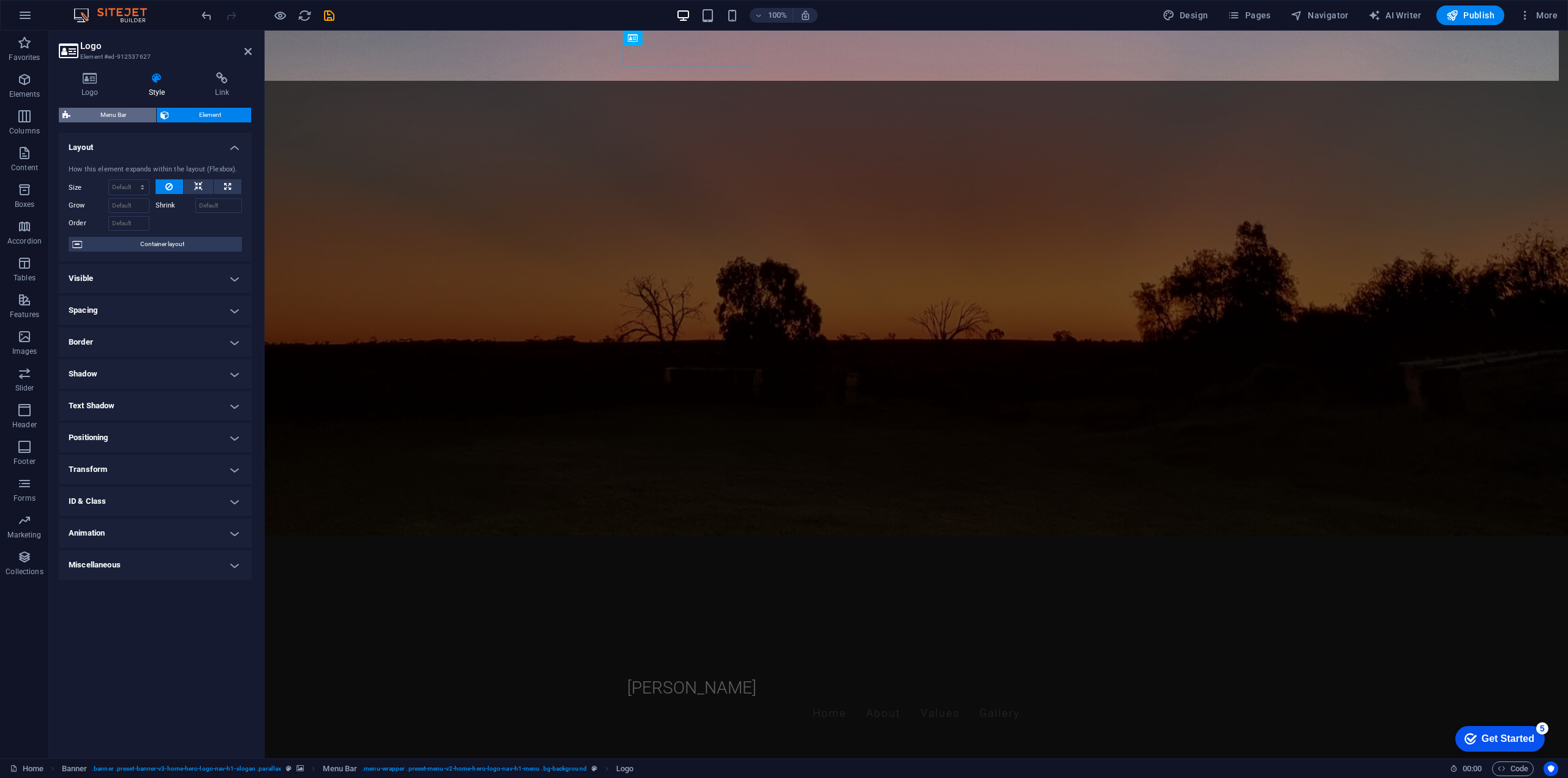
select select "px"
select select "preset-menu-v2-home-hero-logo-nav-h1-menu"
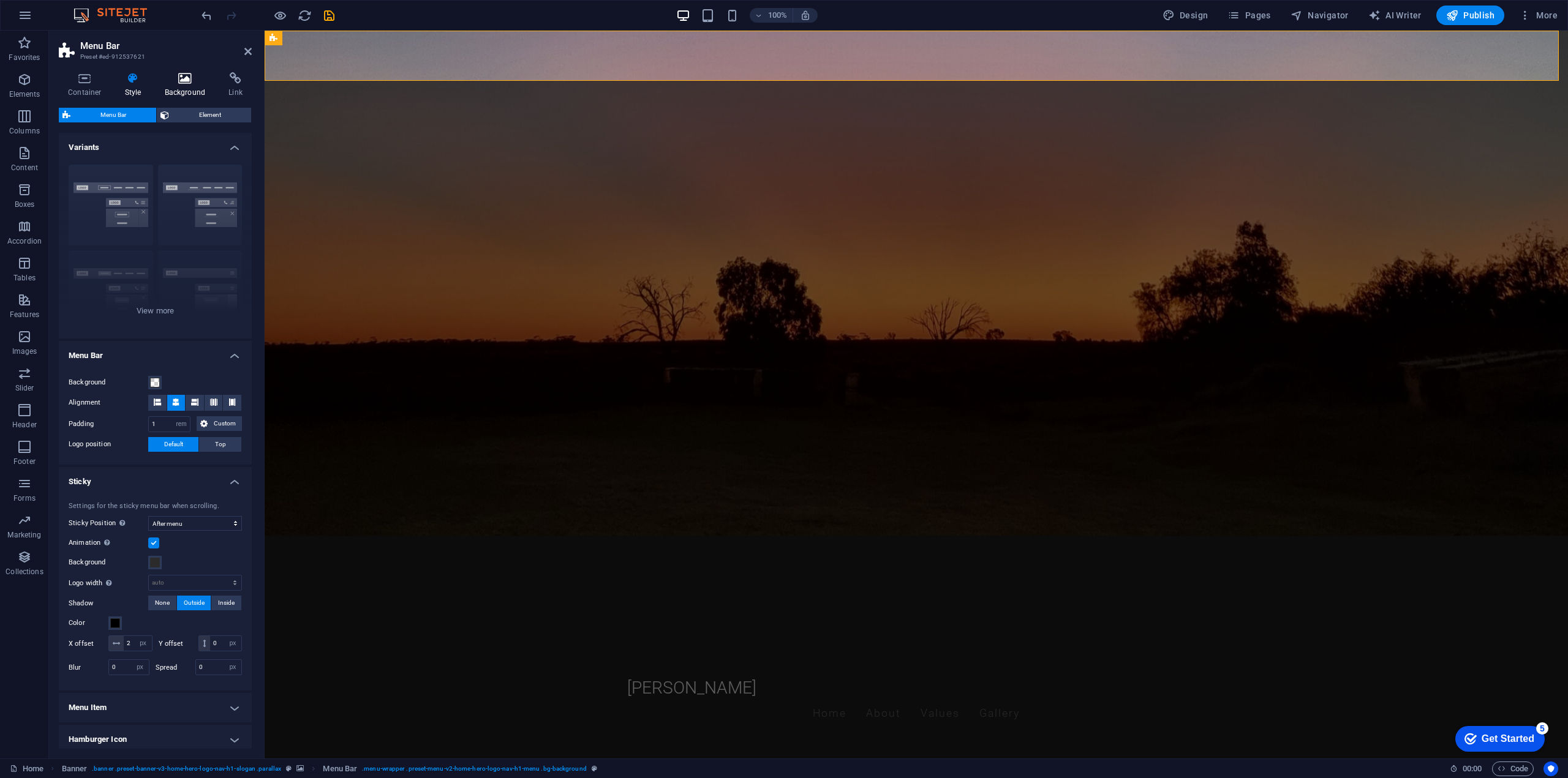
click at [191, 79] on icon at bounding box center [185, 78] width 59 height 12
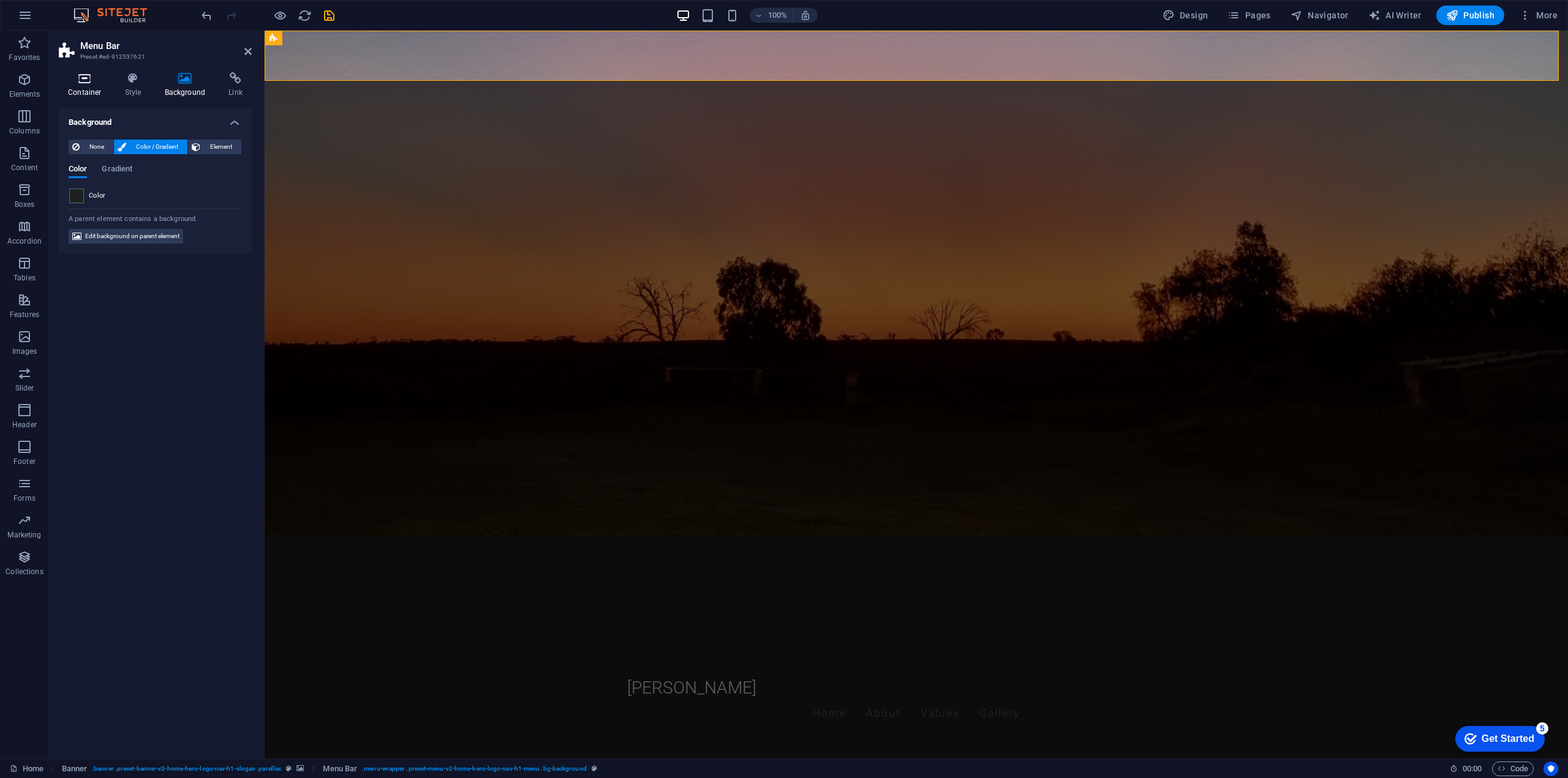
click at [77, 73] on icon at bounding box center [85, 78] width 52 height 12
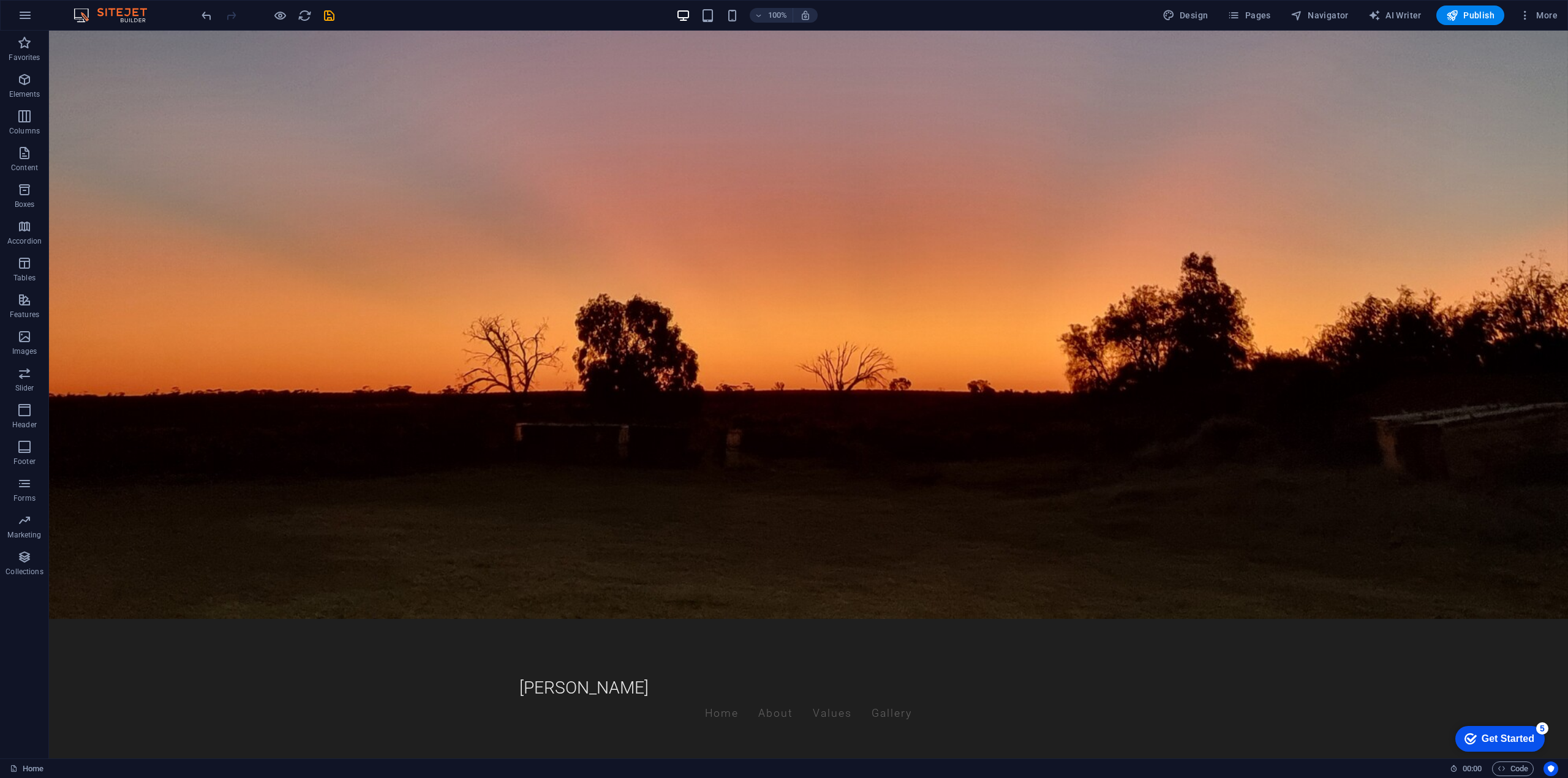
click at [1498, 739] on div "Get Started" at bounding box center [1507, 739] width 53 height 11
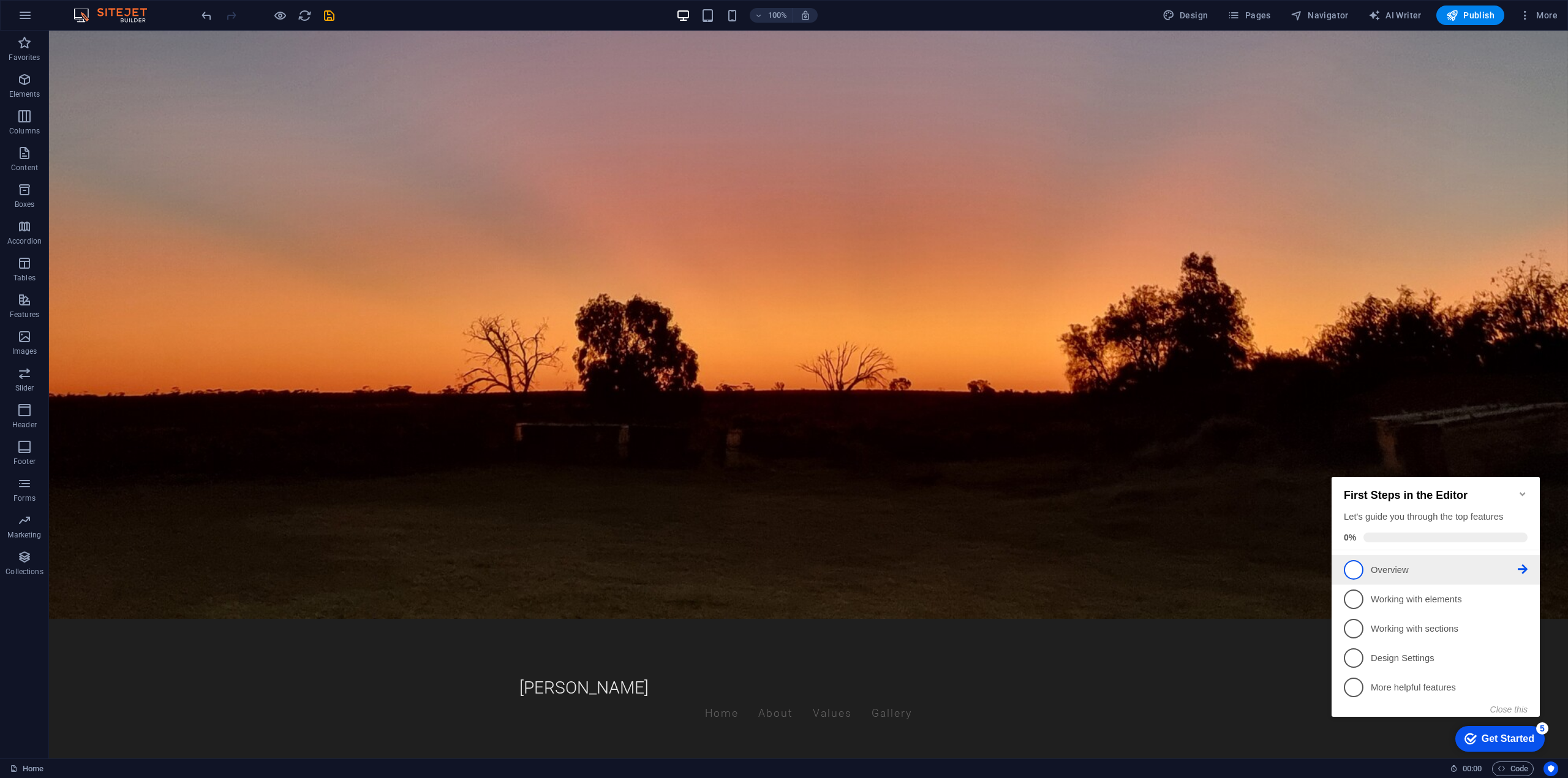
click at [1395, 567] on p "Overview - incomplete" at bounding box center [1445, 571] width 147 height 13
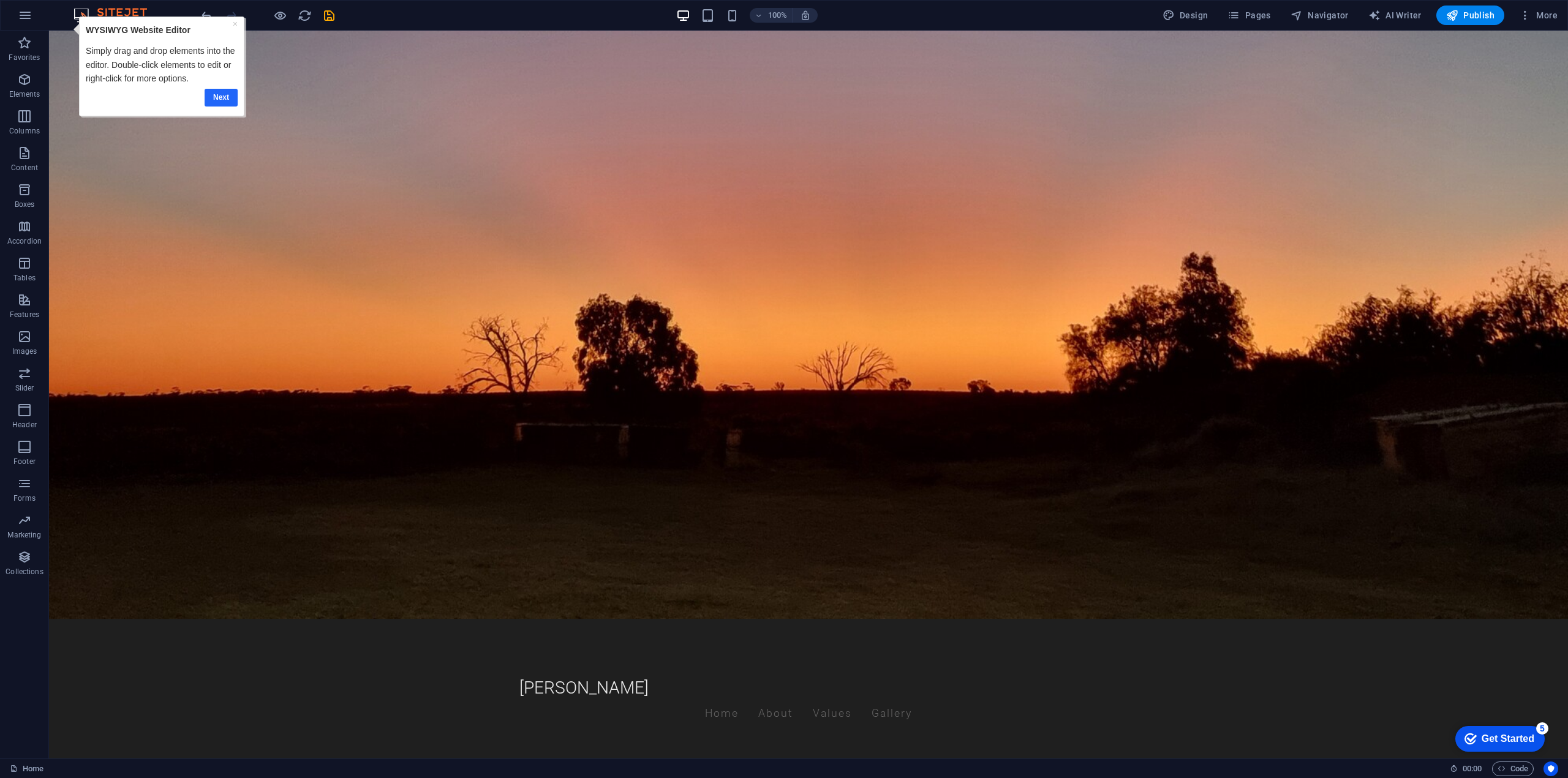
click at [223, 98] on link "Next" at bounding box center [221, 98] width 33 height 18
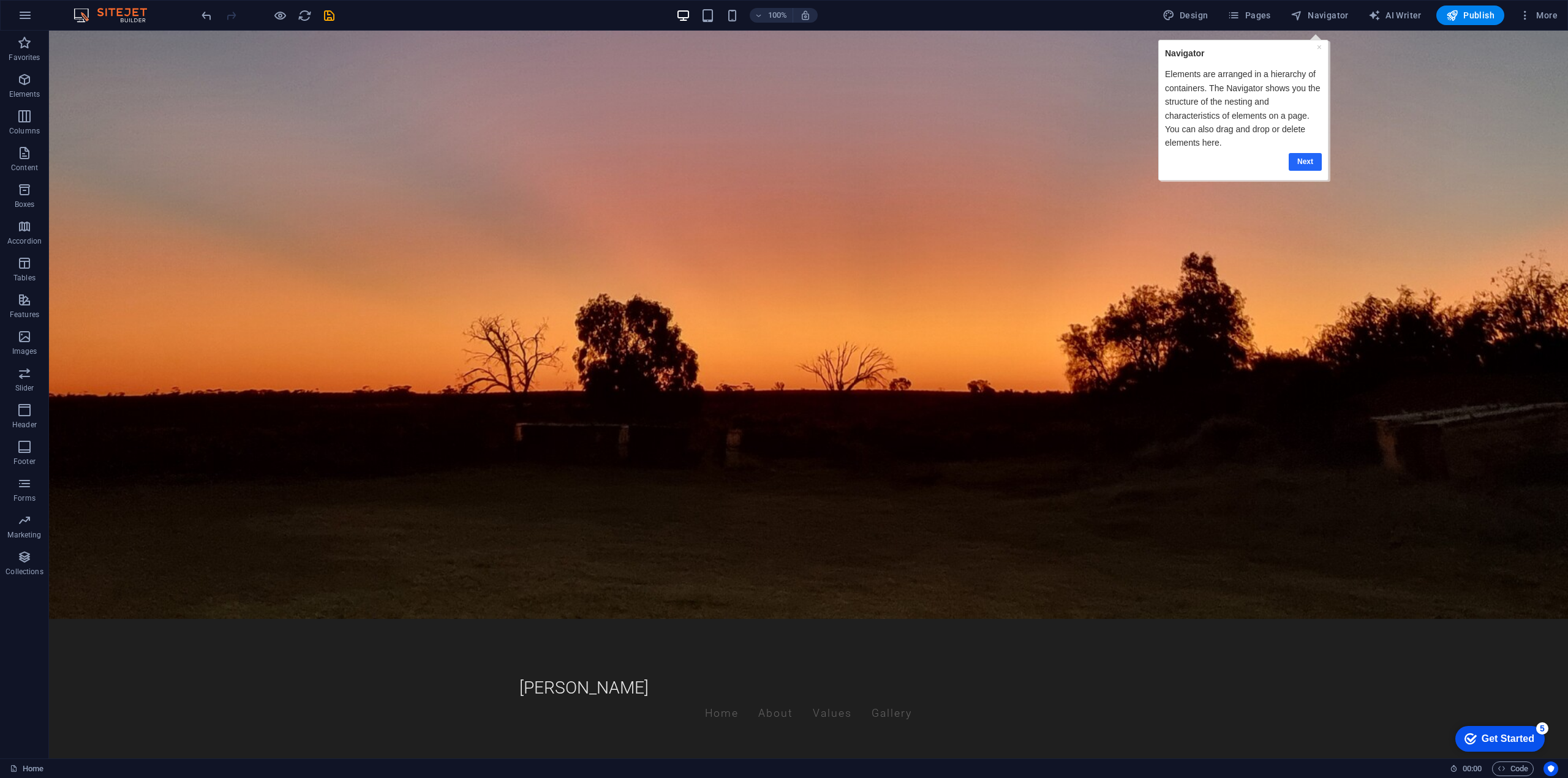
click at [1310, 159] on link "Next" at bounding box center [1305, 162] width 33 height 18
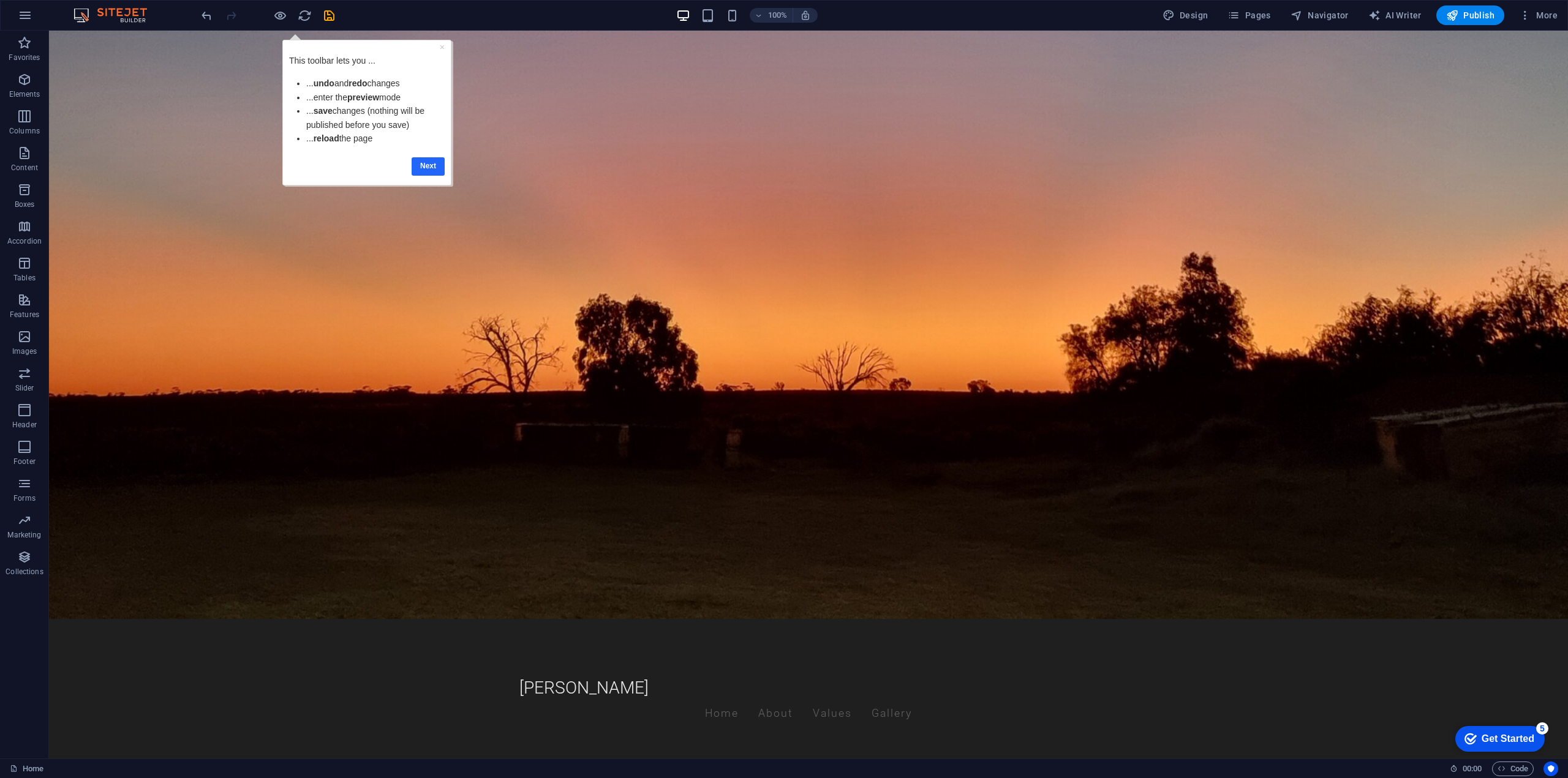
click at [430, 167] on link "Next" at bounding box center [428, 166] width 33 height 18
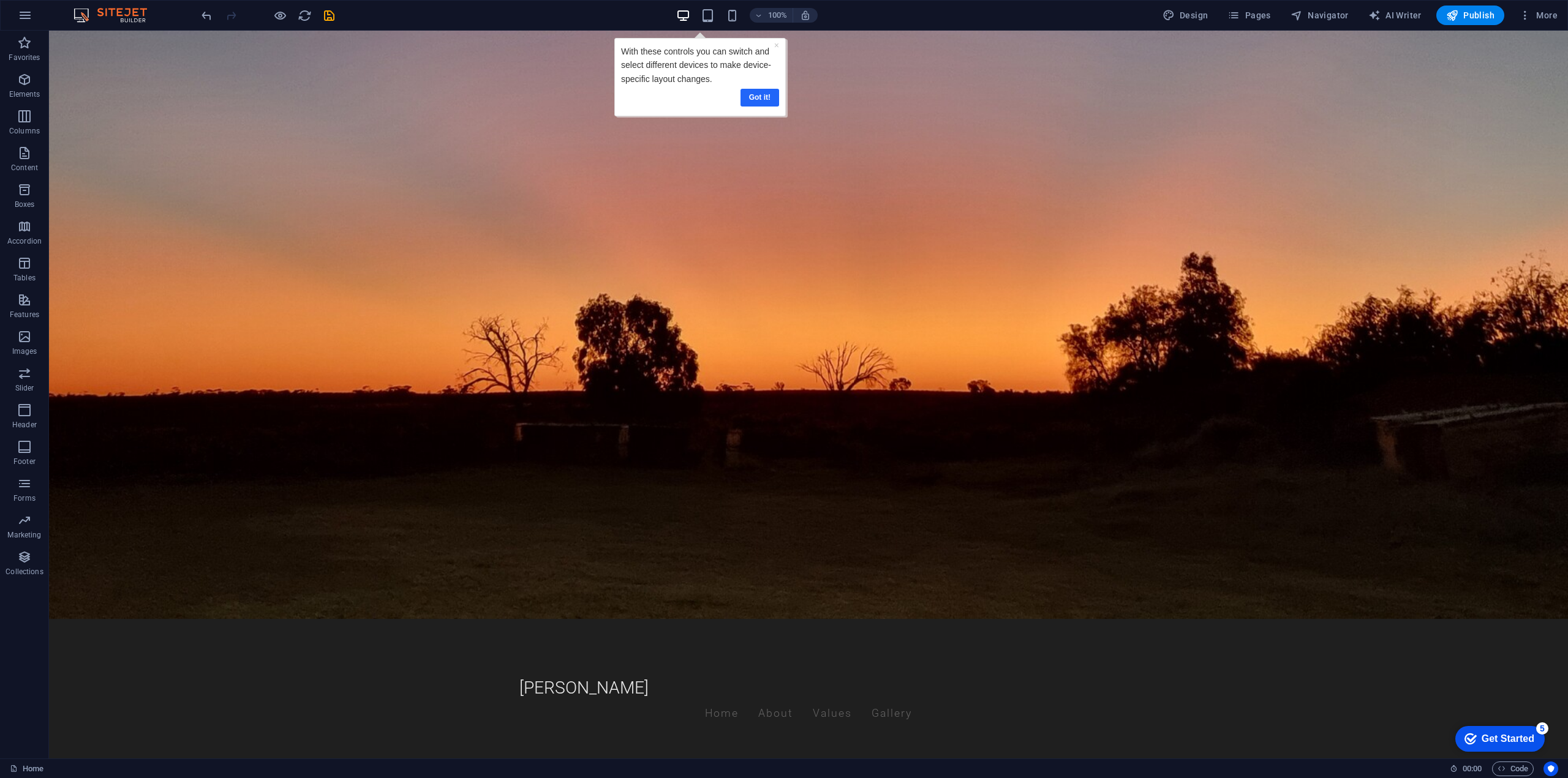
click at [766, 94] on link "Got it!" at bounding box center [760, 98] width 39 height 18
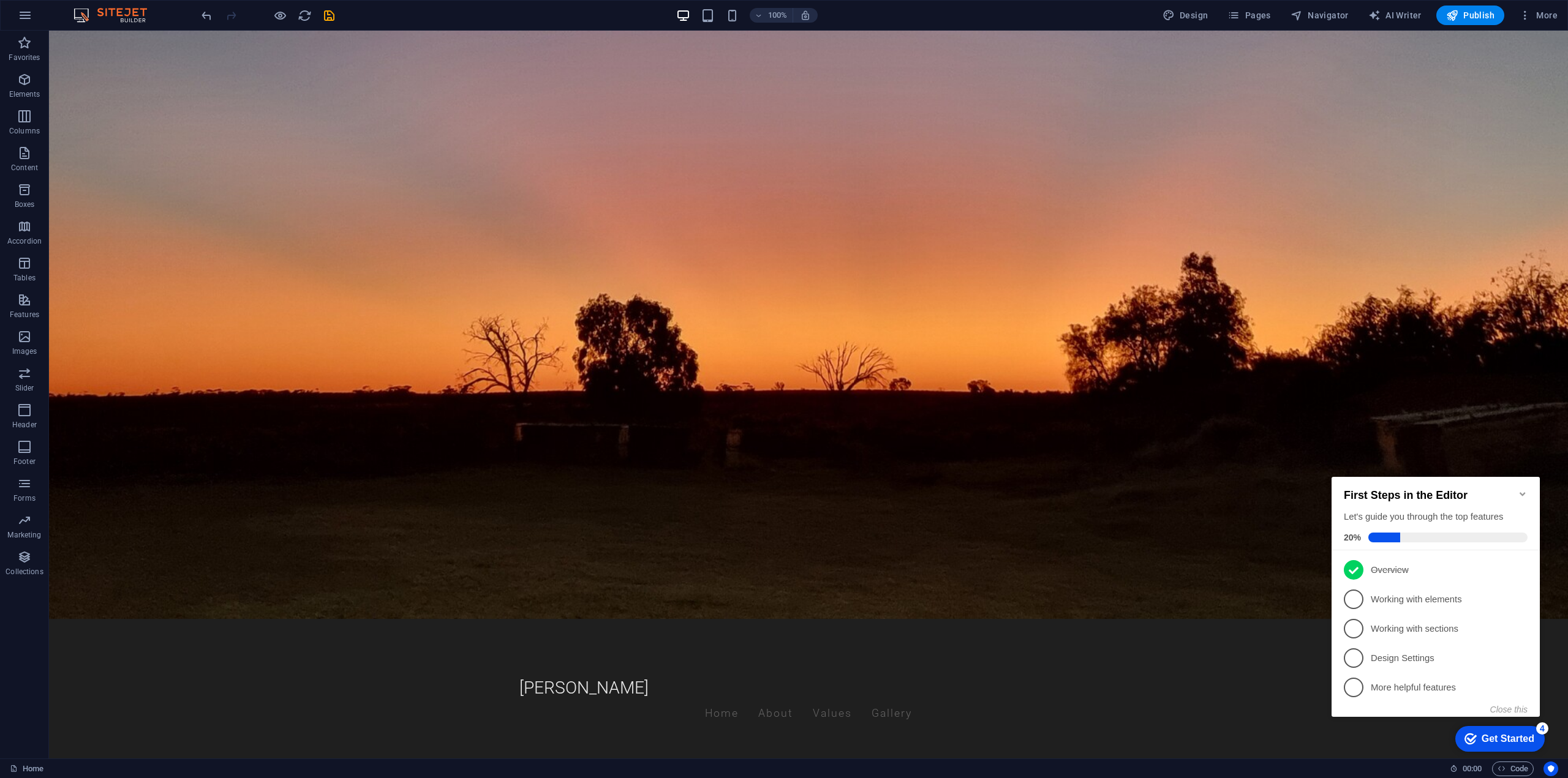
click at [1523, 489] on icon "Minimize checklist" at bounding box center [1523, 494] width 10 height 10
